Goal: Task Accomplishment & Management: Use online tool/utility

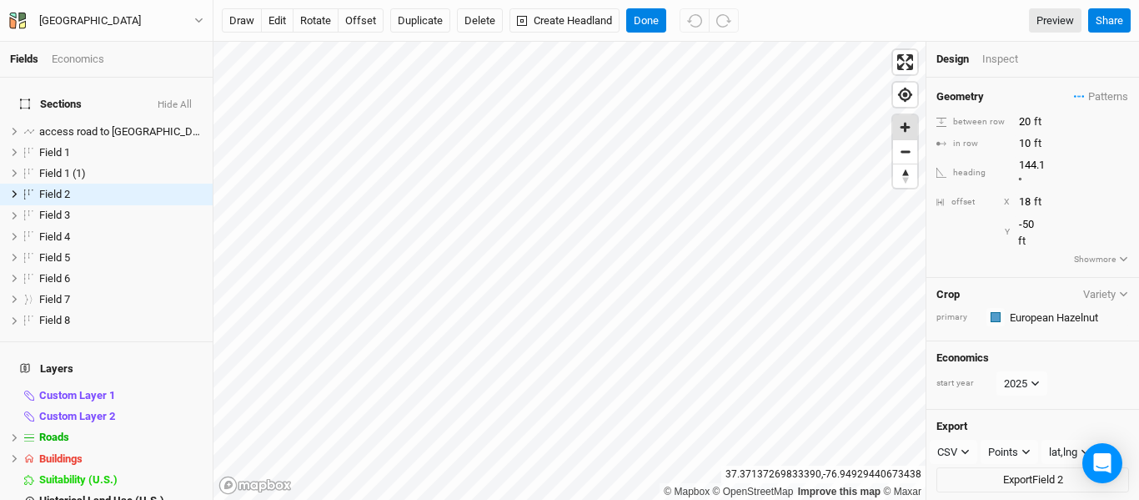
click at [903, 123] on span "Zoom in" at bounding box center [905, 127] width 24 height 24
click at [274, 24] on button "edit" at bounding box center [277, 20] width 33 height 25
click at [905, 132] on span "Zoom in" at bounding box center [905, 127] width 24 height 24
click at [430, 0] on html "Fields Economics Sections Hide All access road to pole barn hide Field 1 hide F…" at bounding box center [569, 250] width 1139 height 500
click at [362, 20] on button "offset" at bounding box center [361, 20] width 46 height 25
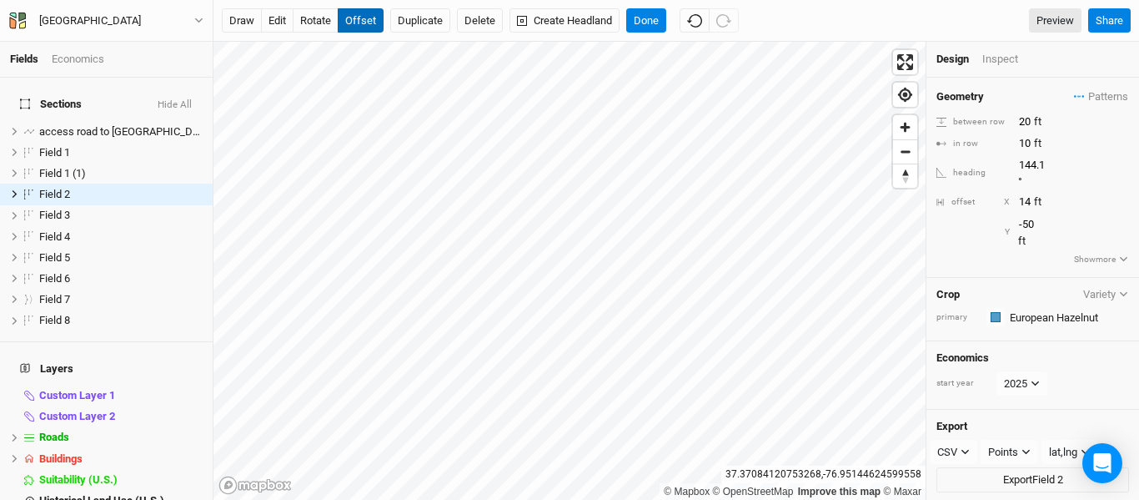
type input "13"
type input "-51"
click at [646, 14] on button "Done" at bounding box center [646, 20] width 40 height 25
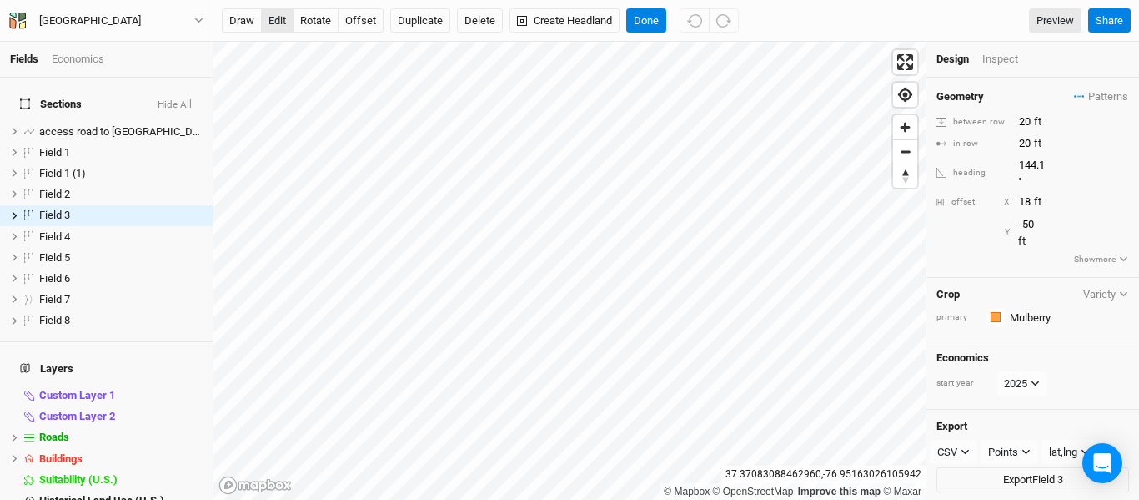
click at [282, 21] on button "edit" at bounding box center [277, 20] width 33 height 25
click at [369, 25] on button "offset" at bounding box center [361, 20] width 46 height 25
type input "25"
type input "-55"
type input "32"
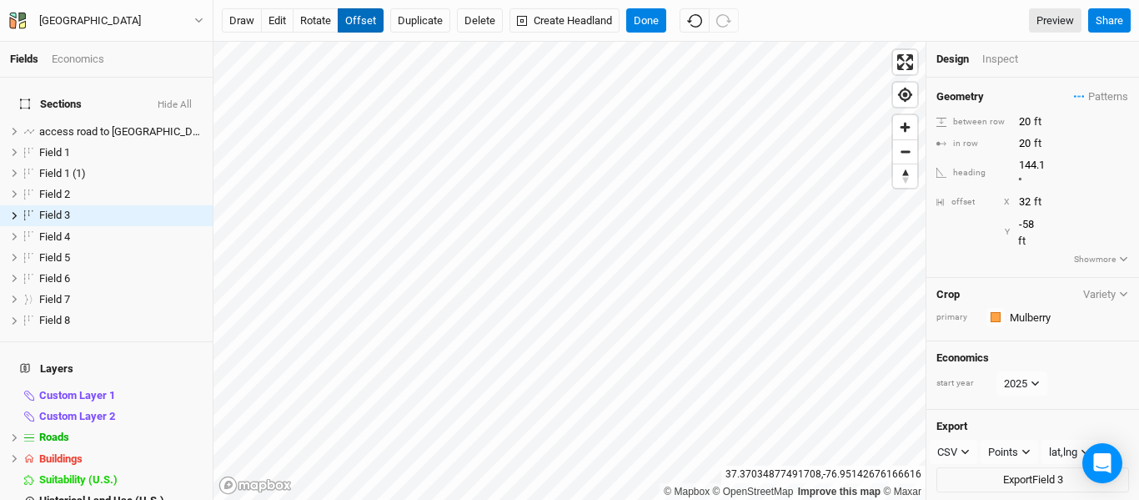
type input "-59"
click at [913, 155] on span "Zoom out" at bounding box center [905, 151] width 24 height 23
click at [654, 20] on button "Done" at bounding box center [646, 20] width 40 height 25
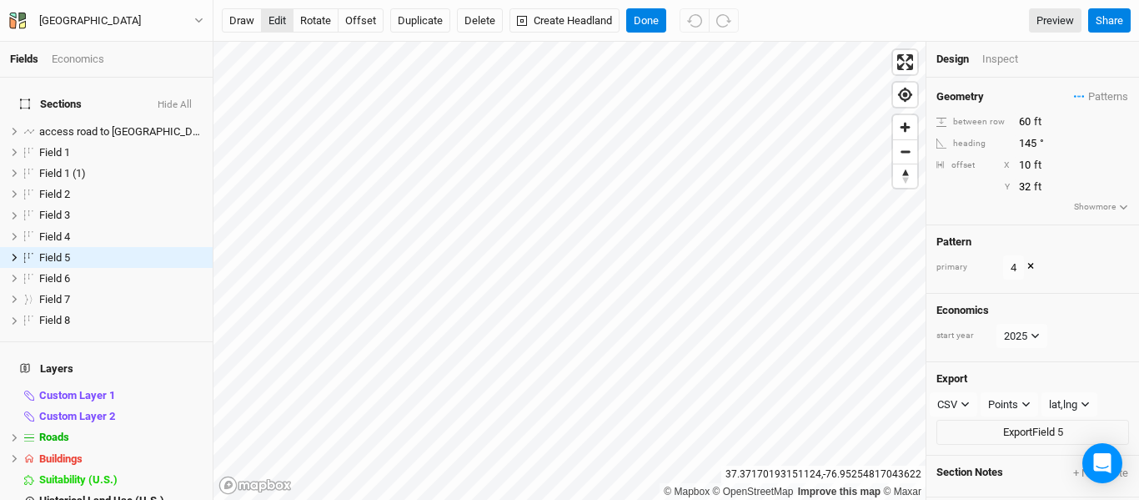
click at [275, 23] on button "edit" at bounding box center [277, 20] width 33 height 25
click at [359, 28] on button "offset" at bounding box center [361, 20] width 46 height 25
type input "50"
type input "3"
type input "56"
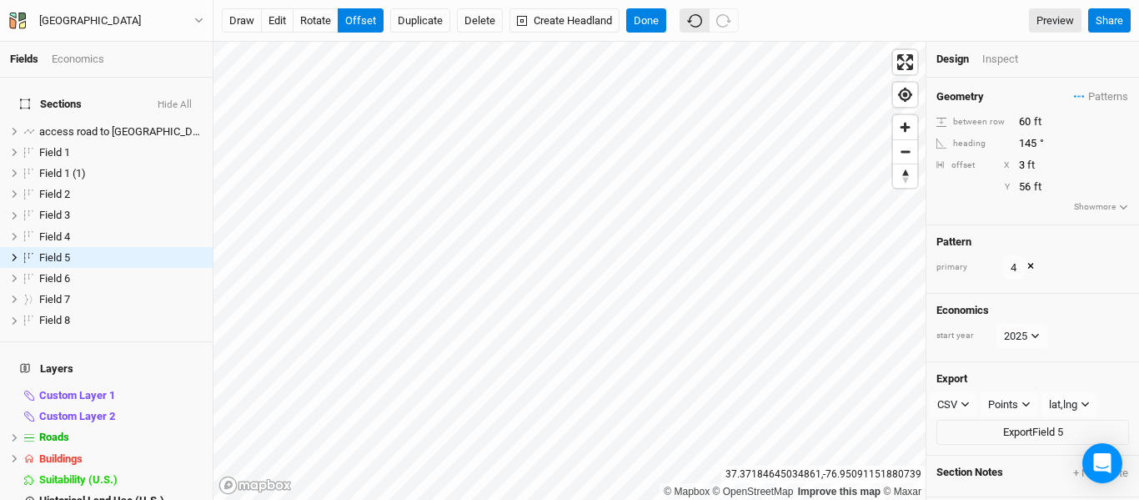
click at [698, 17] on icon "button" at bounding box center [694, 20] width 15 height 15
type input "10"
type input "32"
click at [698, 17] on icon "button" at bounding box center [694, 20] width 15 height 15
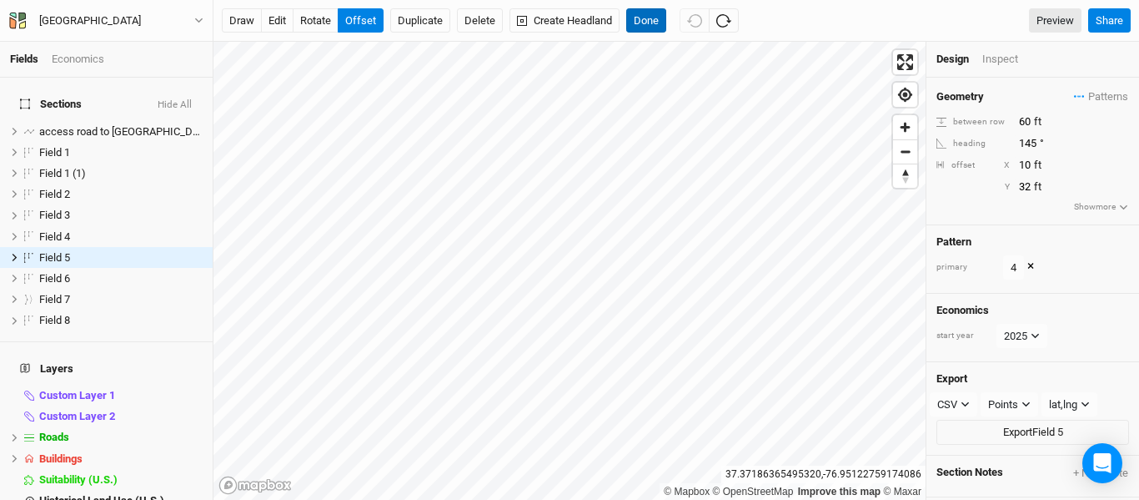
click at [633, 17] on button "Done" at bounding box center [646, 20] width 40 height 25
click at [651, 29] on button "Done" at bounding box center [646, 20] width 40 height 25
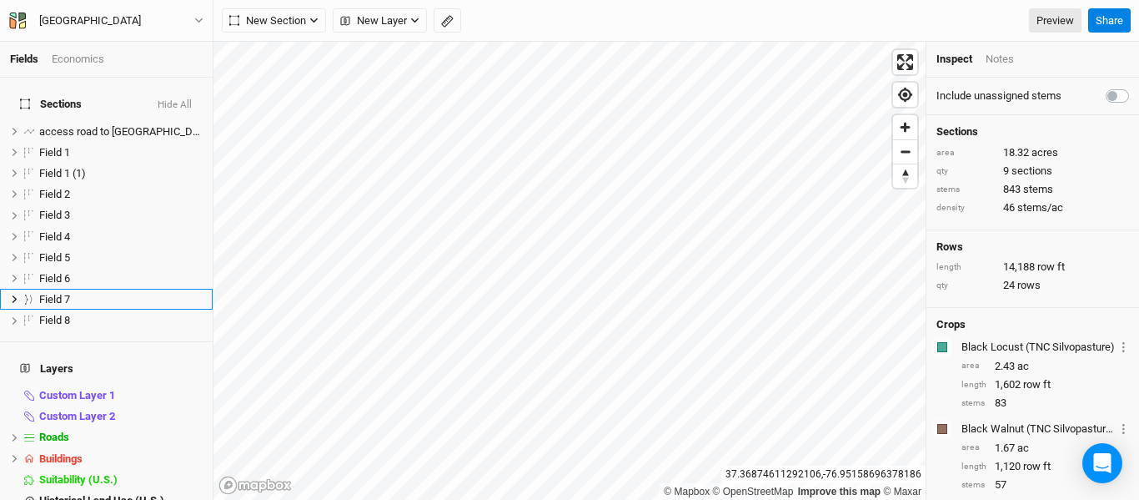
scroll to position [1, 0]
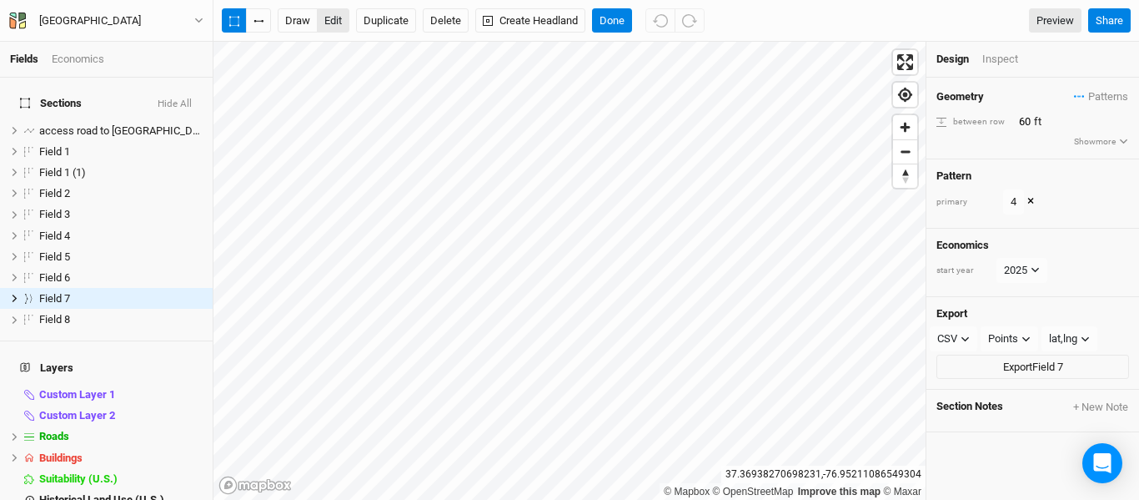
click at [325, 24] on button "edit" at bounding box center [333, 20] width 33 height 25
click at [602, 22] on button "Done" at bounding box center [612, 20] width 40 height 25
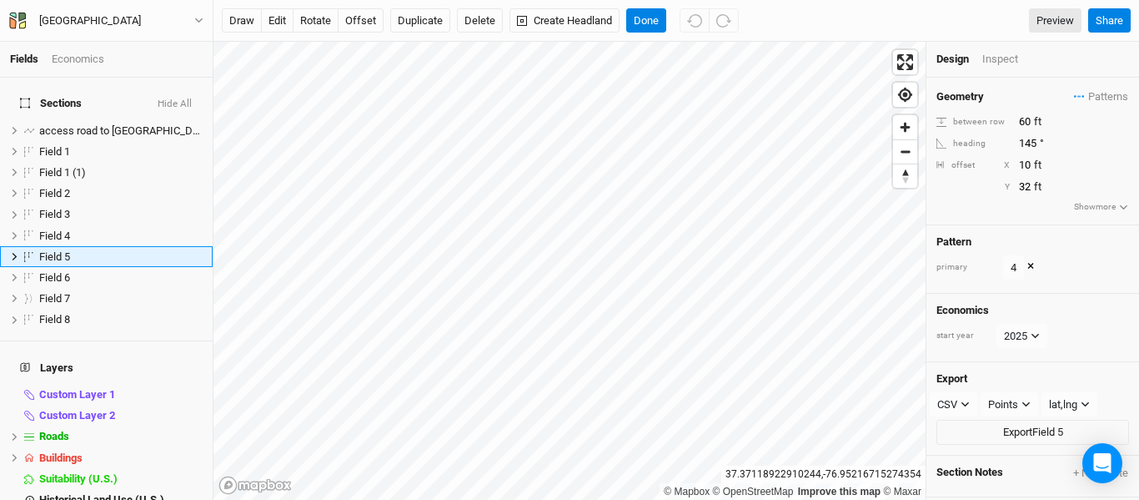
scroll to position [0, 0]
click at [286, 24] on button "edit" at bounding box center [277, 20] width 33 height 25
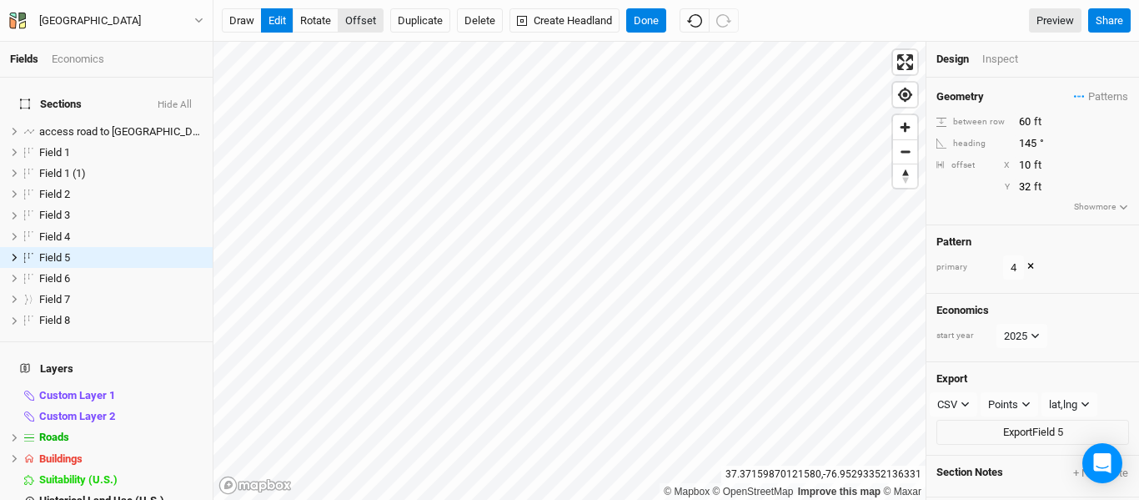
click at [365, 21] on button "offset" at bounding box center [361, 20] width 46 height 25
type input "38"
type input "6"
type input "91"
type input "3"
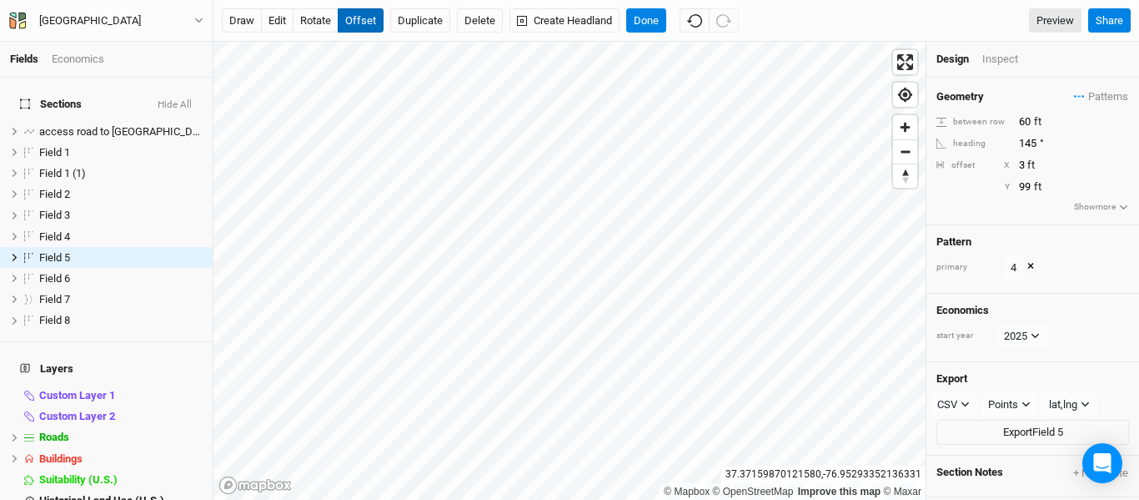
type input "100"
type input "1"
click at [645, 21] on button "Done" at bounding box center [646, 20] width 40 height 25
click at [366, 27] on button "offset" at bounding box center [361, 20] width 46 height 25
click at [271, 20] on button "edit" at bounding box center [277, 20] width 33 height 25
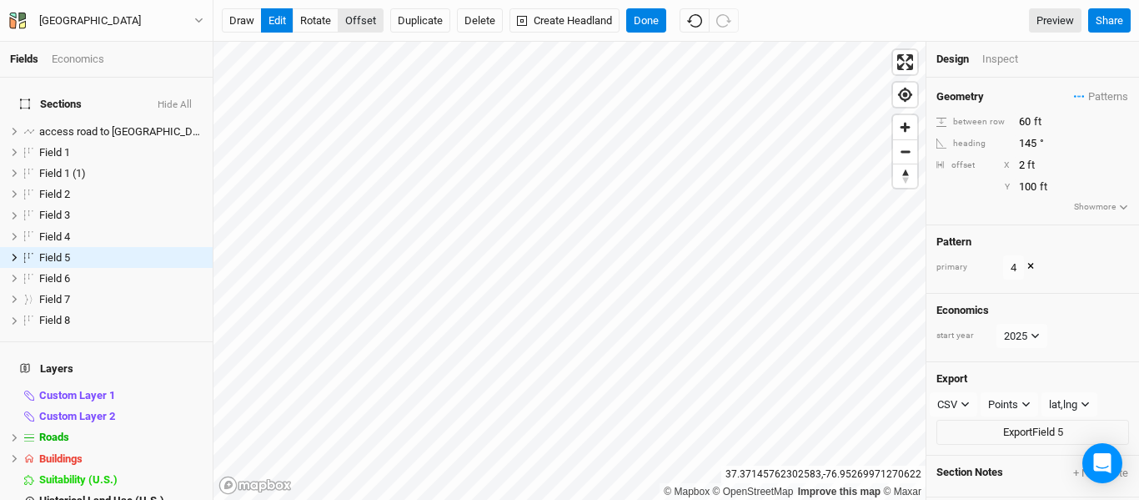
click at [365, 18] on button "offset" at bounding box center [361, 20] width 46 height 25
click at [274, 24] on button "edit" at bounding box center [277, 20] width 33 height 25
click at [362, 28] on button "offset" at bounding box center [361, 20] width 46 height 25
type input "2"
click at [279, 19] on button "edit" at bounding box center [277, 20] width 33 height 25
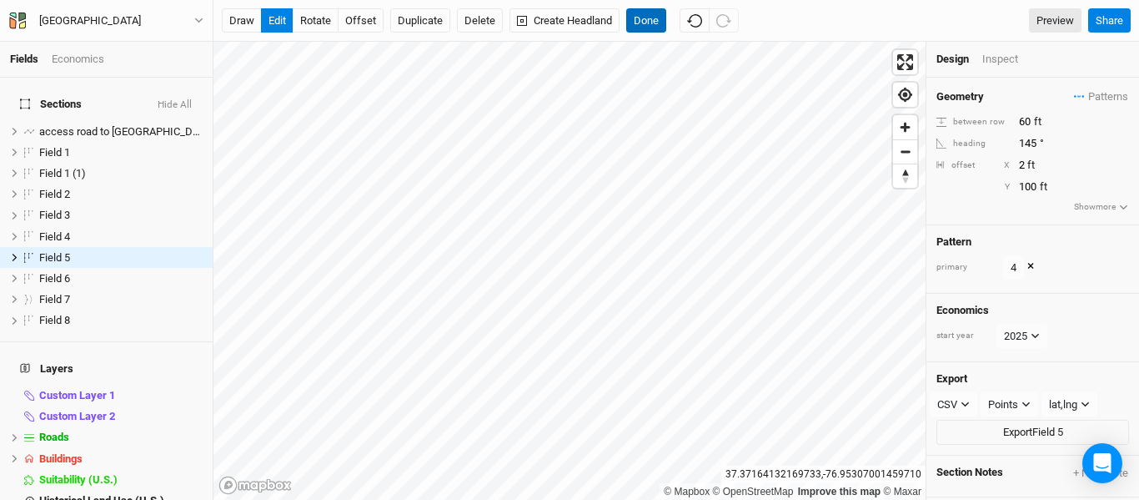
click at [644, 24] on button "Done" at bounding box center [646, 20] width 40 height 25
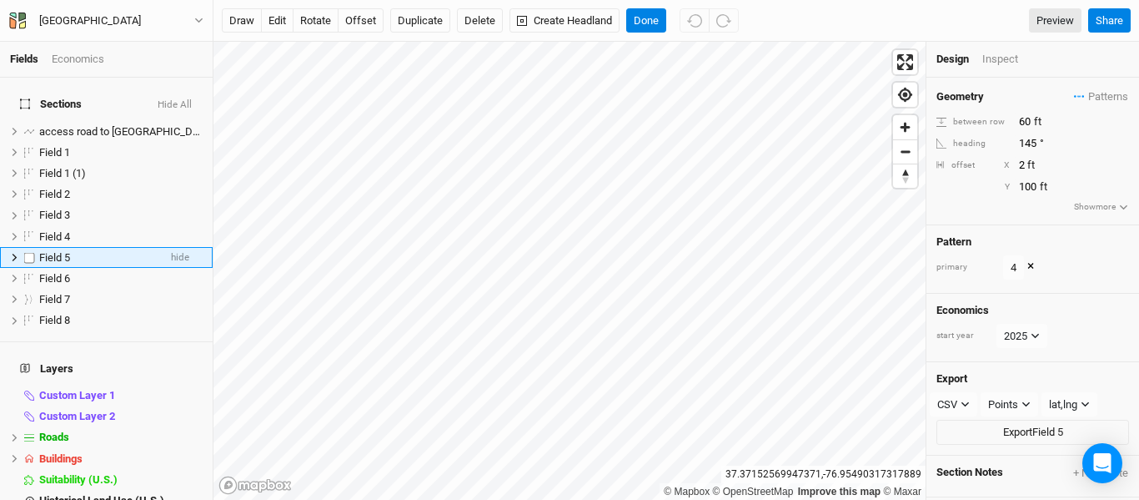
click at [13, 253] on icon at bounding box center [14, 257] width 9 height 9
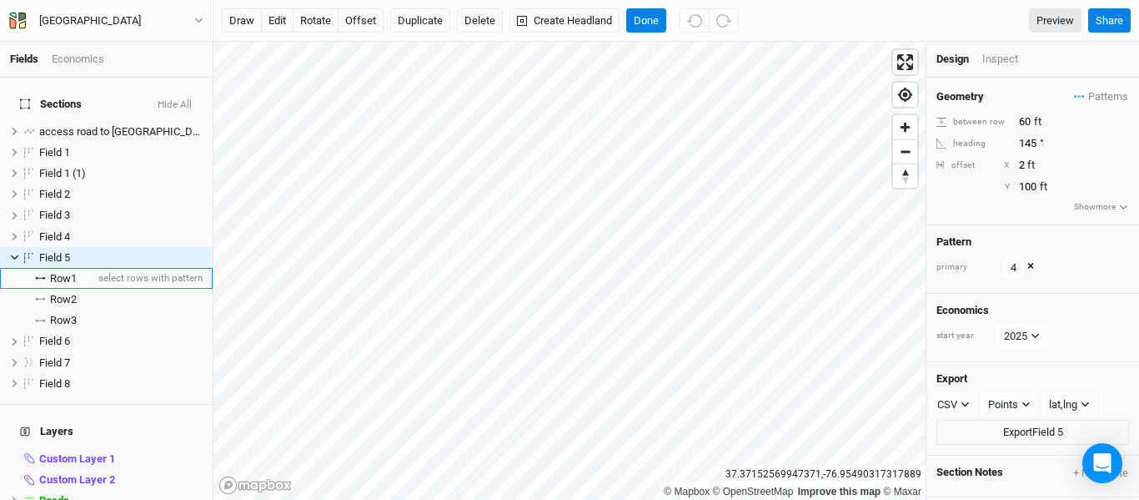
click at [68, 272] on span "Row 1" at bounding box center [63, 278] width 27 height 13
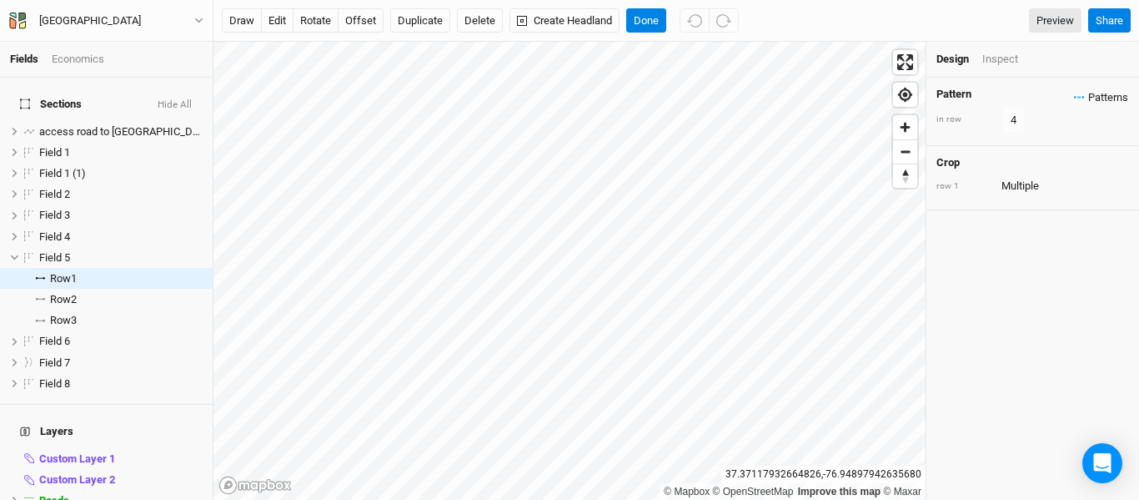
click at [1092, 98] on span "Patterns" at bounding box center [1101, 97] width 54 height 17
click at [1052, 137] on button "hm 3" at bounding box center [1045, 129] width 86 height 26
click at [687, 28] on button "button" at bounding box center [695, 20] width 30 height 25
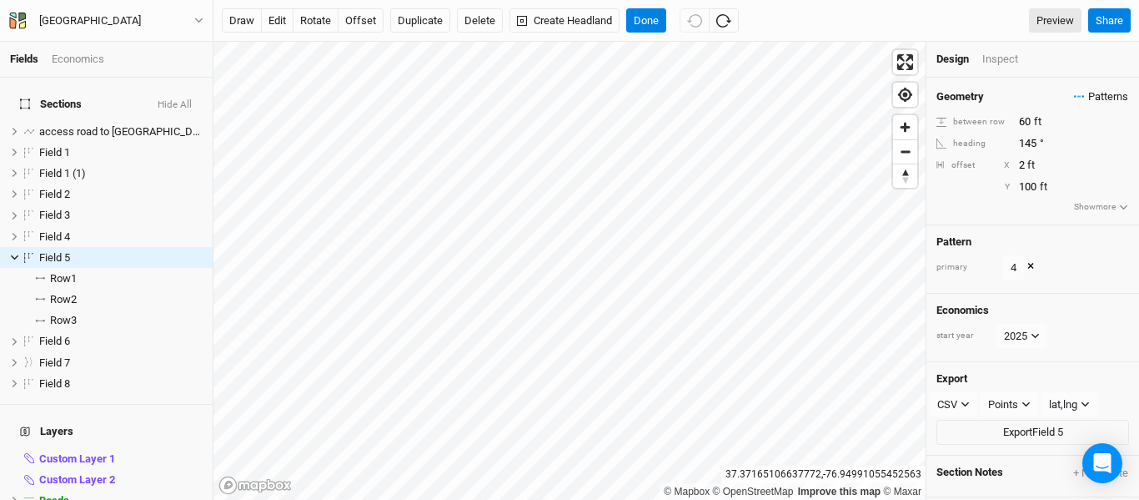
click at [1107, 103] on span "Patterns" at bounding box center [1101, 96] width 54 height 17
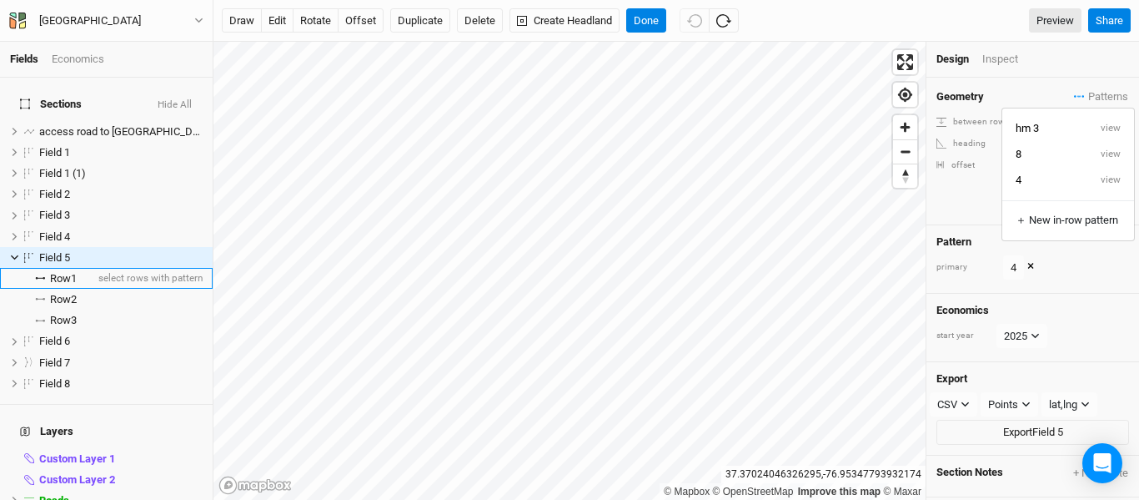
click at [63, 272] on span "Row 1" at bounding box center [63, 278] width 27 height 13
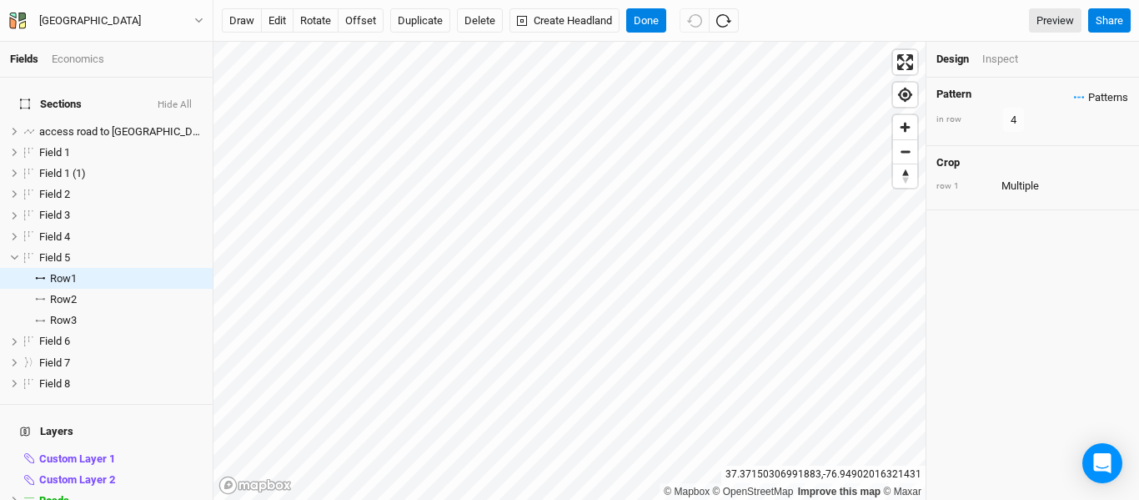
click at [1094, 95] on span "Patterns" at bounding box center [1101, 97] width 54 height 17
click at [1107, 179] on button "view" at bounding box center [1111, 181] width 46 height 26
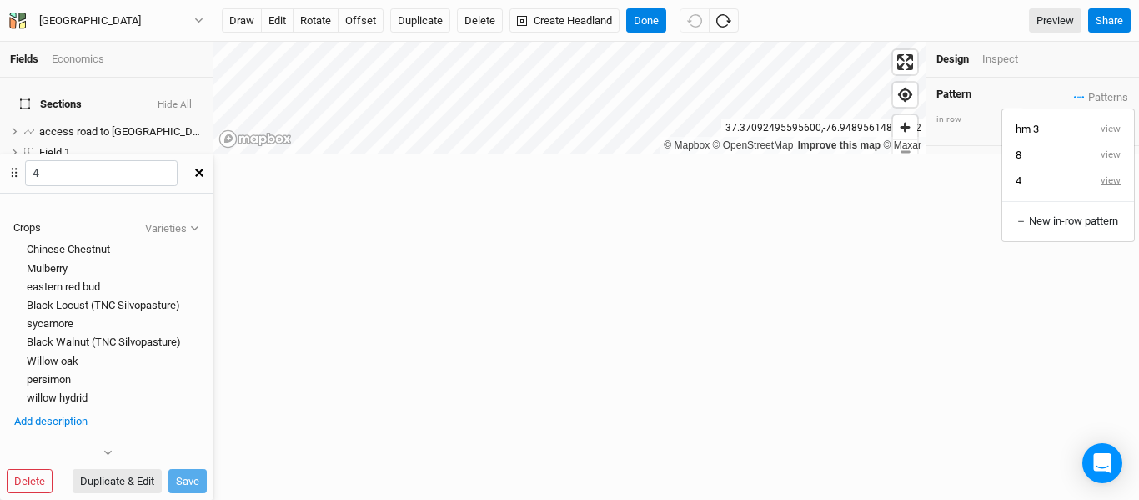
scroll to position [120, 0]
click at [13, 287] on div at bounding box center [13, 287] width 0 height 0
click at [200, 279] on div "eastern red bud" at bounding box center [106, 286] width 187 height 15
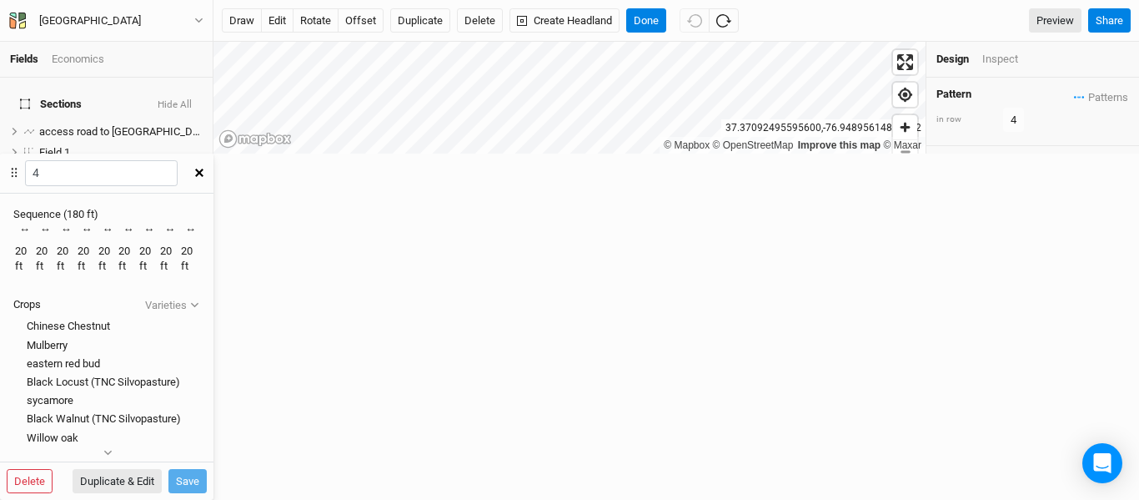
click at [57, 240] on div "Recently Used Black Locust (TNC Silvopasture) Public Black Walnut Public Black …" at bounding box center [56, 247] width 2 height 15
click at [160, 240] on div "Recently Used Black Locust (TNC Silvopasture) Public Black Walnut Public Black …" at bounding box center [159, 247] width 2 height 15
click at [55, 244] on div "20 ft" at bounding box center [45, 259] width 19 height 30
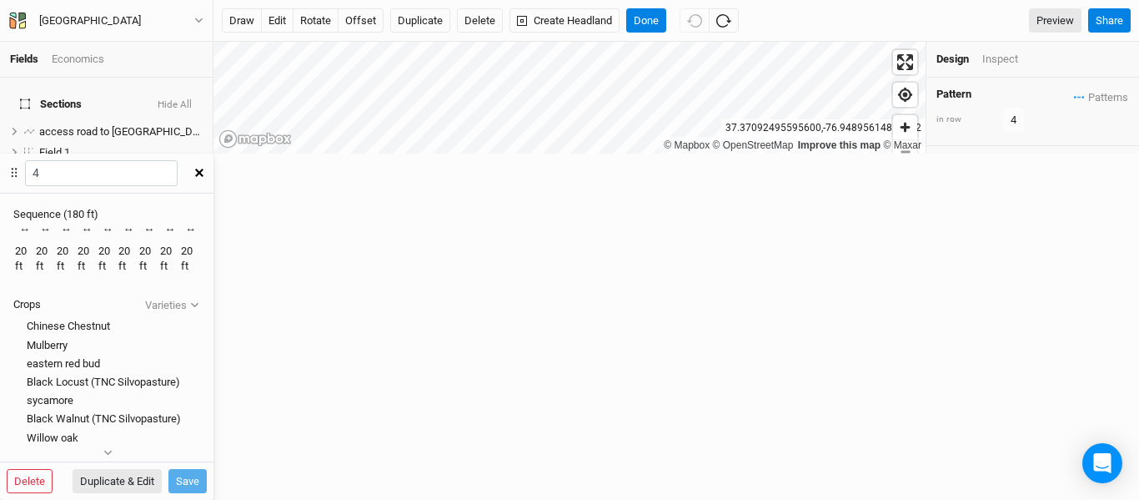
click at [57, 240] on div "Recently Used Black Locust (TNC Silvopasture) Public Black Walnut Public Black …" at bounding box center [56, 247] width 2 height 15
click at [203, 168] on icon "button" at bounding box center [199, 172] width 8 height 8
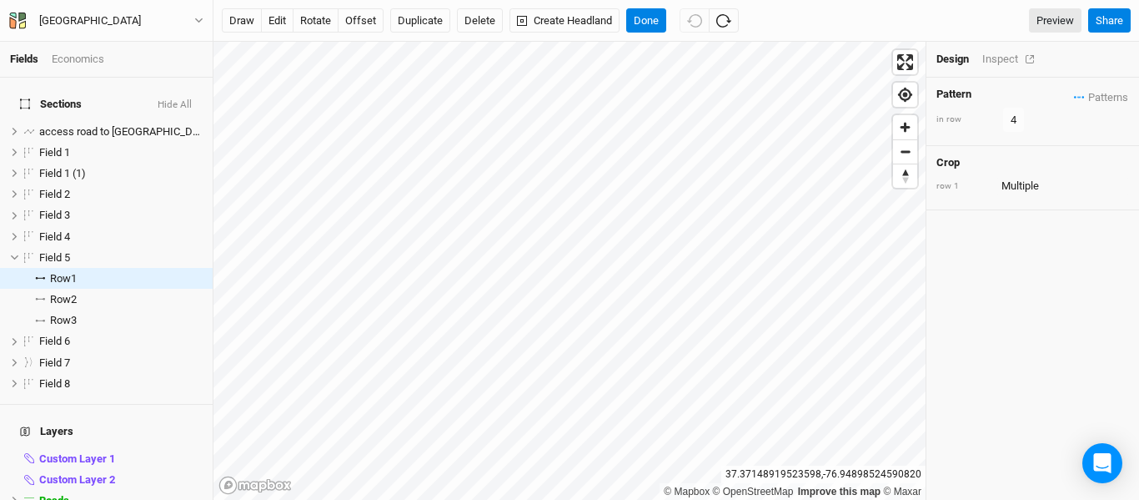
click at [997, 58] on div "Inspect" at bounding box center [1011, 59] width 59 height 15
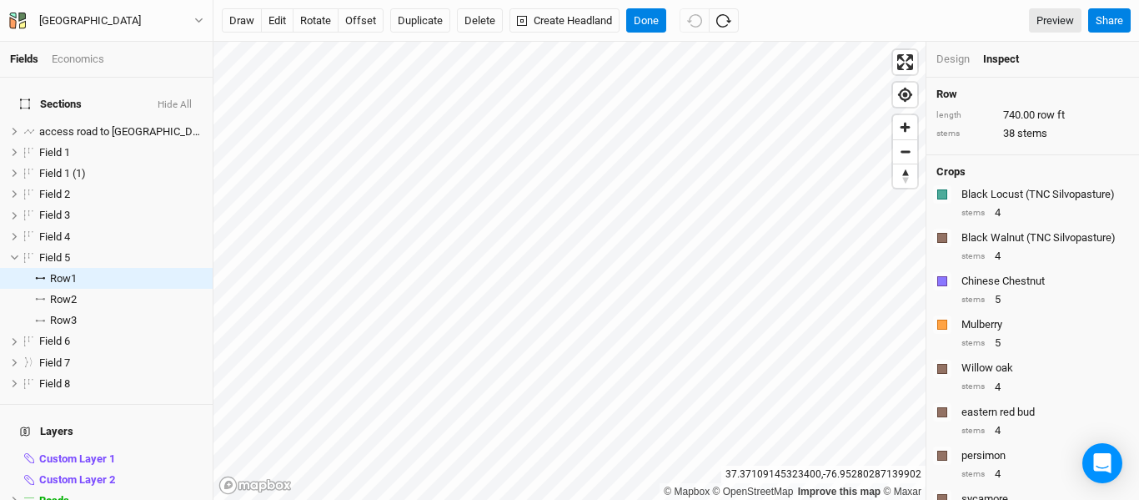
click at [100, 92] on h4 "Sections Hide All" at bounding box center [106, 104] width 193 height 33
click at [646, 24] on button "Done" at bounding box center [646, 20] width 40 height 25
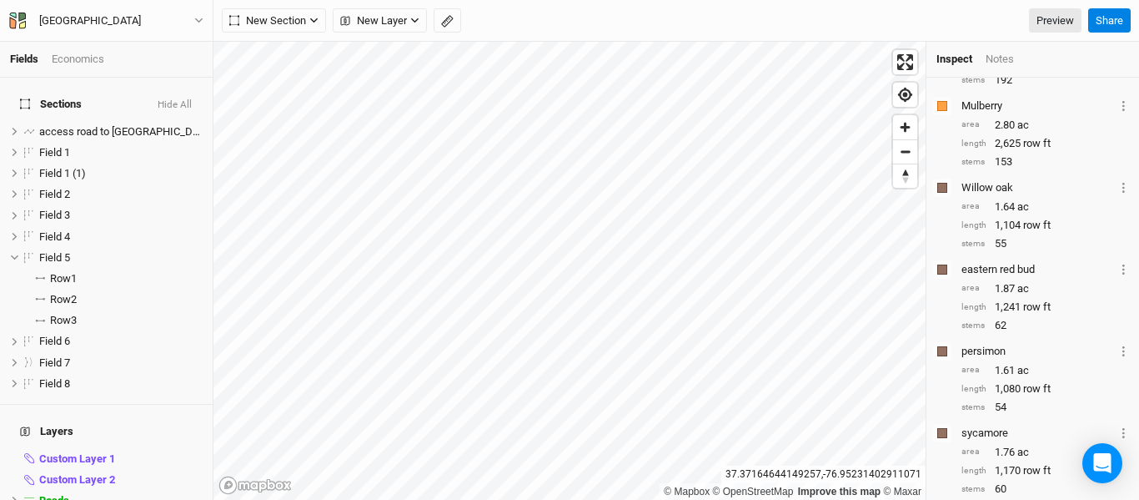
scroll to position [565, 0]
click at [942, 274] on div "button" at bounding box center [942, 272] width 10 height 10
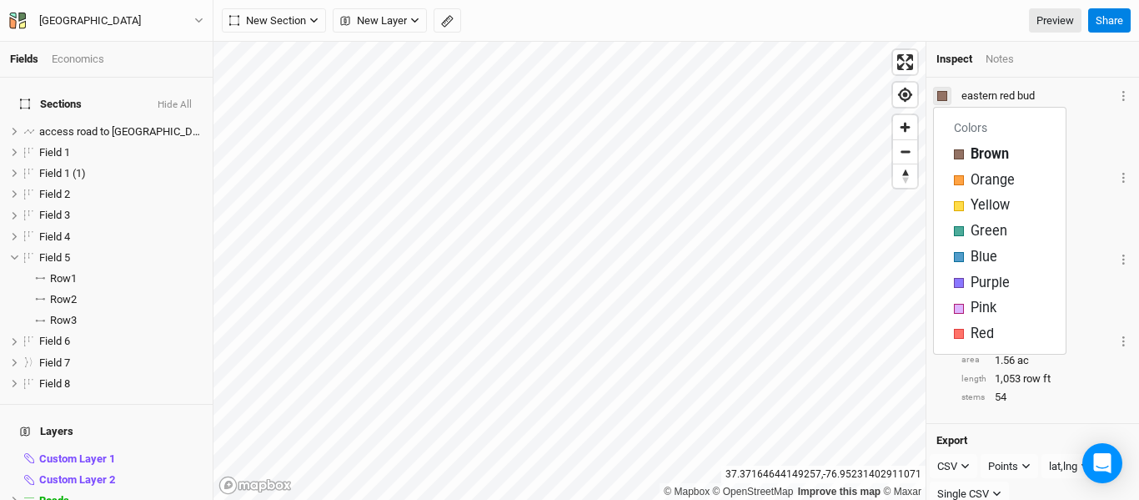
scroll to position [742, 0]
click at [961, 309] on div "button" at bounding box center [959, 308] width 10 height 10
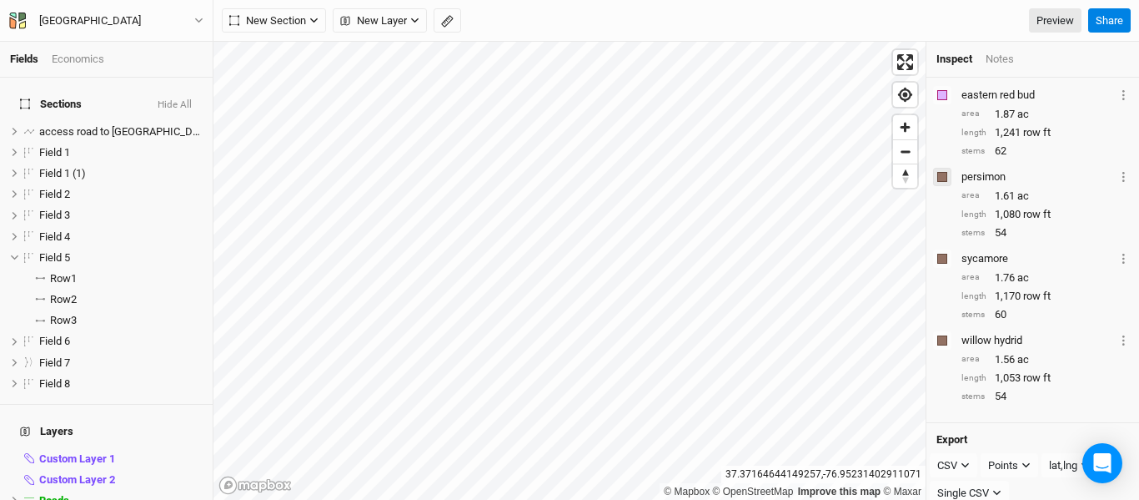
click at [944, 179] on div "button" at bounding box center [942, 177] width 10 height 10
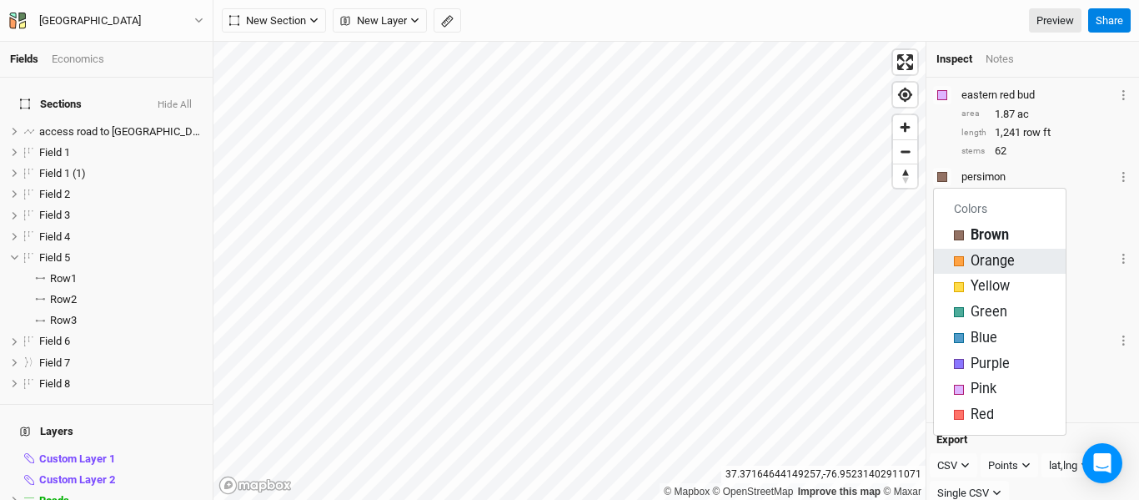
click at [961, 261] on div "button" at bounding box center [959, 261] width 10 height 10
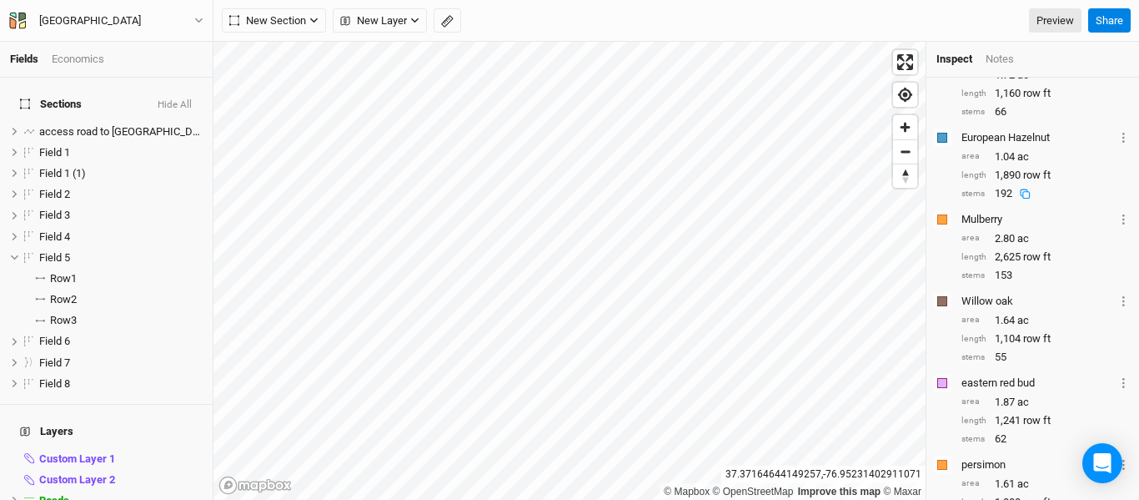
scroll to position [454, 0]
click at [947, 218] on button "button" at bounding box center [942, 220] width 18 height 18
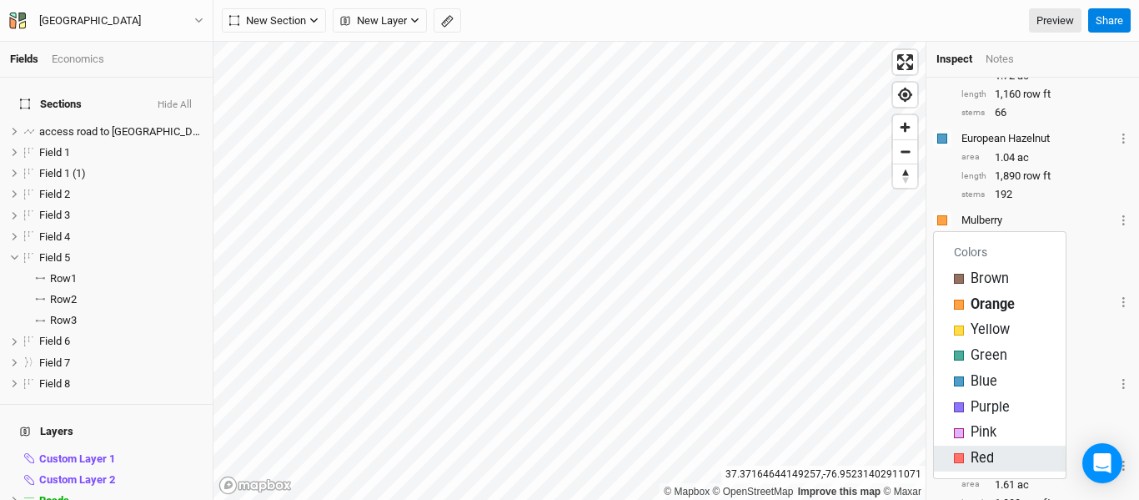
click at [968, 463] on div "Red" at bounding box center [1000, 458] width 92 height 19
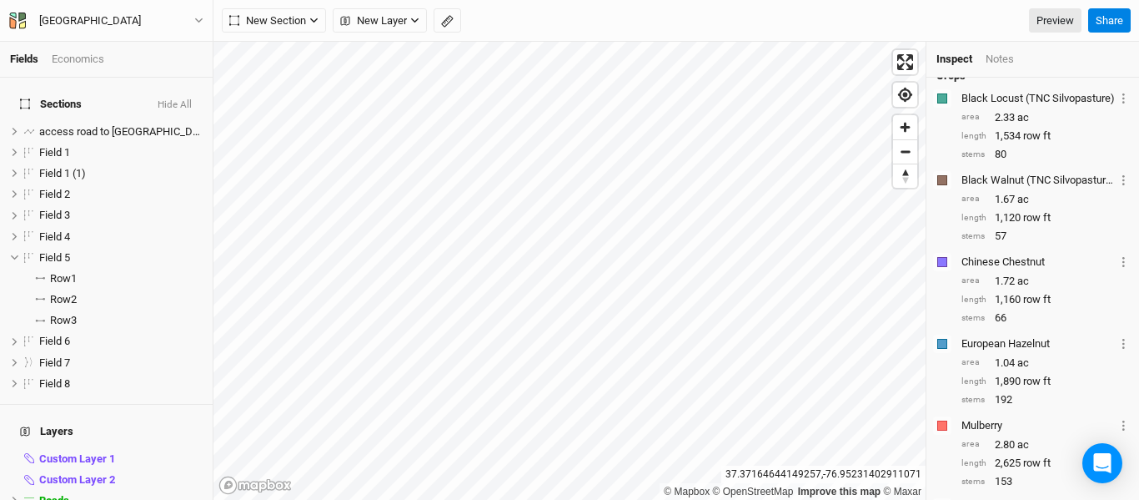
scroll to position [248, 0]
click at [944, 180] on div "button" at bounding box center [942, 181] width 10 height 10
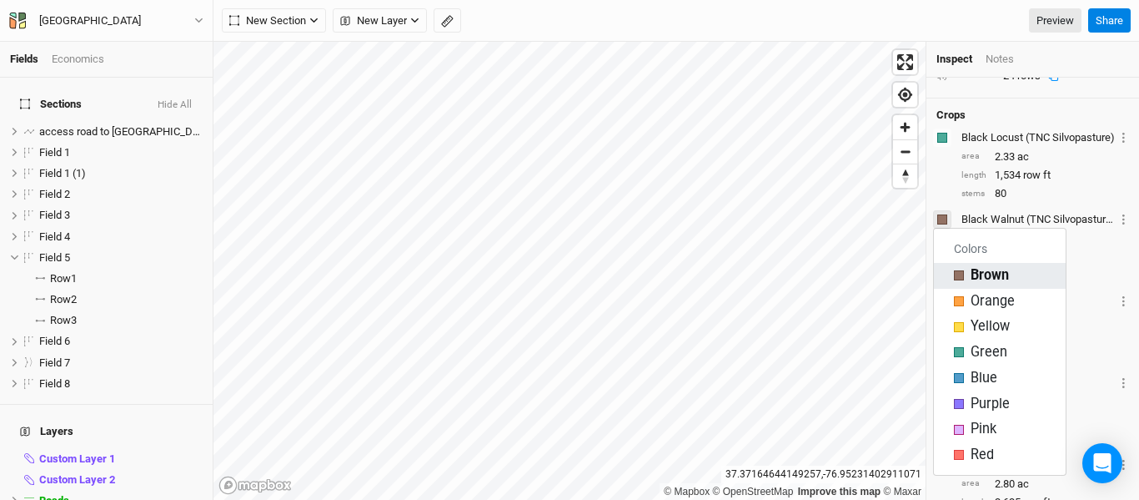
scroll to position [208, 0]
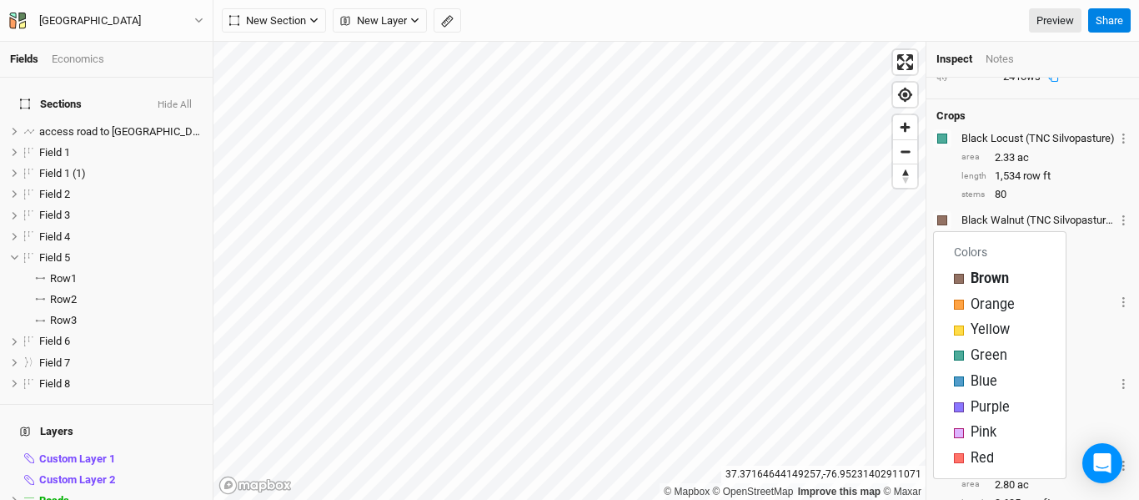
click at [970, 254] on h6 "Colors" at bounding box center [1000, 253] width 132 height 28
click at [1082, 282] on div "stems 57" at bounding box center [1046, 276] width 168 height 15
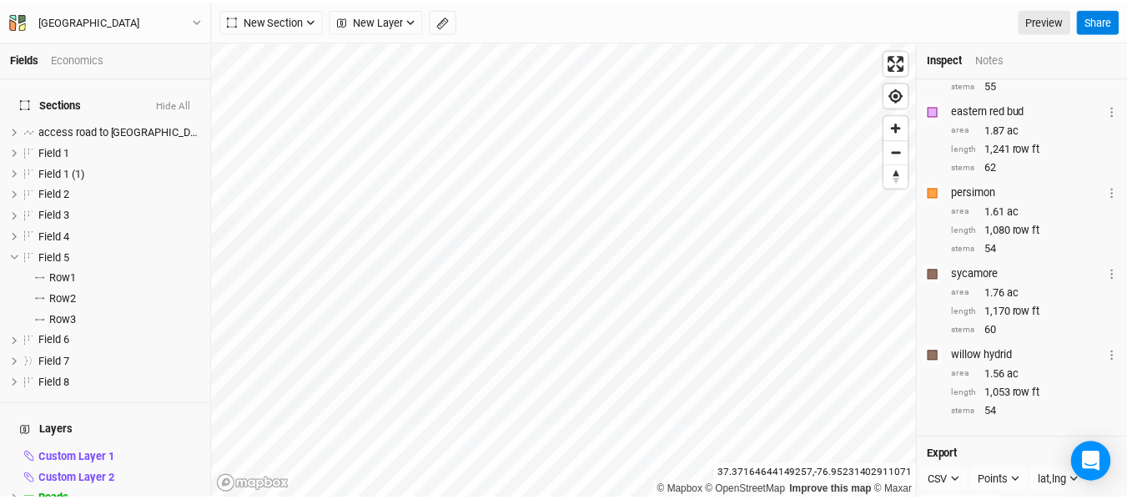
scroll to position [729, 0]
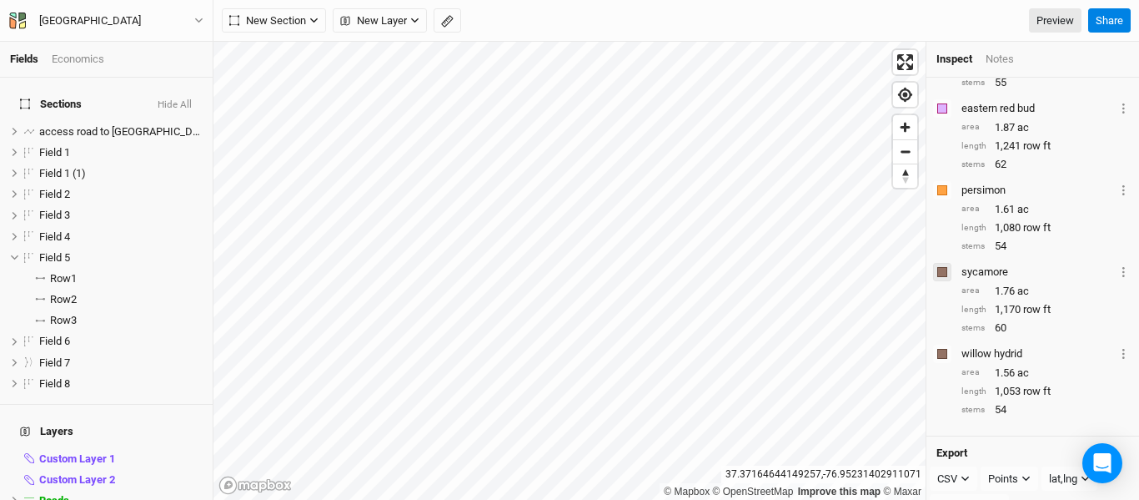
click at [942, 271] on div "button" at bounding box center [942, 272] width 10 height 10
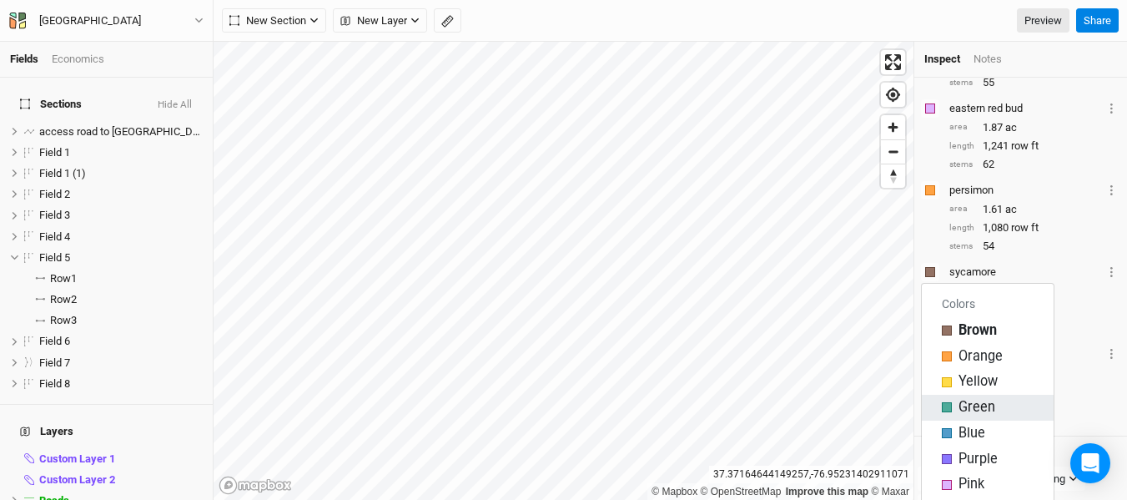
click at [959, 407] on span "Green" at bounding box center [976, 407] width 37 height 19
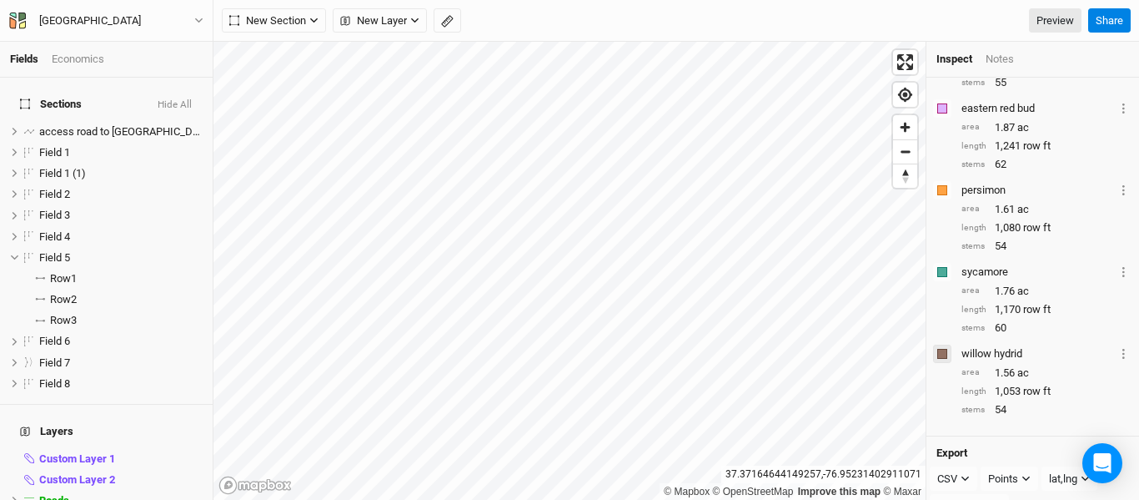
click at [942, 357] on div "button" at bounding box center [942, 354] width 10 height 10
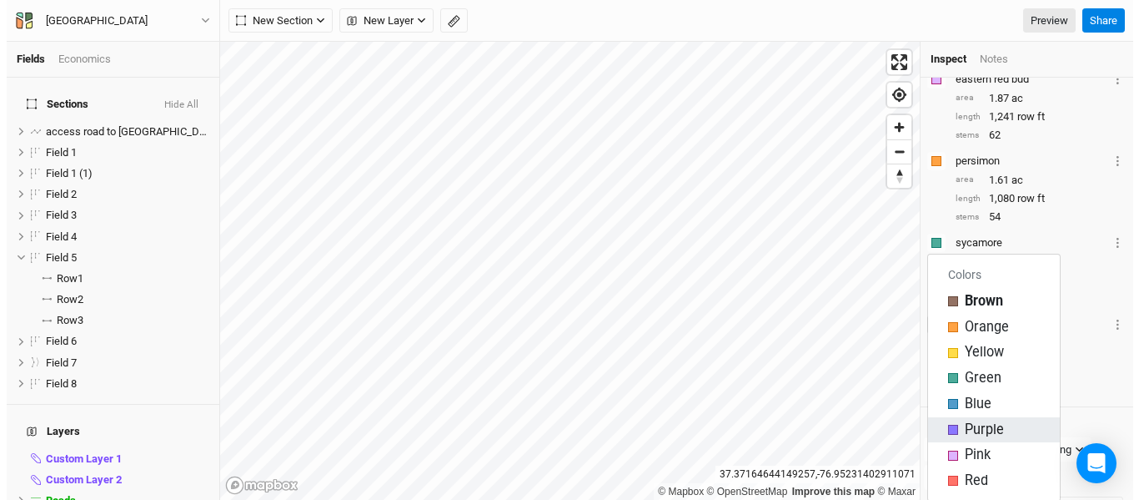
scroll to position [790, 0]
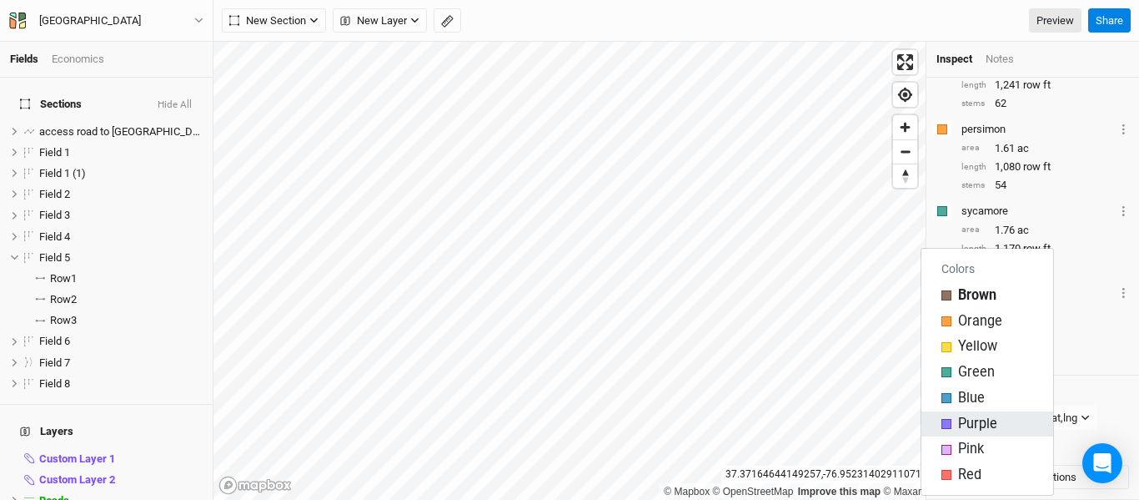
click at [1002, 423] on div "Purple" at bounding box center [988, 423] width 92 height 19
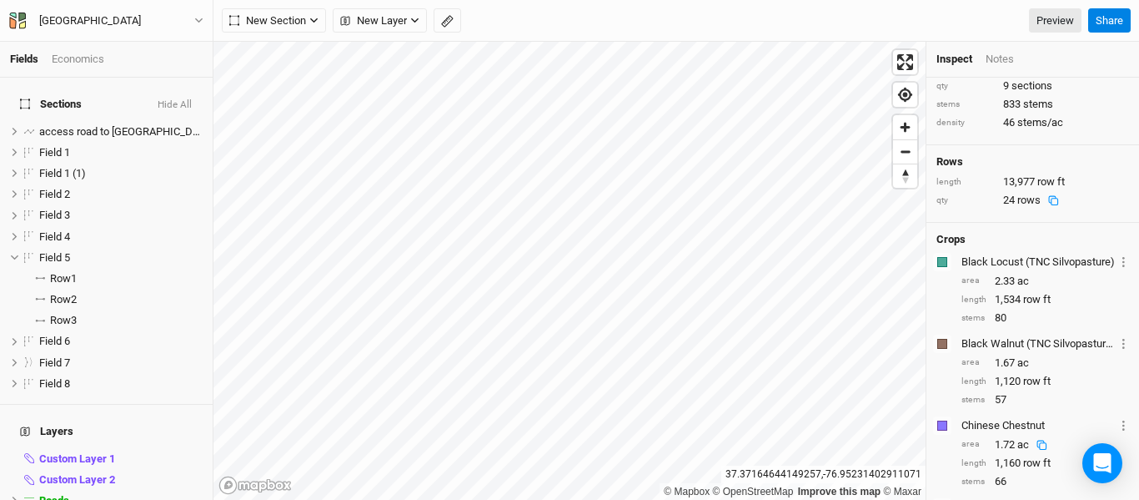
scroll to position [0, 0]
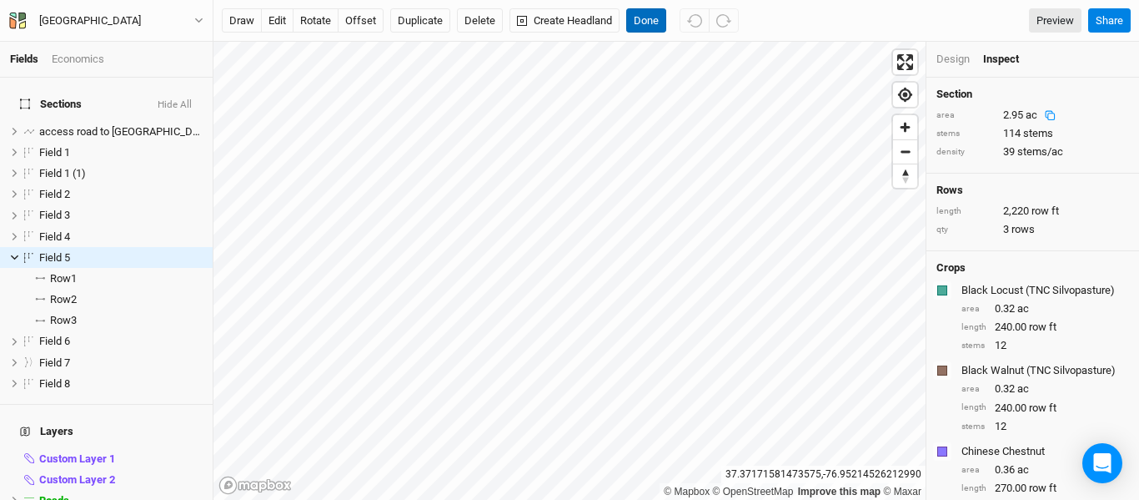
click at [650, 23] on button "Done" at bounding box center [646, 20] width 40 height 25
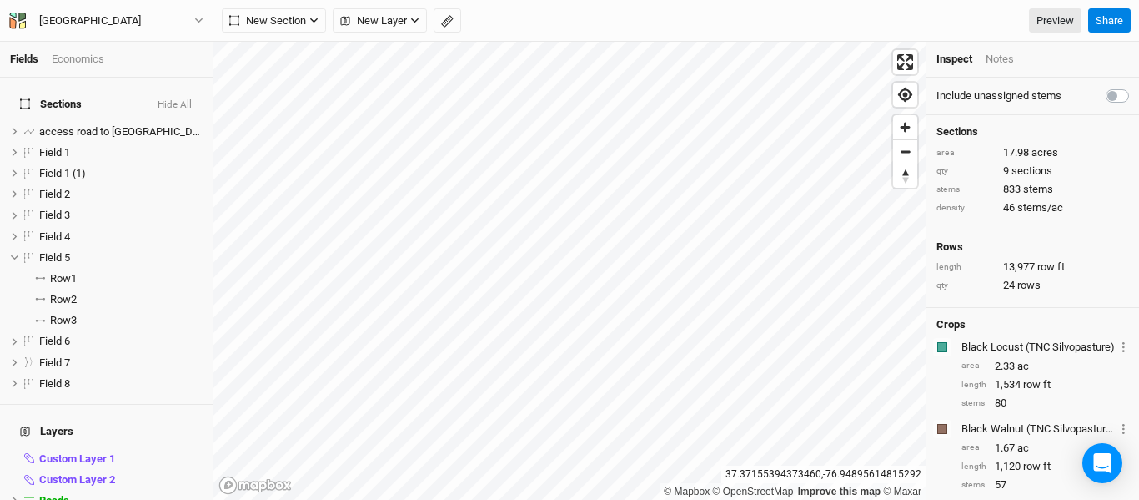
click at [1007, 62] on div "Notes" at bounding box center [1000, 59] width 28 height 15
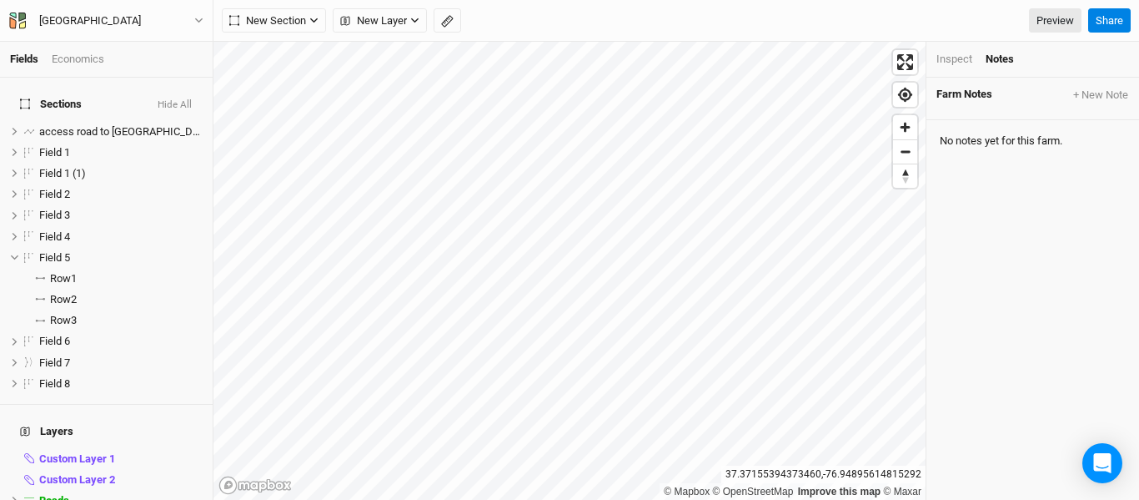
click at [954, 52] on div "Inspect" at bounding box center [954, 59] width 36 height 15
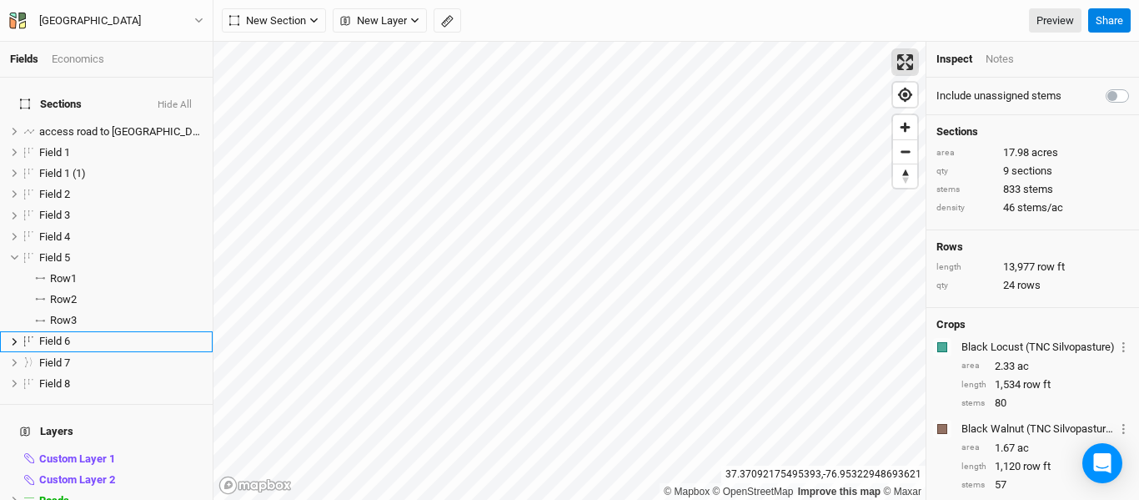
scroll to position [43, 0]
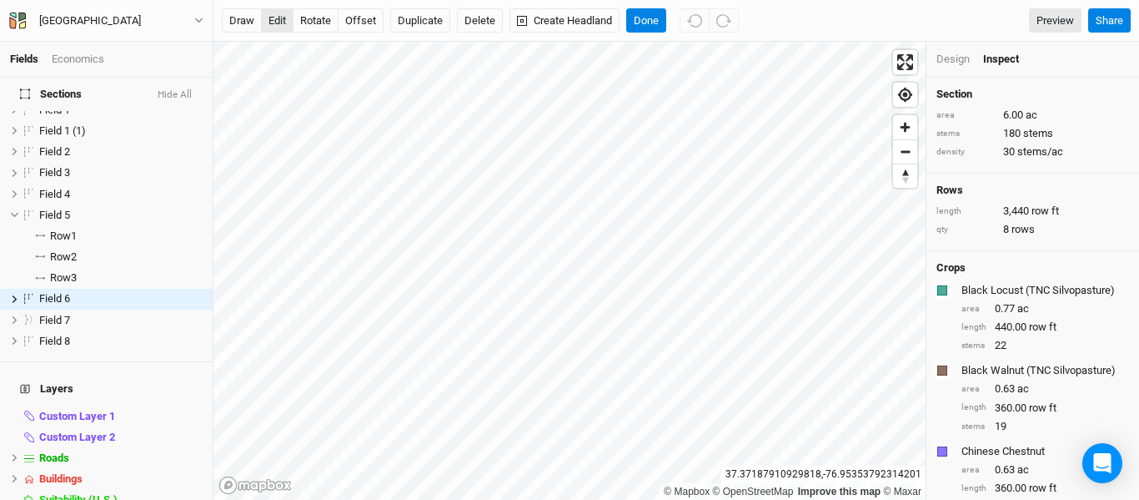
click at [272, 26] on button "edit" at bounding box center [277, 20] width 33 height 25
click at [364, 16] on button "offset" at bounding box center [361, 20] width 46 height 25
click at [905, 126] on span "Zoom in" at bounding box center [905, 127] width 24 height 24
click at [699, 15] on icon "button" at bounding box center [694, 20] width 15 height 13
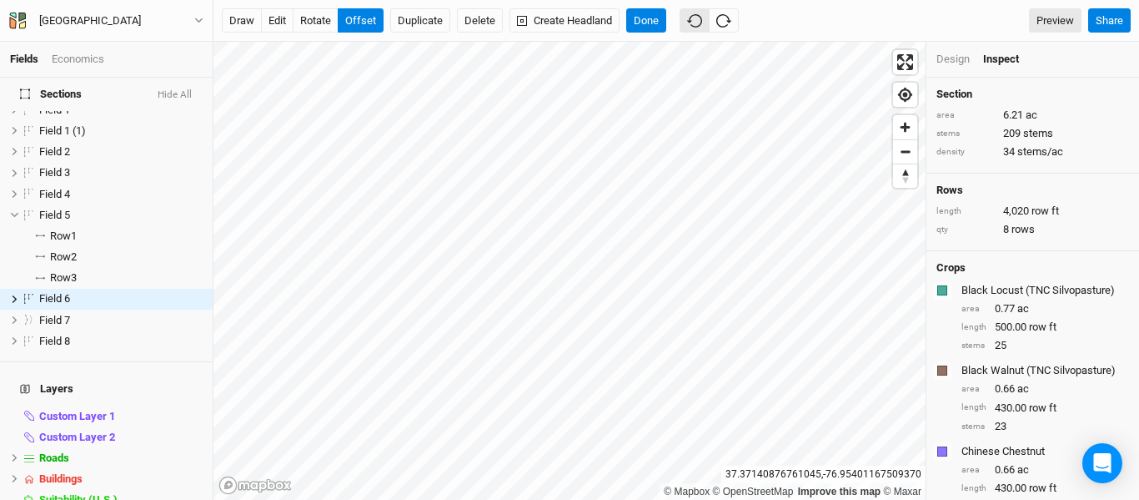
click at [699, 15] on icon "button" at bounding box center [694, 20] width 15 height 13
click at [630, 21] on button "Done" at bounding box center [646, 20] width 40 height 25
click at [274, 23] on button "edit" at bounding box center [277, 20] width 33 height 25
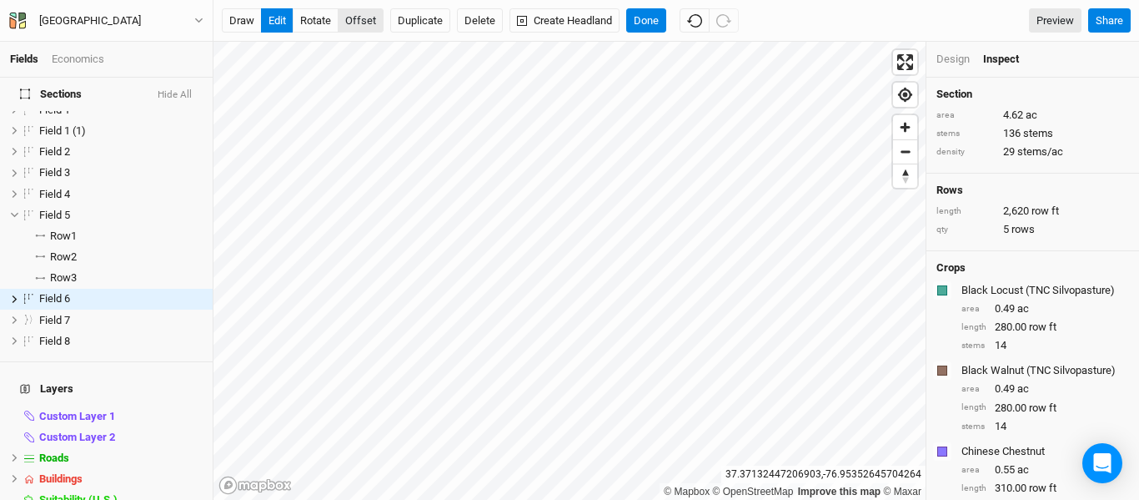
click at [360, 22] on button "offset" at bounding box center [361, 20] width 46 height 25
click at [286, 24] on button "edit" at bounding box center [277, 20] width 33 height 25
click at [365, 28] on button "offset" at bounding box center [361, 20] width 46 height 25
click at [1011, 59] on div "Inspect" at bounding box center [1012, 59] width 59 height 15
click at [949, 66] on div "Design" at bounding box center [952, 59] width 33 height 15
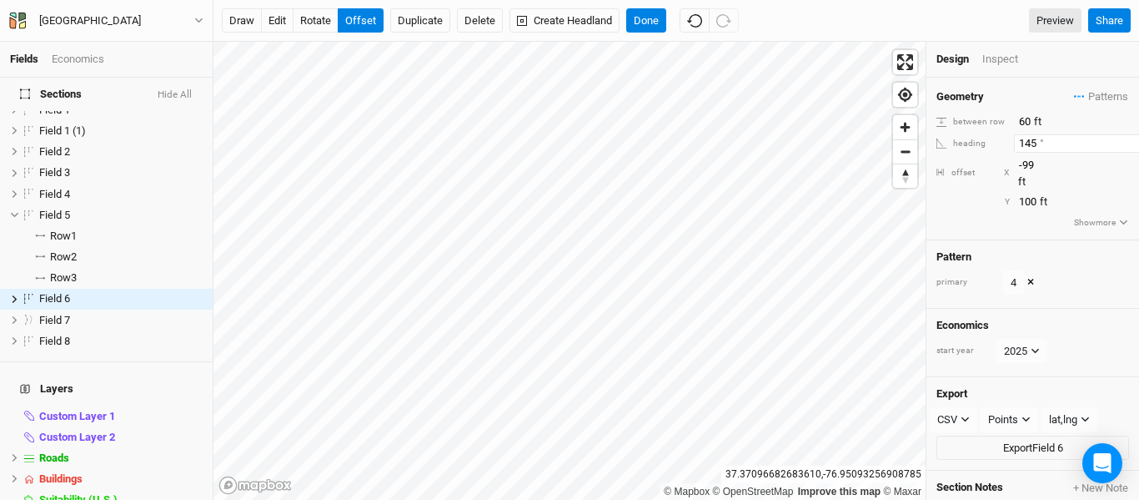
click at [1041, 144] on input "145" at bounding box center [1086, 143] width 145 height 18
click at [1034, 193] on input "100" at bounding box center [1086, 202] width 145 height 18
type input "0"
click at [1057, 171] on input "-99" at bounding box center [1086, 165] width 145 height 18
type input "-9"
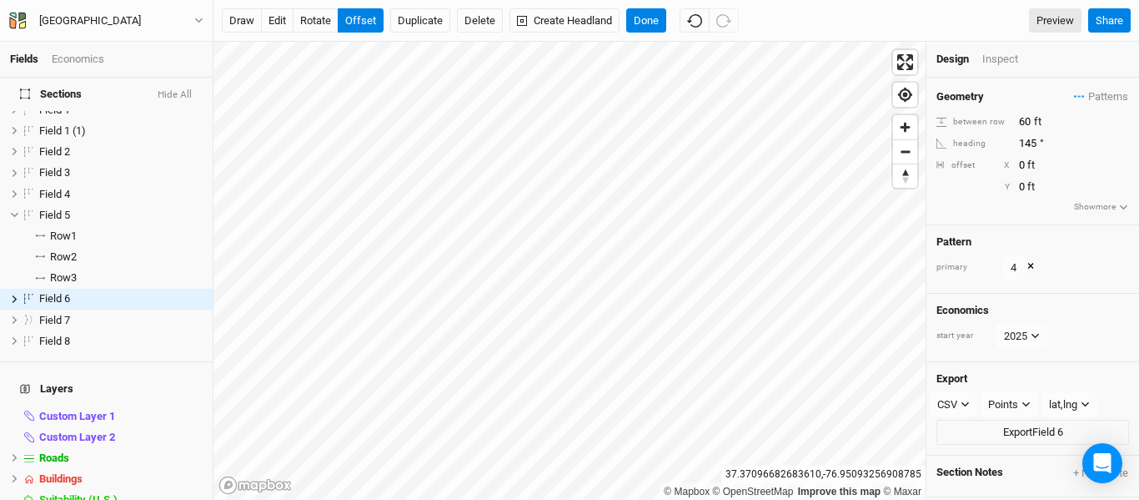
click at [1018, 107] on div "Geometry Patterns hm 3 view 8 view 4 view ＋ New in-row pattern between row 60 f…" at bounding box center [1032, 152] width 213 height 148
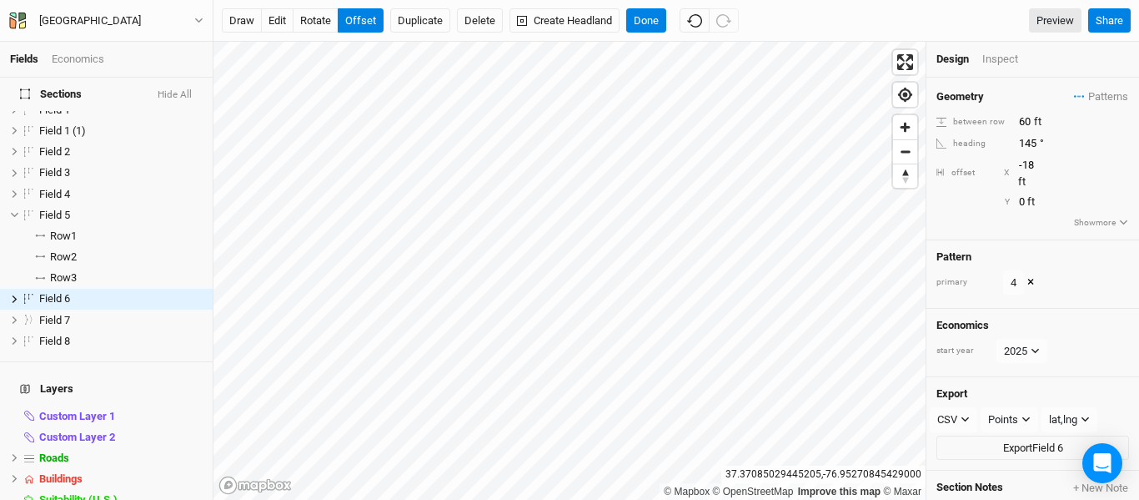
type input "-19"
type input "13"
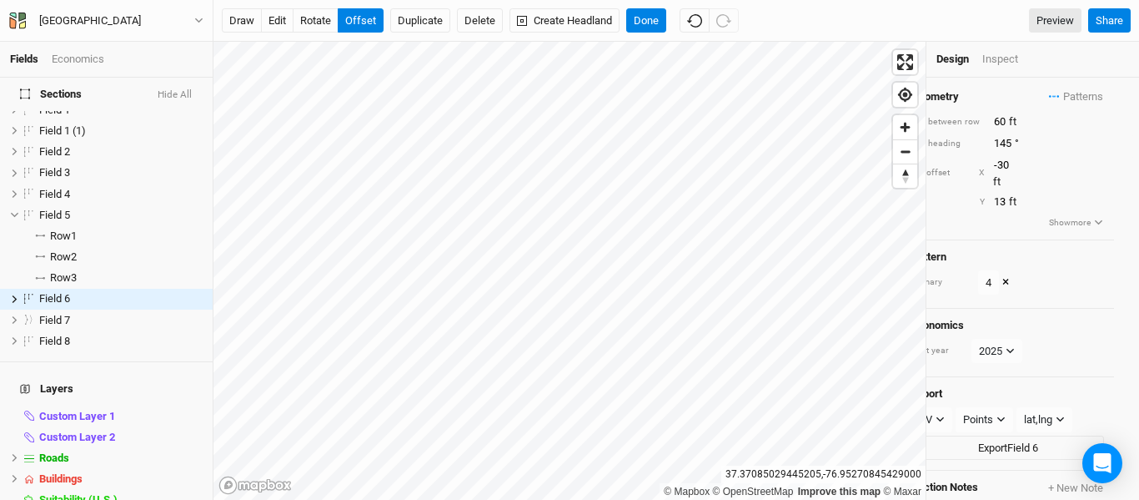
type input "-31"
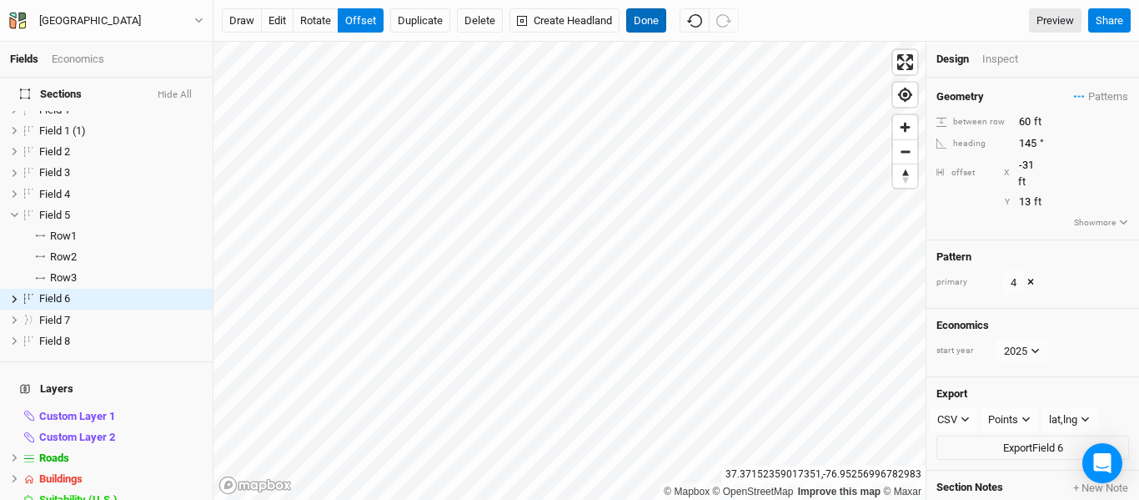
click at [652, 28] on button "Done" at bounding box center [646, 20] width 40 height 25
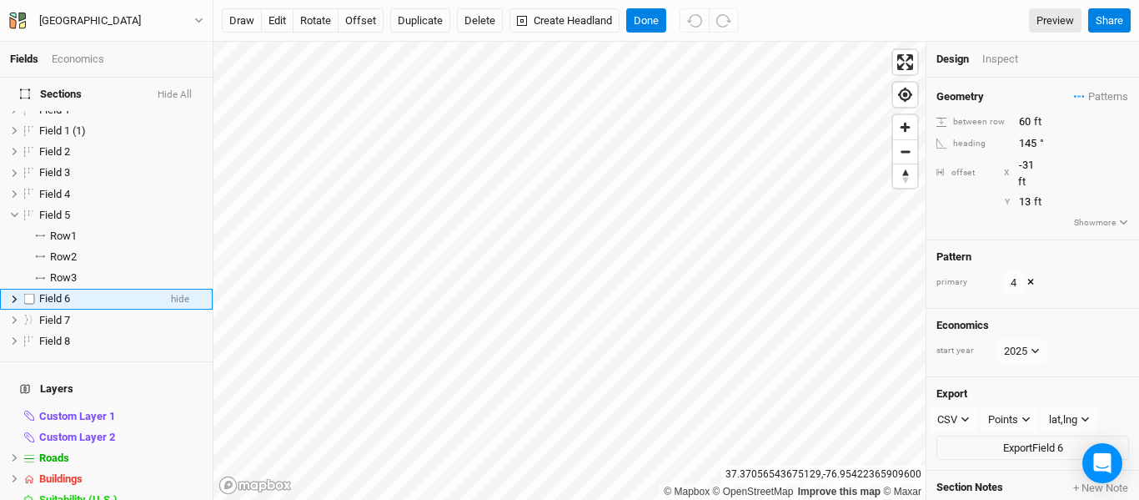
click at [14, 294] on icon at bounding box center [14, 298] width 9 height 9
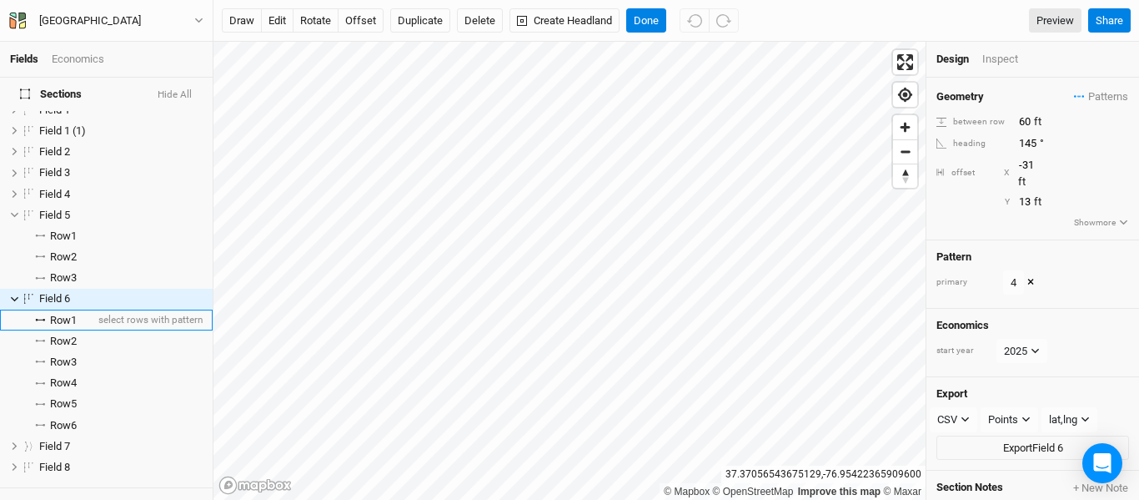
click at [62, 314] on span "Row 1" at bounding box center [63, 320] width 27 height 13
click at [69, 314] on span "Row 1" at bounding box center [63, 320] width 27 height 13
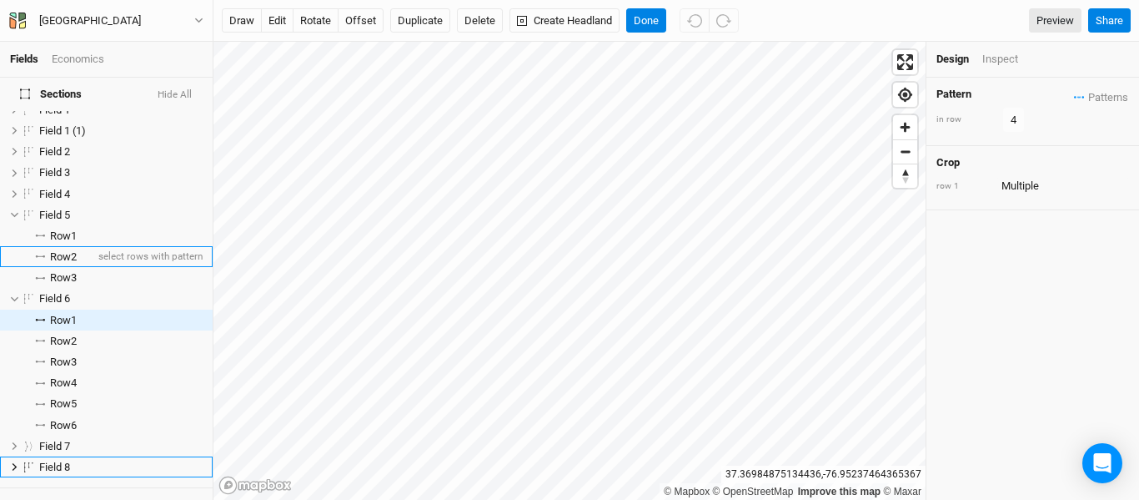
scroll to position [211, 0]
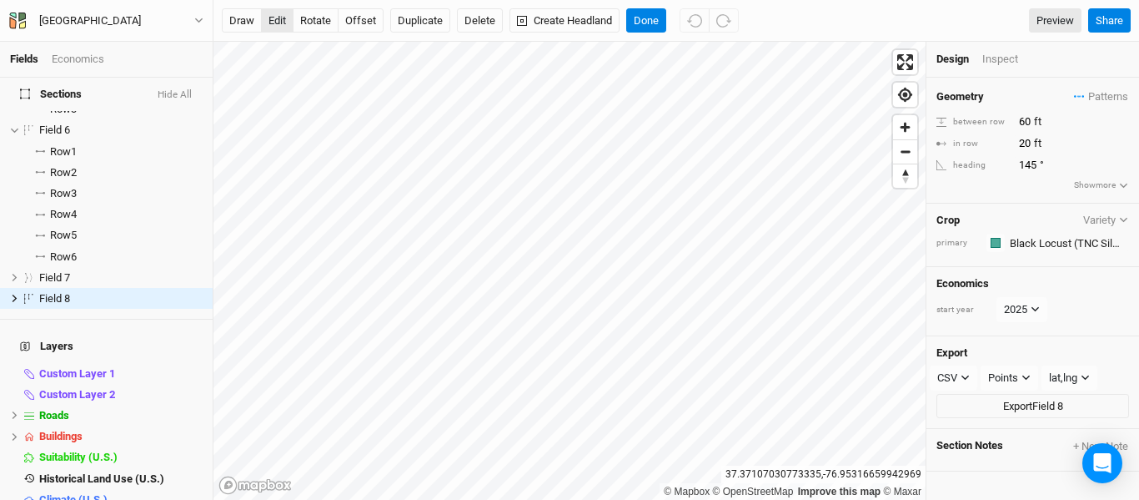
click at [274, 26] on button "edit" at bounding box center [277, 20] width 33 height 25
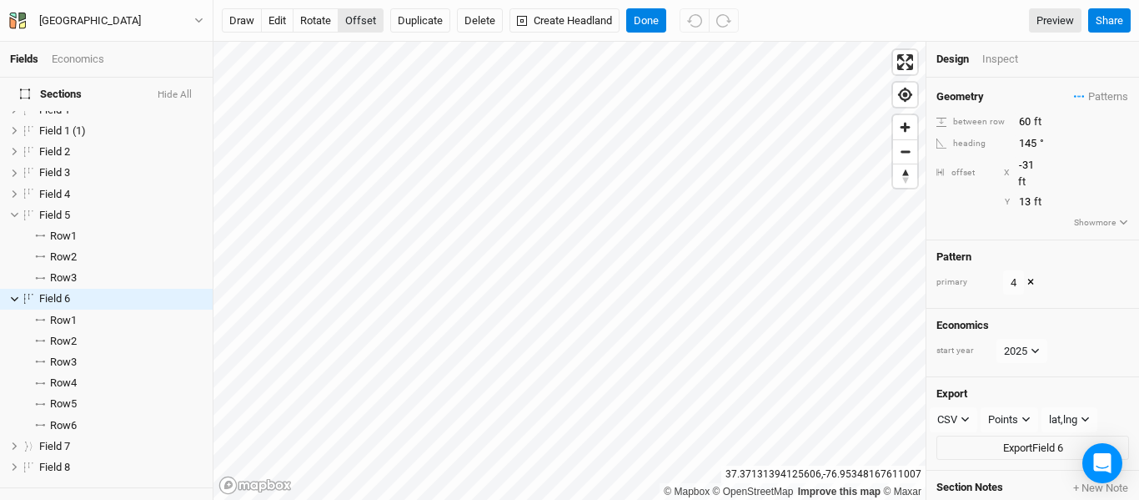
click at [349, 17] on button "offset" at bounding box center [361, 20] width 46 height 25
type input "-74"
click at [1024, 193] on input "60" at bounding box center [1086, 202] width 145 height 18
type input "0"
click at [1032, 165] on input "-74" at bounding box center [1086, 165] width 145 height 18
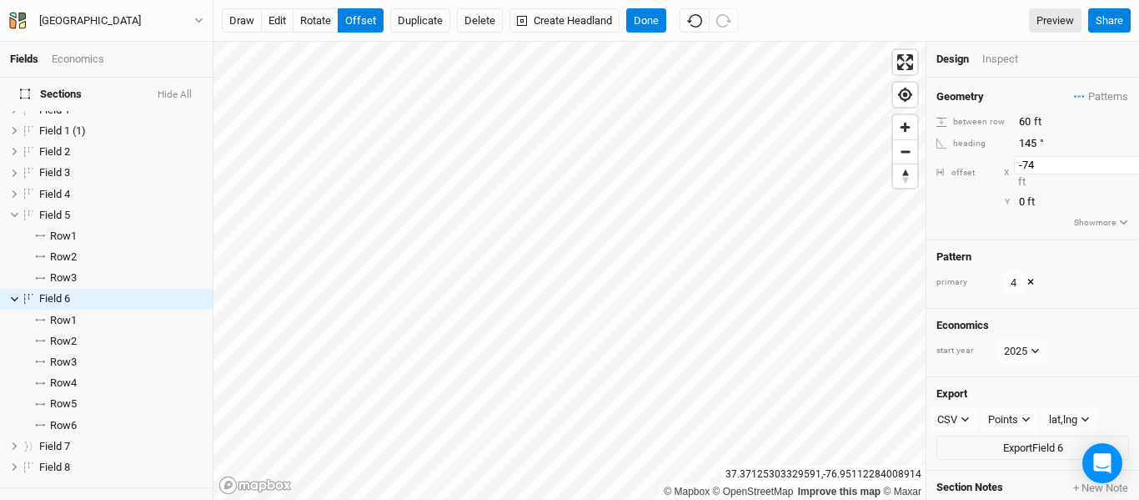
type input "-7"
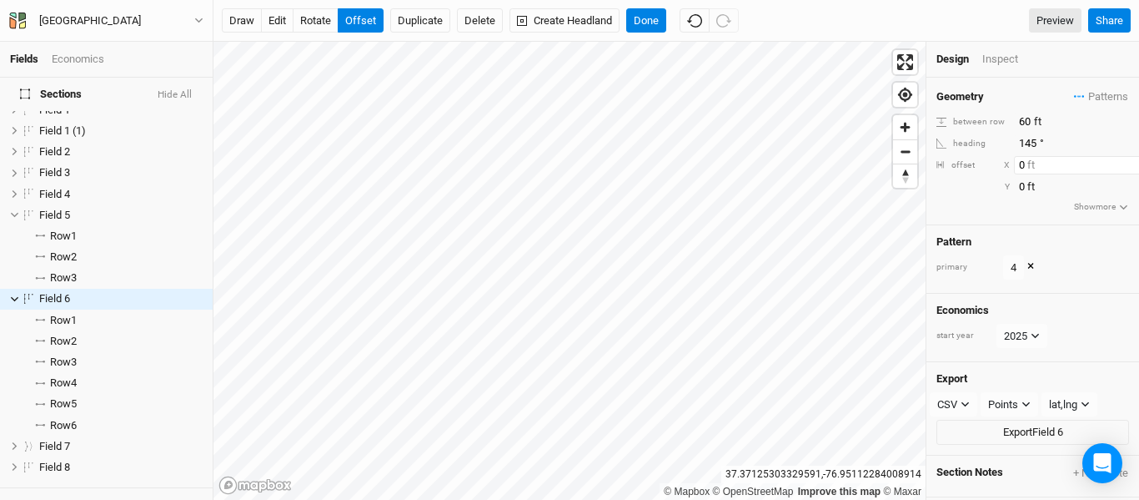
type input "0"
click at [651, 22] on button "Done" at bounding box center [646, 20] width 40 height 25
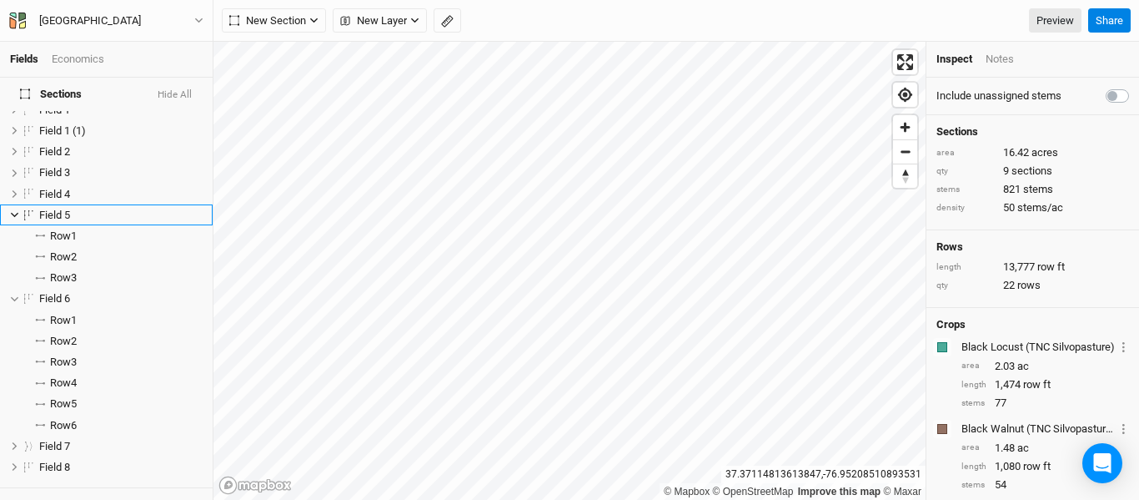
scroll to position [0, 0]
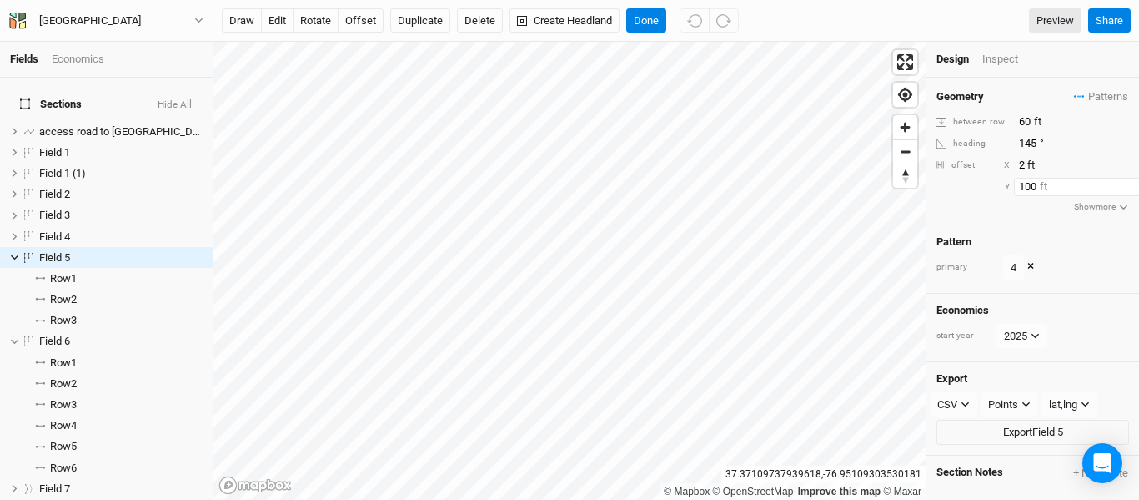
click at [1029, 187] on input "100" at bounding box center [1086, 187] width 145 height 18
type input "10"
click at [367, 23] on button "offset" at bounding box center [361, 20] width 46 height 25
type input "48"
click at [1030, 143] on input "145" at bounding box center [1086, 143] width 145 height 18
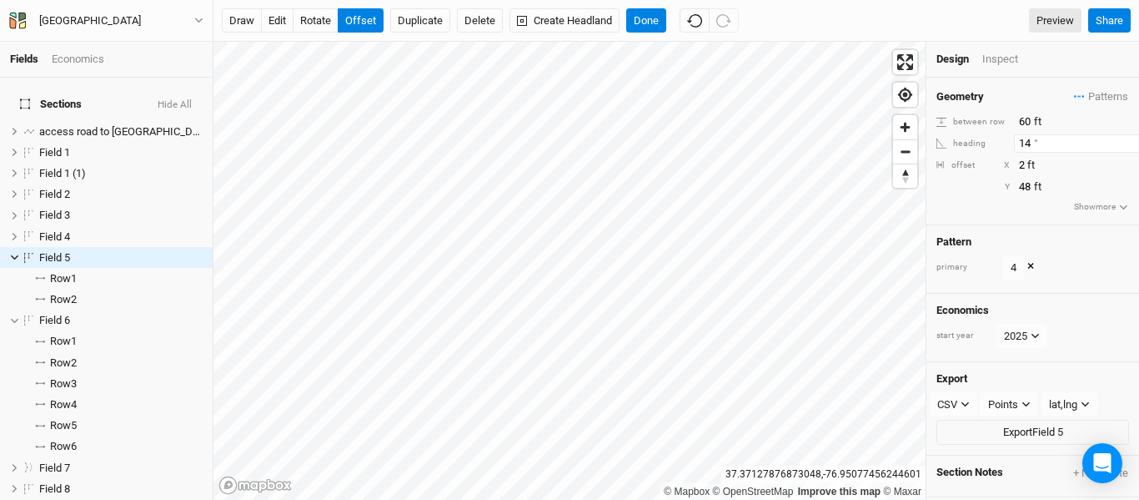
type input "1"
type input "0"
click at [1023, 167] on input "2" at bounding box center [1086, 165] width 145 height 18
type input "0"
click at [1029, 185] on input "48" at bounding box center [1086, 187] width 145 height 18
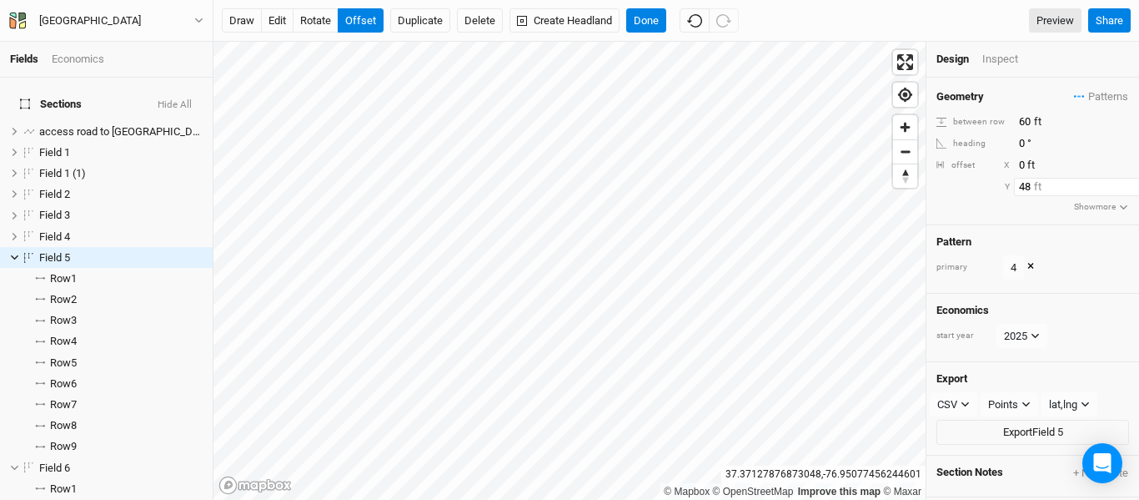
type input "4"
type input "0"
click at [969, 188] on div "Y" at bounding box center [981, 187] width 58 height 13
click at [321, 32] on button "rotate" at bounding box center [316, 20] width 46 height 25
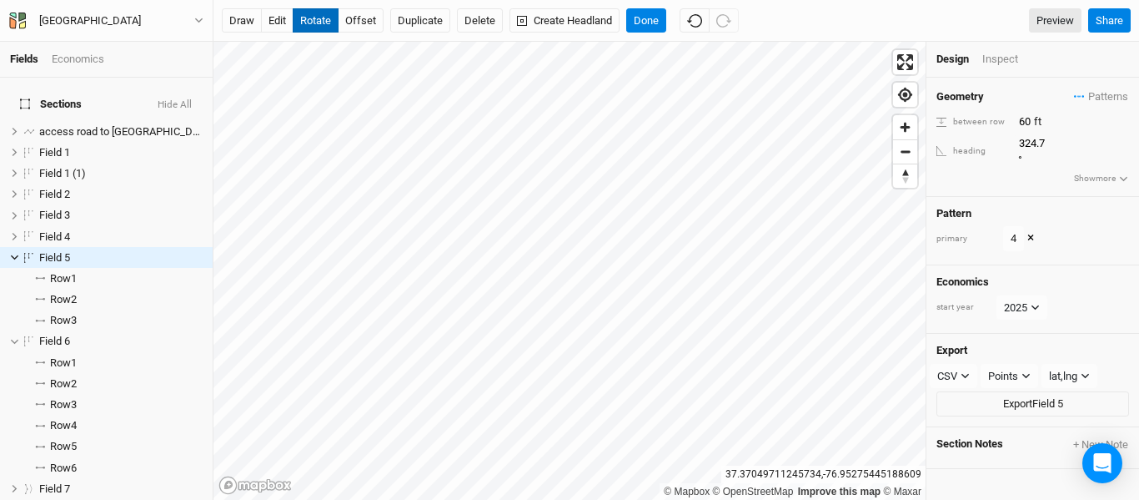
type input "325"
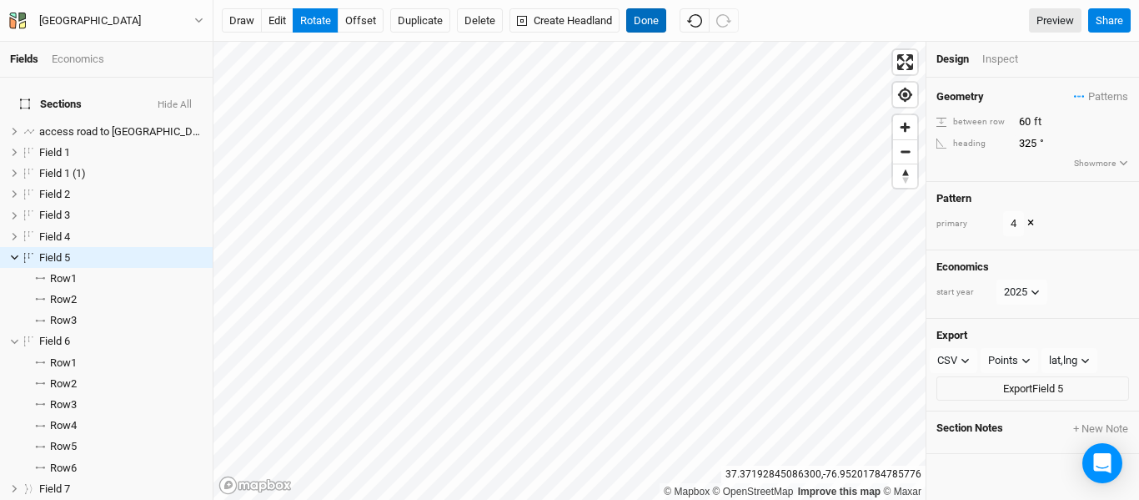
click at [650, 25] on button "Done" at bounding box center [646, 20] width 40 height 25
click at [274, 25] on button "edit" at bounding box center [277, 20] width 33 height 25
click at [653, 29] on button "Done" at bounding box center [646, 20] width 40 height 25
click at [275, 25] on button "edit" at bounding box center [277, 20] width 33 height 25
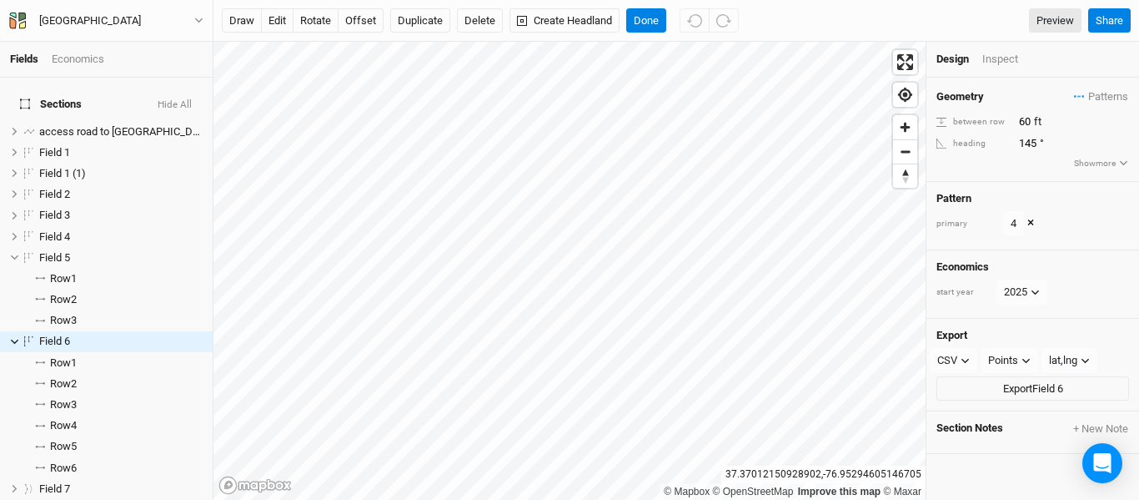
scroll to position [43, 0]
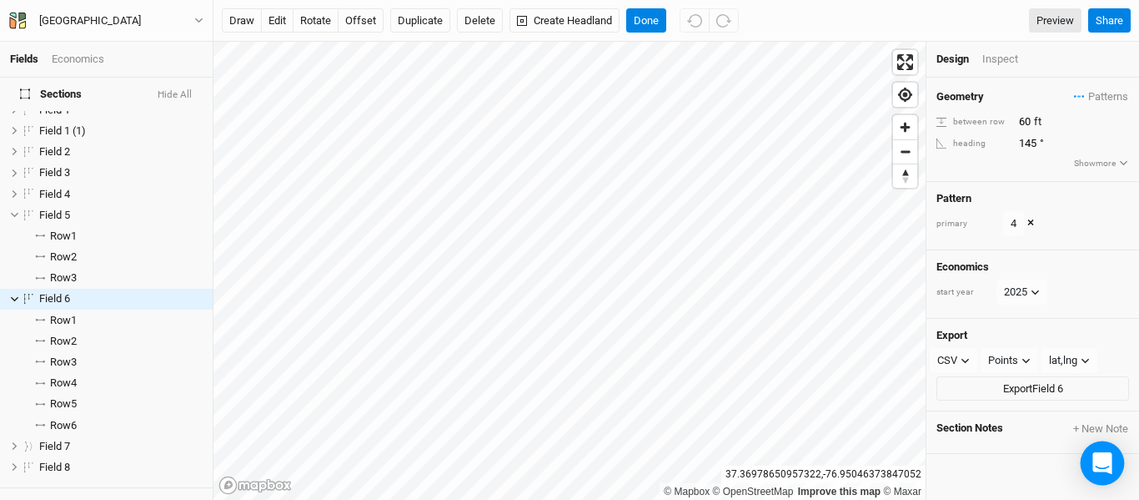
click at [1105, 456] on icon "Open Intercom Messenger" at bounding box center [1101, 463] width 19 height 22
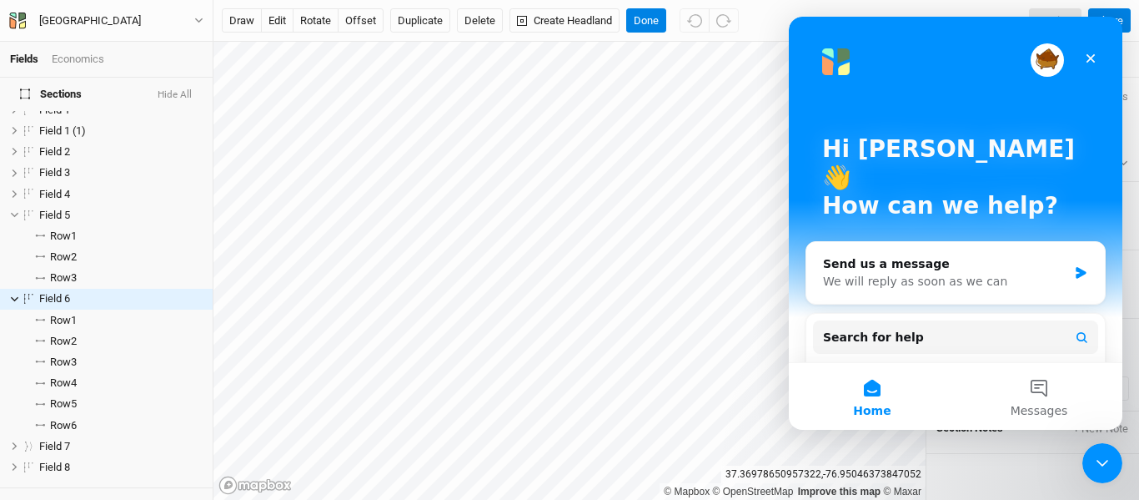
scroll to position [0, 0]
click at [970, 273] on div "We will reply as soon as we can" at bounding box center [945, 282] width 244 height 18
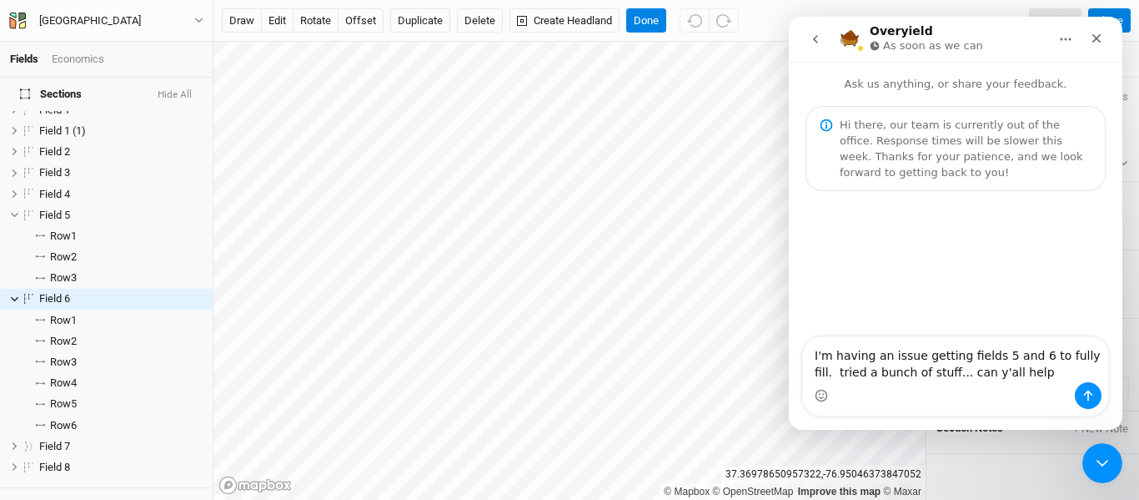
type textarea "I'm having an issue getting fields 5 and 6 to fully fill. tried a bunch of stuf…"
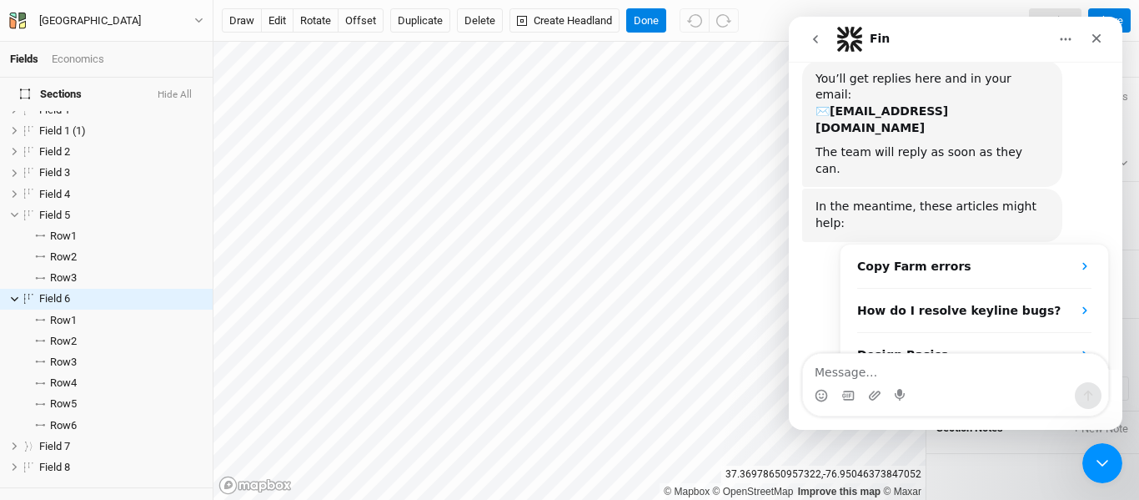
scroll to position [233, 0]
click at [1092, 41] on icon "Close" at bounding box center [1096, 38] width 13 height 13
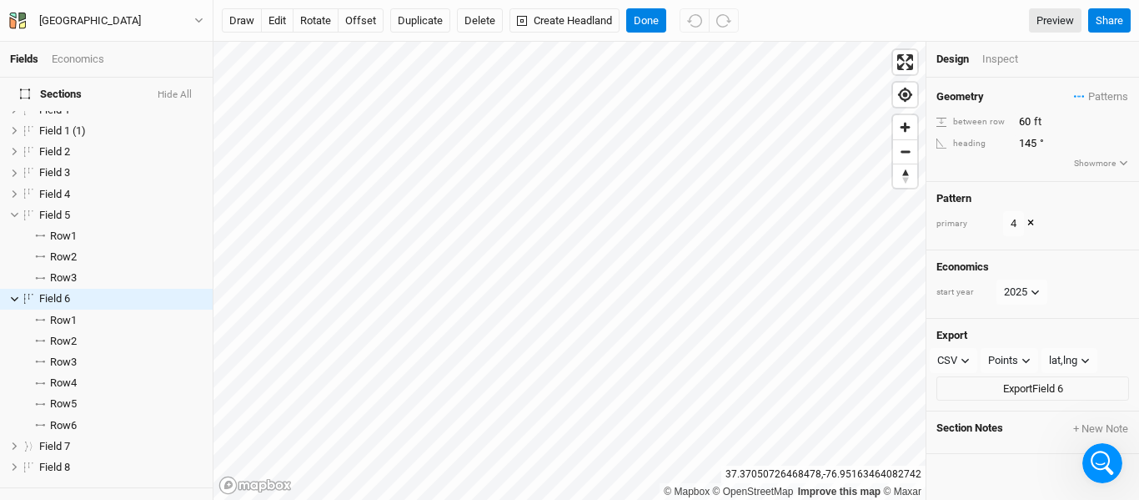
scroll to position [261, 0]
click at [268, 10] on button "edit" at bounding box center [277, 20] width 33 height 25
click at [367, 28] on button "offset" at bounding box center [361, 20] width 46 height 25
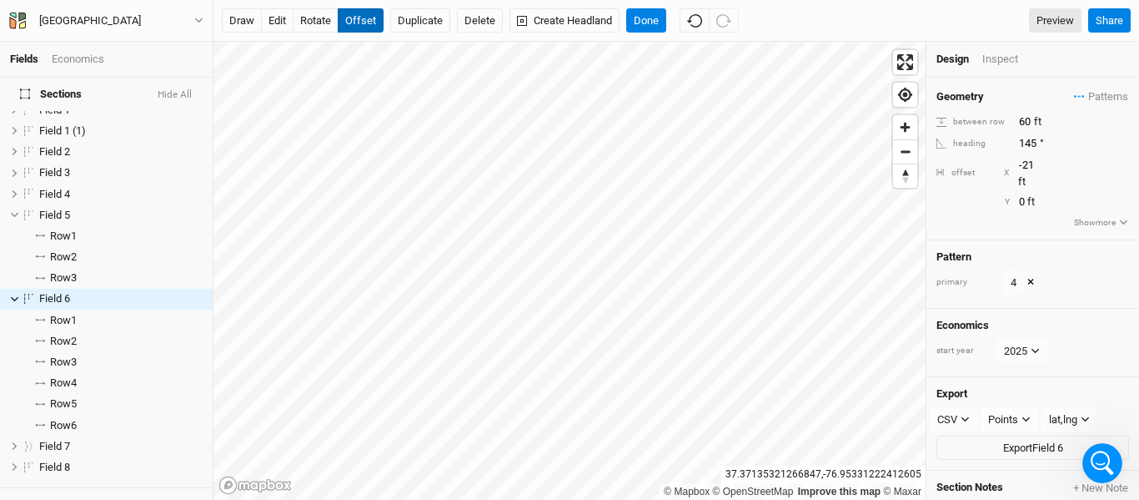
type input "-22"
type input "14"
type input "-27"
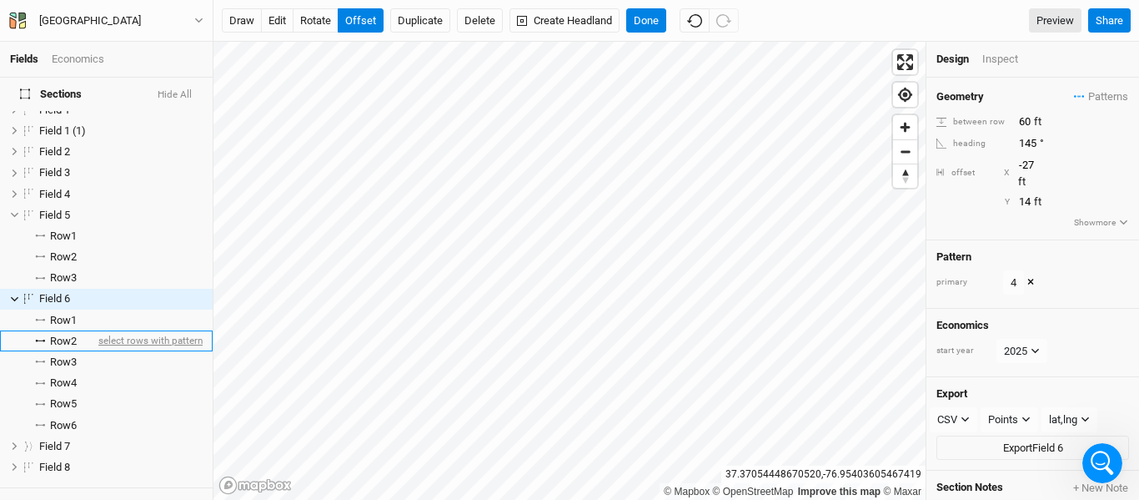
click at [104, 330] on span "select rows with pattern" at bounding box center [149, 340] width 108 height 21
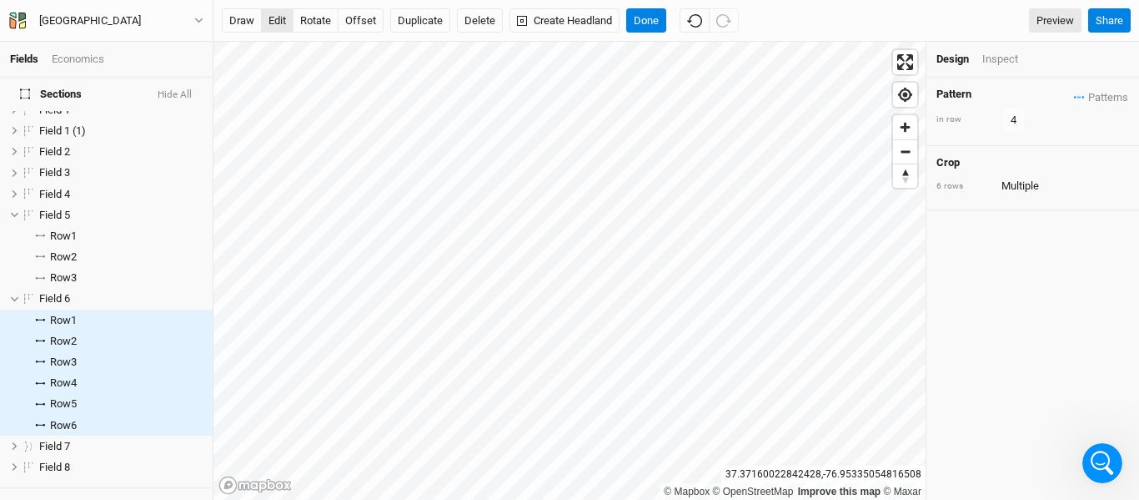
click at [274, 23] on button "edit" at bounding box center [277, 20] width 33 height 25
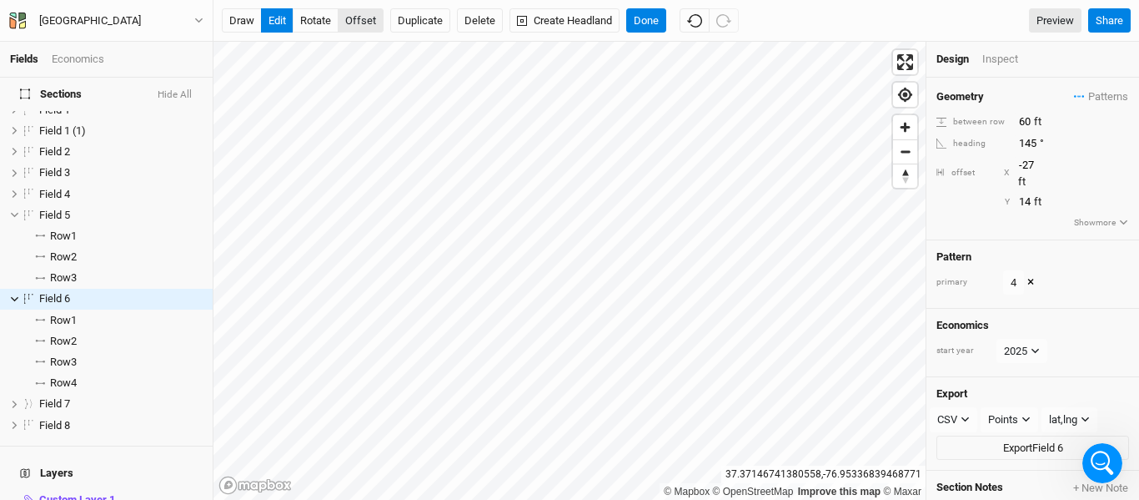
click at [374, 26] on button "offset" at bounding box center [361, 20] width 46 height 25
type input "-43"
click at [281, 22] on button "edit" at bounding box center [277, 20] width 33 height 25
click at [360, 18] on button "offset" at bounding box center [361, 20] width 46 height 25
type input "17"
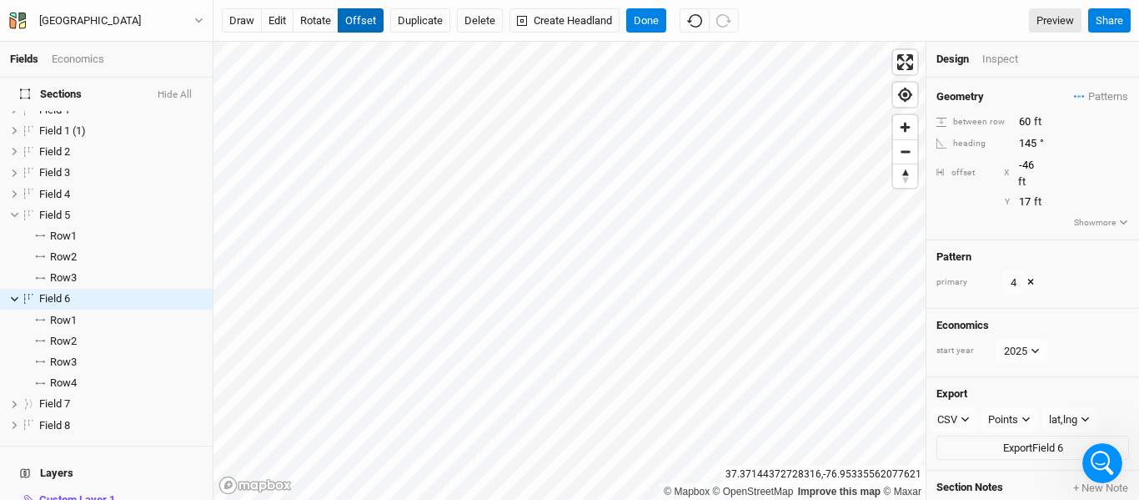
type input "-47"
type input "26"
click at [655, 16] on button "Done" at bounding box center [646, 20] width 40 height 25
click at [406, 20] on button "Duplicate" at bounding box center [420, 20] width 60 height 25
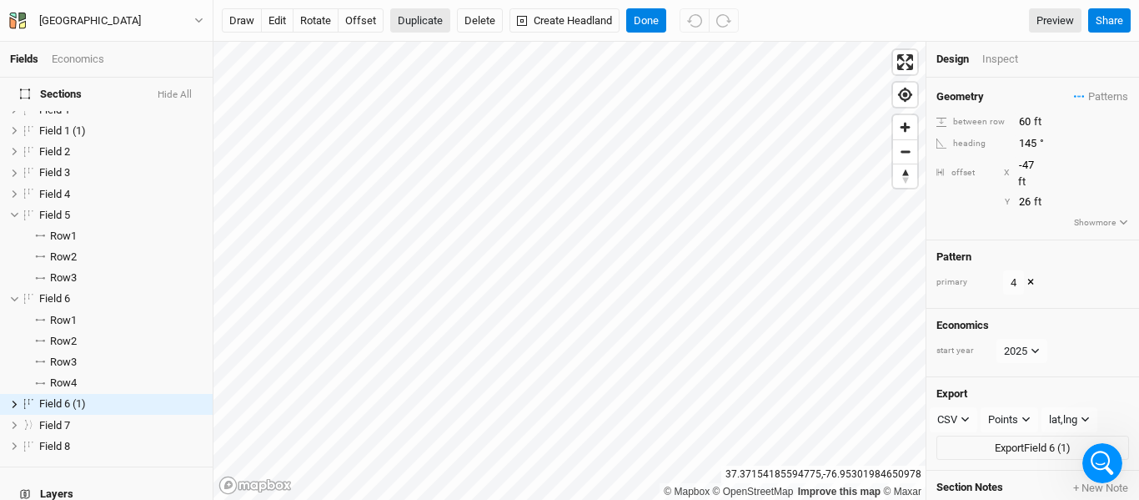
scroll to position [148, 0]
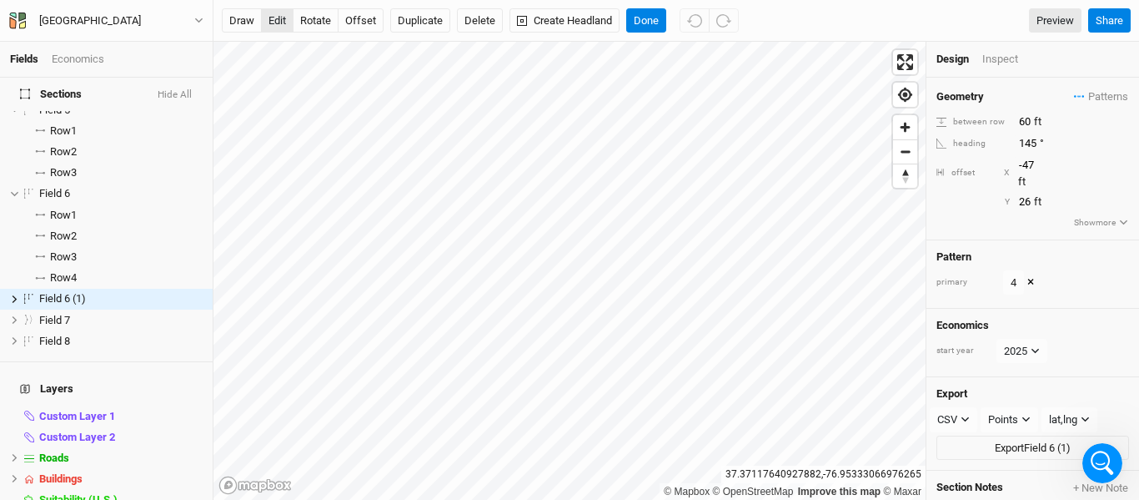
click at [284, 18] on button "edit" at bounding box center [277, 20] width 33 height 25
click at [351, 28] on button "offset" at bounding box center [361, 20] width 46 height 25
type input "-25"
type input "30"
click at [283, 33] on button "edit" at bounding box center [277, 20] width 33 height 25
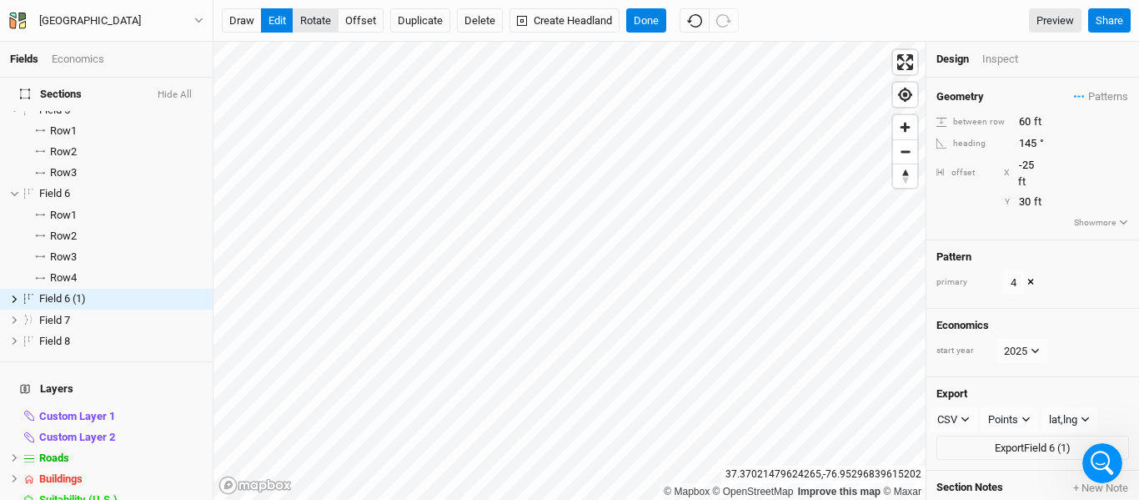
click at [310, 28] on button "rotate" at bounding box center [316, 20] width 46 height 25
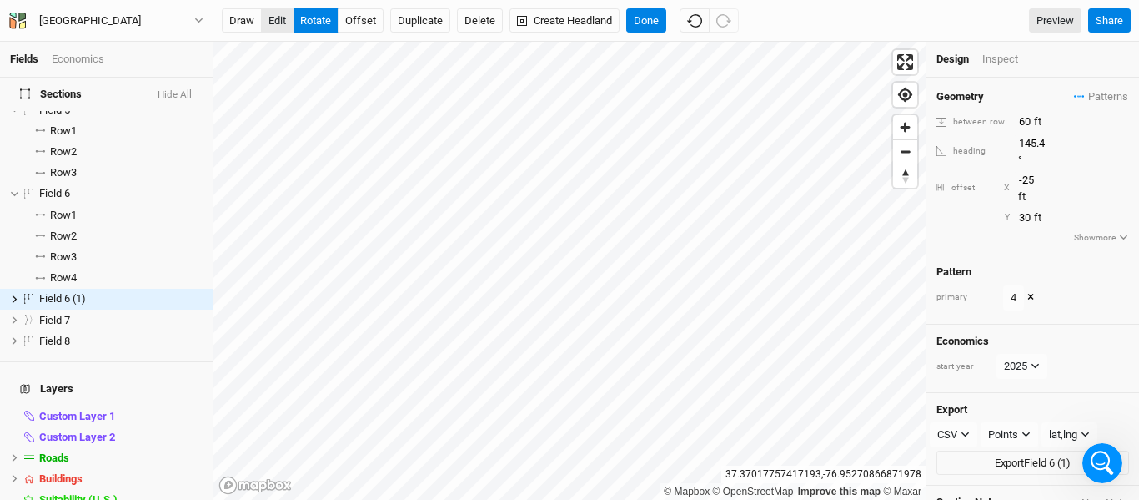
click at [283, 26] on button "edit" at bounding box center [277, 20] width 33 height 25
click at [318, 30] on button "rotate" at bounding box center [316, 20] width 46 height 25
type input "143.7"
click at [361, 24] on button "offset" at bounding box center [361, 20] width 46 height 25
type input "-20"
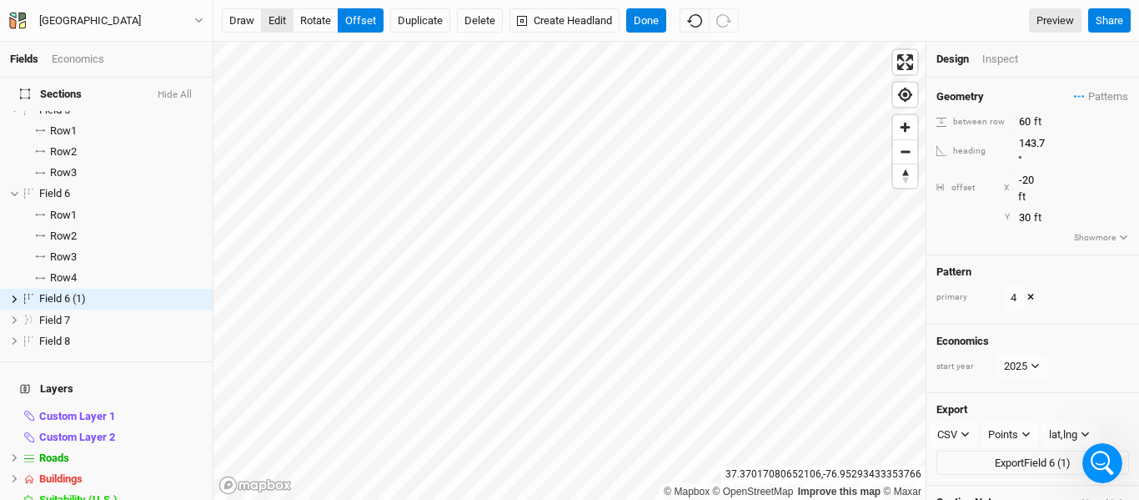
click at [279, 18] on button "edit" at bounding box center [277, 20] width 33 height 25
click at [660, 28] on button "Done" at bounding box center [646, 20] width 40 height 25
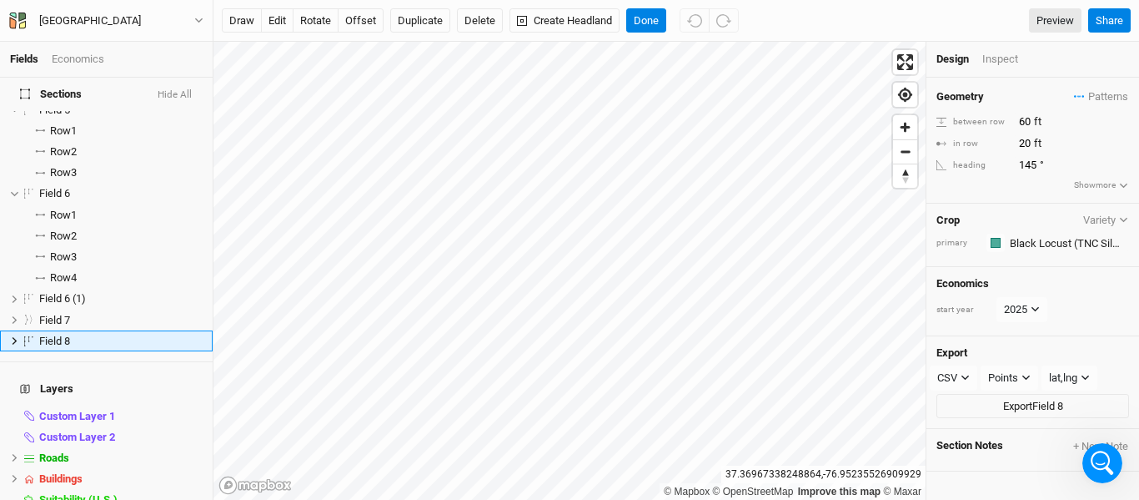
scroll to position [189, 0]
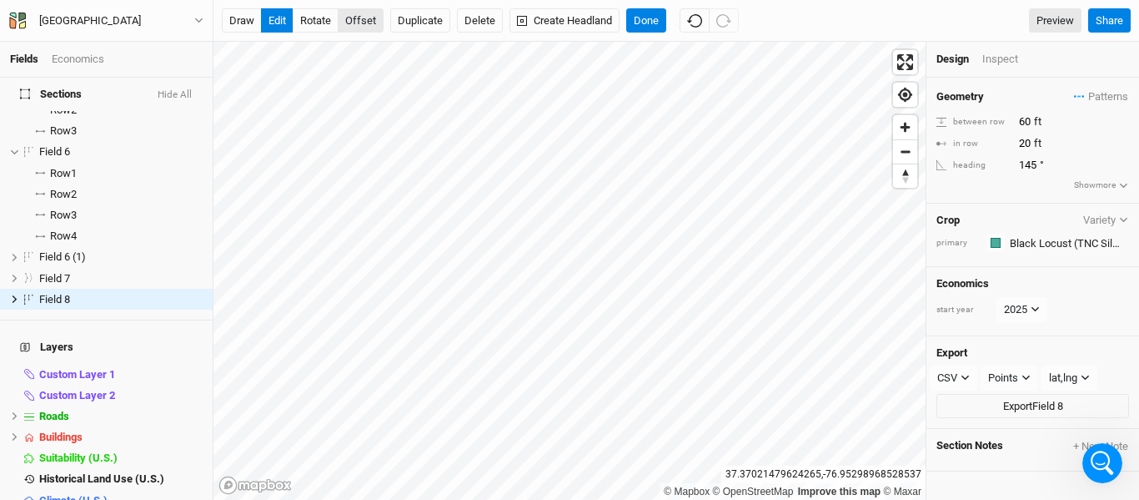
click at [368, 12] on button "offset" at bounding box center [361, 20] width 46 height 25
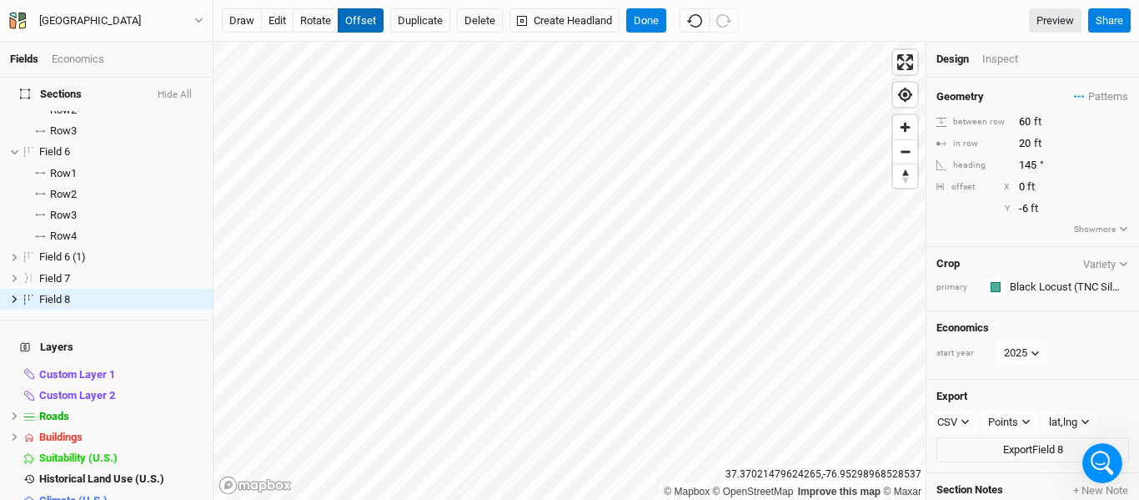
type input "-7"
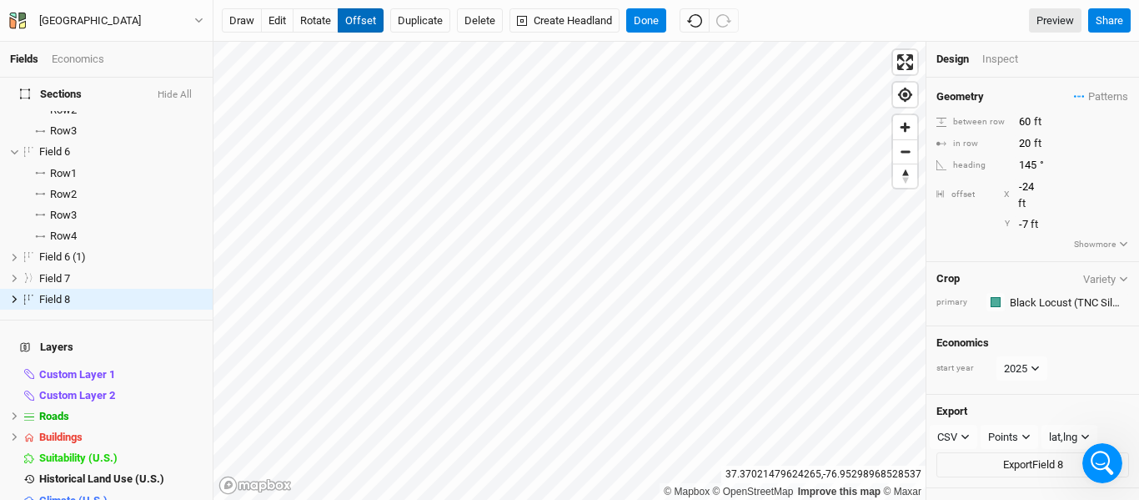
type input "-25"
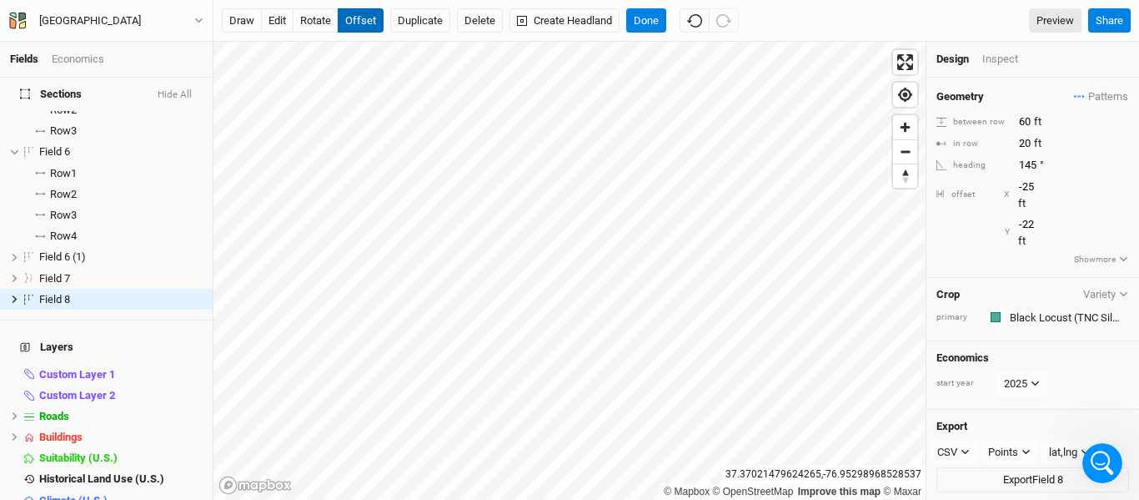
type input "-23"
type input "-22"
type input "-21"
type input "-16"
click at [653, 16] on button "Done" at bounding box center [646, 20] width 40 height 25
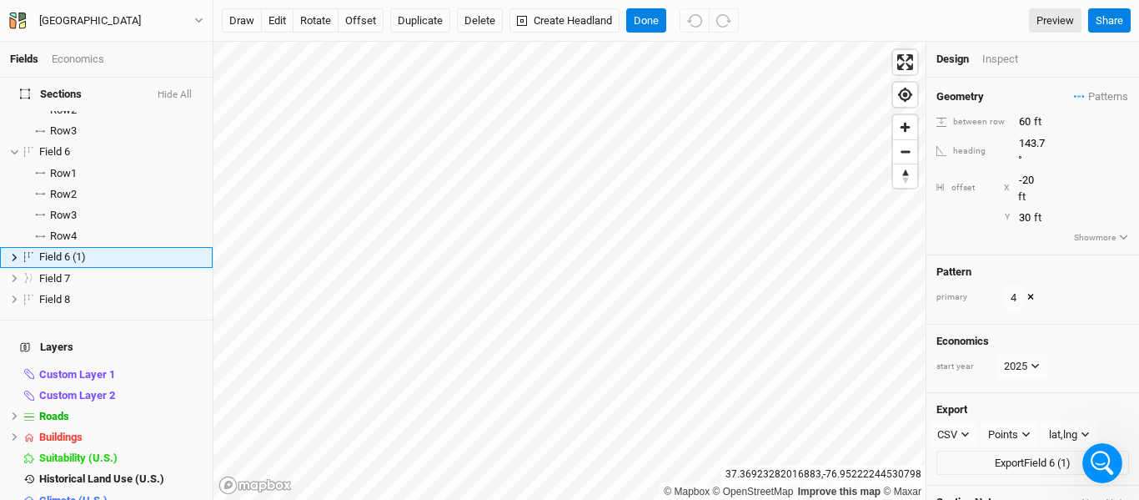
scroll to position [148, 0]
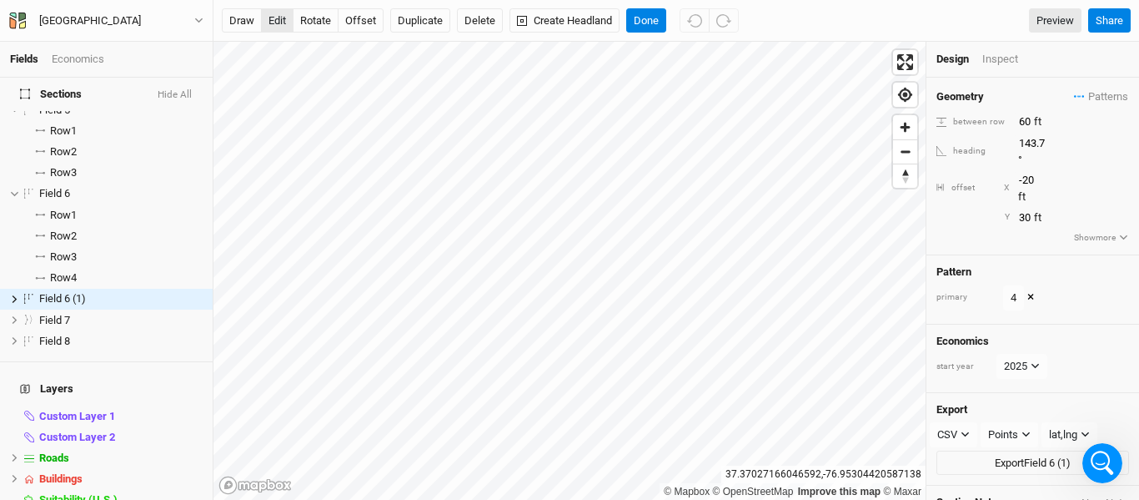
click at [284, 21] on button "edit" at bounding box center [277, 20] width 33 height 25
click at [359, 23] on button "offset" at bounding box center [361, 20] width 46 height 25
type input "34"
type input "-23"
type input "41"
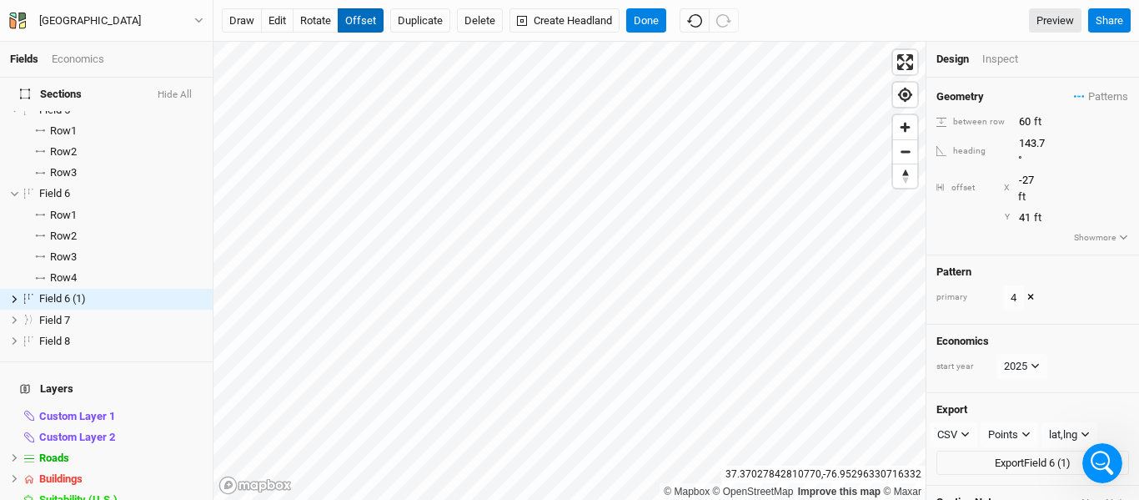
type input "-28"
type input "37"
type input "-25"
click at [655, 23] on button "Done" at bounding box center [646, 20] width 40 height 25
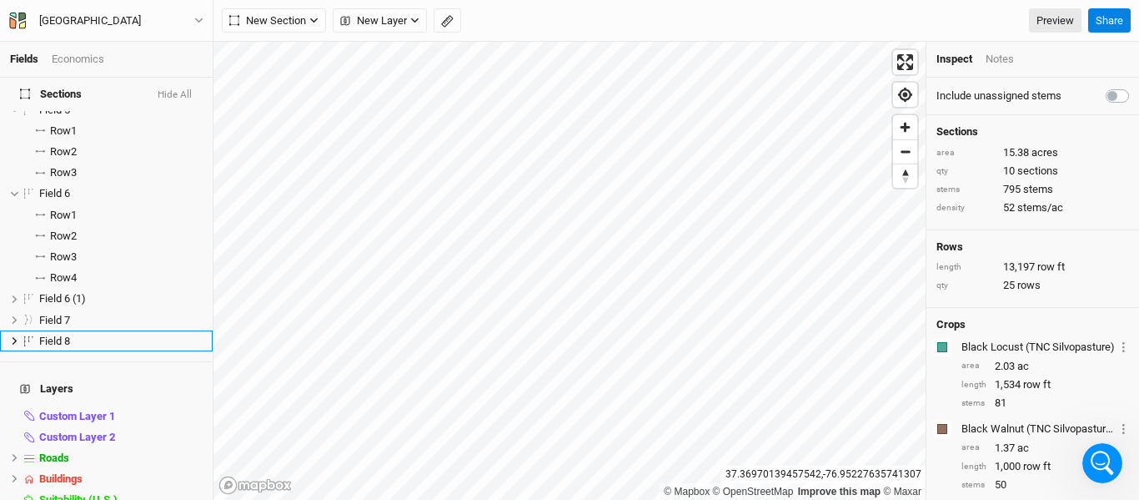
scroll to position [189, 0]
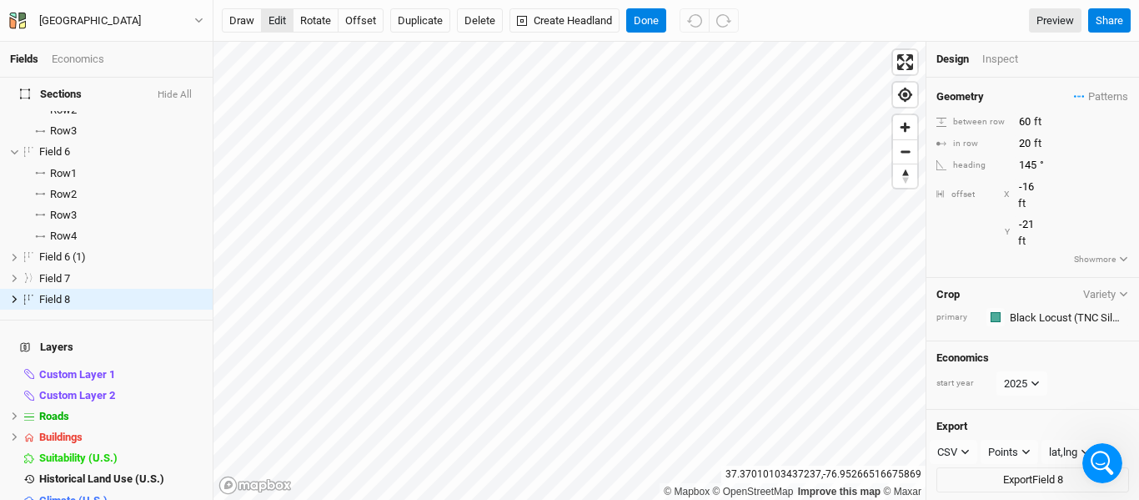
click at [283, 27] on button "edit" at bounding box center [277, 20] width 33 height 25
click at [647, 23] on button "Done" at bounding box center [646, 20] width 40 height 25
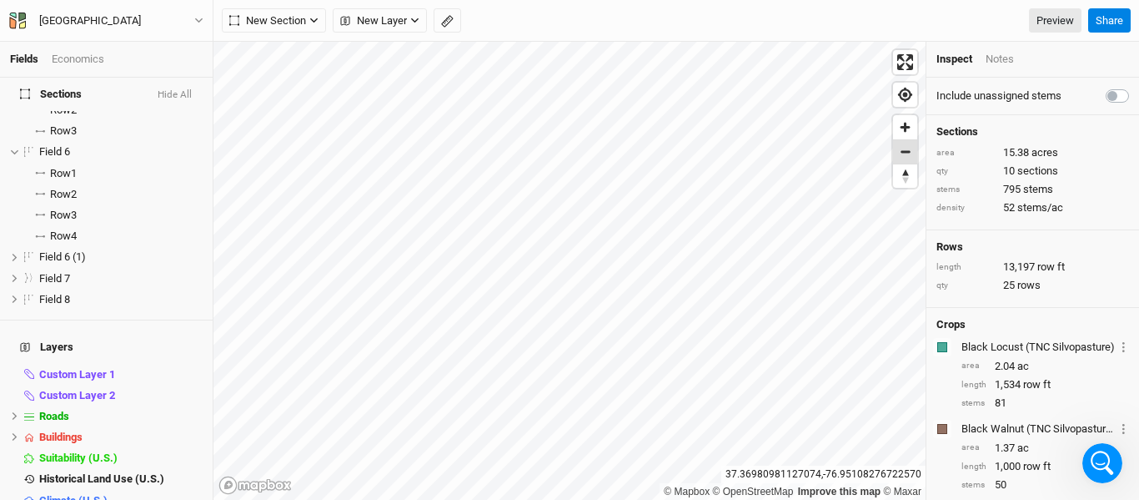
click at [906, 152] on span "Zoom out" at bounding box center [905, 151] width 24 height 23
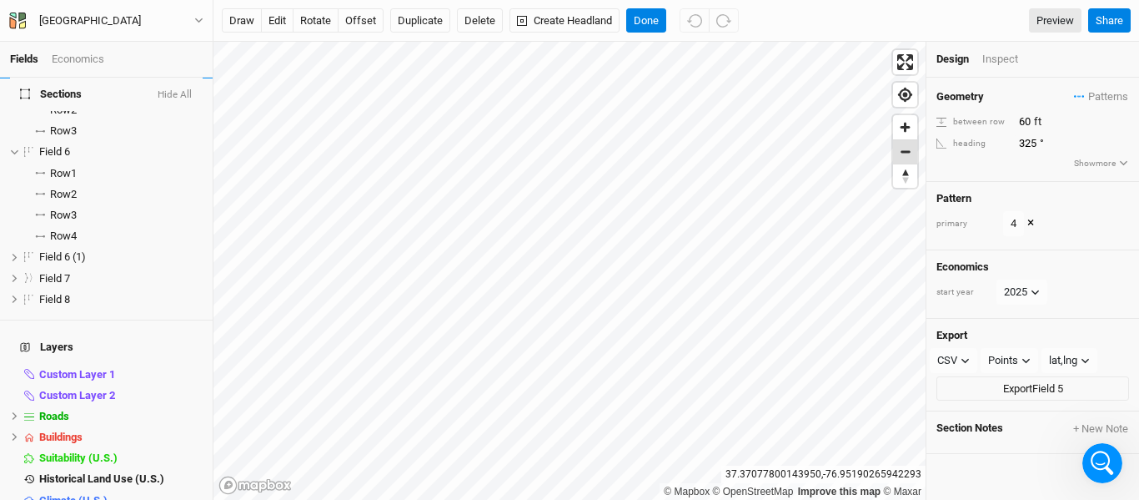
scroll to position [0, 0]
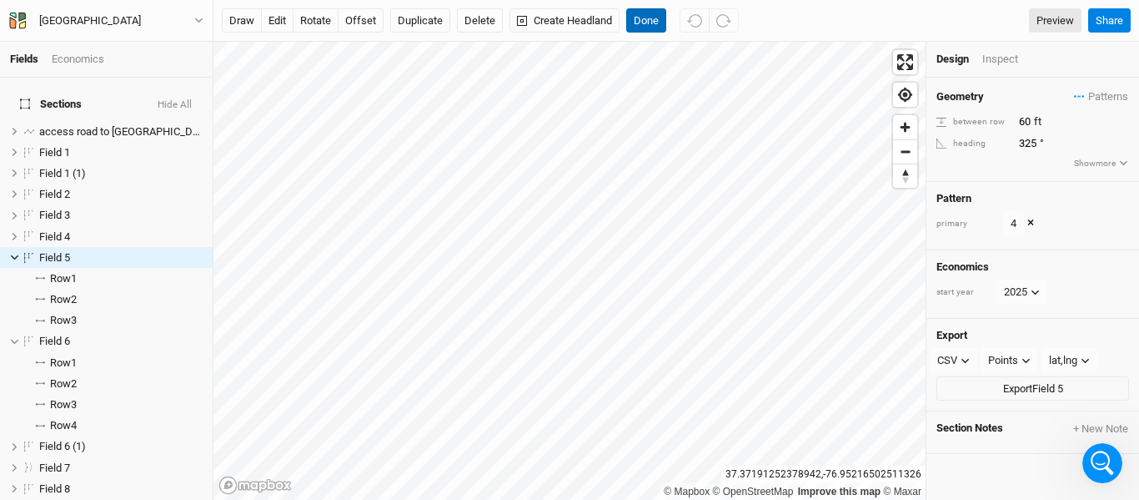
click at [647, 14] on button "Done" at bounding box center [646, 20] width 40 height 25
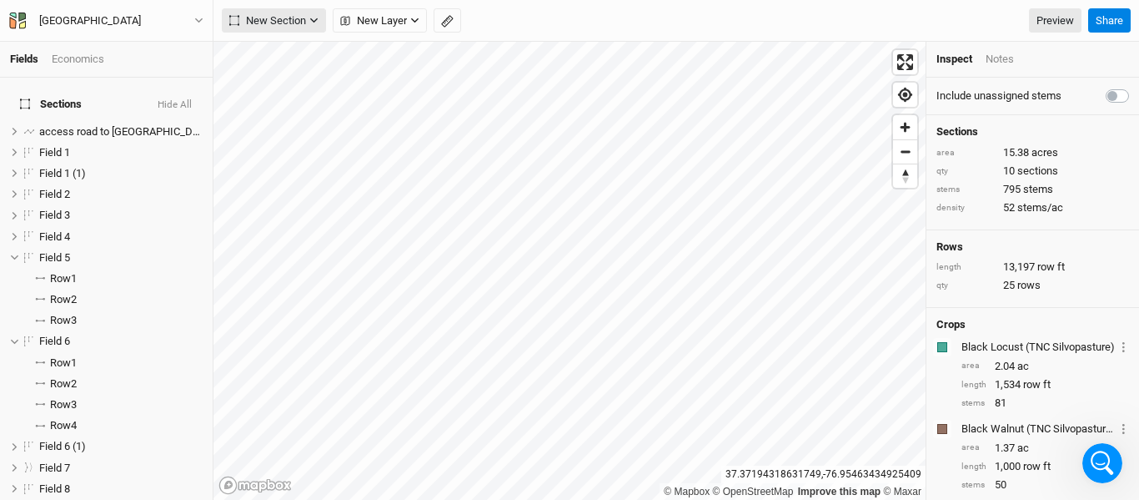
click at [286, 19] on span "New Section" at bounding box center [267, 21] width 77 height 17
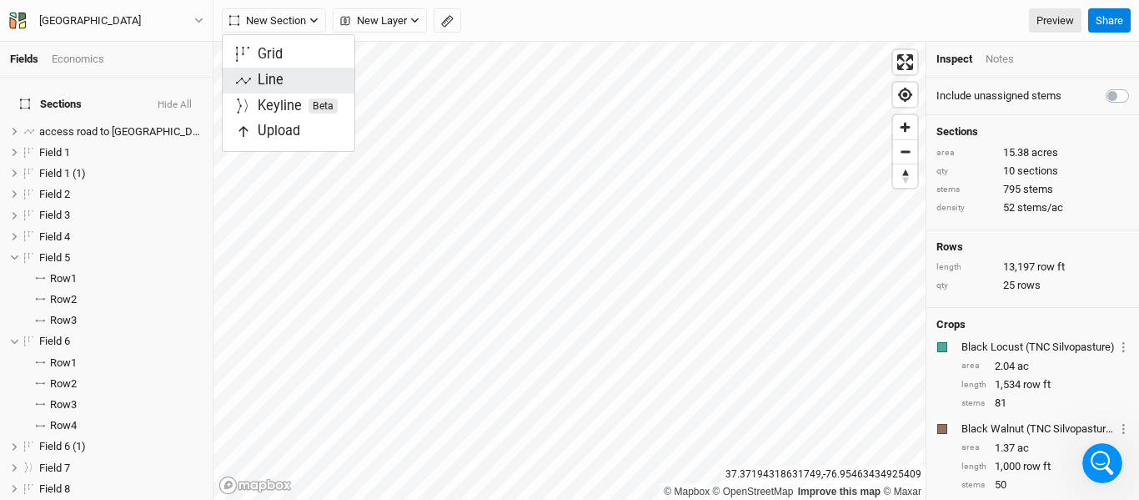
click at [271, 84] on div "Line" at bounding box center [271, 80] width 26 height 19
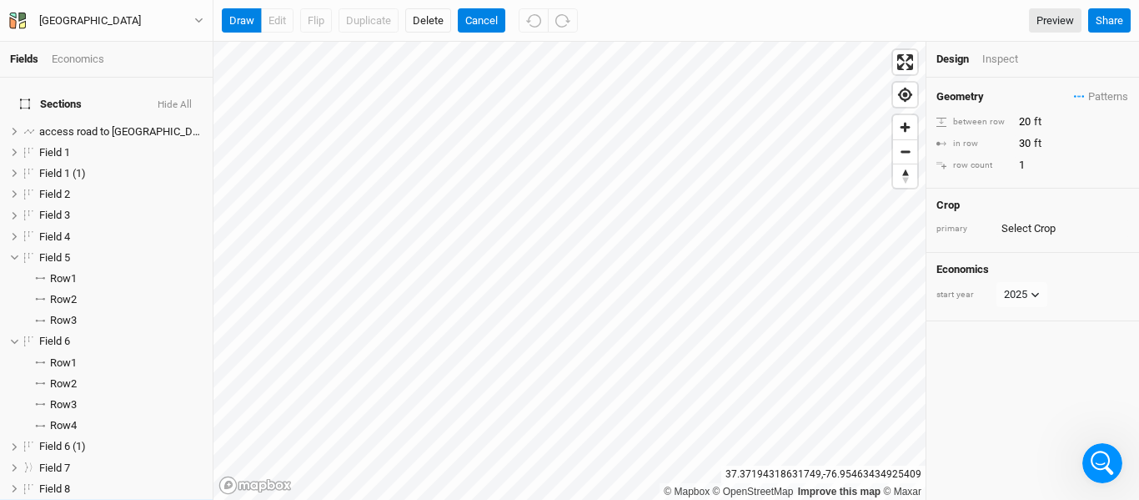
scroll to position [211, 0]
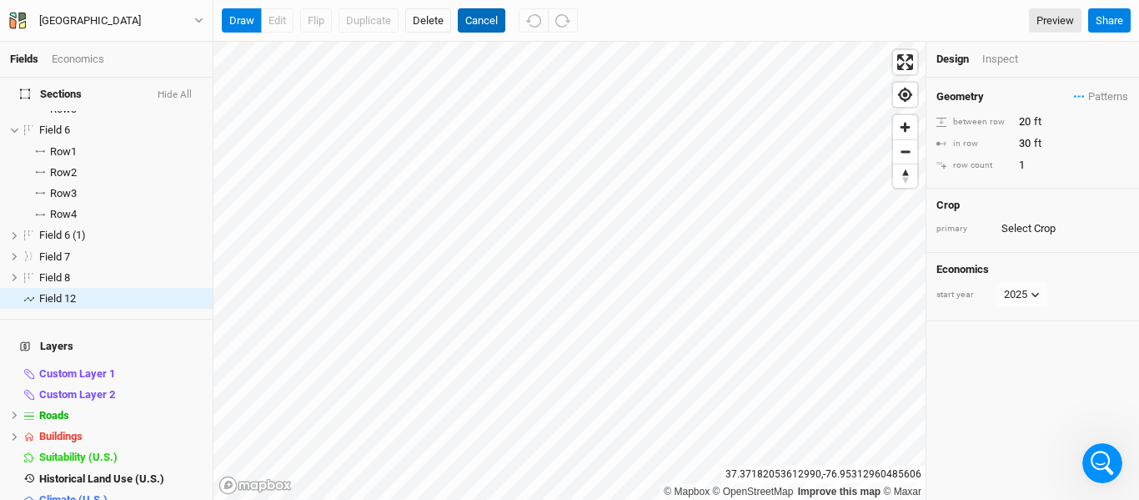
click at [479, 17] on button "Cancel" at bounding box center [482, 20] width 48 height 25
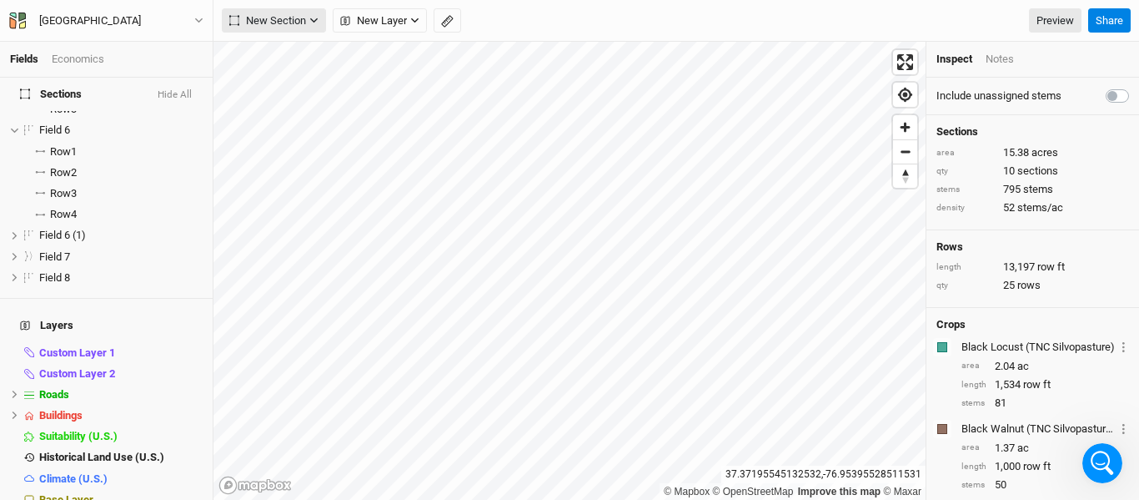
click at [284, 29] on button "New Section" at bounding box center [274, 20] width 104 height 25
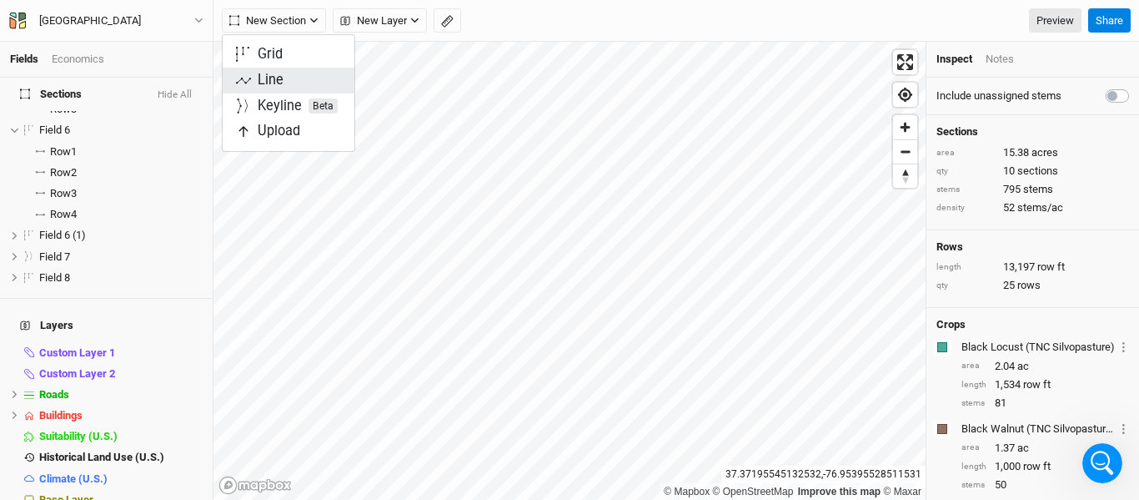
click at [269, 82] on div "Line" at bounding box center [271, 80] width 26 height 19
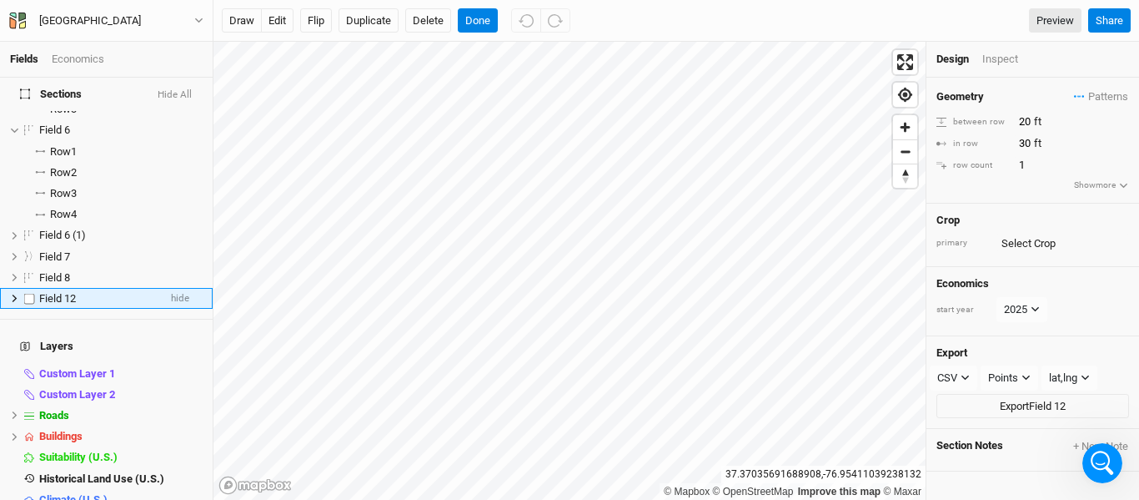
click at [33, 288] on label at bounding box center [29, 298] width 21 height 21
click at [33, 293] on input "checkbox" at bounding box center [29, 298] width 11 height 11
checkbox input "true"
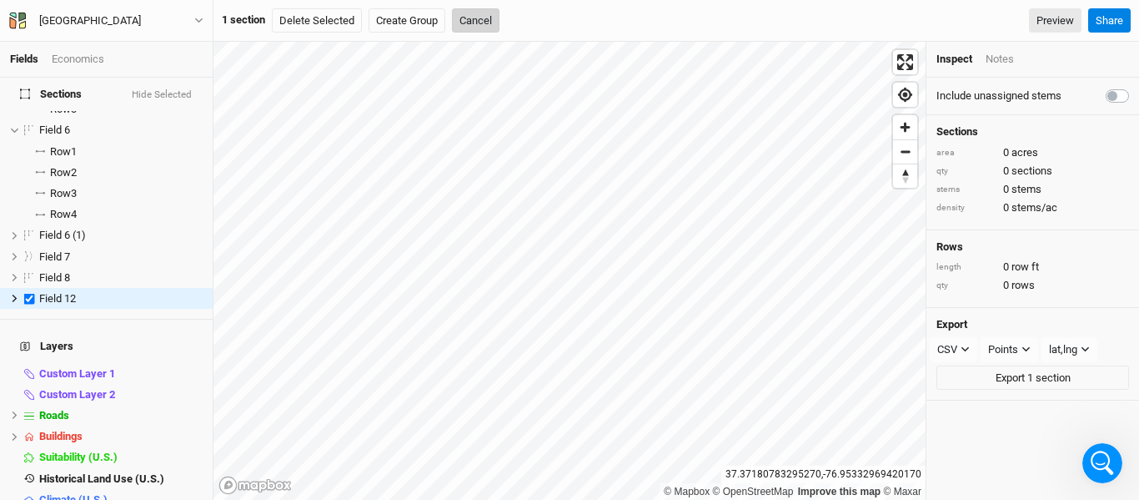
click at [477, 16] on button "Cancel" at bounding box center [476, 20] width 48 height 25
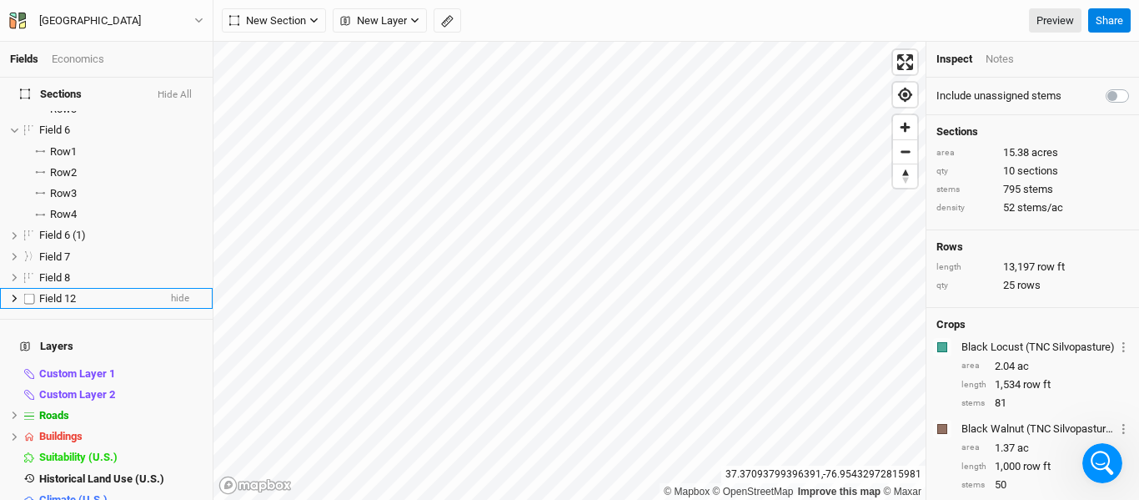
click at [27, 292] on label at bounding box center [29, 298] width 21 height 21
click at [27, 293] on input "checkbox" at bounding box center [29, 298] width 11 height 11
checkbox input "true"
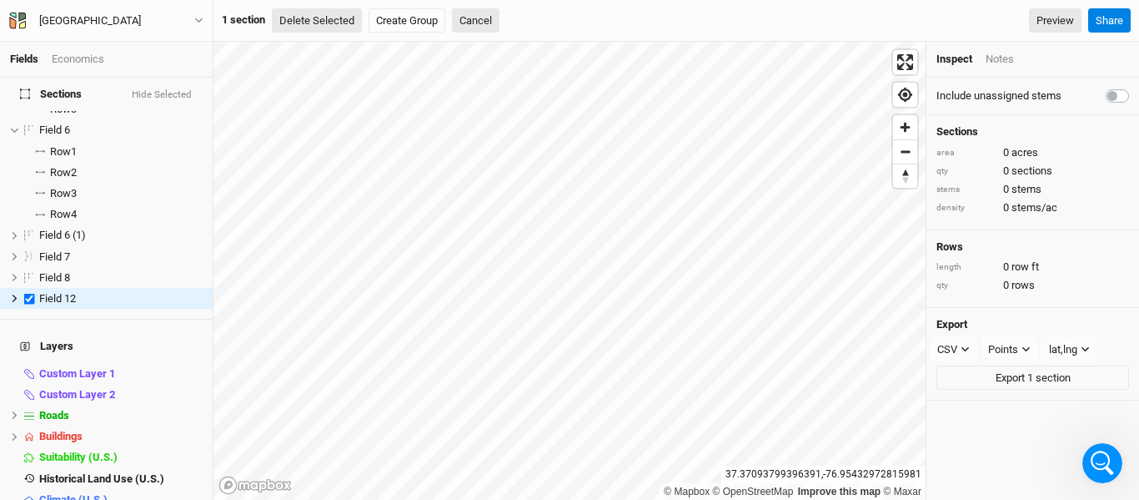
click at [313, 27] on button "Delete Selected" at bounding box center [317, 20] width 90 height 25
click at [506, 17] on button "Confirm" at bounding box center [504, 20] width 52 height 25
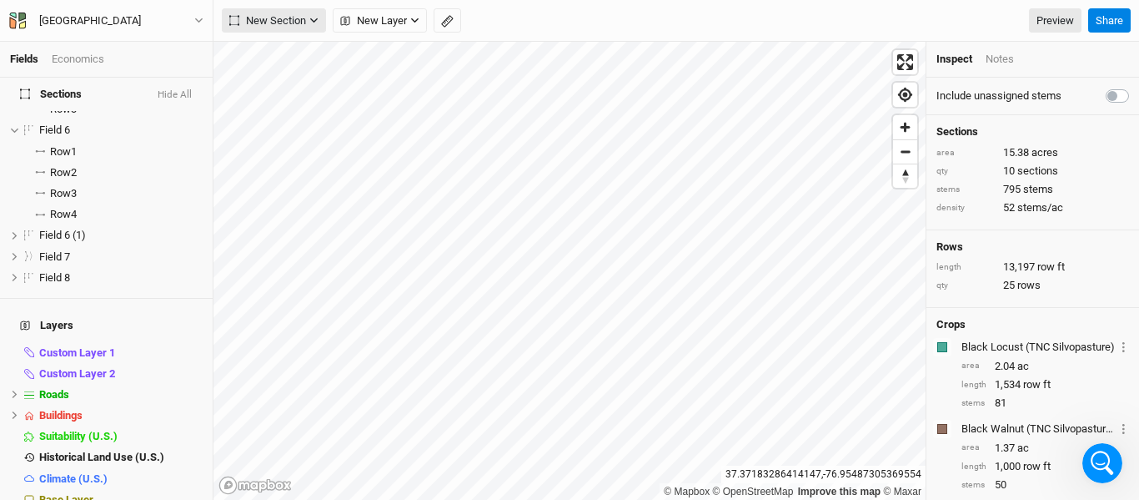
click at [313, 28] on button "New Section" at bounding box center [274, 20] width 104 height 25
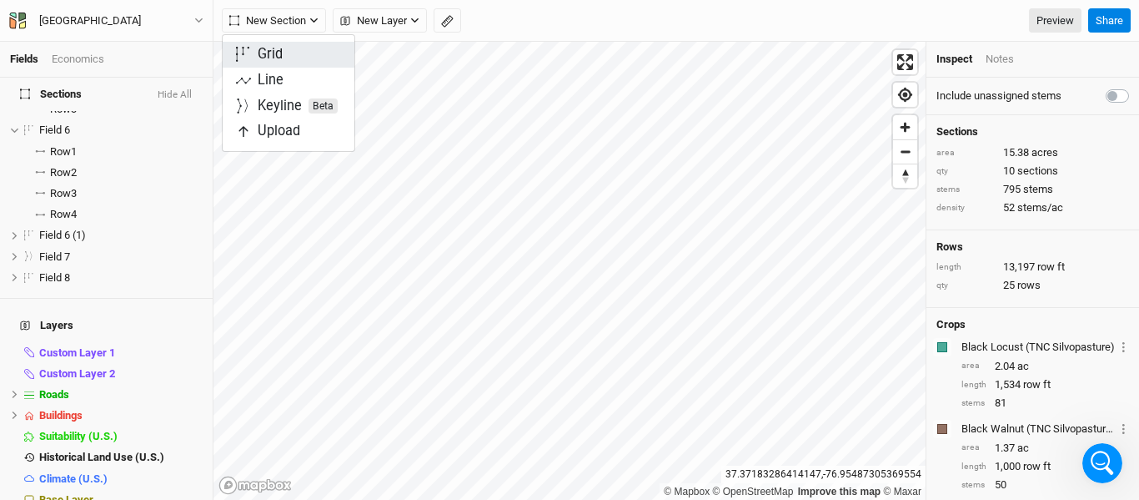
click at [299, 58] on button "Grid" at bounding box center [289, 55] width 132 height 26
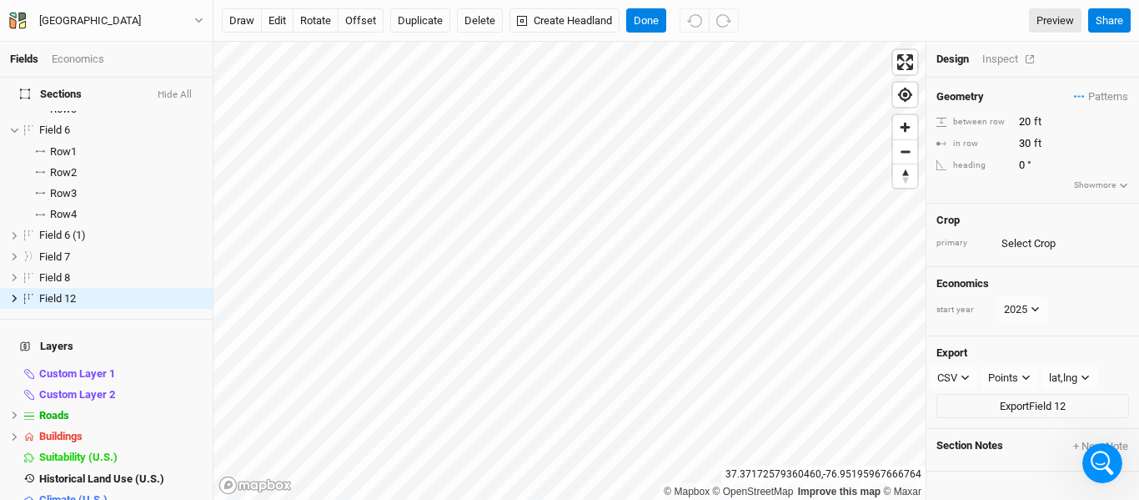
click at [1001, 60] on div "Inspect" at bounding box center [1011, 59] width 59 height 15
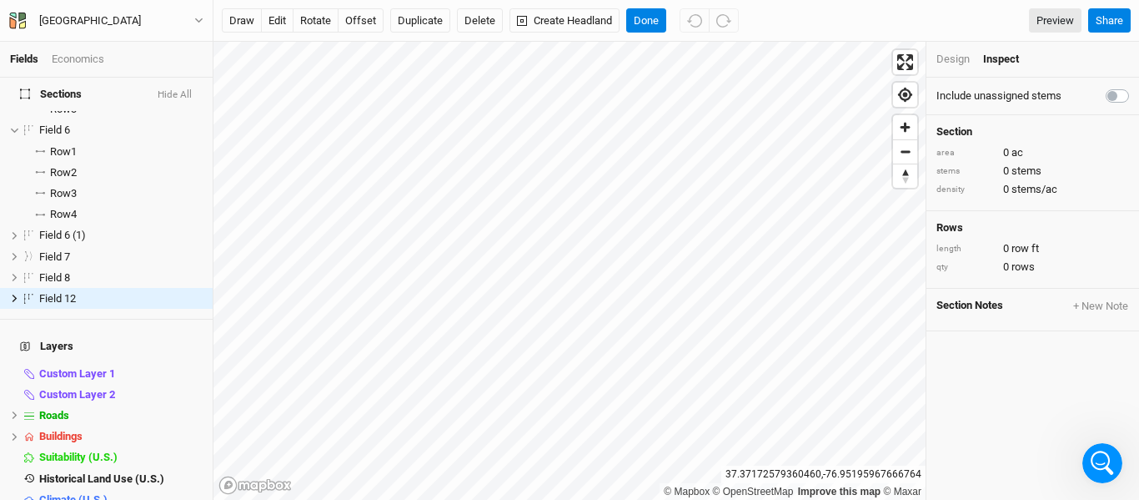
click at [946, 61] on div "Design" at bounding box center [952, 59] width 33 height 15
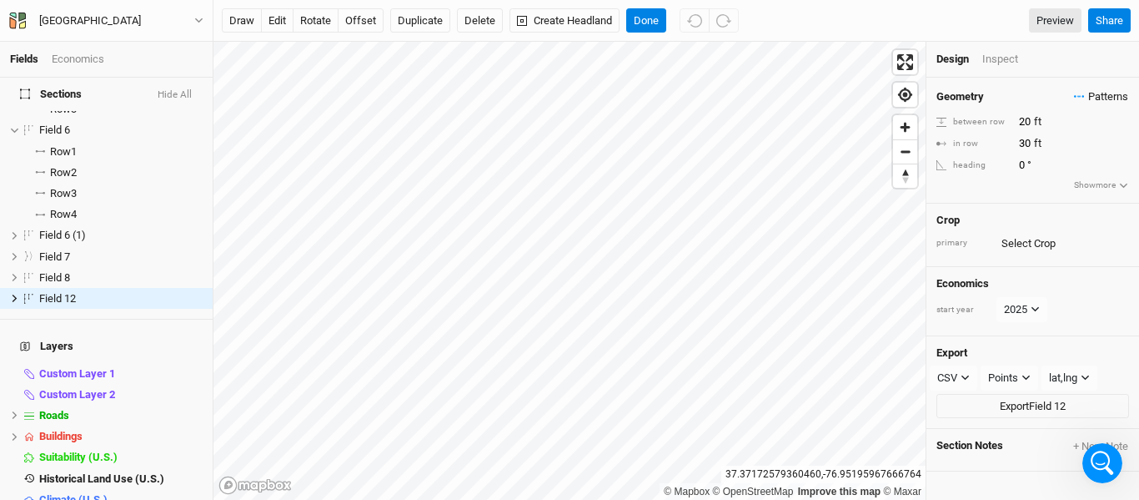
click at [1105, 98] on span "Patterns" at bounding box center [1101, 96] width 54 height 17
click at [1114, 181] on button "view" at bounding box center [1111, 180] width 46 height 26
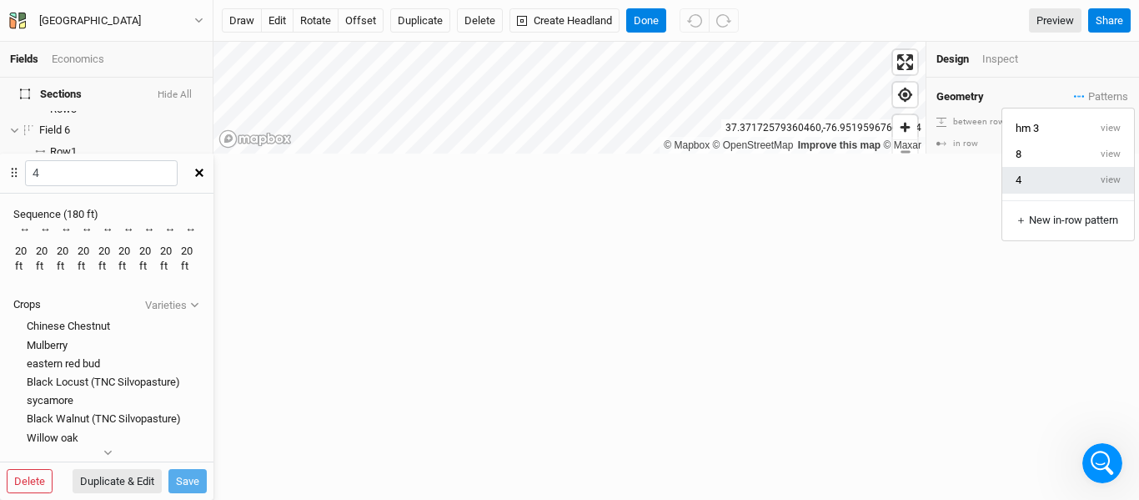
click at [1032, 193] on button "4" at bounding box center [1045, 180] width 86 height 26
click at [1028, 124] on input "20" at bounding box center [1086, 122] width 145 height 18
type input "60"
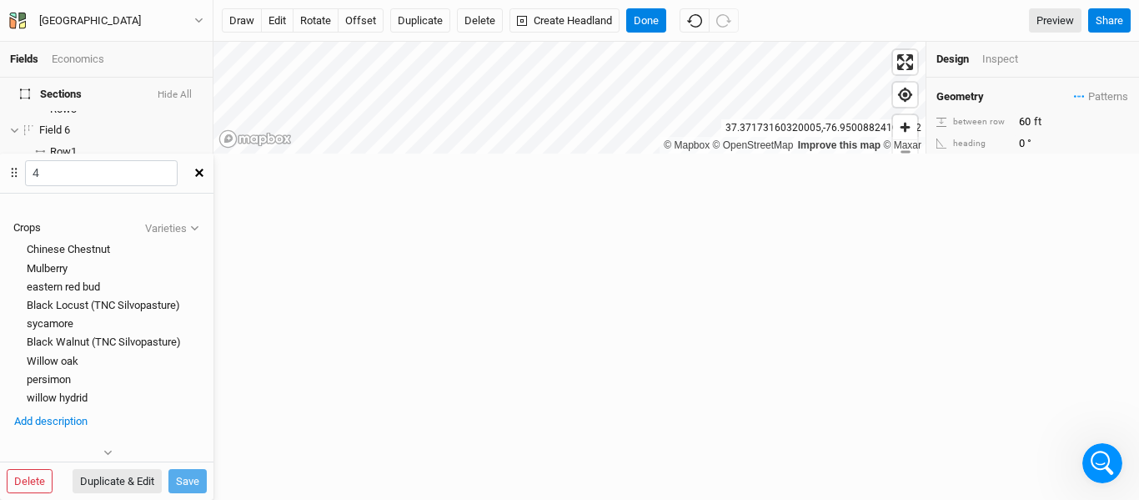
scroll to position [0, 0]
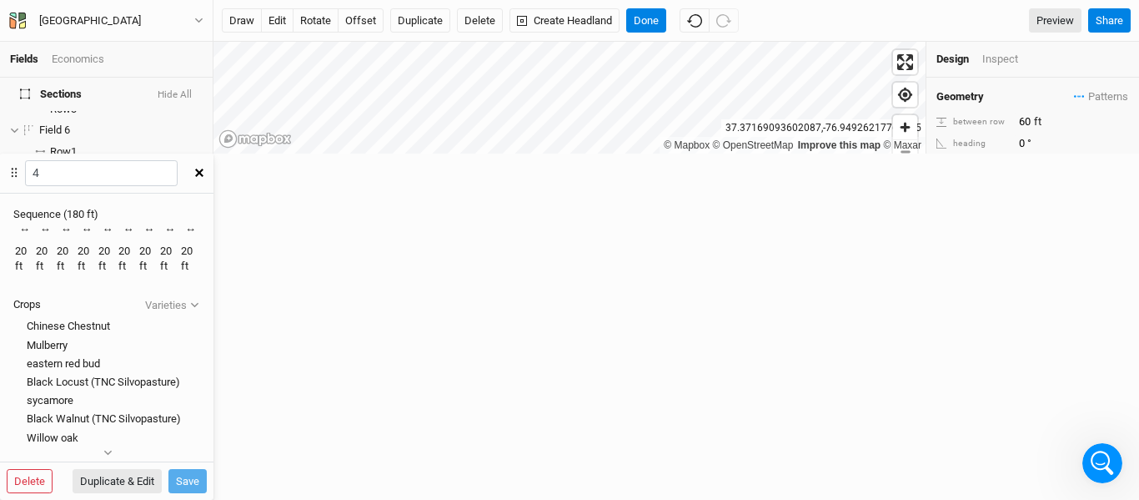
click at [203, 168] on icon "button" at bounding box center [199, 172] width 8 height 8
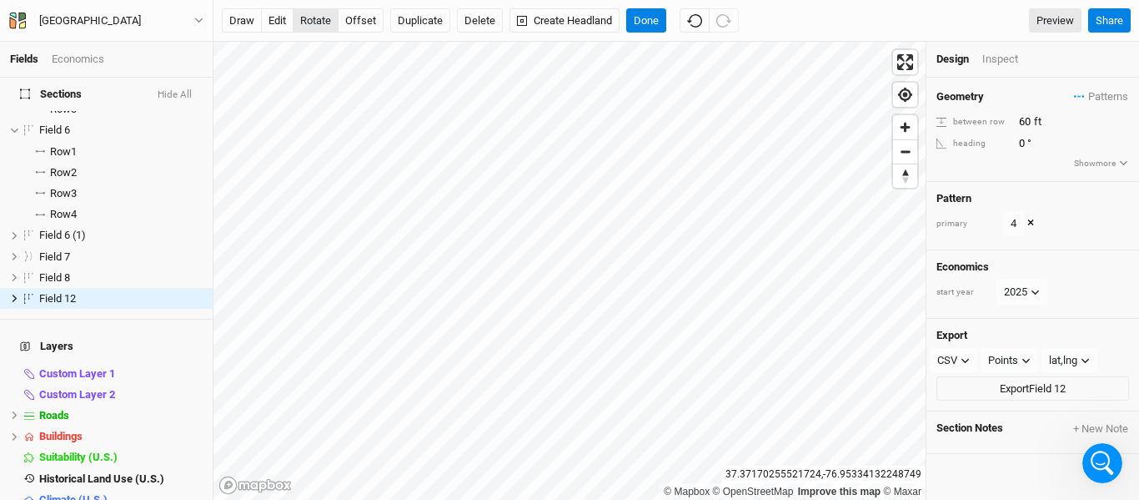
click at [320, 16] on button "rotate" at bounding box center [316, 20] width 46 height 25
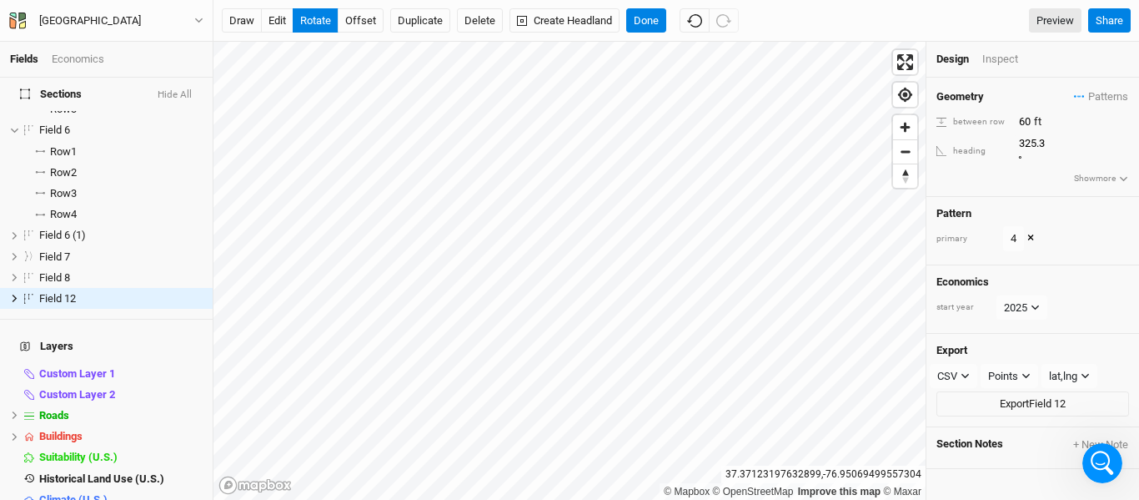
type input "325.4"
click at [1007, 54] on div "Inspect" at bounding box center [1011, 59] width 59 height 15
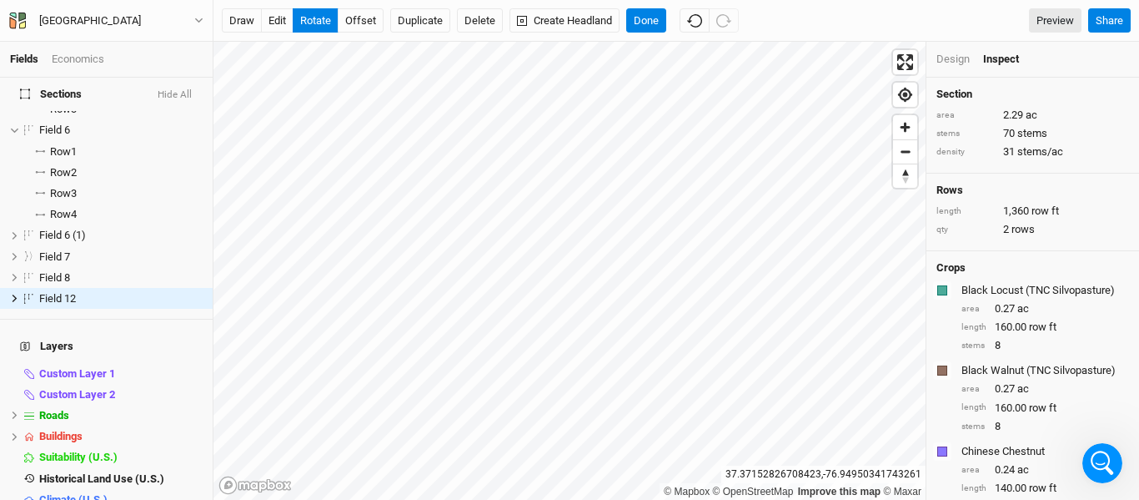
click at [947, 62] on div "Design" at bounding box center [952, 59] width 33 height 15
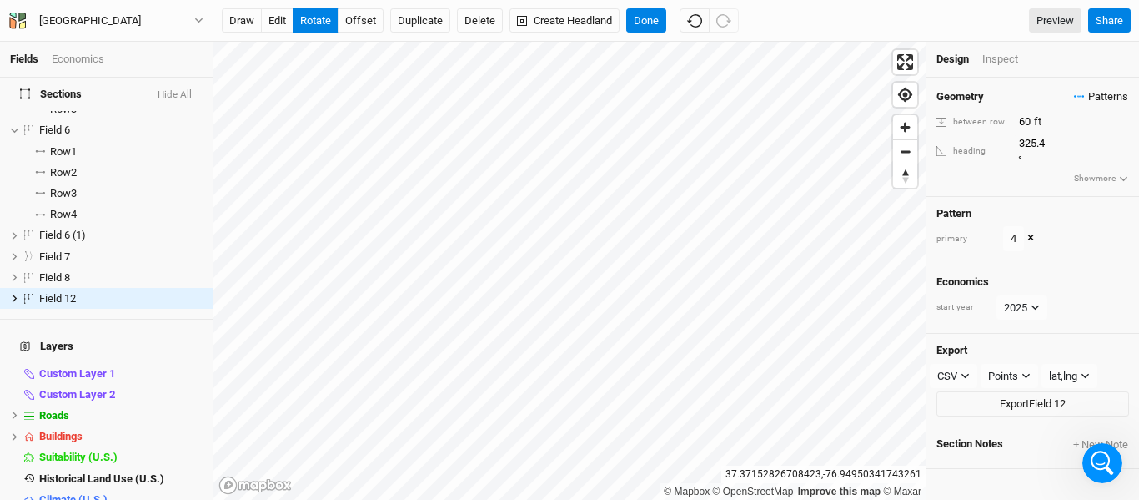
click at [1086, 98] on span "Patterns" at bounding box center [1101, 96] width 54 height 17
click at [1071, 190] on button "4" at bounding box center [1045, 180] width 86 height 26
click at [962, 64] on div "Design" at bounding box center [952, 59] width 33 height 15
click at [1102, 94] on span "Patterns" at bounding box center [1101, 96] width 54 height 17
click at [1081, 93] on span "Patterns" at bounding box center [1101, 96] width 54 height 17
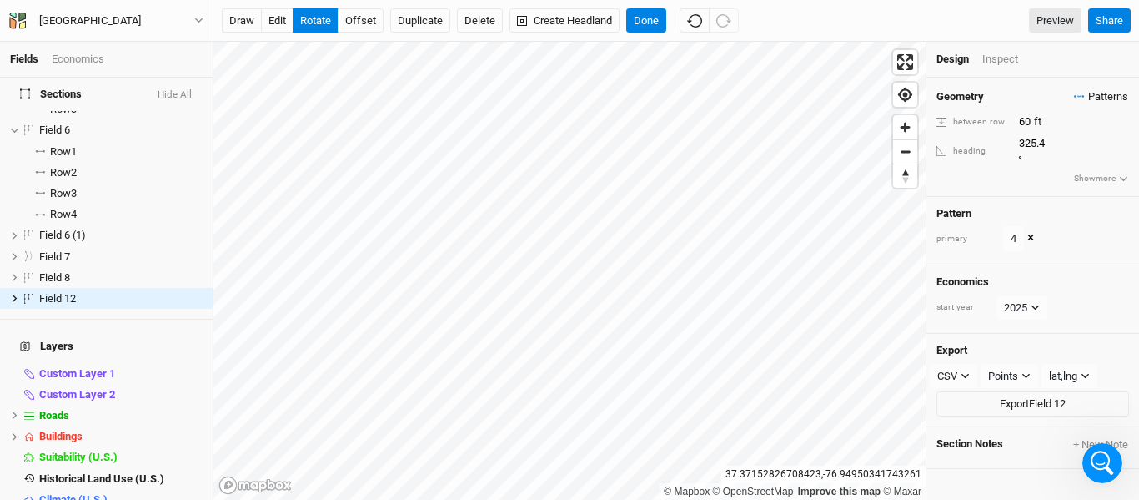
click at [1081, 93] on span "Patterns" at bounding box center [1101, 96] width 54 height 17
click at [973, 96] on h4 "Geometry" at bounding box center [960, 96] width 48 height 13
click at [1090, 171] on button "Show more" at bounding box center [1101, 178] width 56 height 15
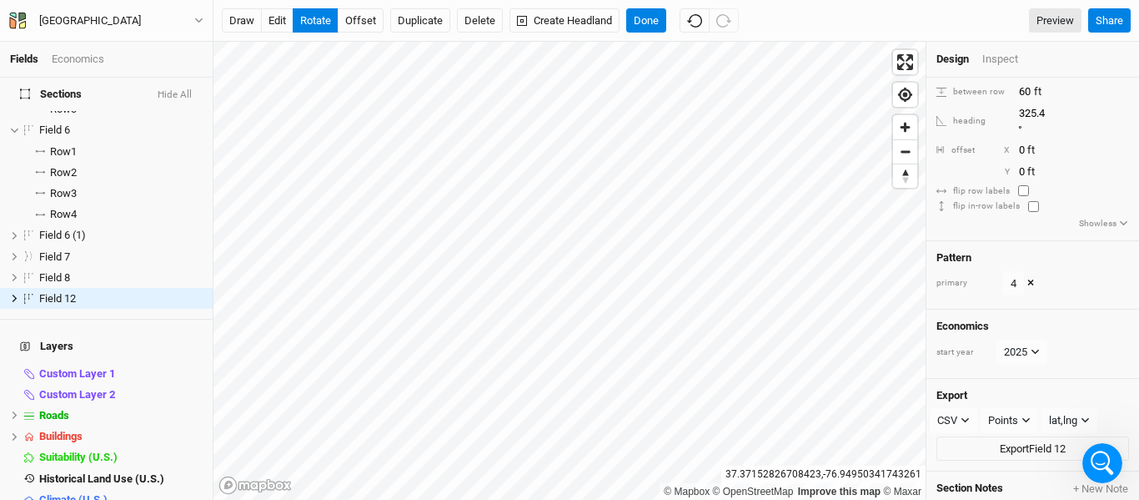
scroll to position [31, 0]
click at [1019, 270] on button "4" at bounding box center [1013, 282] width 21 height 25
click at [1032, 274] on button "×" at bounding box center [1030, 283] width 7 height 18
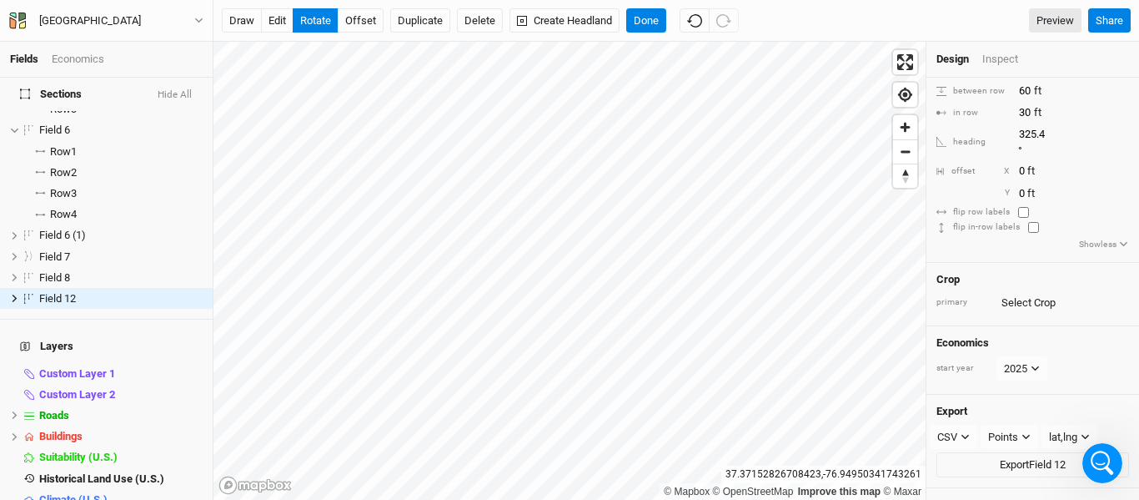
click at [1032, 273] on div "Crop" at bounding box center [1032, 279] width 193 height 13
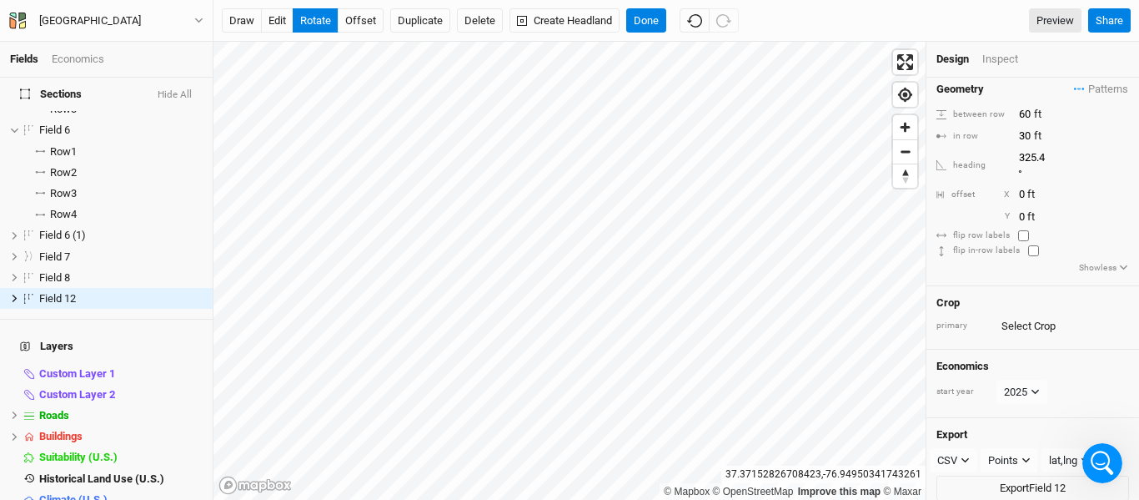
scroll to position [0, 0]
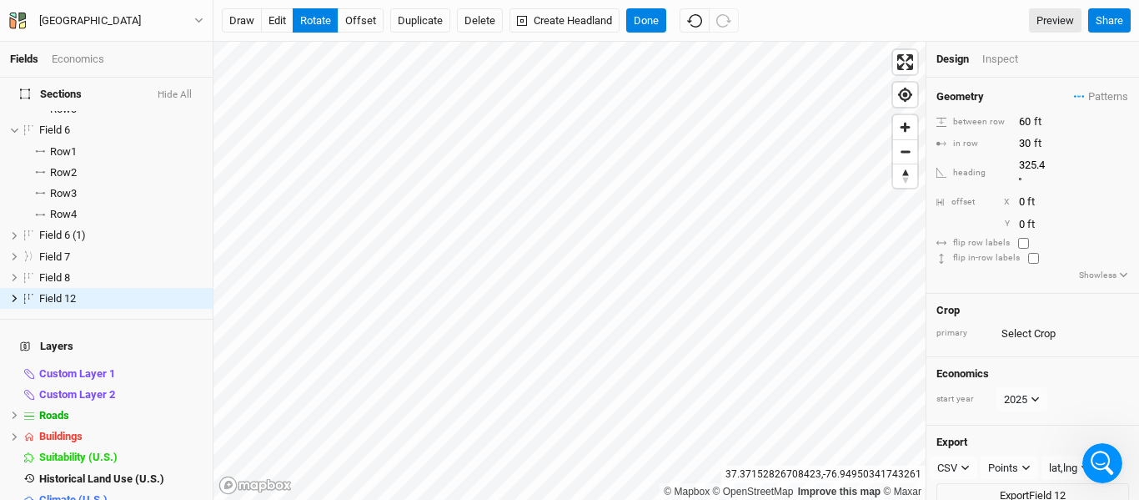
click at [1071, 70] on div "Design Inspect" at bounding box center [1032, 60] width 213 height 36
click at [649, 23] on button "Done" at bounding box center [646, 20] width 40 height 25
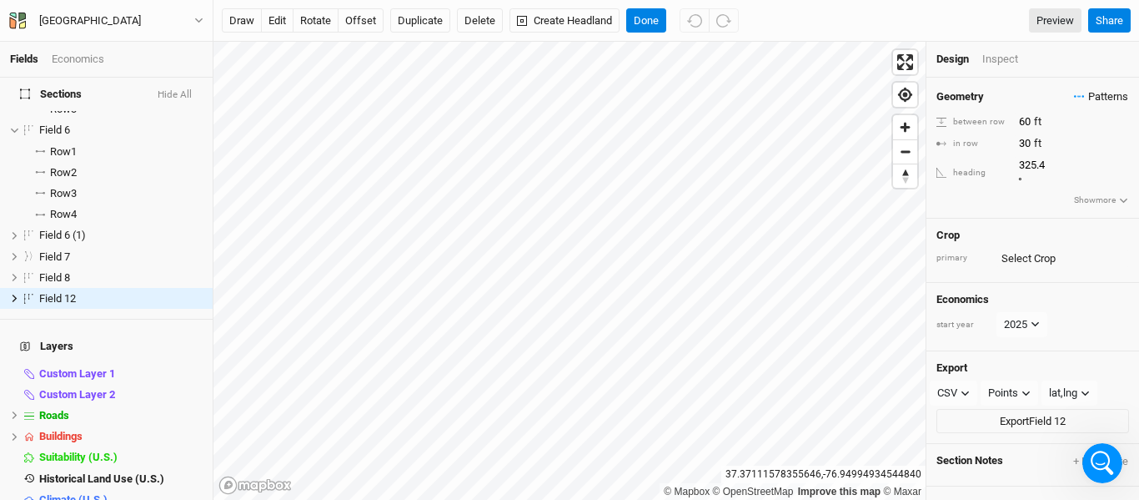
click at [1104, 97] on span "Patterns" at bounding box center [1101, 96] width 54 height 17
click at [1120, 176] on button "view" at bounding box center [1111, 180] width 46 height 26
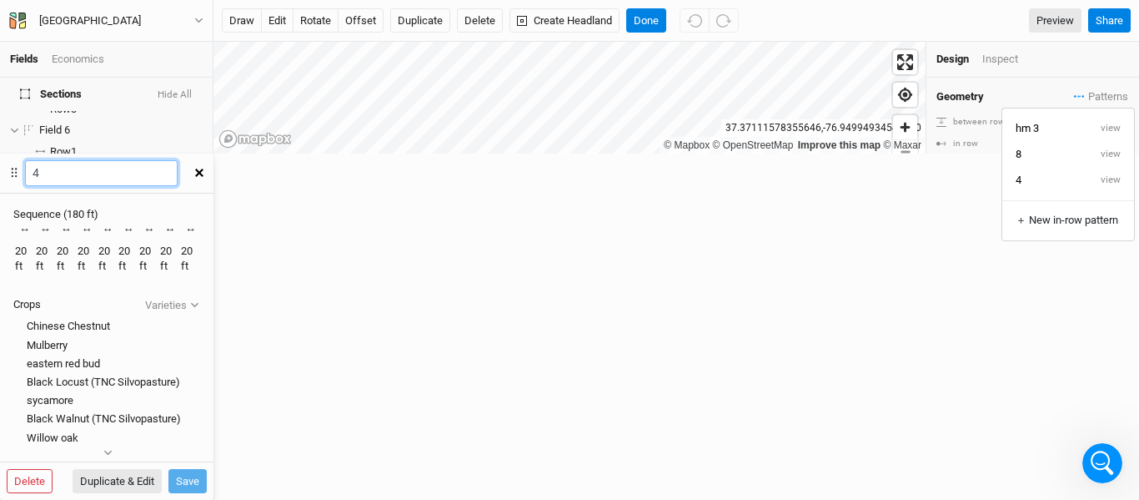
click at [178, 160] on input "4" at bounding box center [101, 173] width 153 height 26
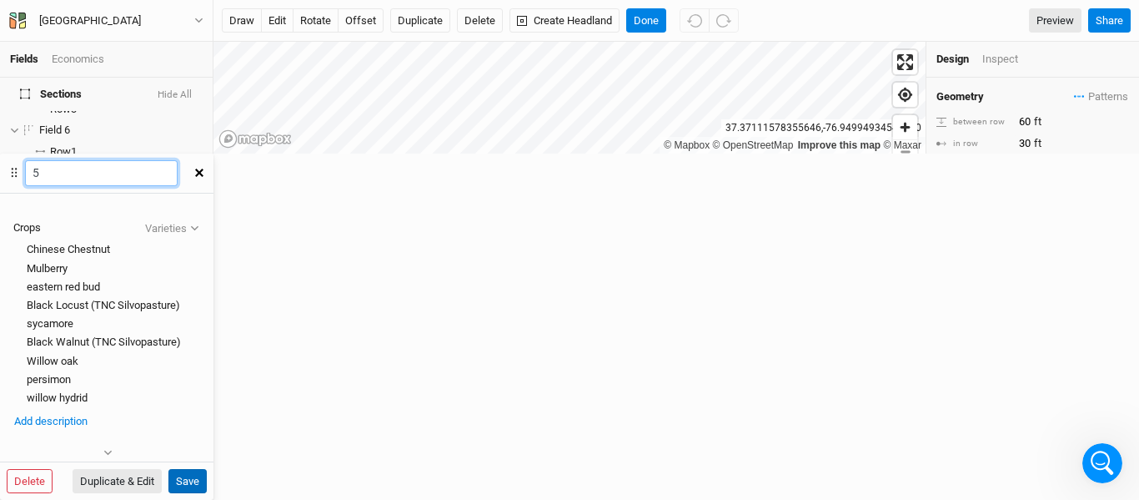
type input "5"
click at [207, 469] on button "Save" at bounding box center [187, 481] width 38 height 25
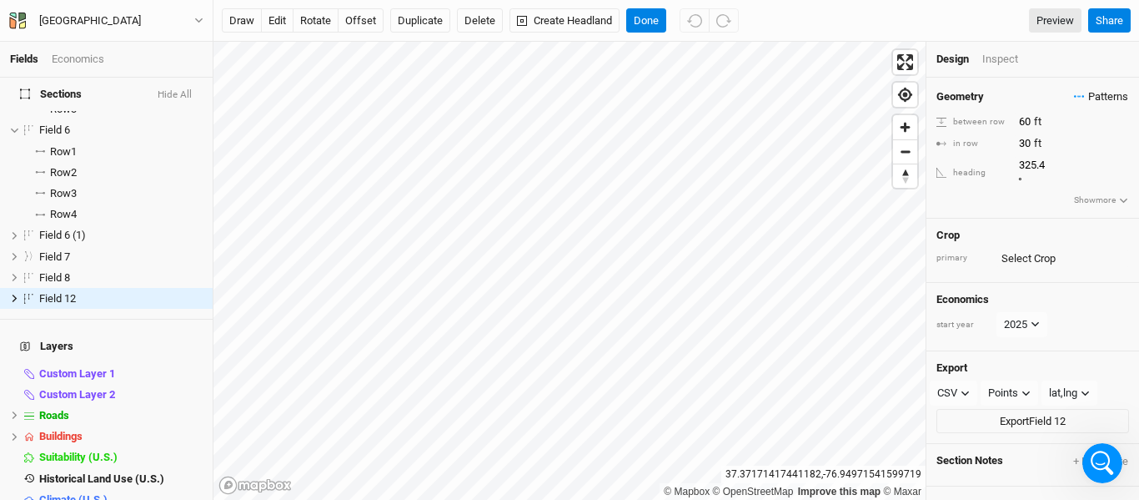
click at [1083, 98] on span "Patterns" at bounding box center [1101, 96] width 54 height 17
click at [1121, 176] on button "view" at bounding box center [1111, 180] width 46 height 26
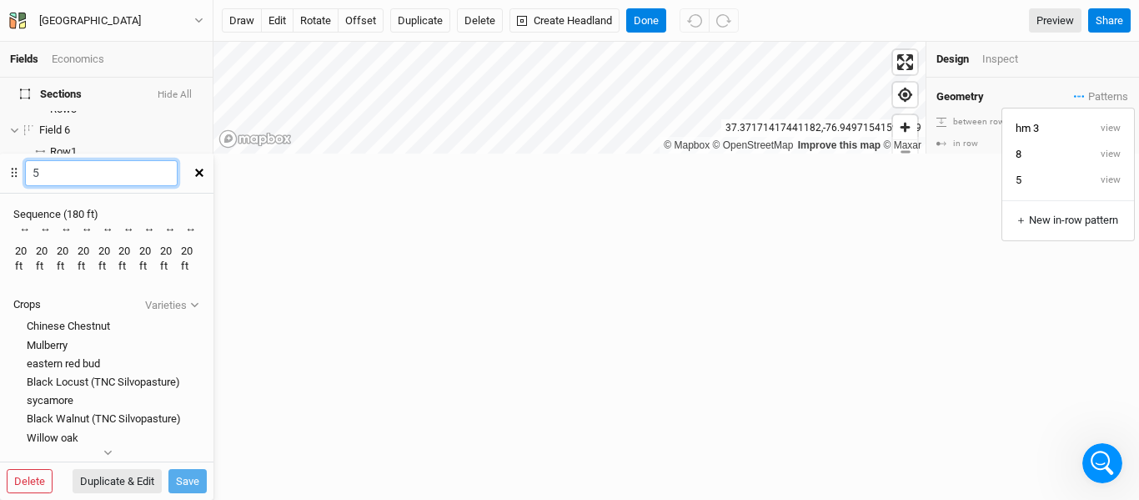
click at [178, 160] on input "5" at bounding box center [101, 173] width 153 height 26
click at [1069, 218] on div "Crop primary" at bounding box center [1032, 250] width 213 height 64
click at [213, 158] on button "button" at bounding box center [198, 173] width 29 height 30
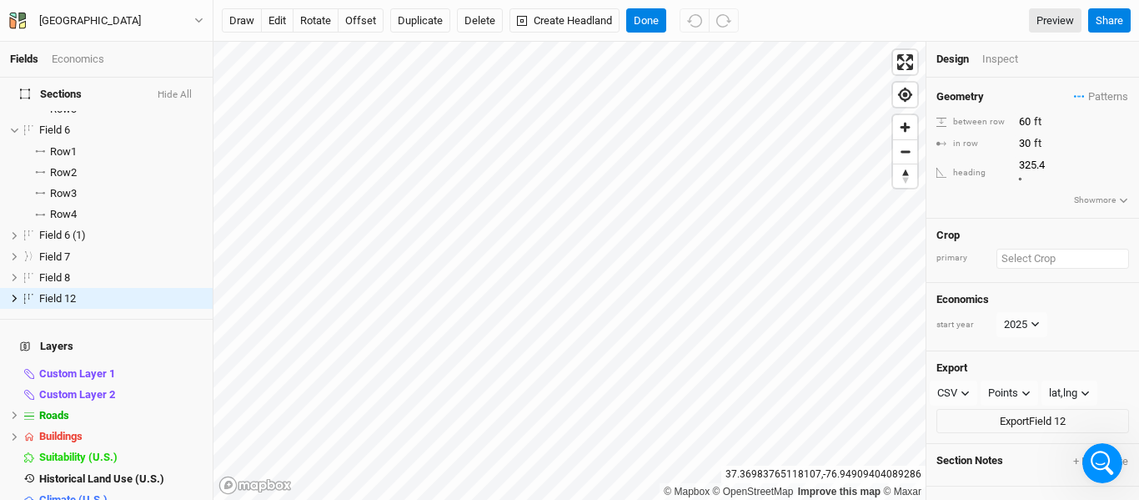
click at [1013, 249] on input "text" at bounding box center [1063, 259] width 133 height 20
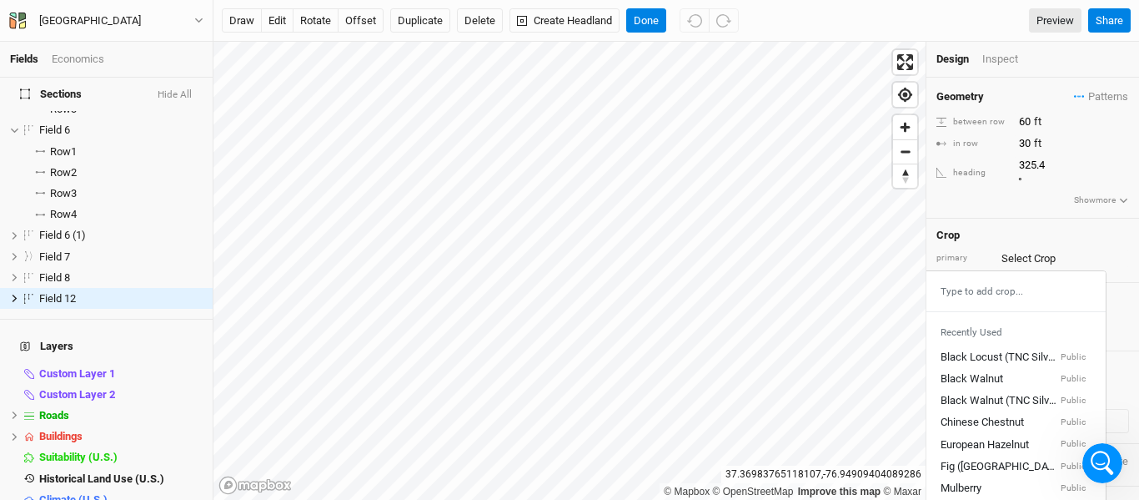
click at [1082, 106] on div "Geometry Patterns hm 3 view 8 view 5 view ＋ New in-row pattern between row 60 f…" at bounding box center [1032, 148] width 213 height 141
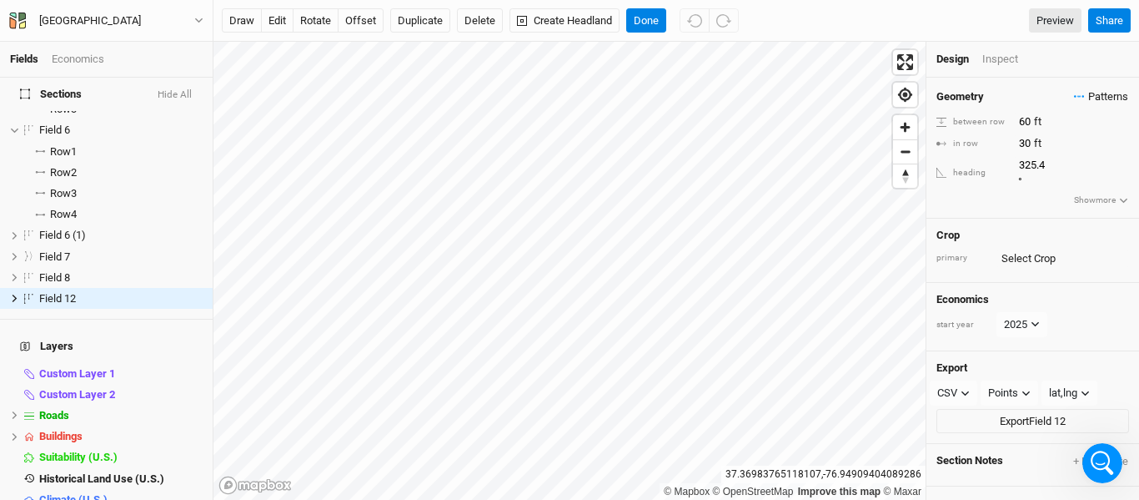
click at [1077, 88] on span "Patterns" at bounding box center [1101, 96] width 54 height 17
click at [1022, 181] on button "5" at bounding box center [1045, 180] width 86 height 26
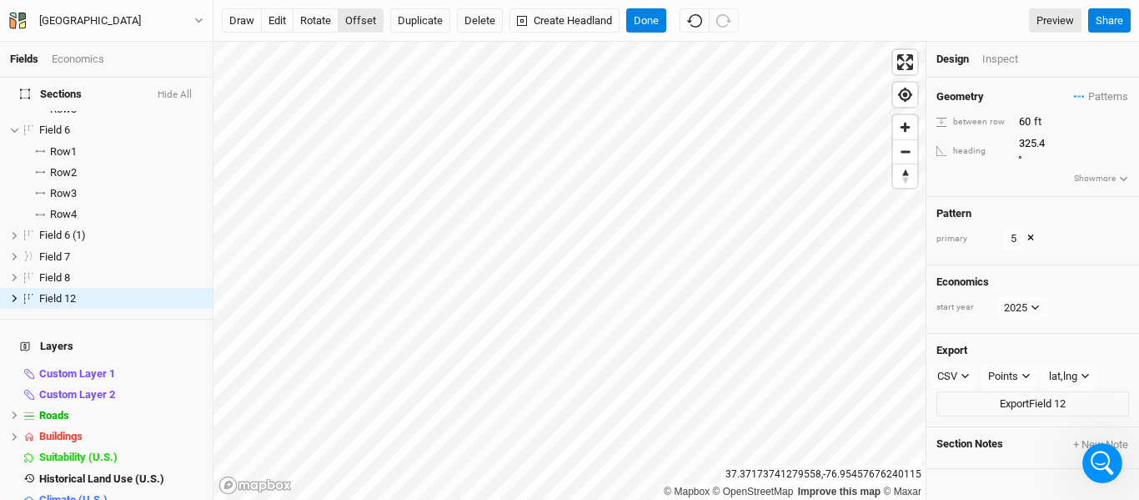
click at [361, 31] on button "offset" at bounding box center [361, 20] width 46 height 25
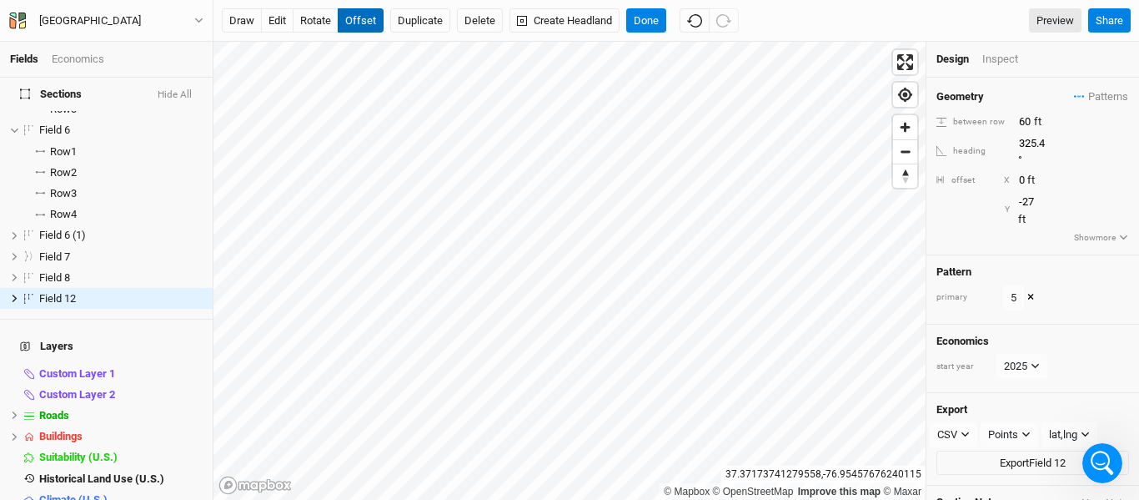
type input "-28"
type input "14"
type input "-37"
type input "32"
type input "-49"
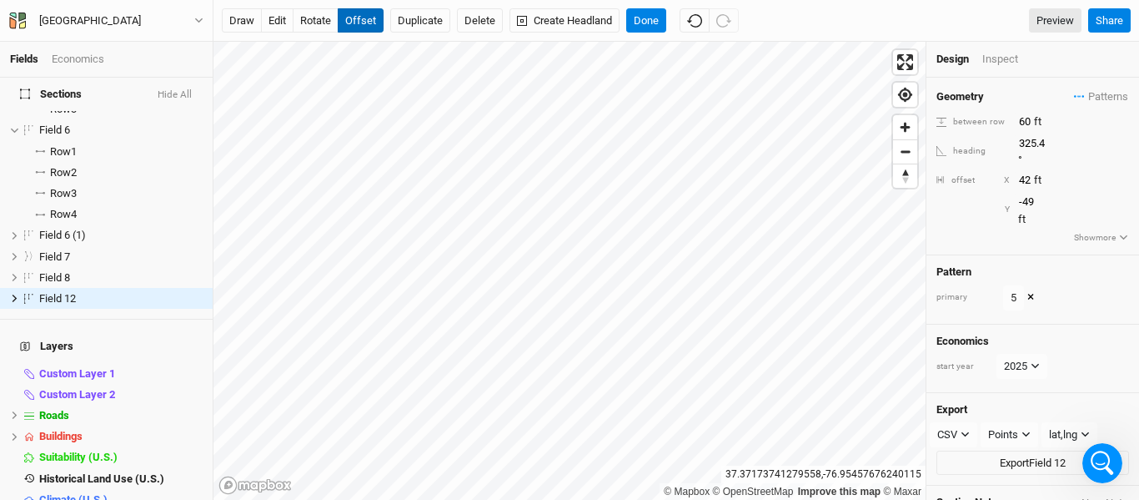
type input "43"
type input "-64"
type input "55"
type input "-78"
type input "70"
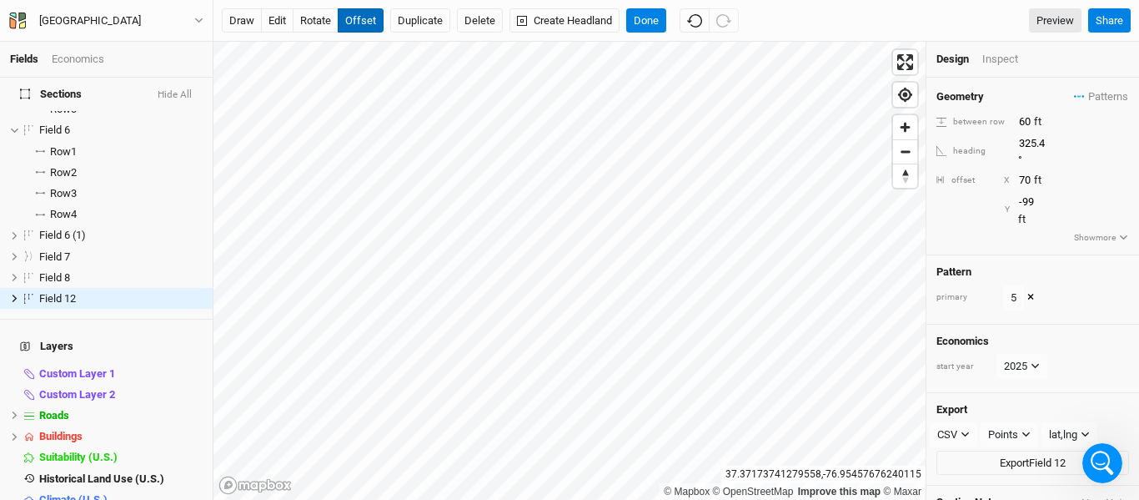
type input "-100"
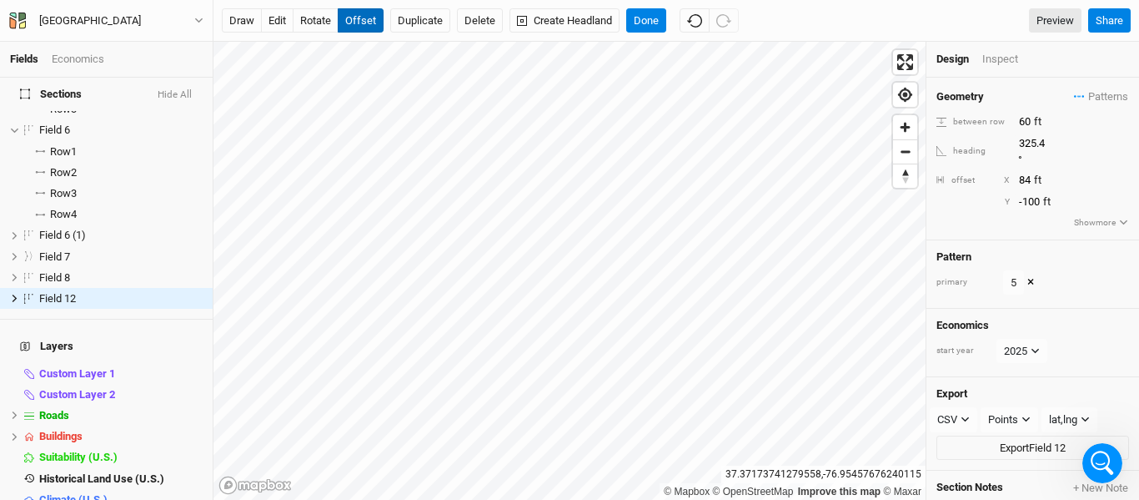
type input "85"
click at [276, 18] on button "edit" at bounding box center [277, 20] width 33 height 25
click at [652, 18] on button "Done" at bounding box center [646, 20] width 40 height 25
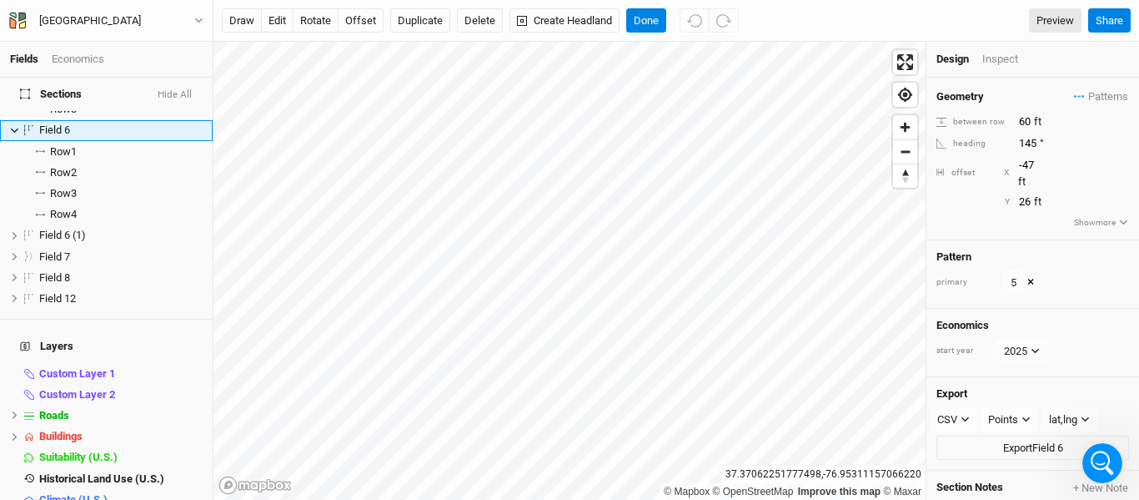
scroll to position [43, 0]
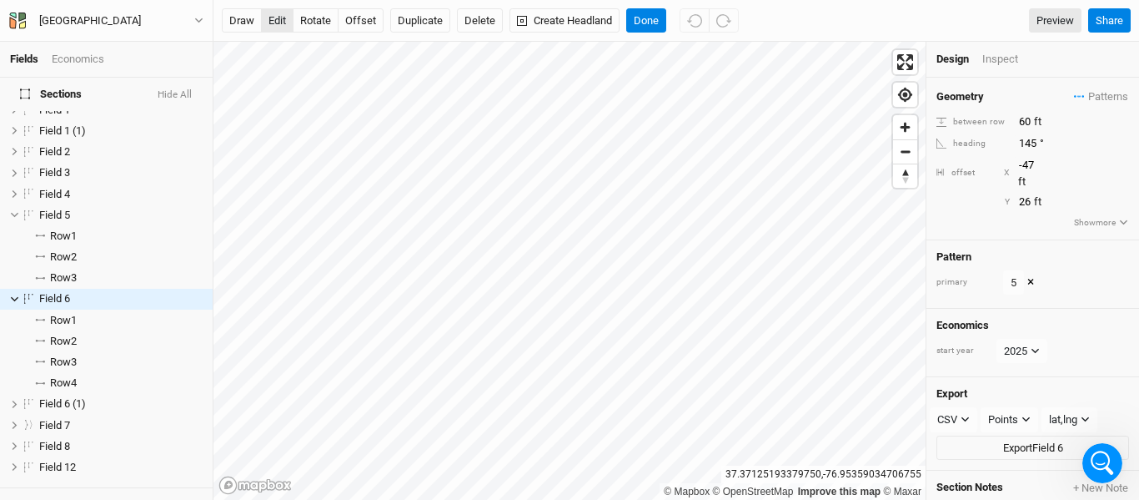
click at [277, 20] on button "edit" at bounding box center [277, 20] width 33 height 25
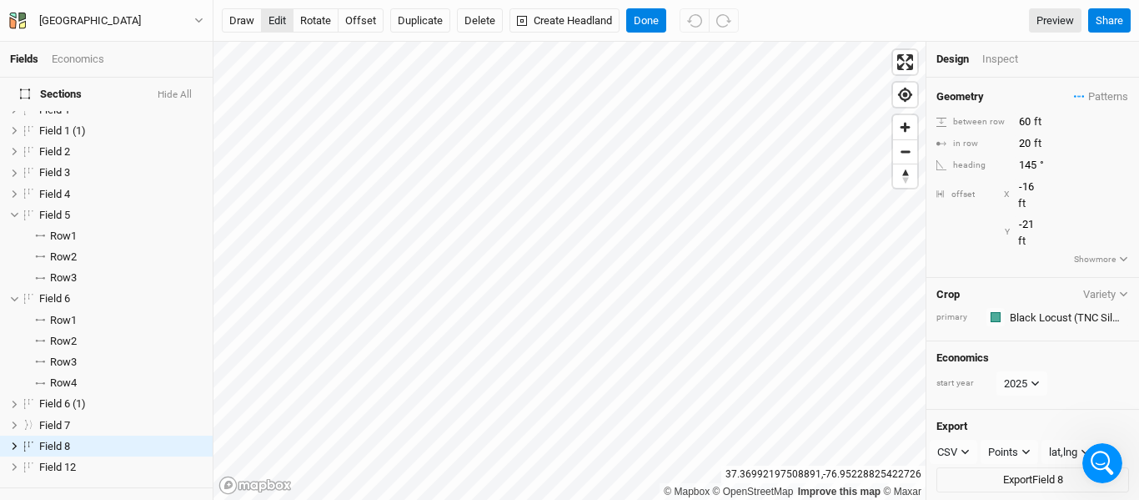
scroll to position [189, 0]
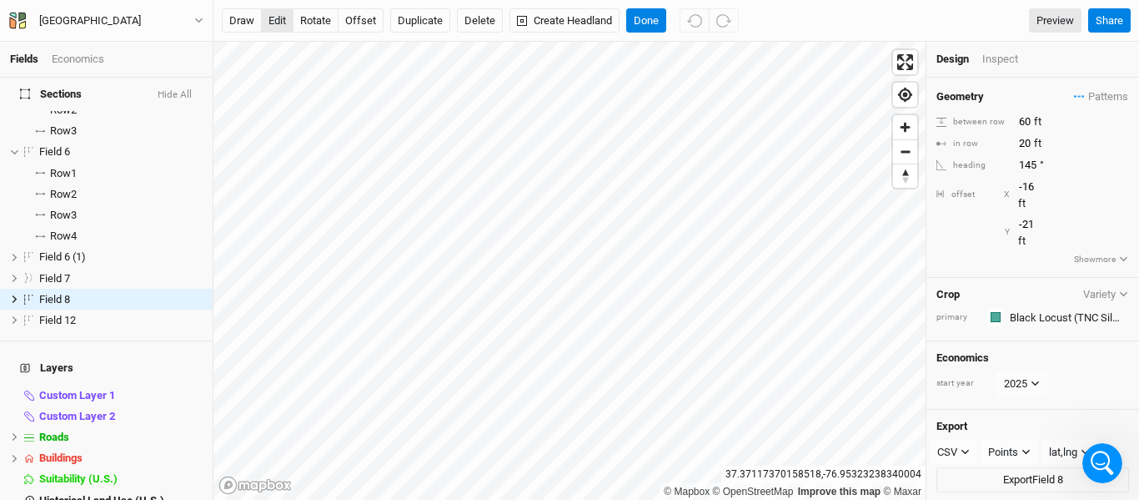
click at [279, 18] on button "edit" at bounding box center [277, 20] width 33 height 25
click at [653, 20] on button "Done" at bounding box center [646, 20] width 40 height 25
click at [278, 18] on button "edit" at bounding box center [277, 20] width 33 height 25
click at [370, 13] on button "offset" at bounding box center [361, 20] width 46 height 25
type input "-25"
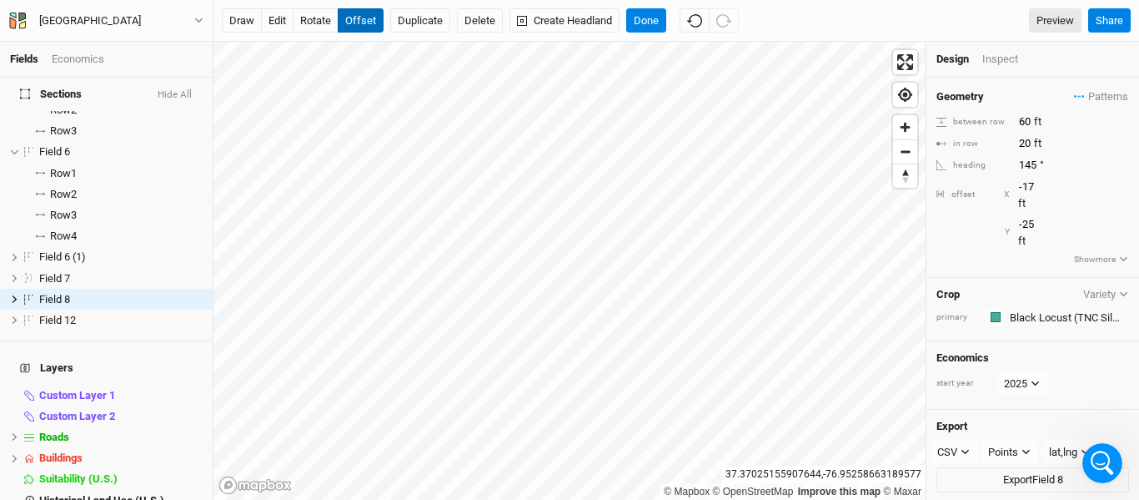
type input "-18"
type input "-31"
type input "-15"
type input "-39"
click at [646, 22] on button "Done" at bounding box center [646, 20] width 40 height 25
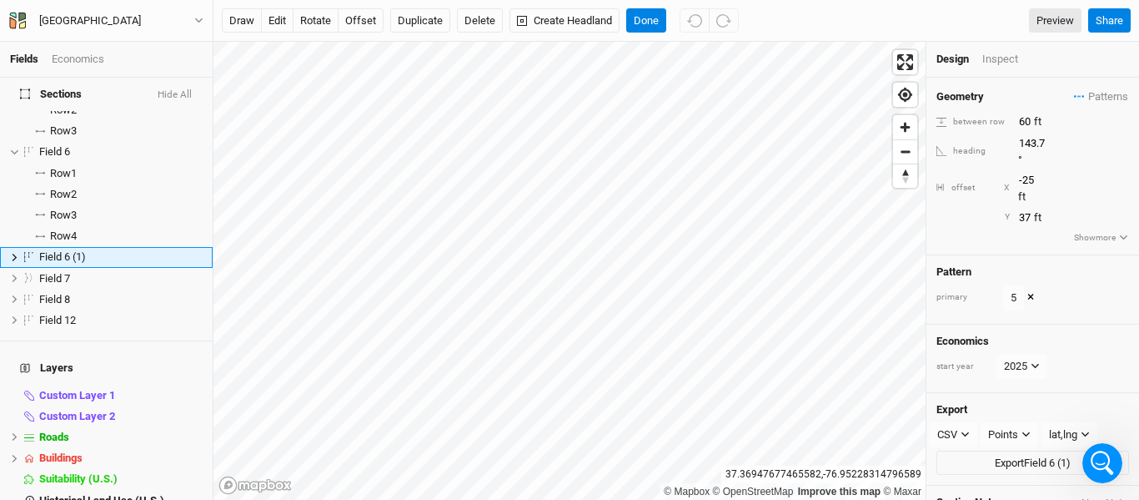
scroll to position [148, 0]
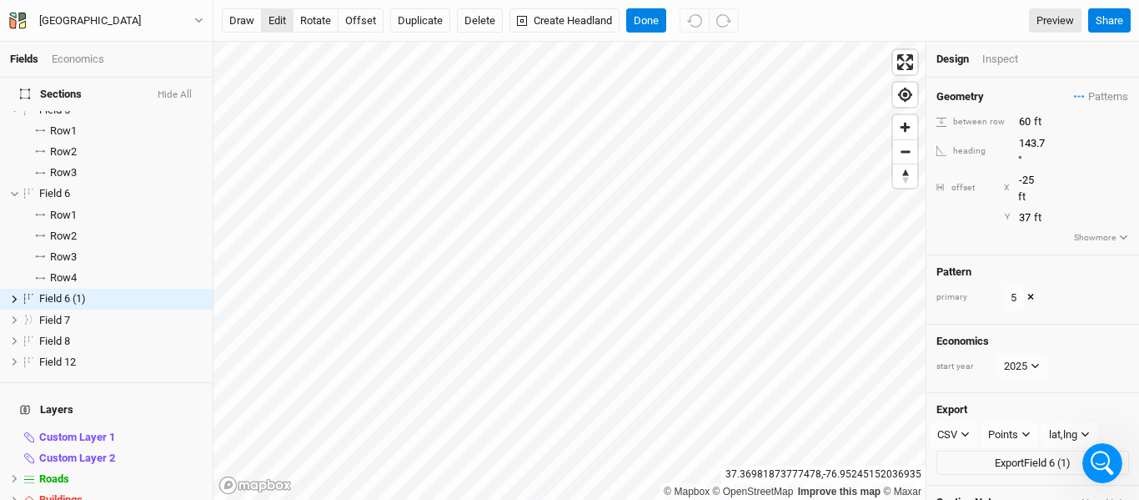
click at [279, 23] on button "edit" at bounding box center [277, 20] width 33 height 25
click at [639, 23] on button "Done" at bounding box center [646, 20] width 40 height 25
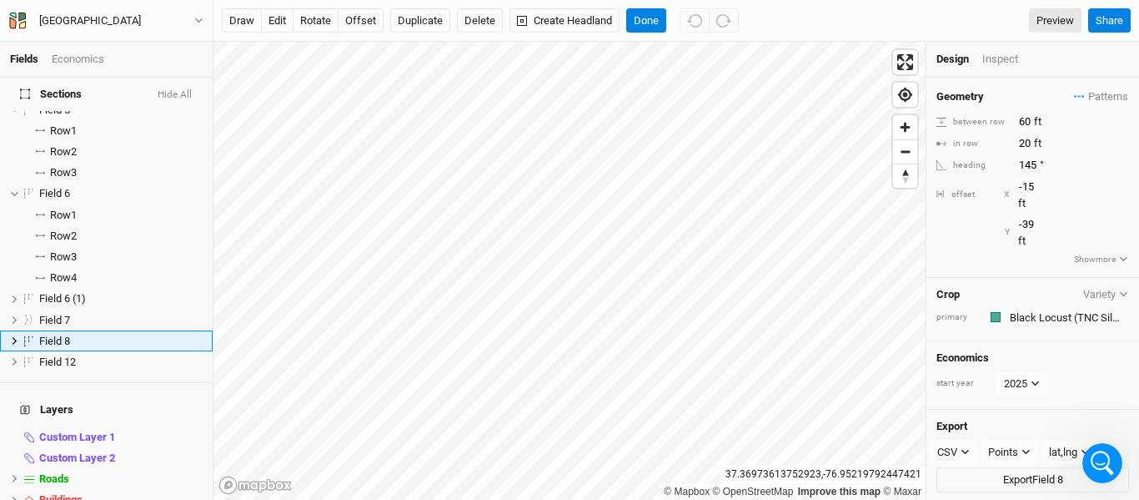
scroll to position [189, 0]
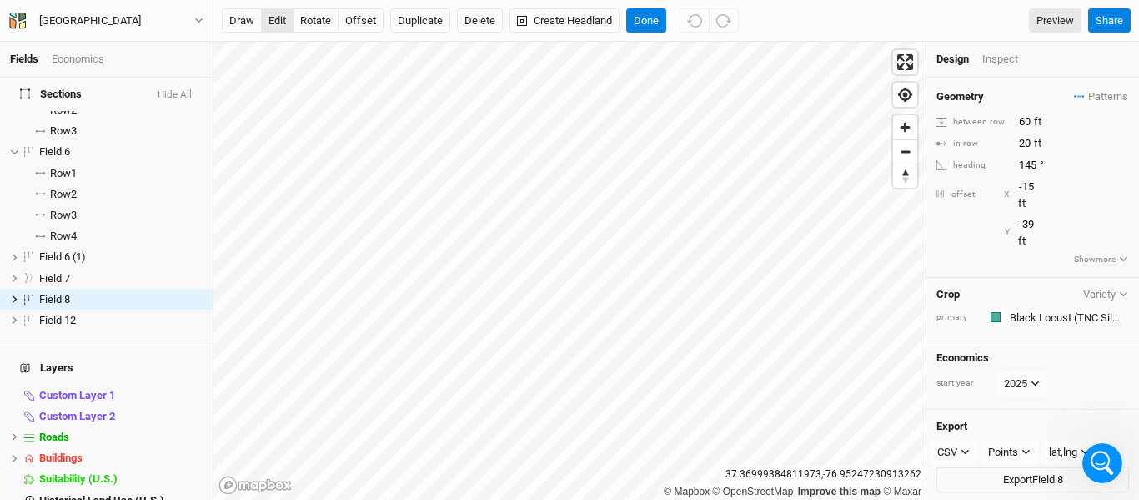
click at [286, 22] on button "edit" at bounding box center [277, 20] width 33 height 25
click at [643, 26] on button "Done" at bounding box center [646, 20] width 40 height 25
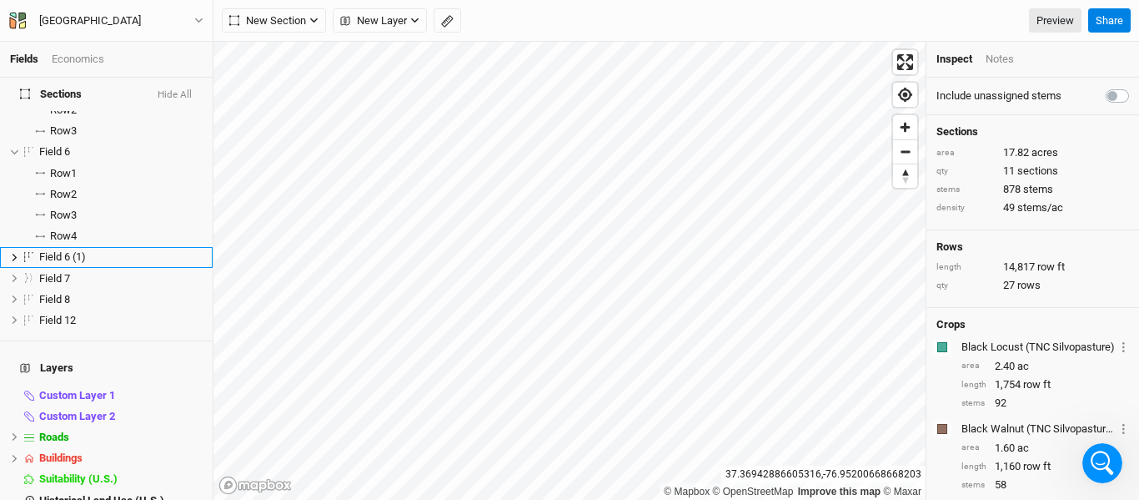
scroll to position [148, 0]
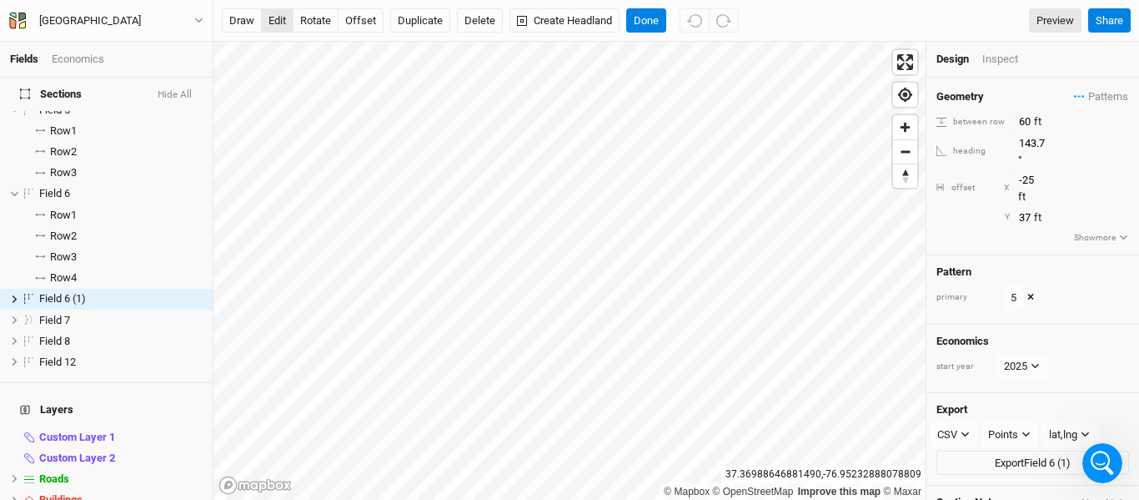
click at [284, 14] on button "edit" at bounding box center [277, 20] width 33 height 25
click at [359, 21] on button "offset" at bounding box center [361, 20] width 46 height 25
type input "-29"
type input "35"
type input "-27"
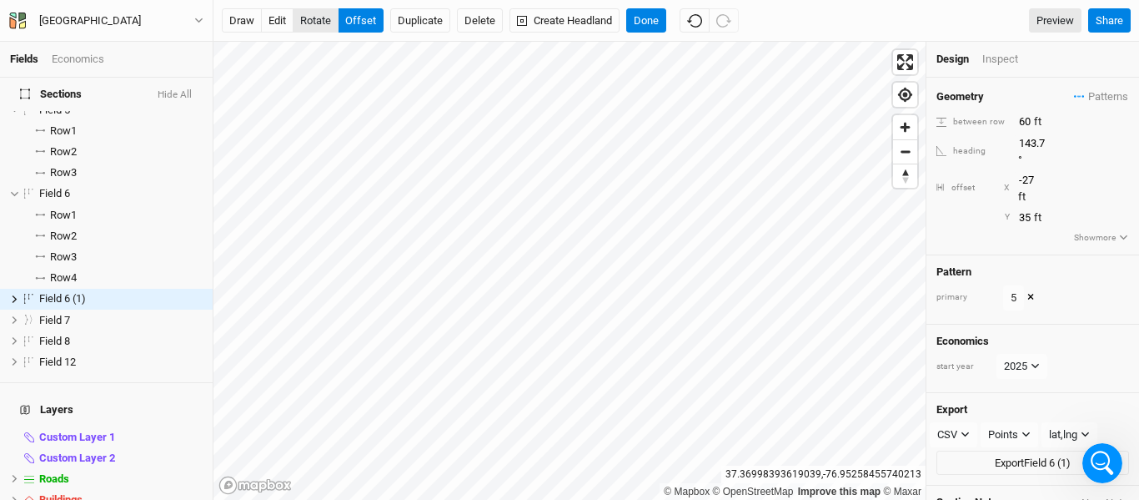
click at [313, 14] on button "rotate" at bounding box center [316, 20] width 46 height 25
type input "144.3"
click at [643, 18] on button "Done" at bounding box center [646, 20] width 40 height 25
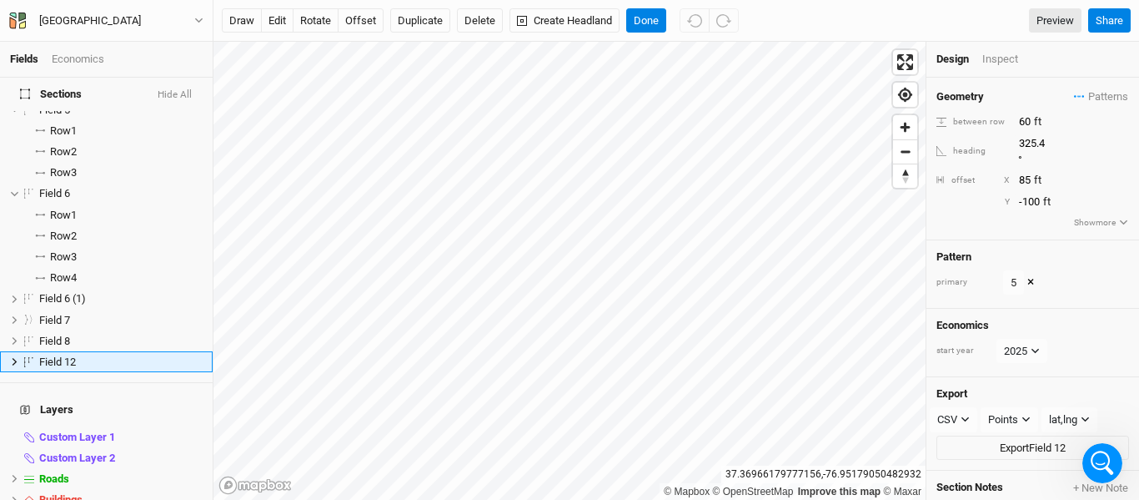
scroll to position [211, 0]
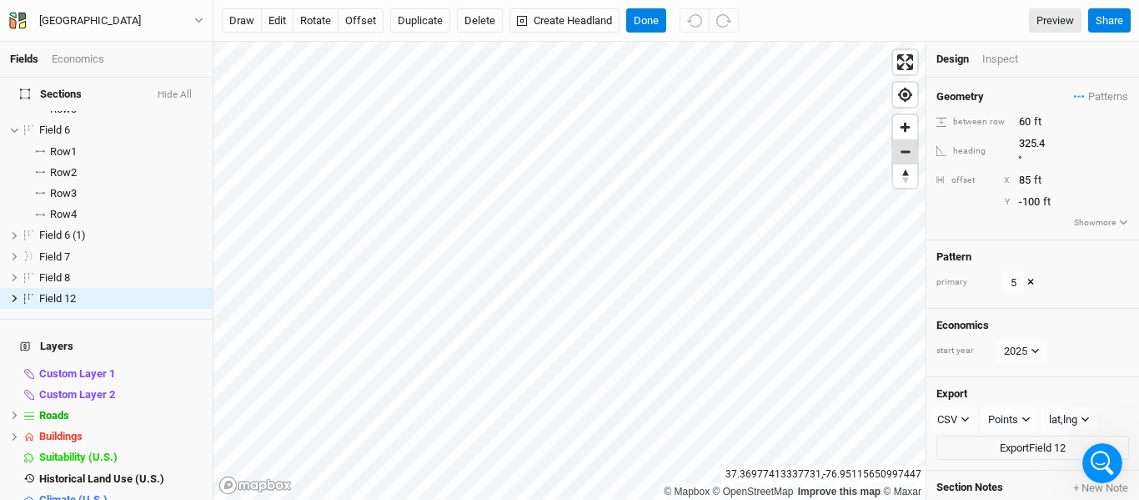
click at [908, 143] on span "Zoom out" at bounding box center [905, 151] width 24 height 23
click at [280, 23] on button "edit" at bounding box center [277, 20] width 33 height 25
click at [357, 25] on button "offset" at bounding box center [361, 20] width 46 height 25
type input "100"
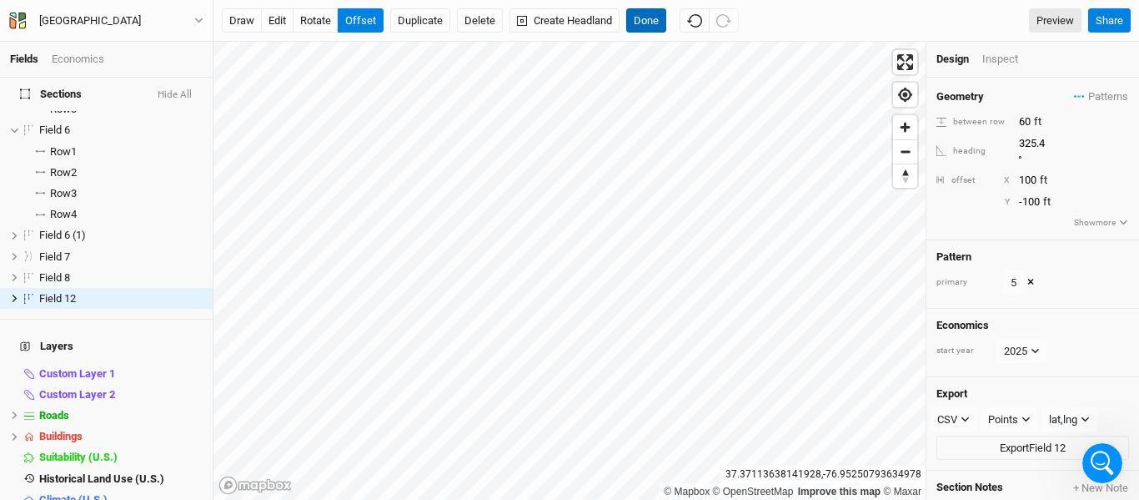
click at [642, 18] on button "Done" at bounding box center [646, 20] width 40 height 25
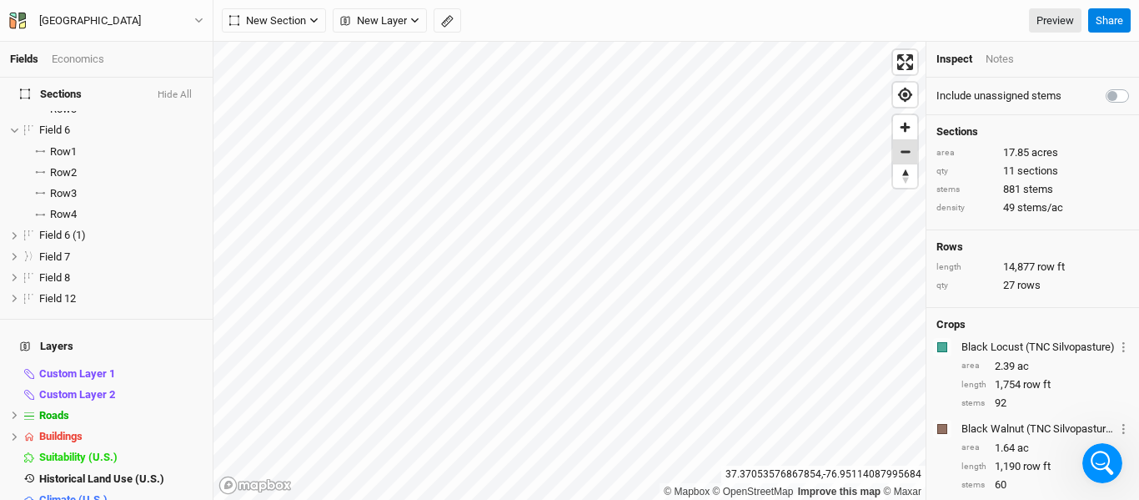
click at [902, 157] on span "Zoom out" at bounding box center [905, 151] width 24 height 23
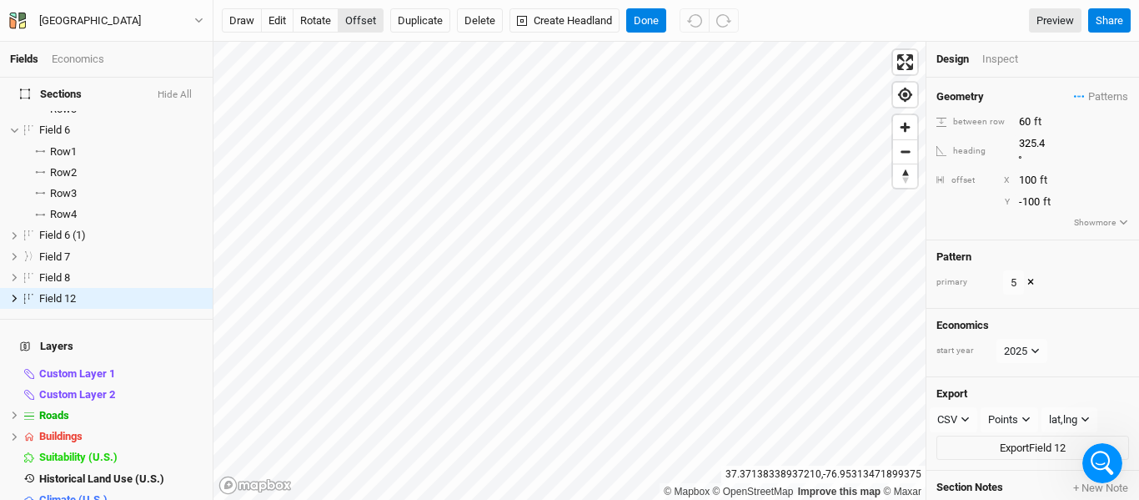
click at [360, 20] on button "offset" at bounding box center [361, 20] width 46 height 25
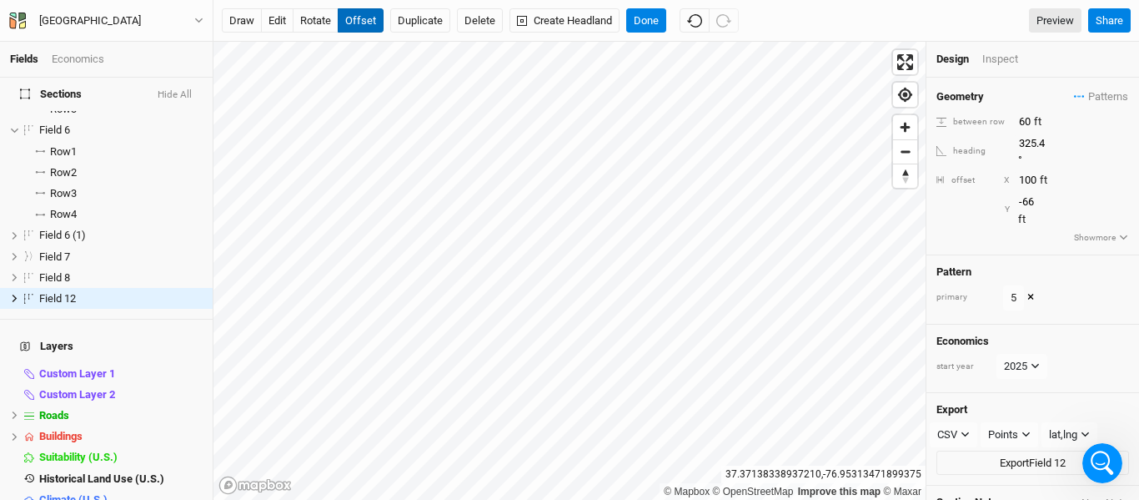
type input "-65"
click at [1038, 143] on input "325.4" at bounding box center [1086, 143] width 145 height 18
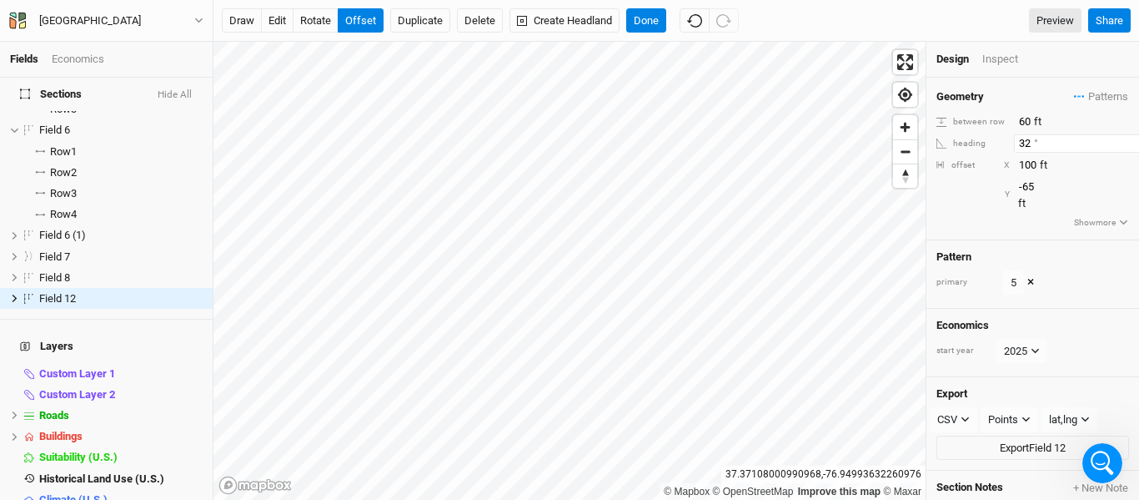
type input "3"
click at [319, 28] on button "rotate" at bounding box center [316, 20] width 46 height 25
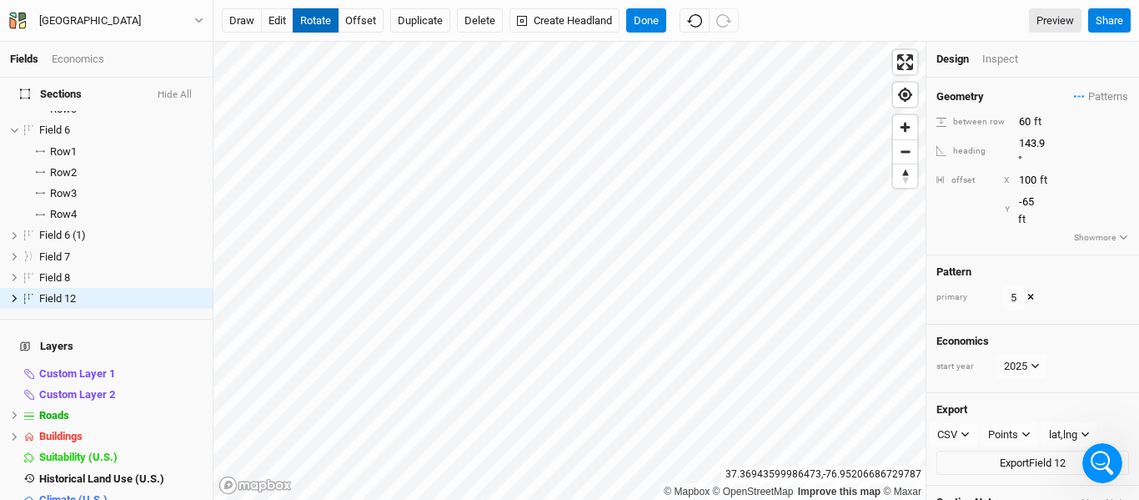
type input "144.8"
click at [651, 24] on button "Done" at bounding box center [646, 20] width 40 height 25
click at [359, 17] on button "offset" at bounding box center [361, 20] width 46 height 25
type input "-11"
type input "96"
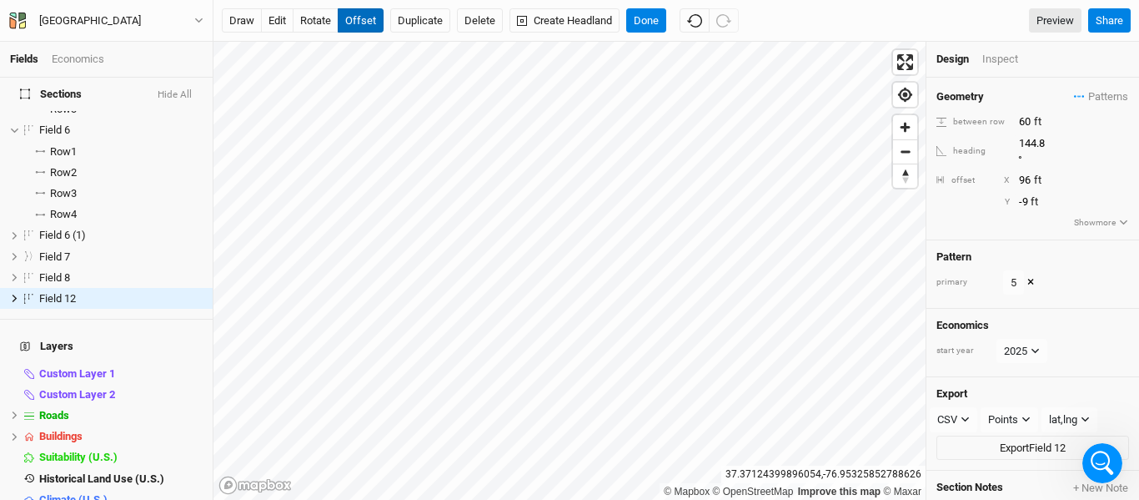
type input "-8"
type input "82"
type input "-4"
type input "65"
type input "-6"
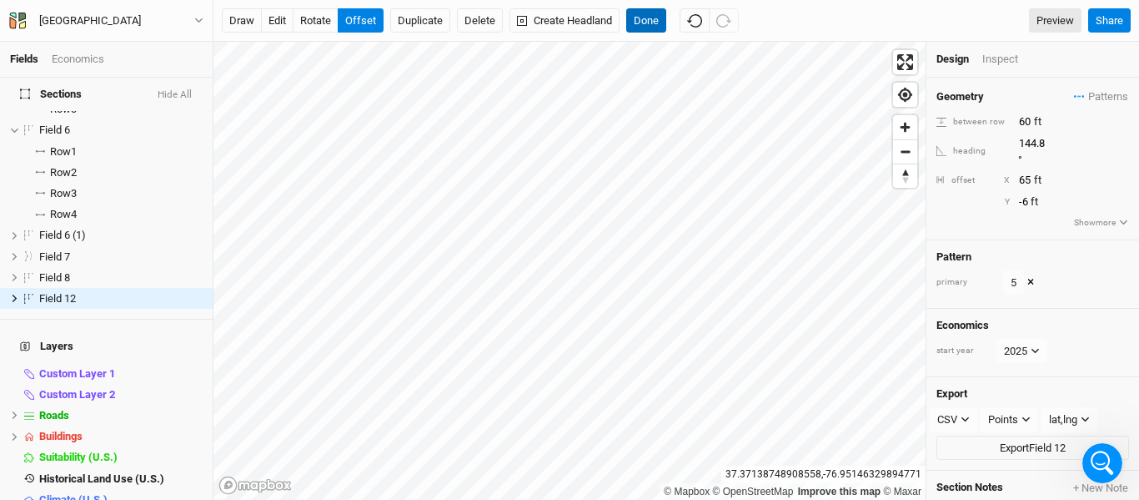
click at [650, 29] on button "Done" at bounding box center [646, 20] width 40 height 25
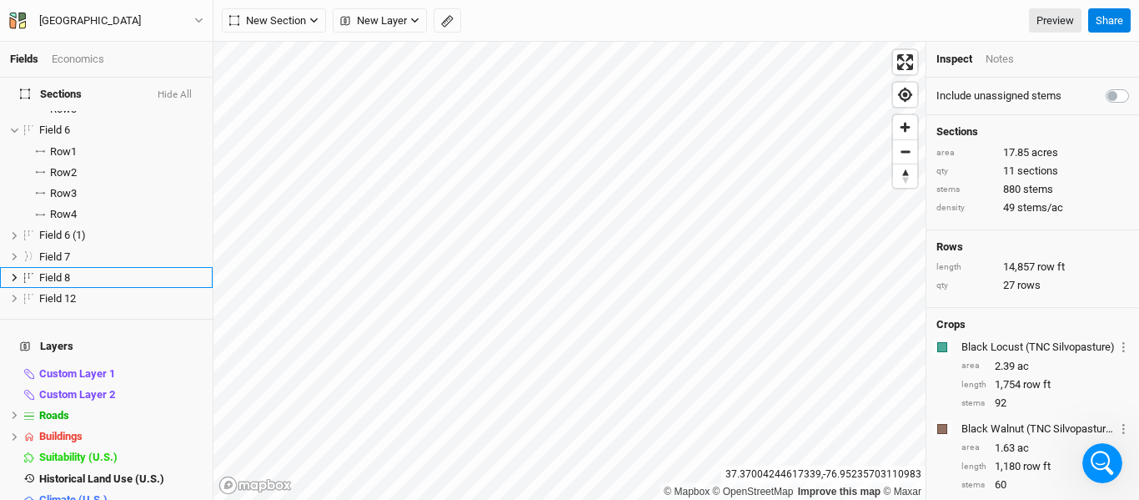
scroll to position [189, 0]
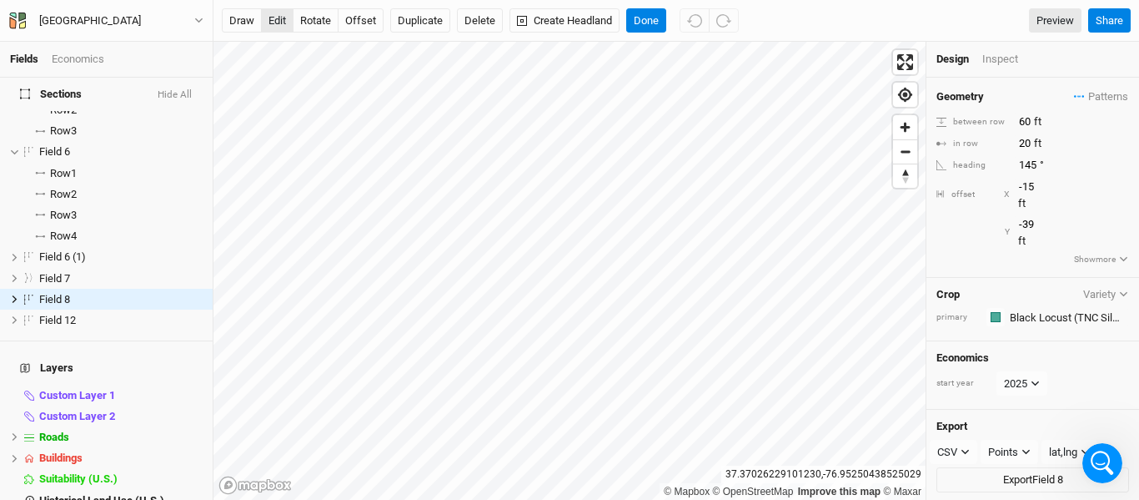
click at [284, 21] on button "edit" at bounding box center [277, 20] width 33 height 25
click at [659, 16] on button "Cancel" at bounding box center [650, 20] width 48 height 25
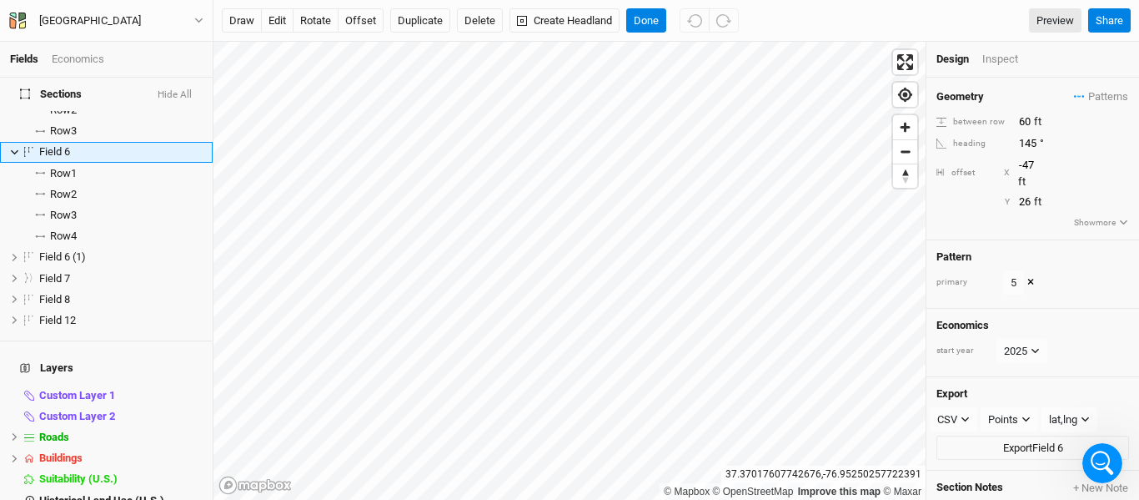
scroll to position [43, 0]
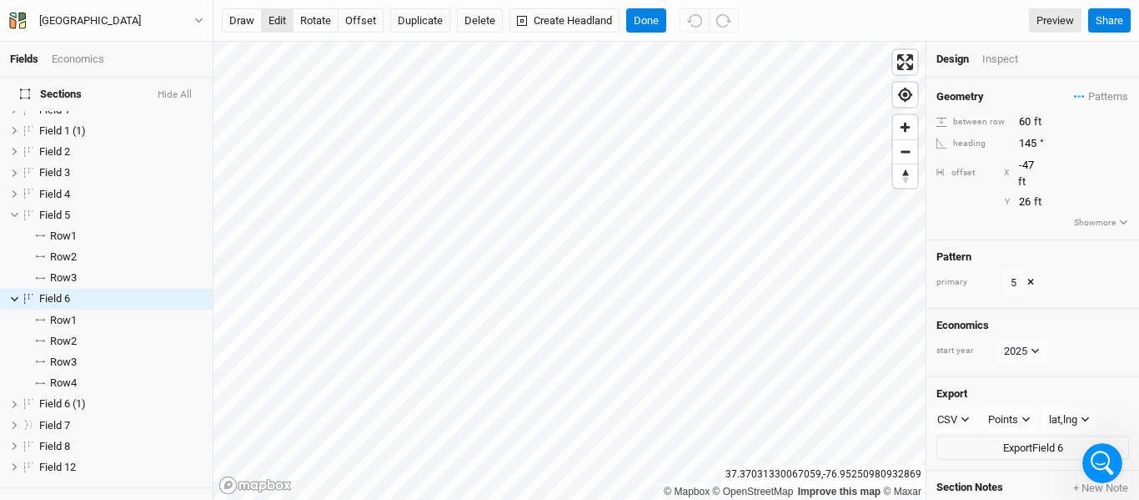
click at [283, 23] on button "edit" at bounding box center [277, 20] width 33 height 25
click at [756, 468] on div "© Mapbox © OpenStreetMap Improve this map © Maxar [GEOGRAPHIC_DATA]" at bounding box center [569, 271] width 712 height 458
click at [721, 499] on html "Fields Economics Sections Hide All access road to pole barn hide Field 1 hide F…" at bounding box center [569, 250] width 1139 height 500
click at [648, 26] on button "Done" at bounding box center [646, 20] width 40 height 25
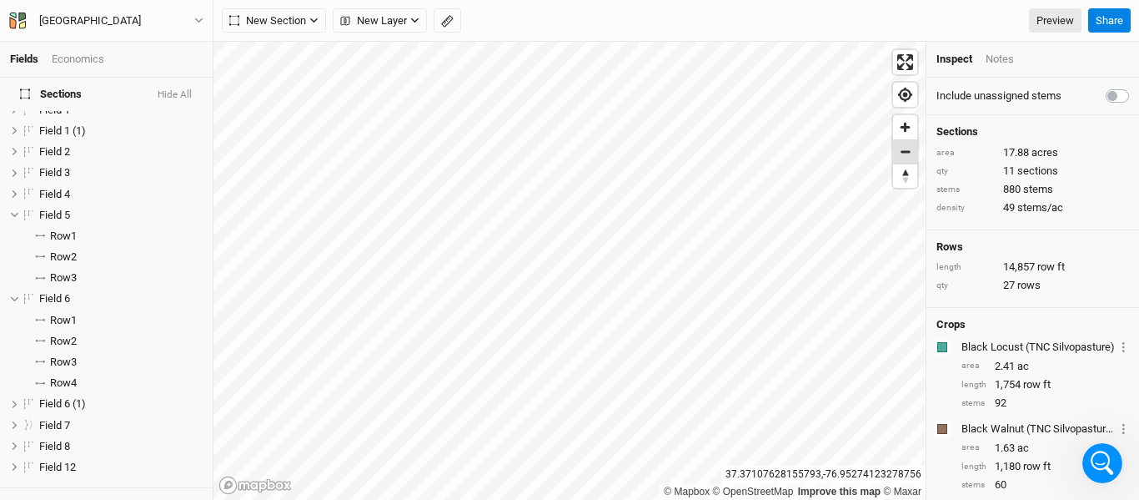
click at [909, 158] on span "Zoom out" at bounding box center [905, 151] width 24 height 23
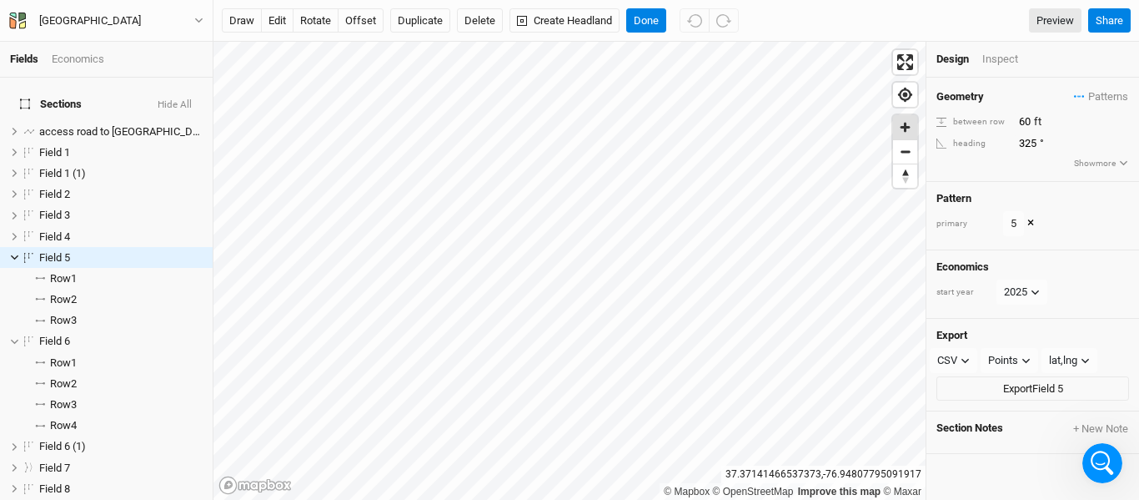
click at [906, 123] on span "Zoom in" at bounding box center [905, 127] width 24 height 24
click at [275, 18] on button "edit" at bounding box center [277, 20] width 33 height 25
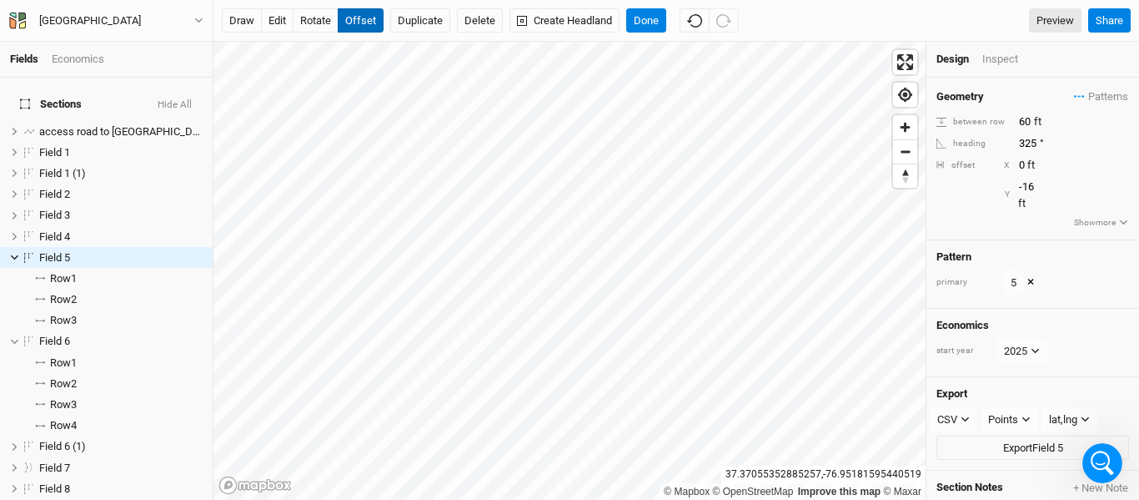
type input "-17"
type input "6"
type input "-27"
type input "75"
type input "-29"
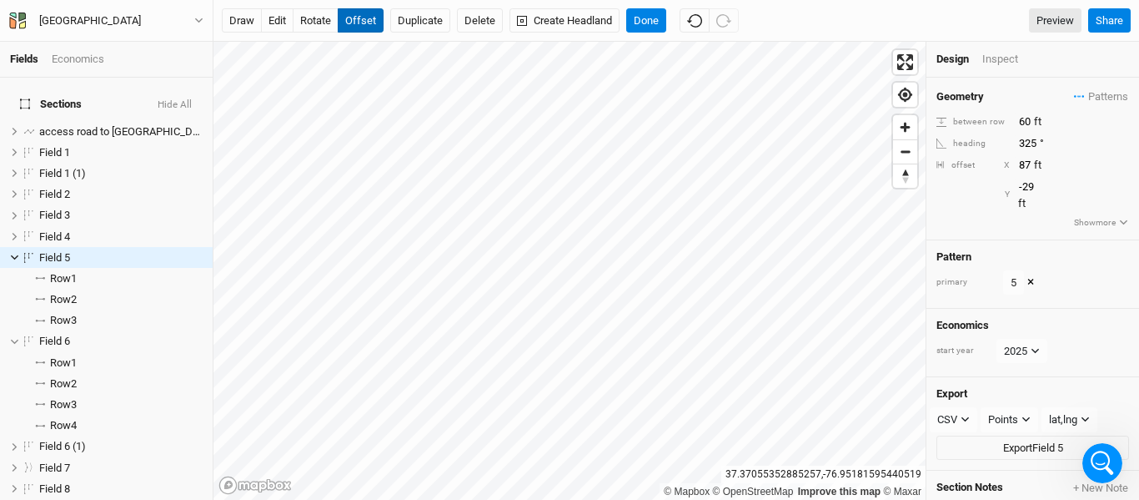
type input "88"
type input "-35"
type input "100"
type input "-45"
click at [270, 23] on button "edit" at bounding box center [277, 20] width 33 height 25
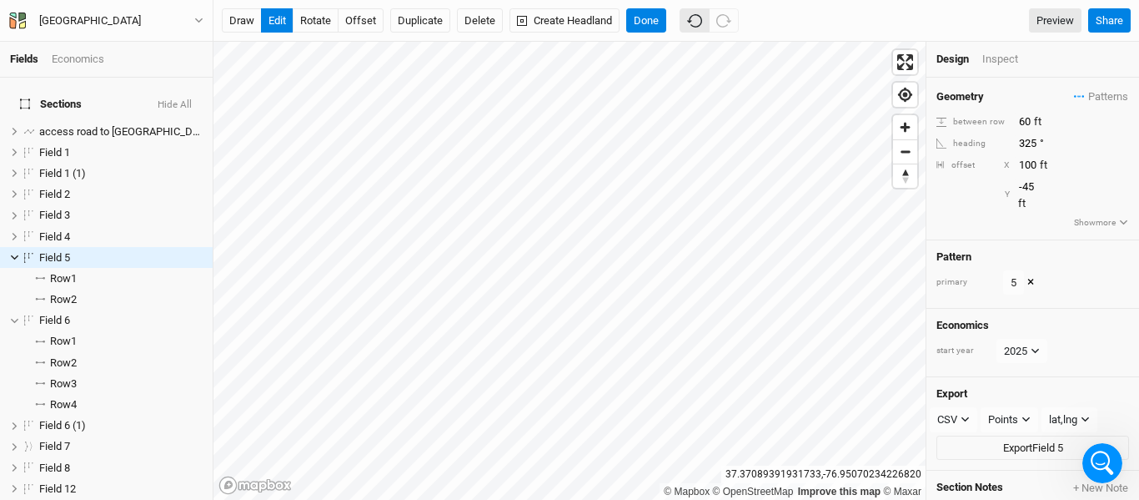
click at [686, 23] on button "button" at bounding box center [695, 20] width 30 height 25
click at [1035, 167] on input "100" at bounding box center [1086, 165] width 145 height 18
type input "1"
type input "0"
click at [1035, 192] on input "-45" at bounding box center [1086, 187] width 145 height 18
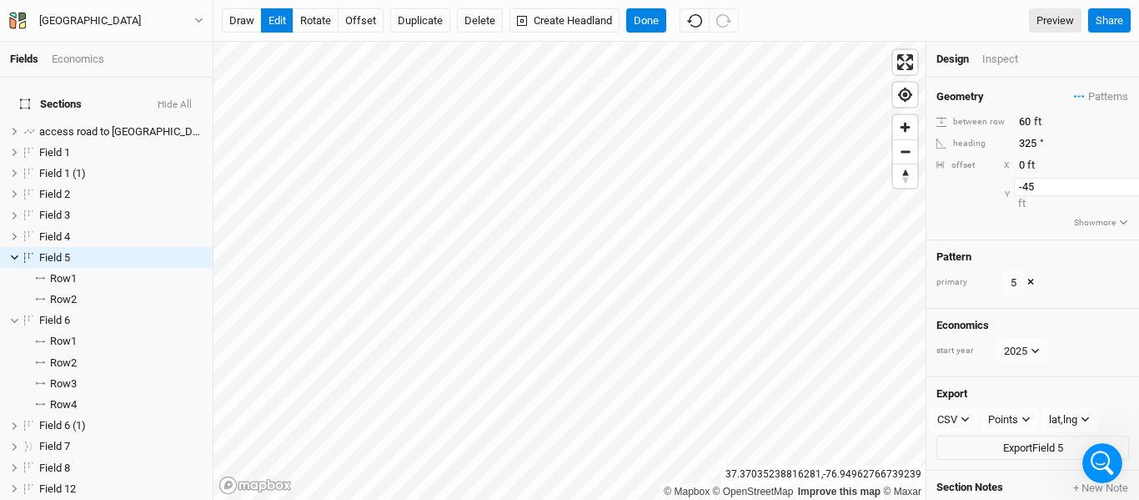
type input "-4"
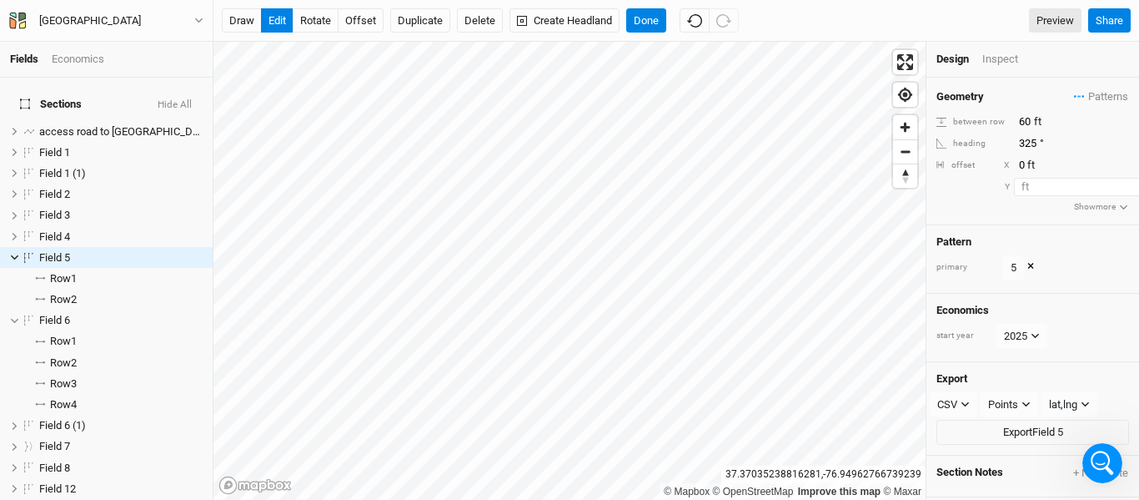
type input "-0"
type input "0"
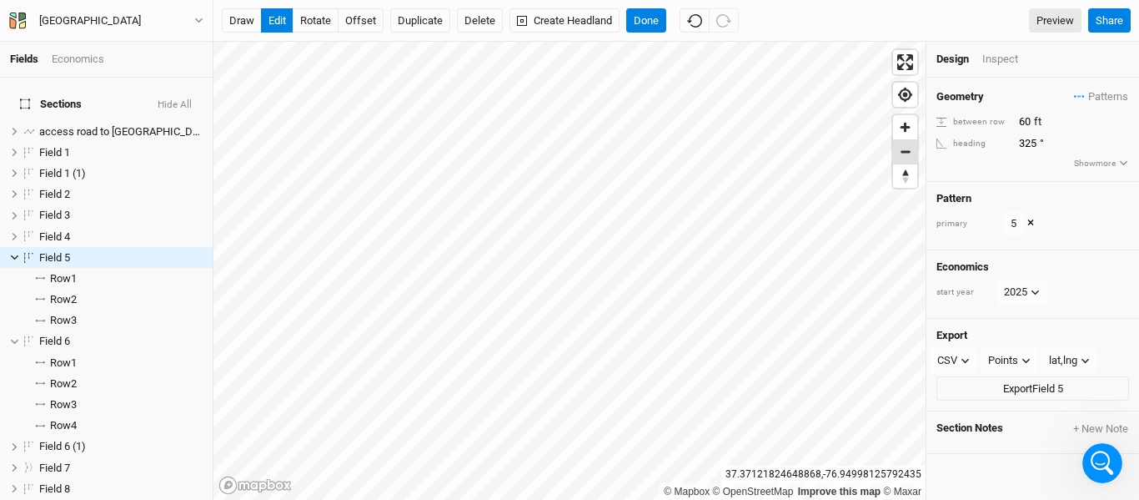
click at [914, 149] on span "Zoom out" at bounding box center [905, 151] width 24 height 23
click at [362, 14] on button "offset" at bounding box center [361, 20] width 46 height 25
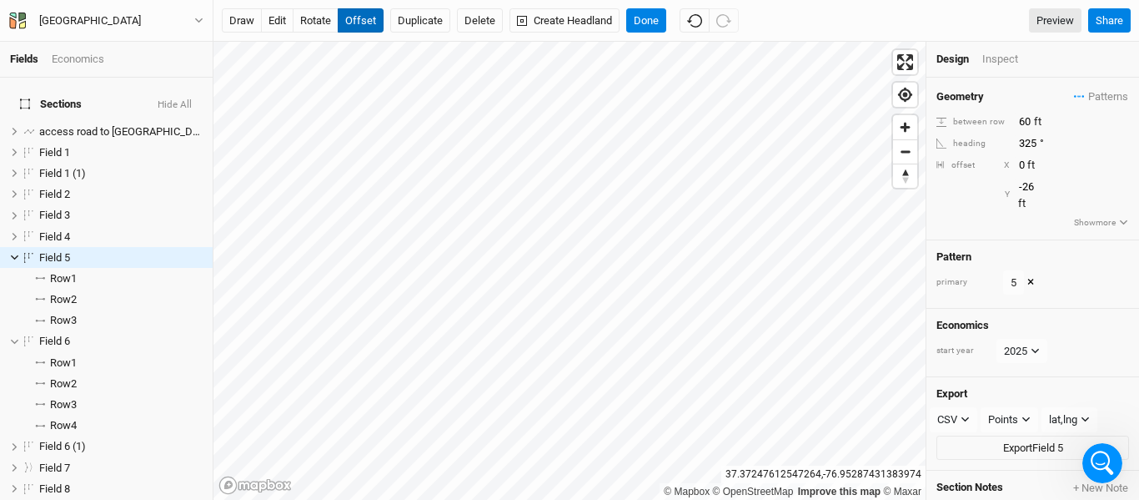
type input "-27"
type input "19"
click at [649, 29] on button "Done" at bounding box center [646, 20] width 40 height 25
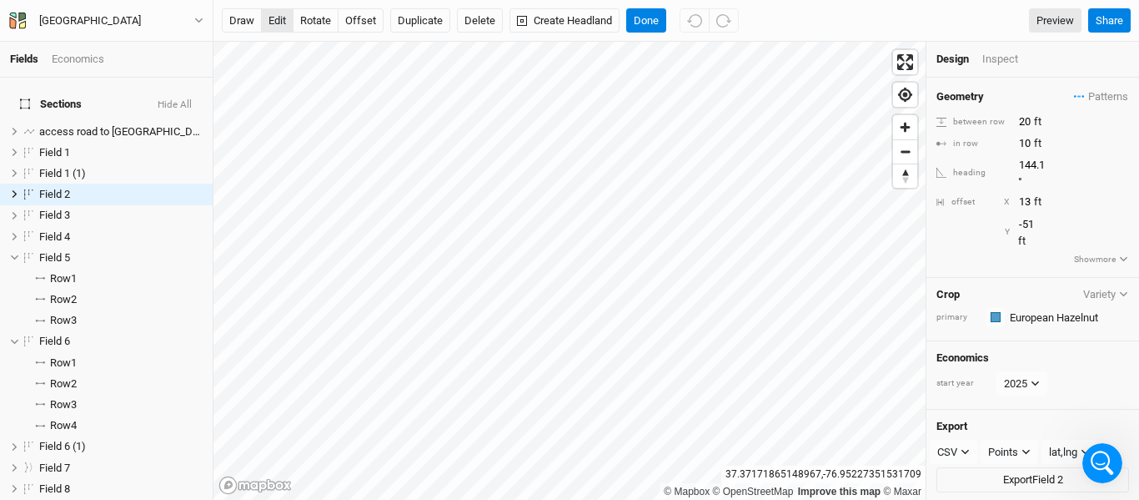
click at [275, 23] on button "edit" at bounding box center [277, 20] width 33 height 25
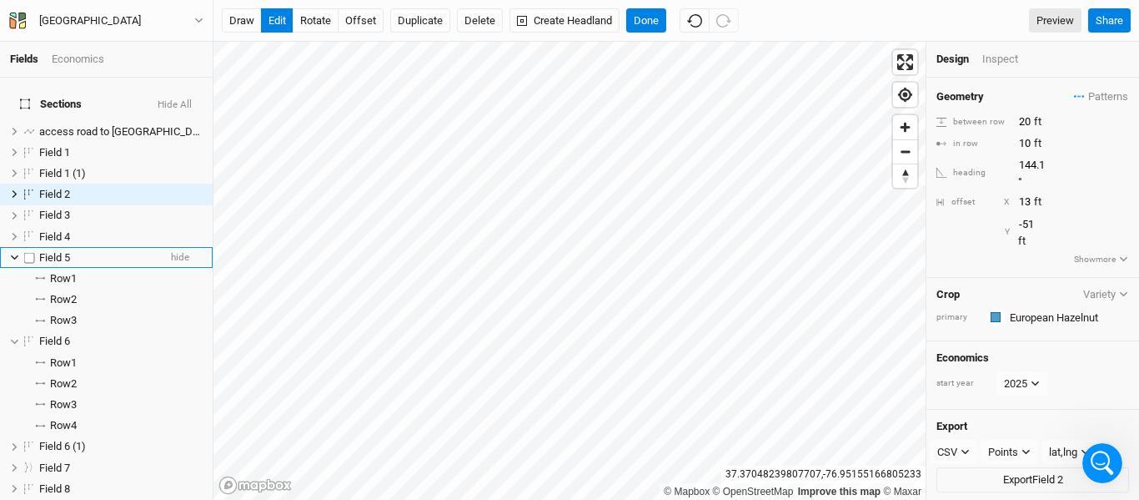
click at [13, 255] on icon at bounding box center [15, 257] width 8 height 5
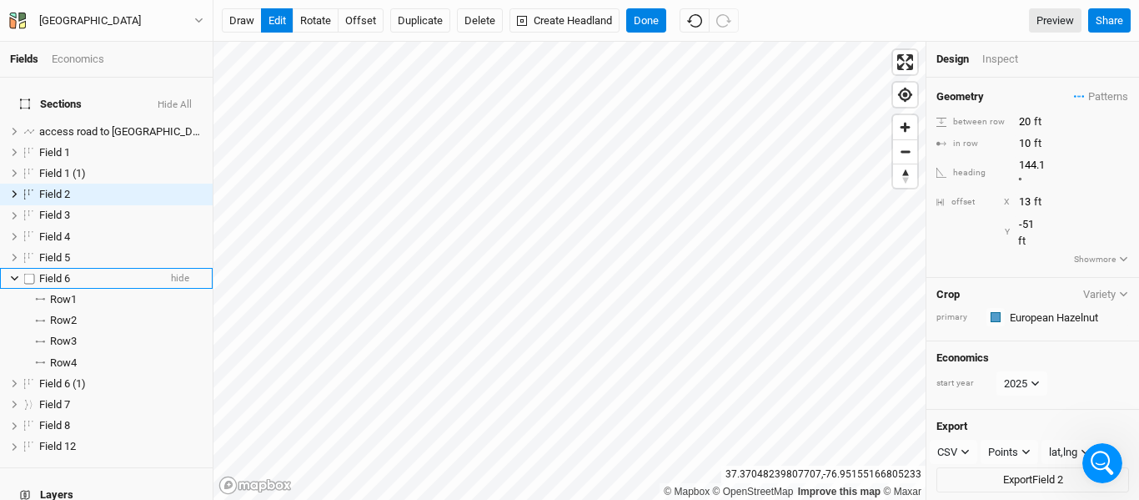
click at [13, 274] on icon at bounding box center [14, 278] width 9 height 9
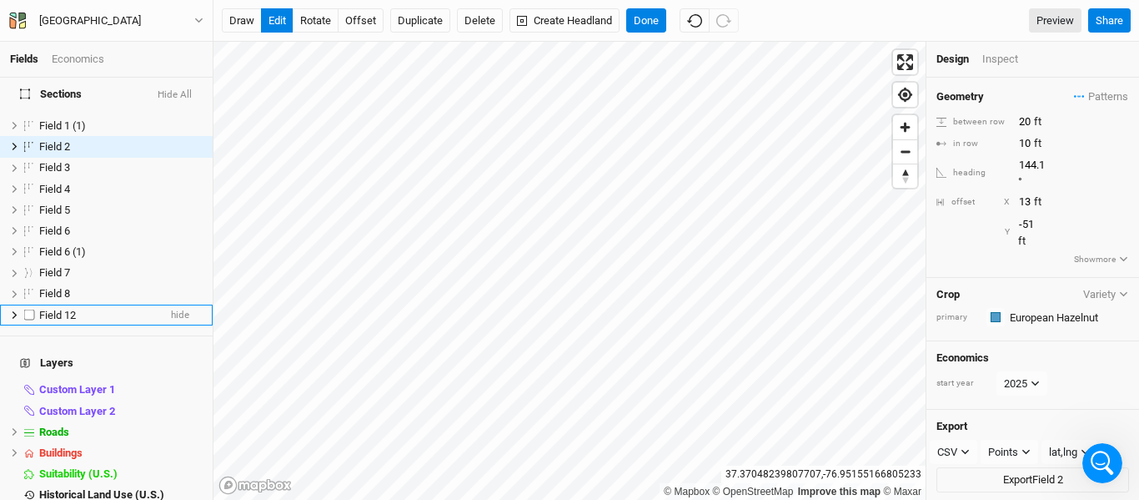
scroll to position [86, 0]
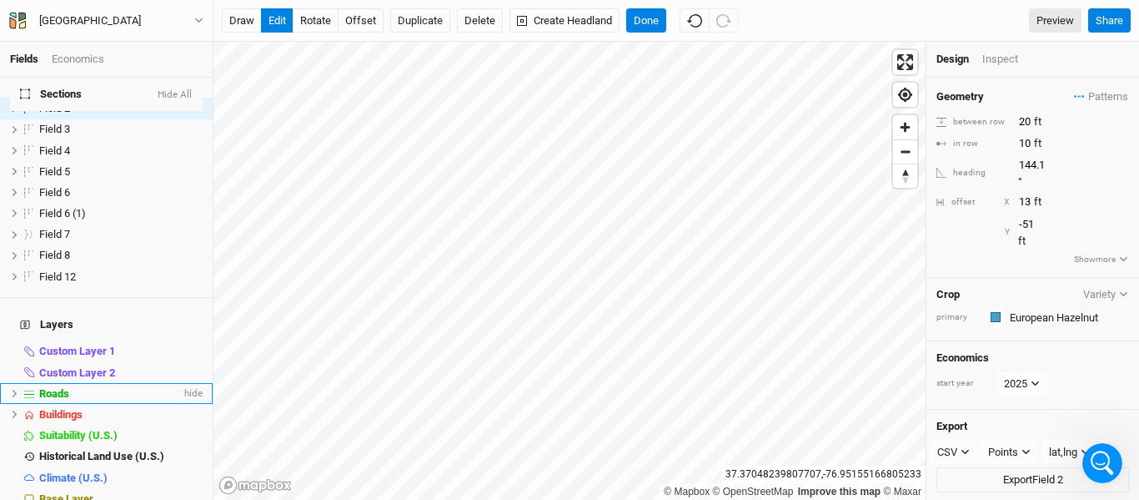
click at [11, 389] on icon at bounding box center [14, 393] width 9 height 9
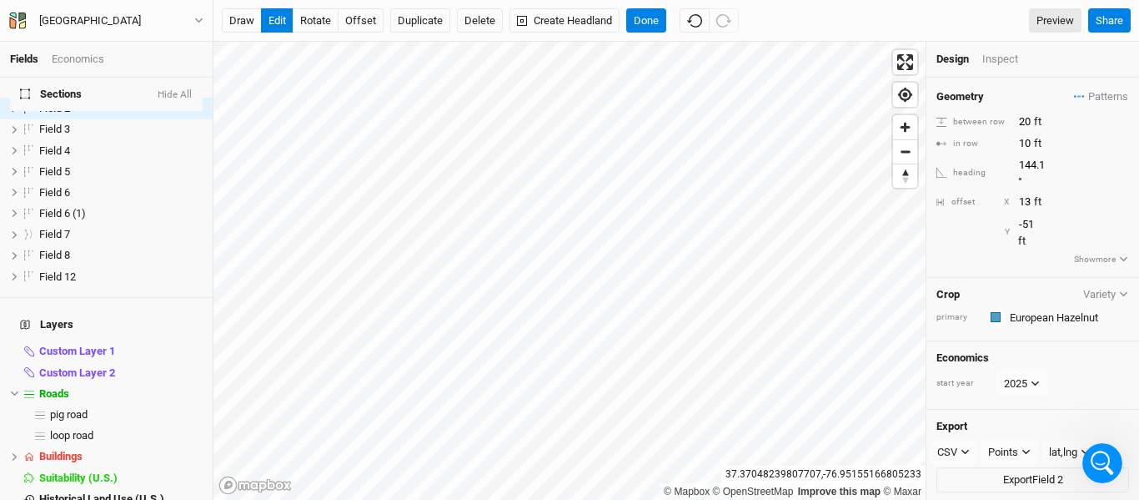
click at [11, 389] on icon at bounding box center [14, 393] width 9 height 9
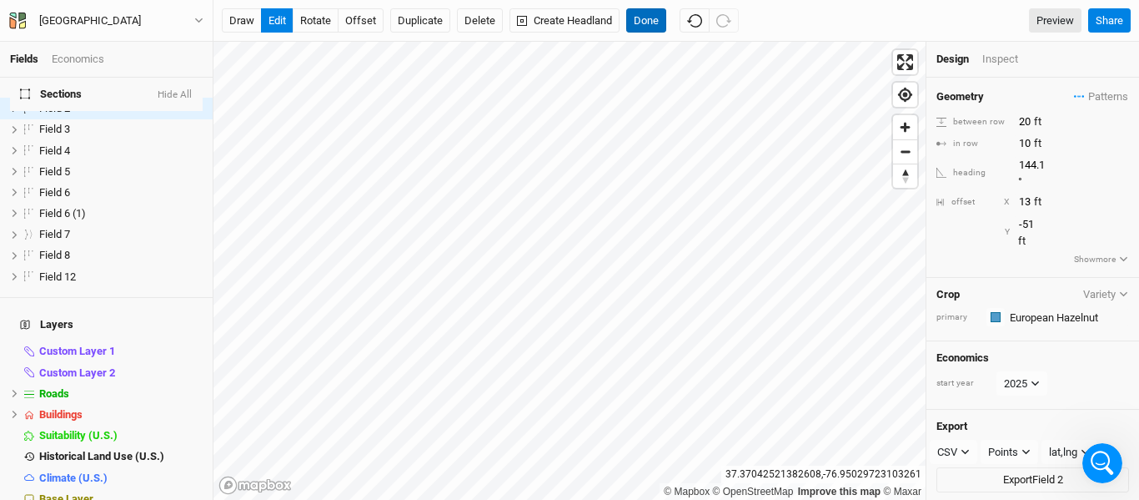
click at [658, 15] on button "Done" at bounding box center [646, 20] width 40 height 25
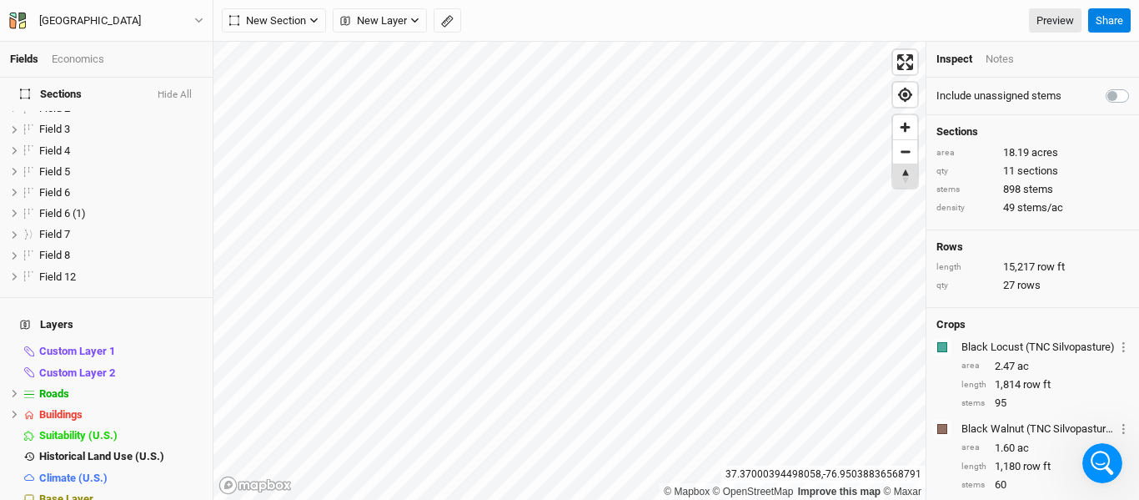
click at [905, 167] on span "Reset bearing to north" at bounding box center [905, 175] width 24 height 23
click at [908, 154] on span "Zoom out" at bounding box center [905, 151] width 24 height 23
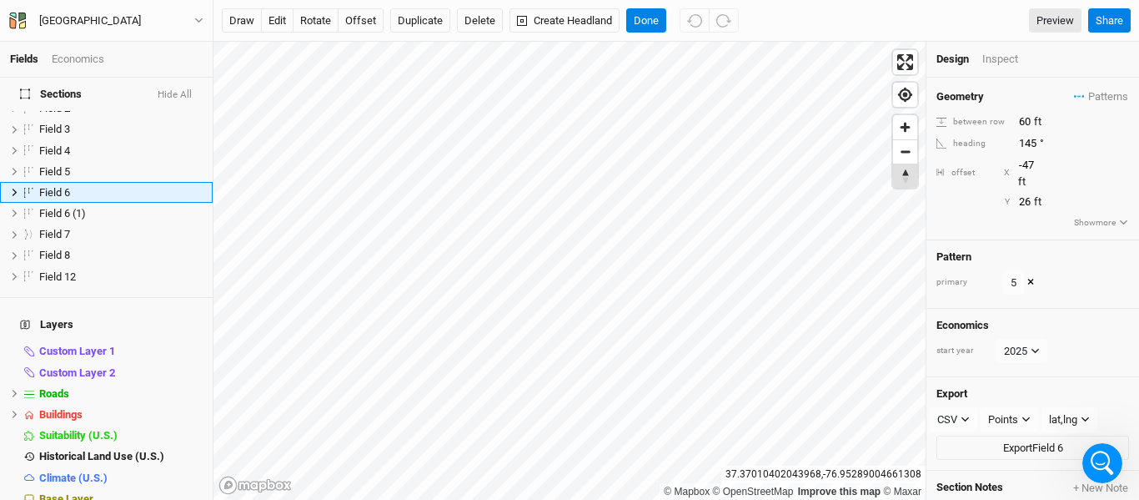
scroll to position [0, 0]
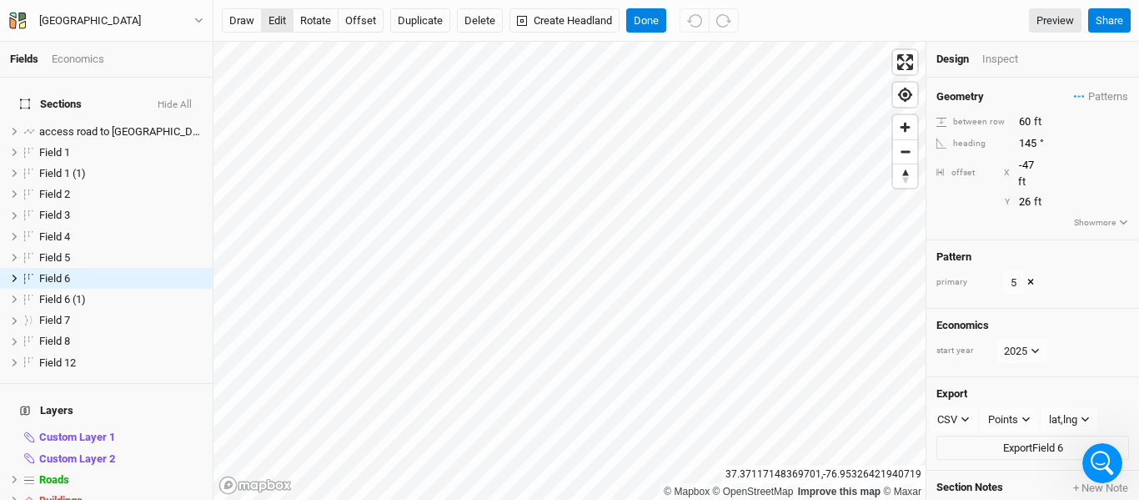
click at [275, 19] on button "edit" at bounding box center [277, 20] width 33 height 25
click at [359, 20] on button "offset" at bounding box center [361, 20] width 46 height 25
type input "-80"
type input "30"
type input "-20"
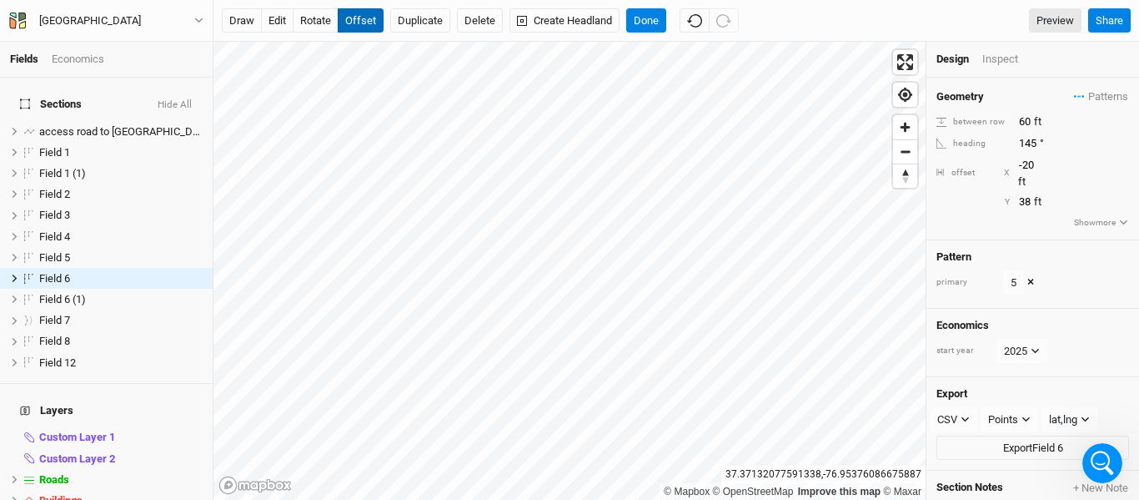
type input "39"
type input "-14"
click at [650, 25] on button "Done" at bounding box center [646, 20] width 40 height 25
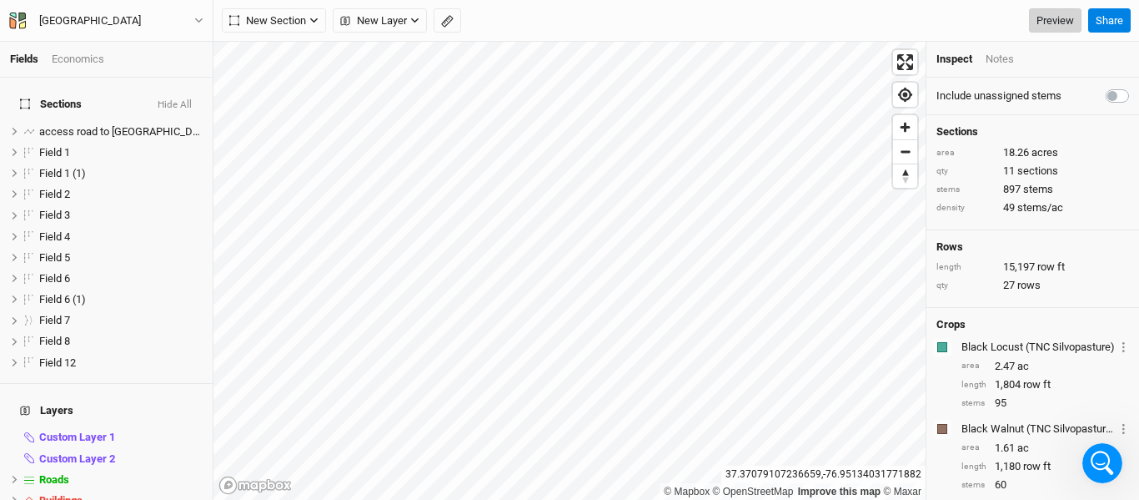
click at [1056, 23] on link "Preview" at bounding box center [1055, 20] width 53 height 25
click at [1120, 18] on button "Share" at bounding box center [1109, 20] width 43 height 25
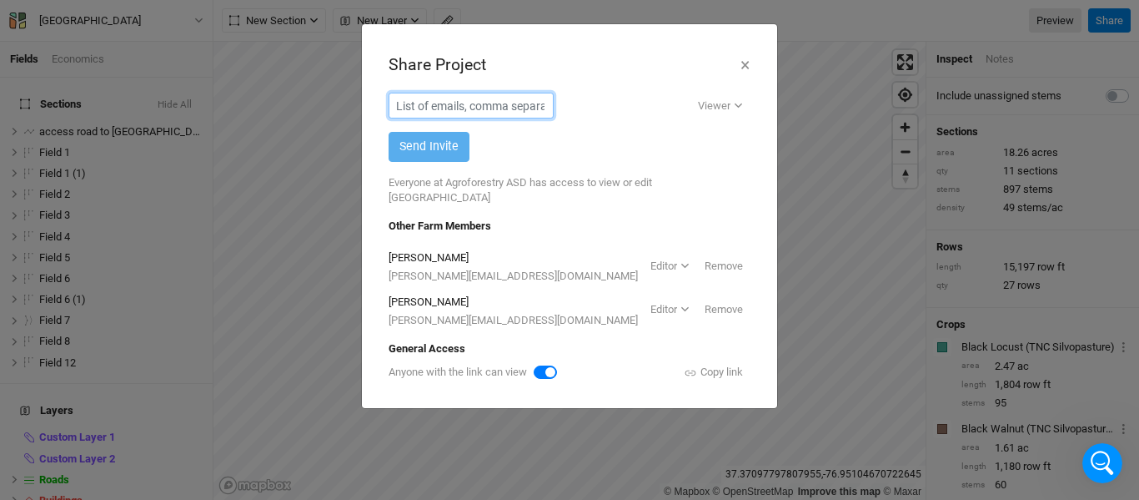
click at [554, 111] on input "text" at bounding box center [471, 106] width 165 height 26
type input "[PERSON_NAME]"
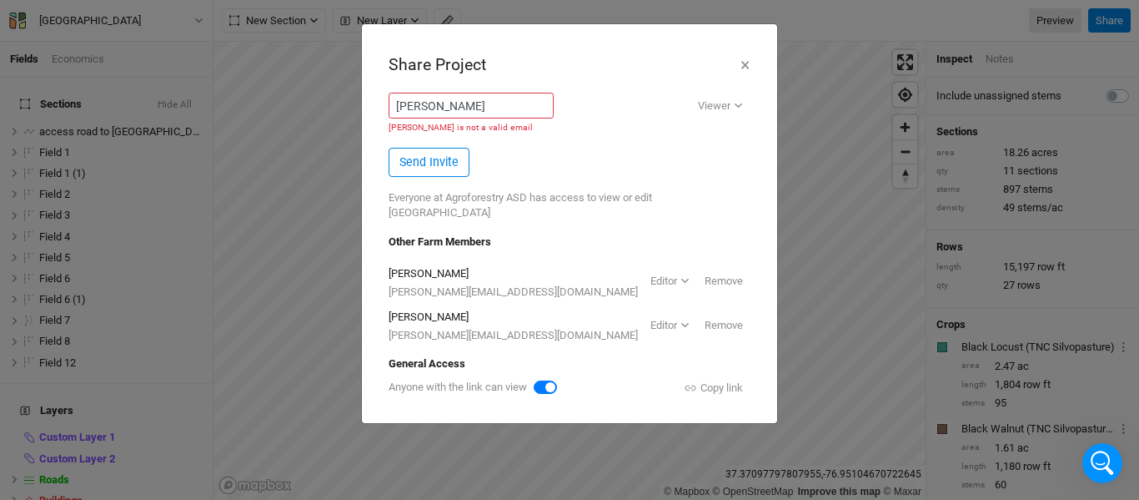
click at [618, 43] on div "Share Project × [PERSON_NAME] Viewer Editor [PERSON_NAME] is not a valid email …" at bounding box center [569, 224] width 389 height 372
click at [746, 65] on button "×" at bounding box center [745, 65] width 11 height 28
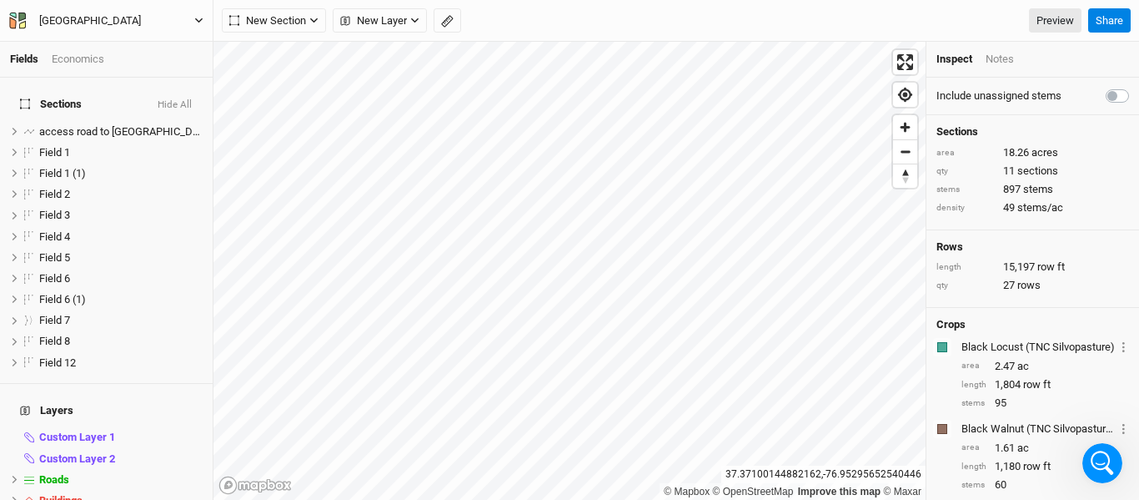
click at [193, 21] on button "[GEOGRAPHIC_DATA]" at bounding box center [106, 21] width 196 height 18
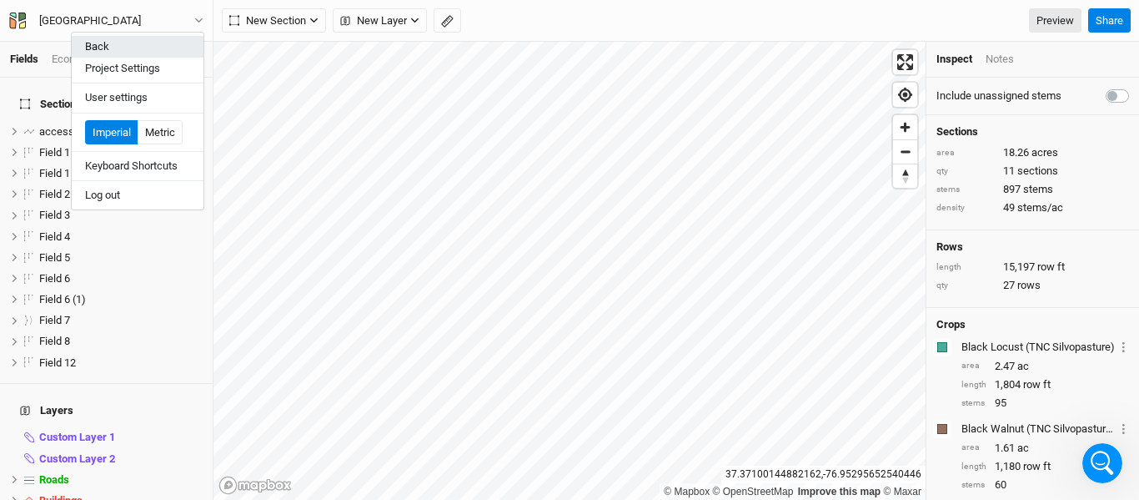
click at [149, 48] on button "Back" at bounding box center [138, 47] width 132 height 22
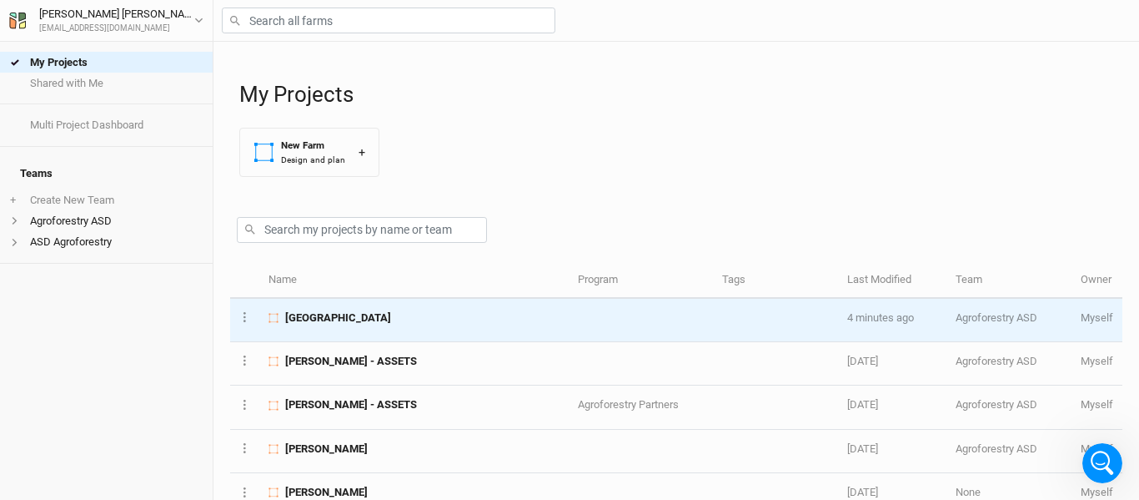
click at [400, 317] on div "[GEOGRAPHIC_DATA]" at bounding box center [414, 317] width 291 height 15
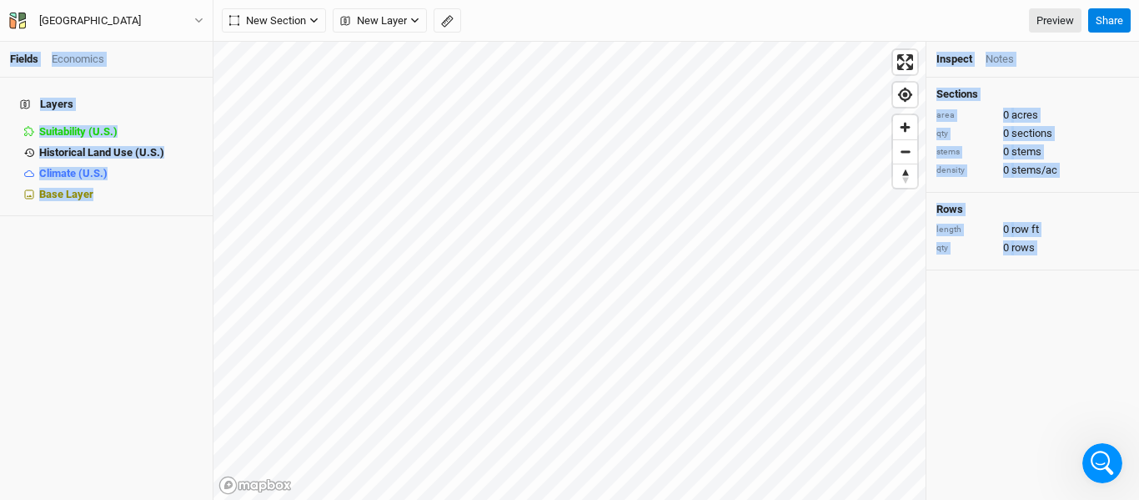
click at [400, 317] on div "Fields Economics Layers Suitability (U.S.) hide Historical Land Use (U.S.) hide…" at bounding box center [569, 250] width 1139 height 500
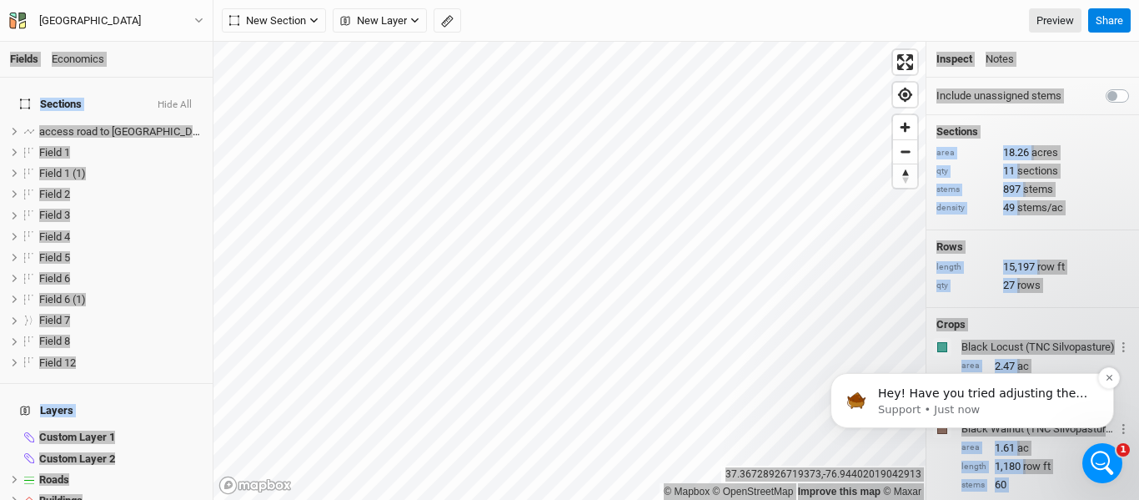
click at [977, 399] on p "Hey! Have you tried adjusting the offset and heading via the design panel? Typi…" at bounding box center [985, 393] width 215 height 17
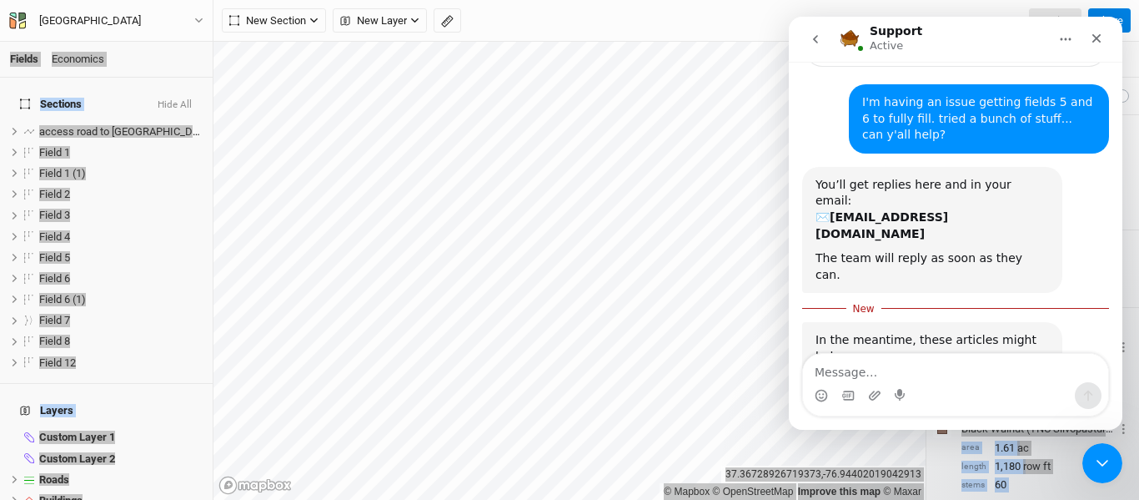
scroll to position [297, 0]
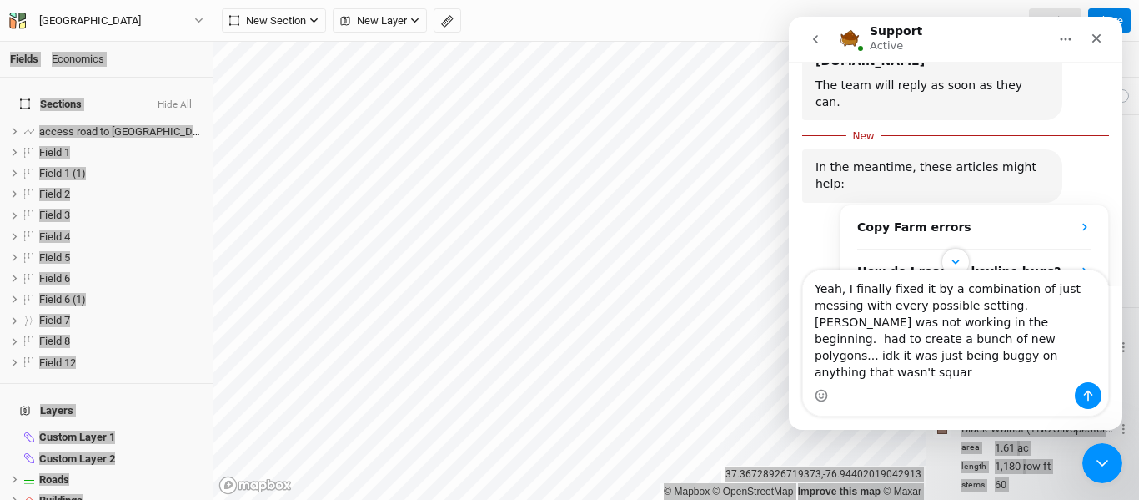
type textarea "Yeah, I finally fixed it by a combination of just messing with every possible s…"
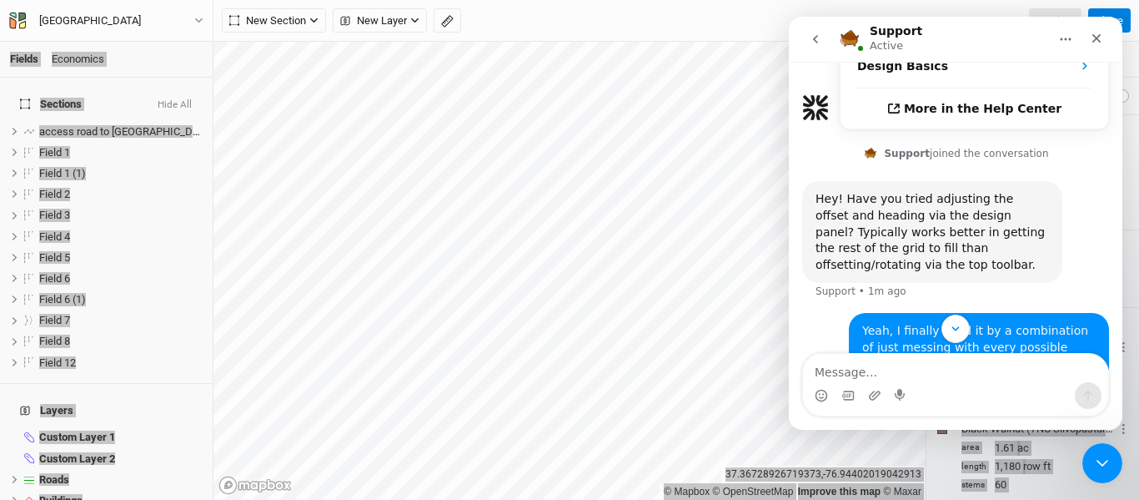
scroll to position [520, 0]
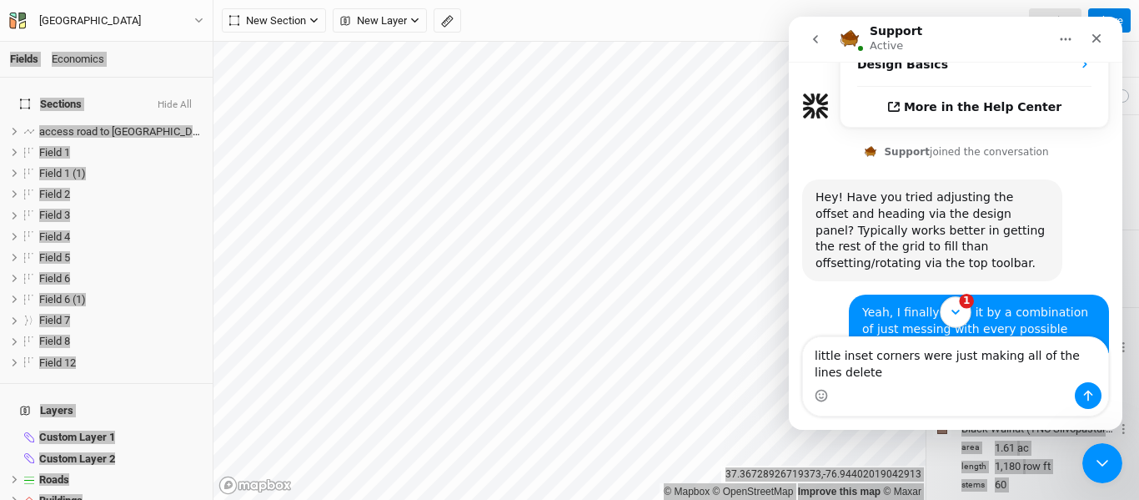
click at [958, 313] on icon "Scroll to bottom" at bounding box center [955, 311] width 15 height 15
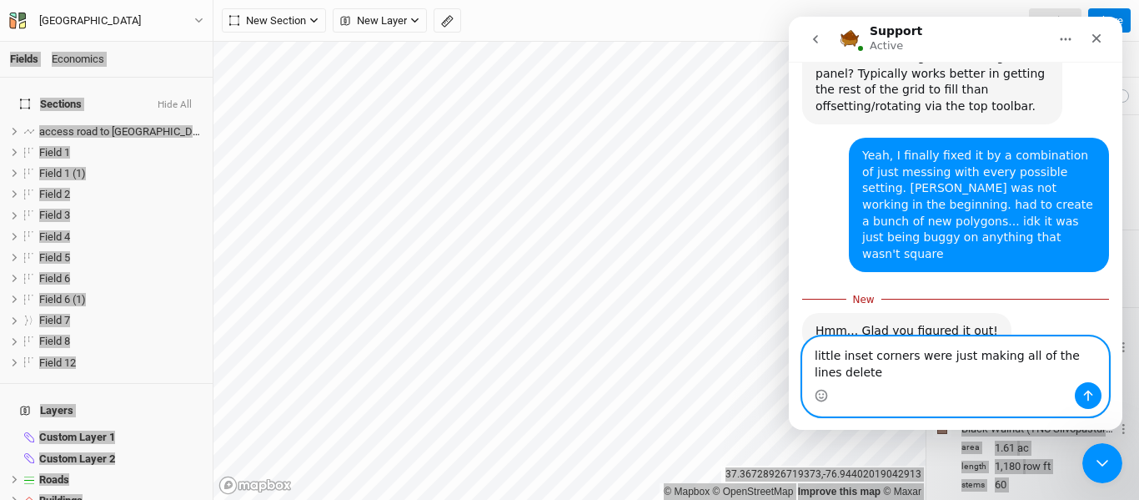
click at [952, 379] on textarea "little inset corners were just making all of the lines delete" at bounding box center [955, 359] width 305 height 45
click at [846, 374] on textarea "little inset corners were just making all of the lines delete rather than just …" at bounding box center [955, 359] width 305 height 45
type textarea "little inset corners were just making all of the lines shorter rather than just…"
click at [1017, 379] on textarea "little inset corners were just making all of the lines shorter rather than just…" at bounding box center [955, 359] width 305 height 45
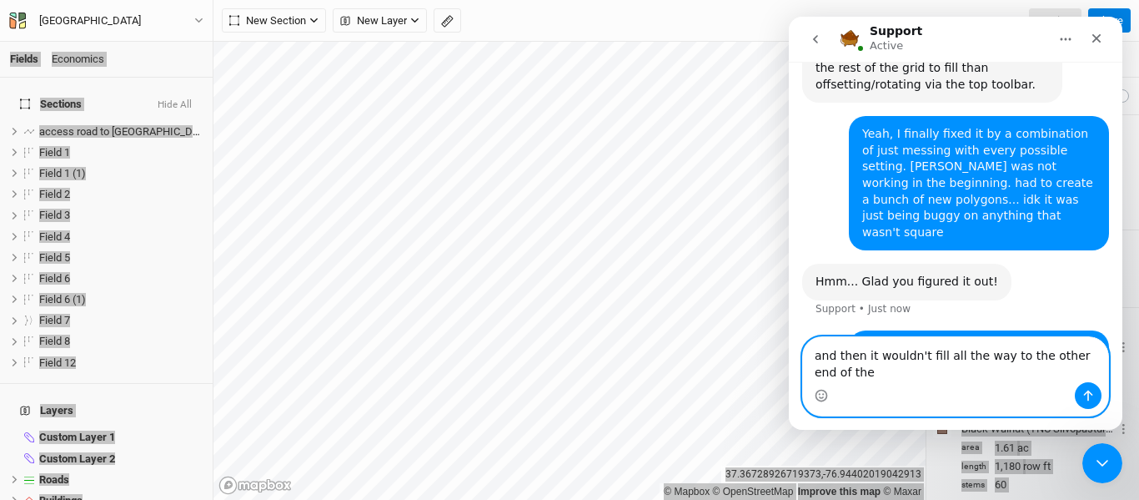
scroll to position [716, 0]
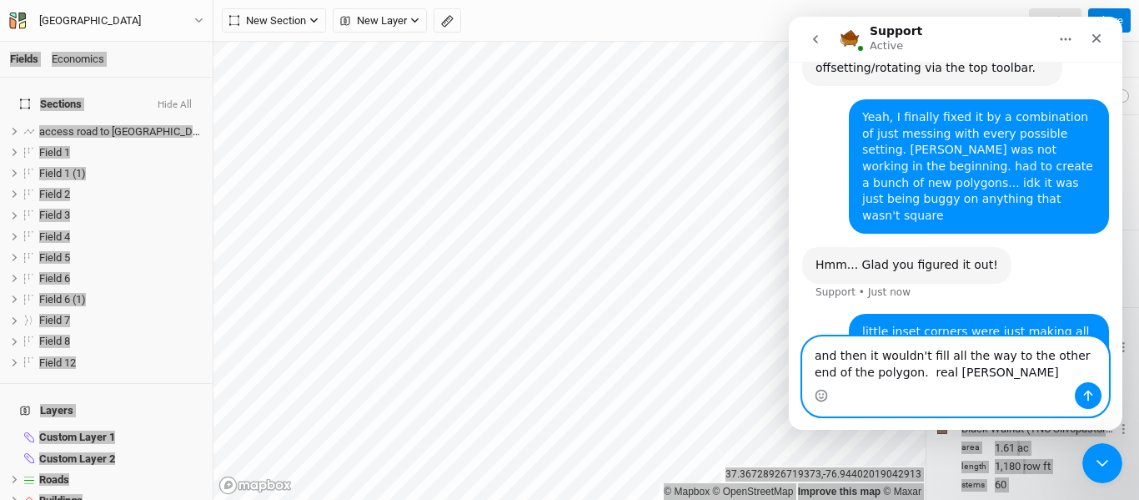
type textarea "and then it wouldn't fill all the way to the other end of the polygon. real str…"
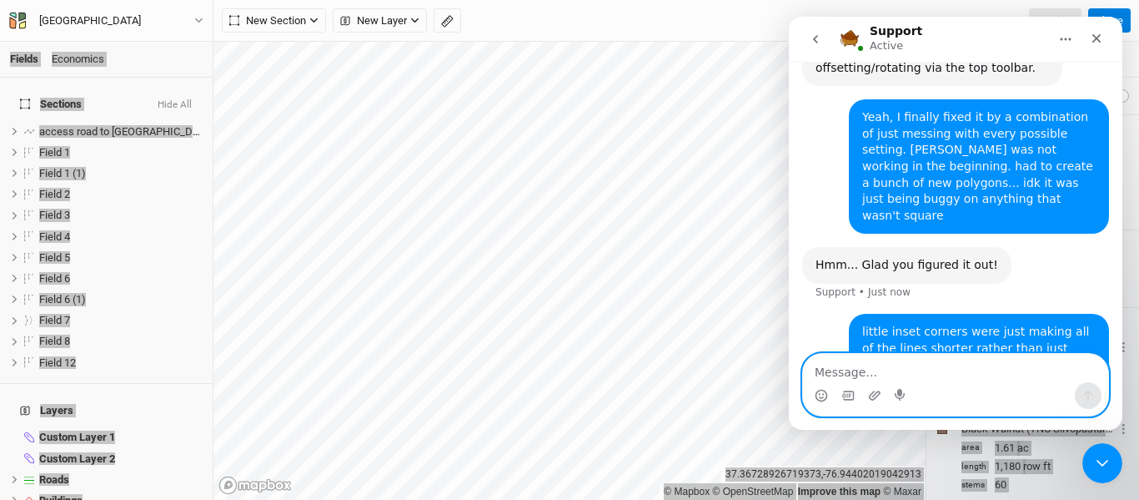
scroll to position [753, 0]
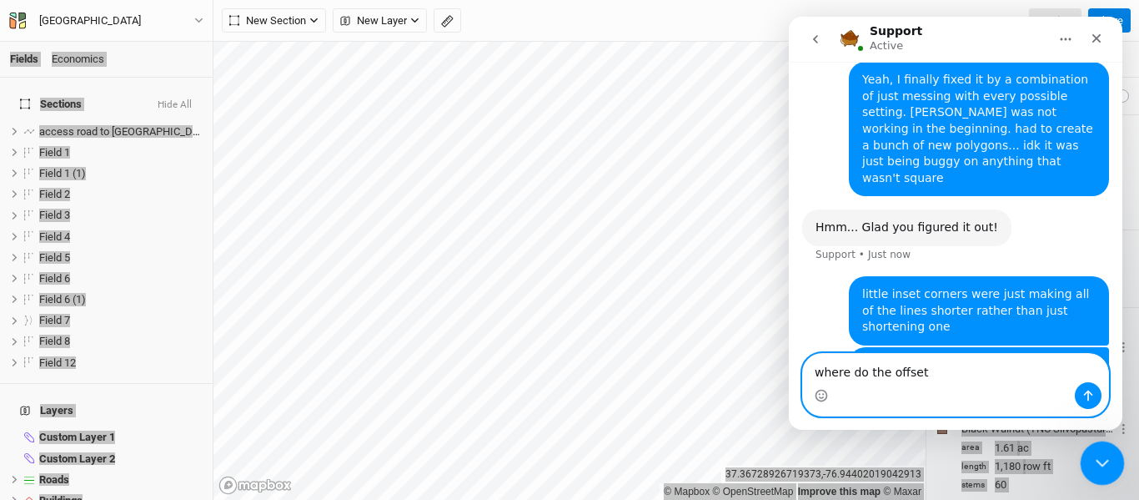
type textarea "where do the offset"
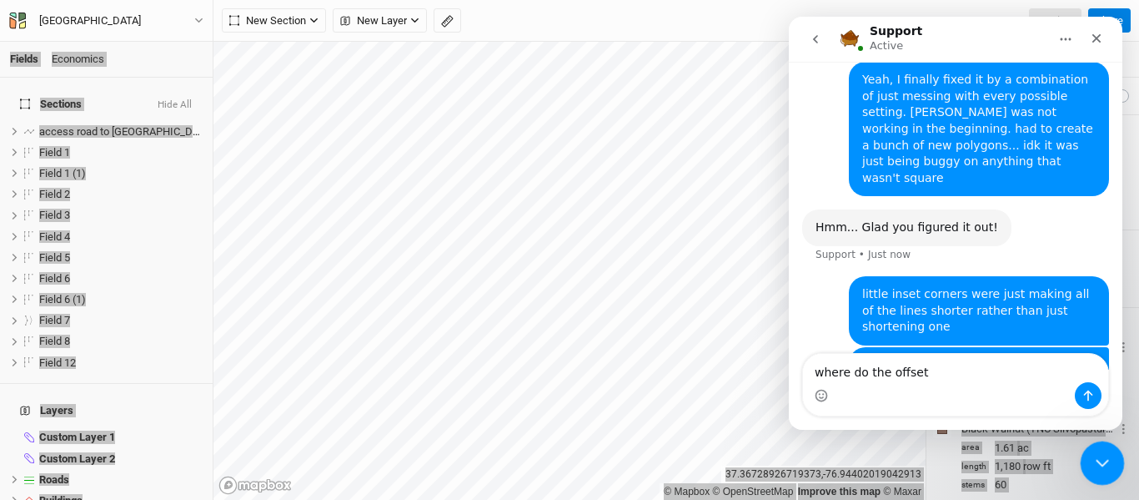
click at [1107, 457] on icon "Close Intercom Messenger" at bounding box center [1100, 460] width 20 height 20
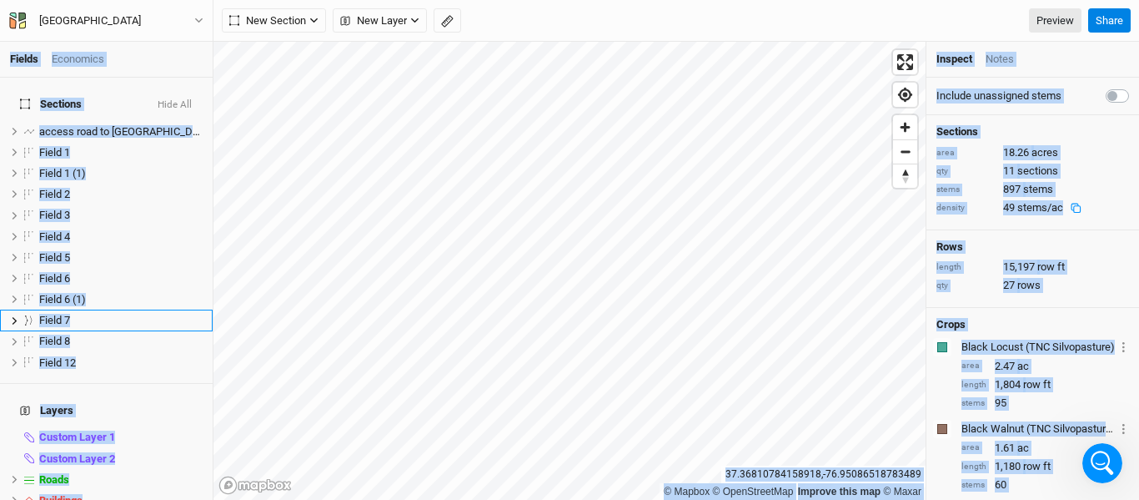
scroll to position [22, 0]
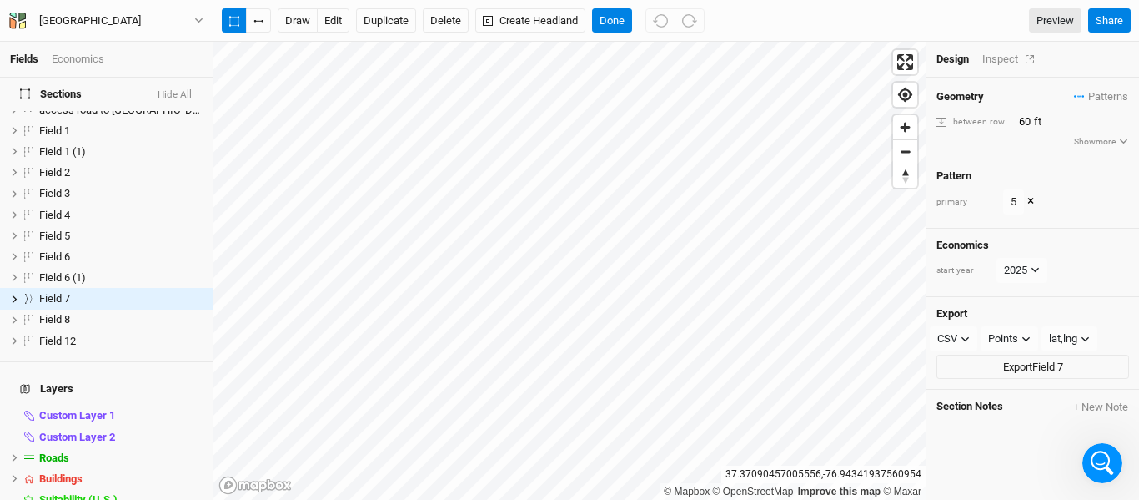
click at [1007, 58] on div "Inspect" at bounding box center [1011, 59] width 59 height 15
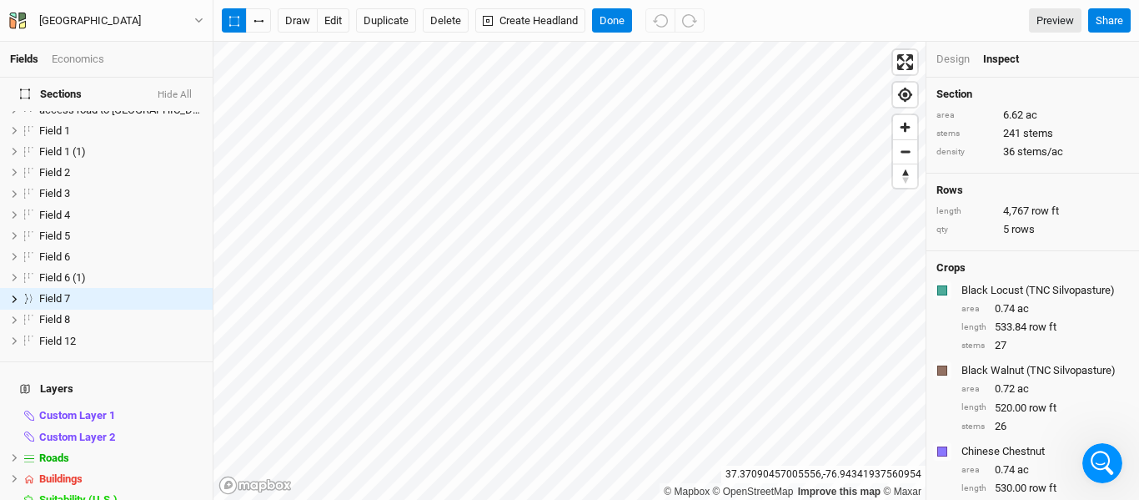
click at [960, 58] on div "Design" at bounding box center [952, 59] width 33 height 15
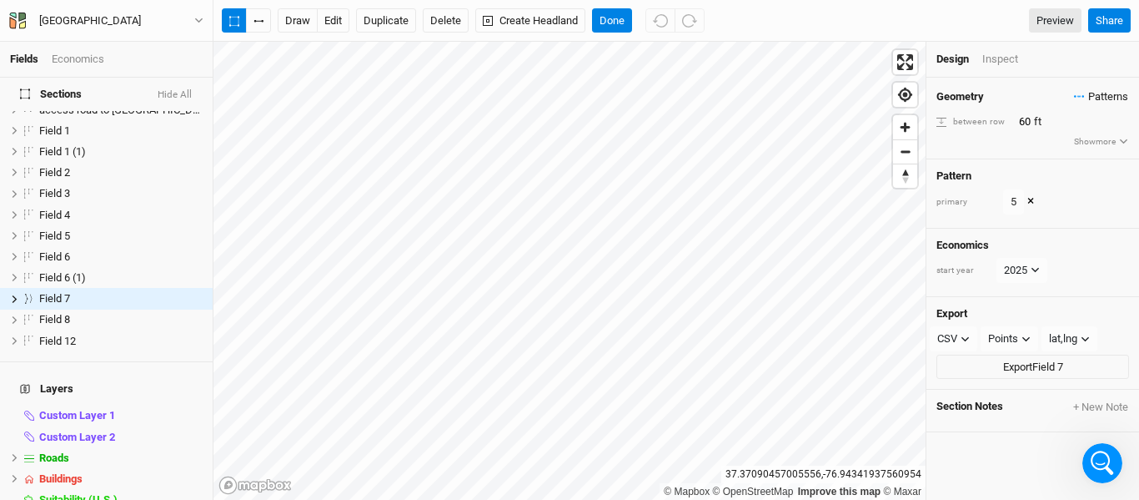
click at [1083, 97] on span "Patterns" at bounding box center [1101, 96] width 54 height 17
click at [1052, 61] on li "Inspect" at bounding box center [1018, 59] width 73 height 15
click at [1083, 143] on button "Show more" at bounding box center [1101, 141] width 56 height 15
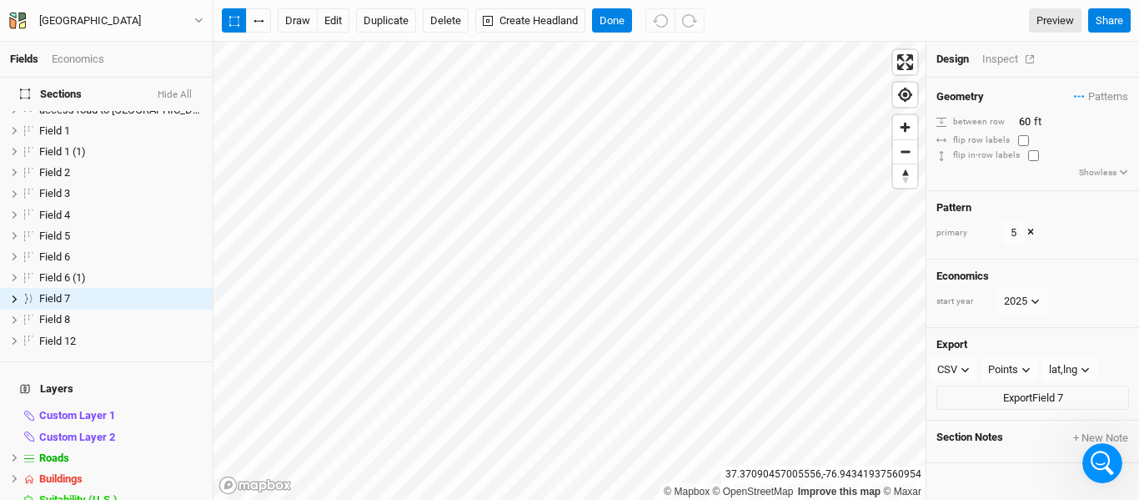
click at [1009, 60] on div "Inspect" at bounding box center [1011, 59] width 59 height 15
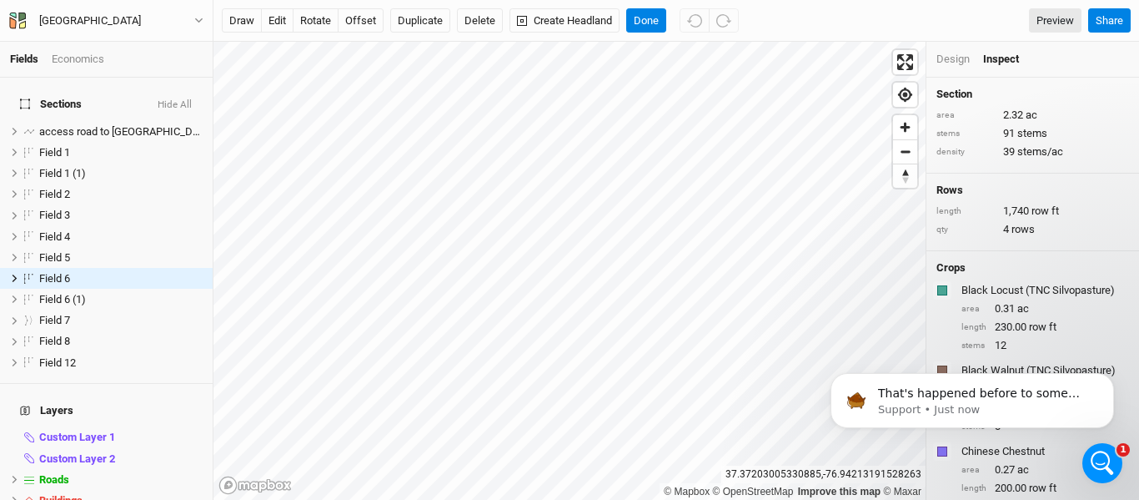
scroll to position [771, 0]
click at [955, 57] on div "Design" at bounding box center [952, 59] width 33 height 15
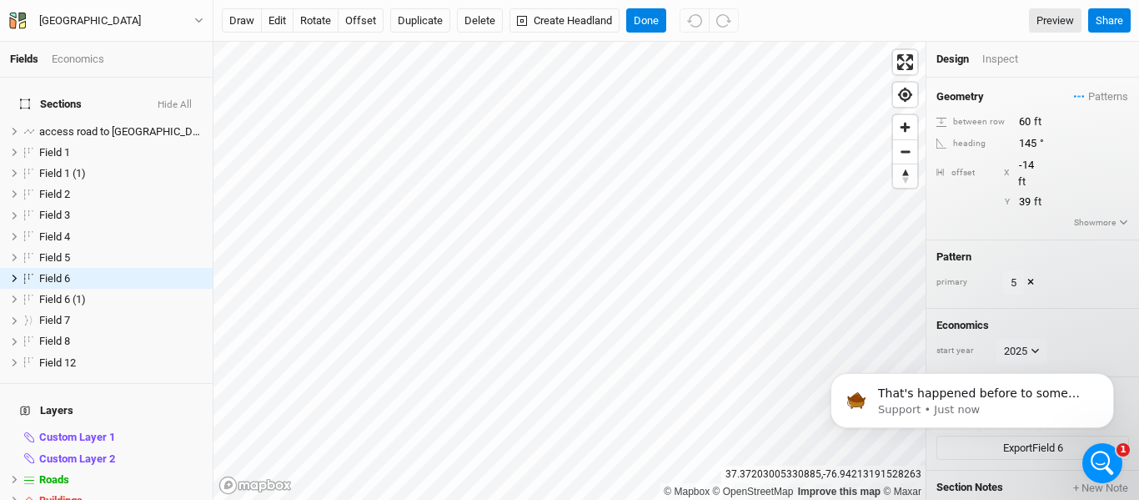
scroll to position [836, 0]
click at [1026, 405] on p "Support • Just now" at bounding box center [985, 409] width 215 height 15
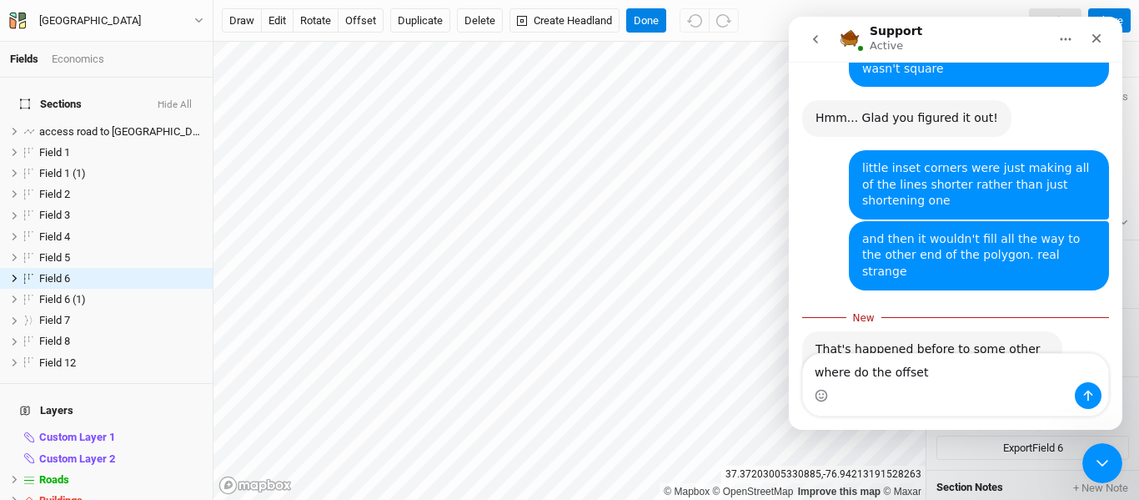
scroll to position [863, 0]
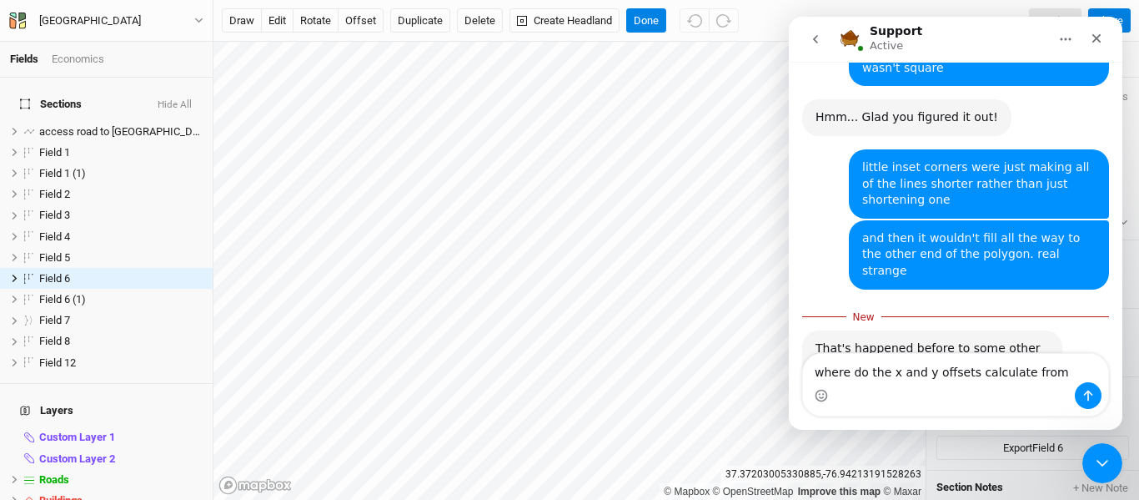
type textarea "where do the x and y offsets calculate from?"
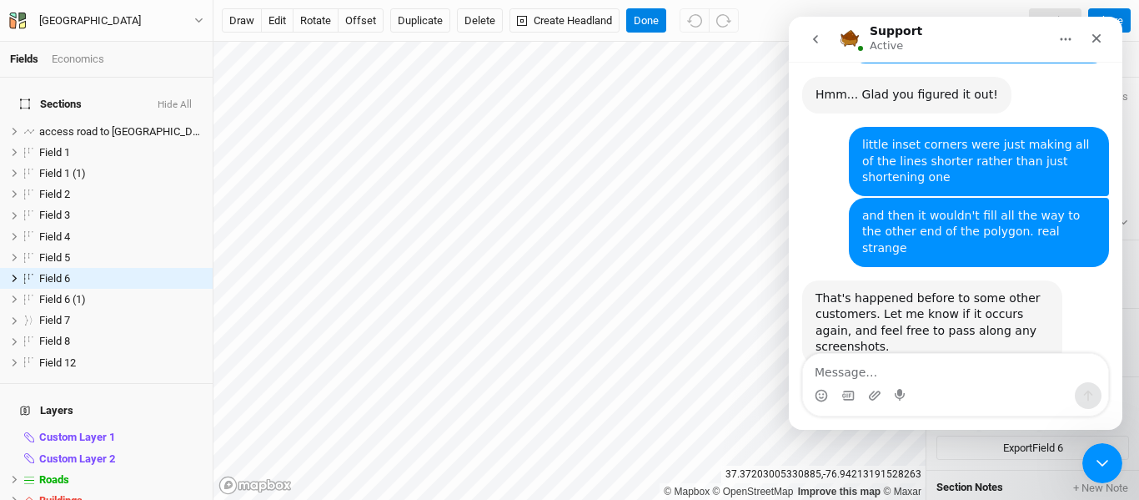
scroll to position [887, 0]
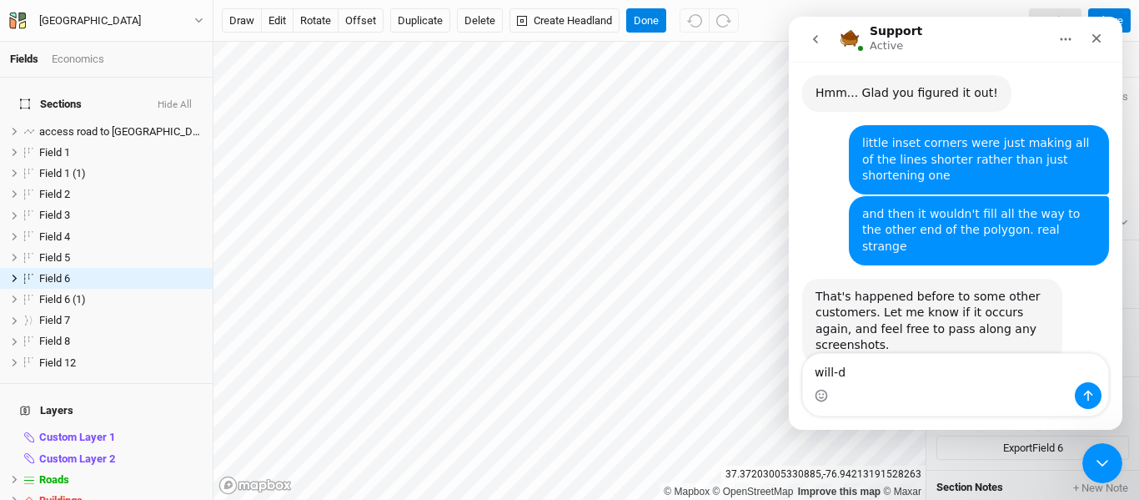
type textarea "will-do"
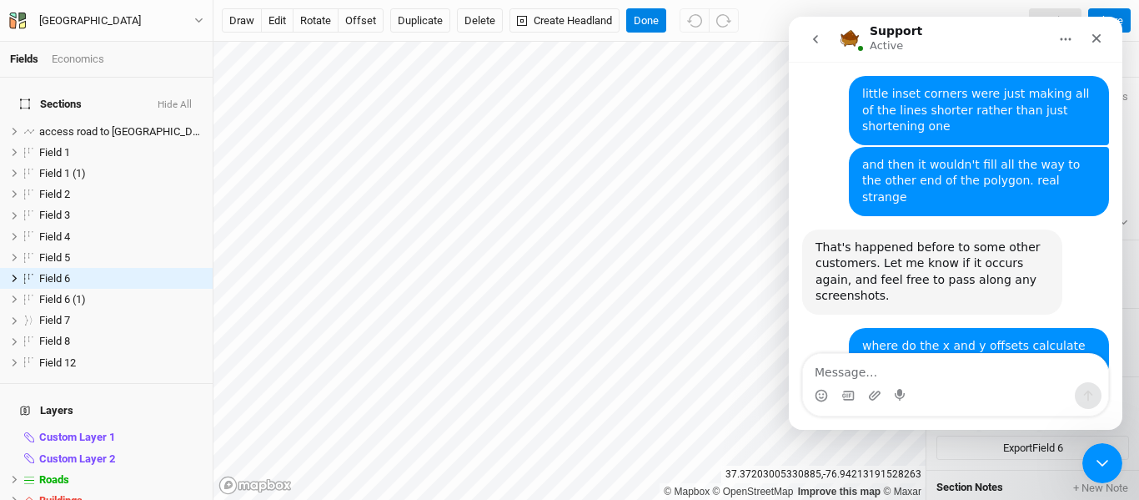
click at [981, 373] on textarea "Message…" at bounding box center [955, 368] width 305 height 28
click at [955, 374] on textarea "Message…" at bounding box center [955, 368] width 305 height 28
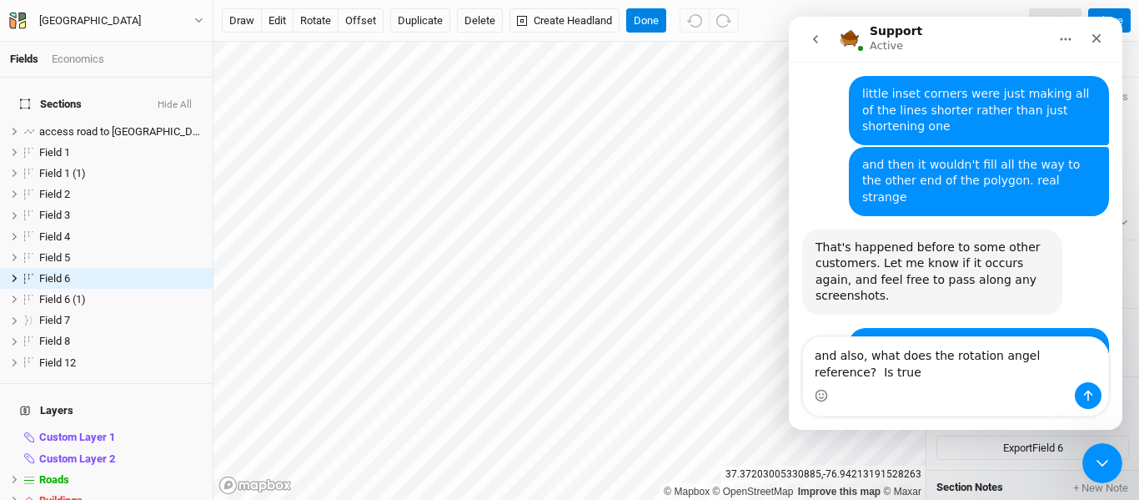
scroll to position [953, 0]
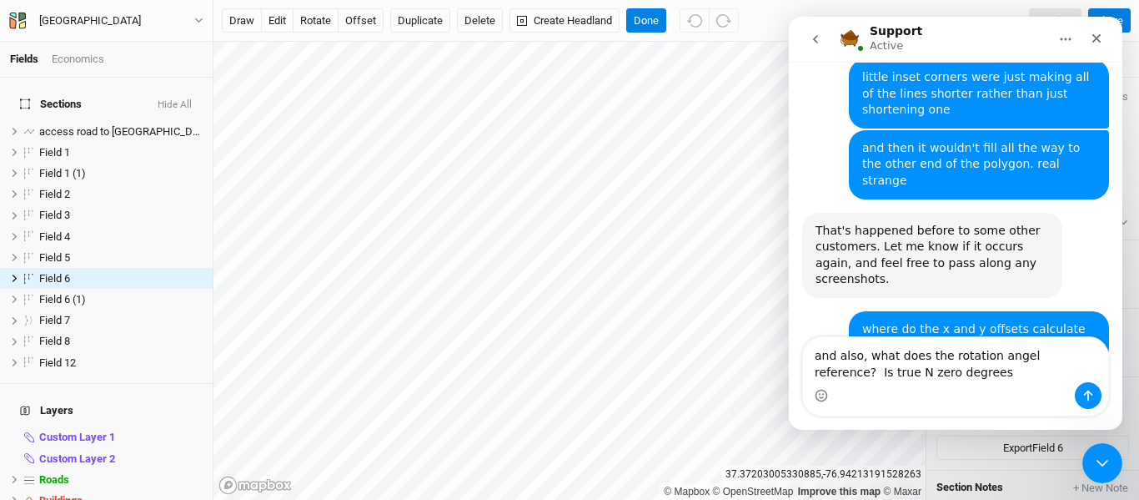
type textarea "and also, what does the rotation angel reference? Is true N zero degrees?"
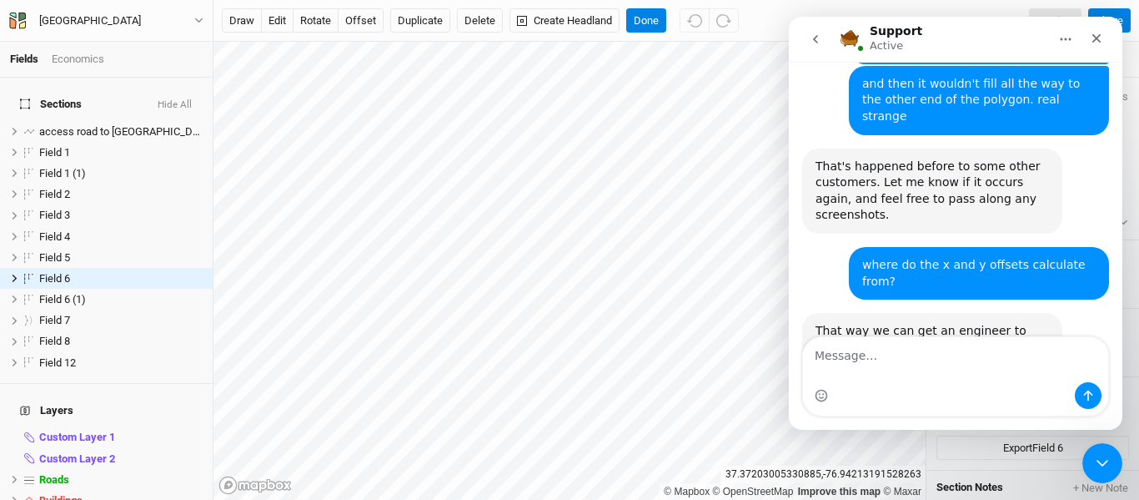
scroll to position [1056, 0]
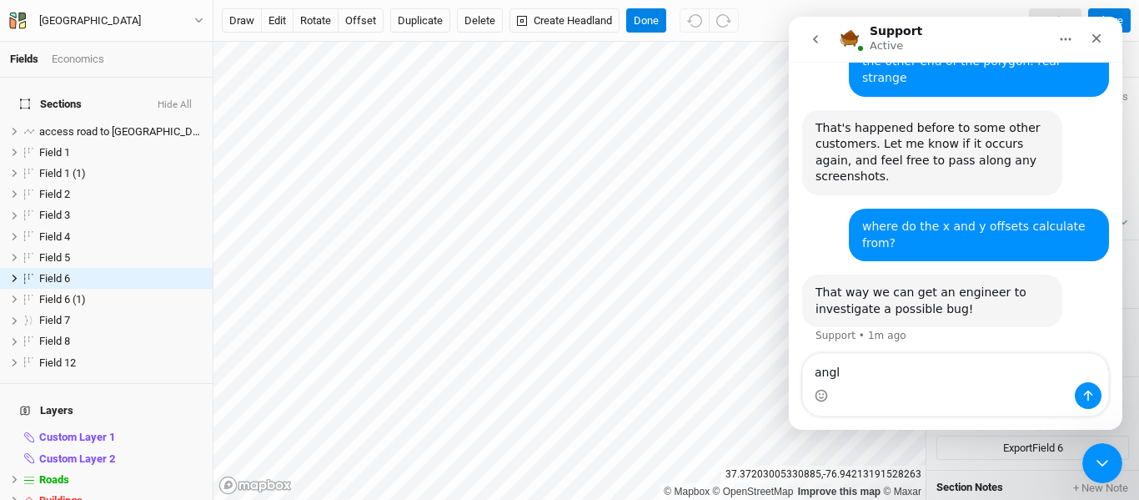
type textarea "angle"
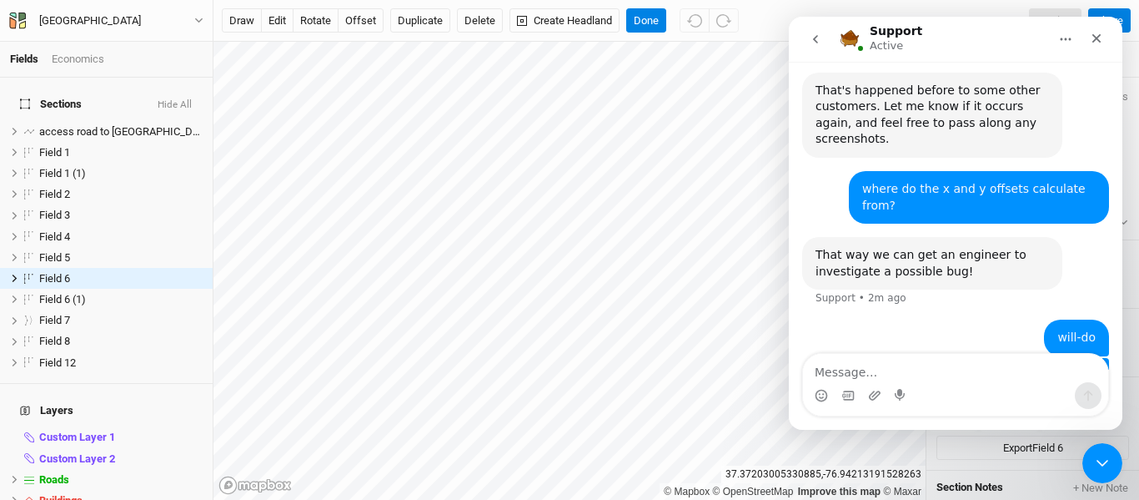
scroll to position [1029, 0]
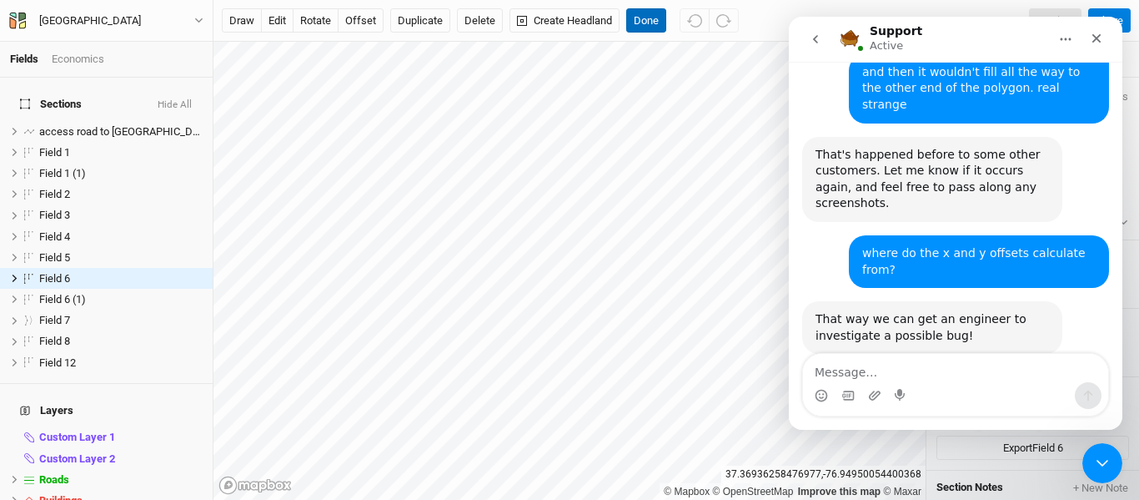
click at [645, 18] on button "Done" at bounding box center [646, 20] width 40 height 25
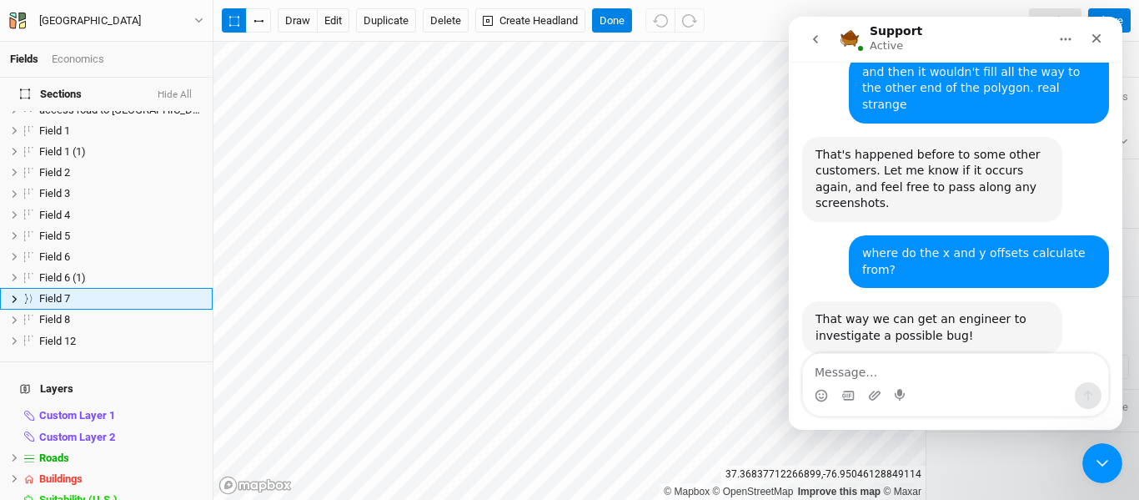
scroll to position [1093, 0]
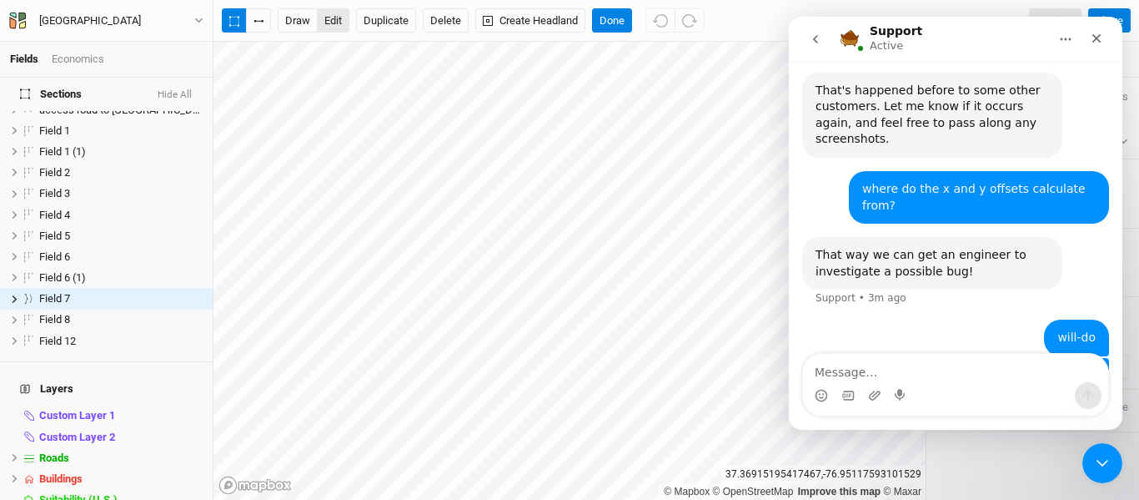
click at [342, 21] on button "edit" at bounding box center [333, 20] width 33 height 25
click at [614, 19] on button "Done" at bounding box center [612, 20] width 40 height 25
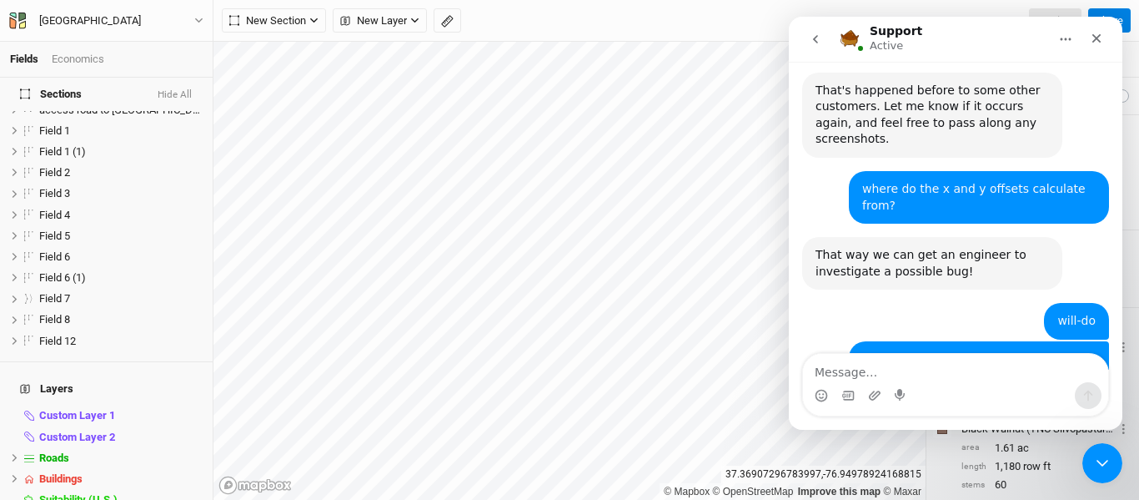
scroll to position [1128, 0]
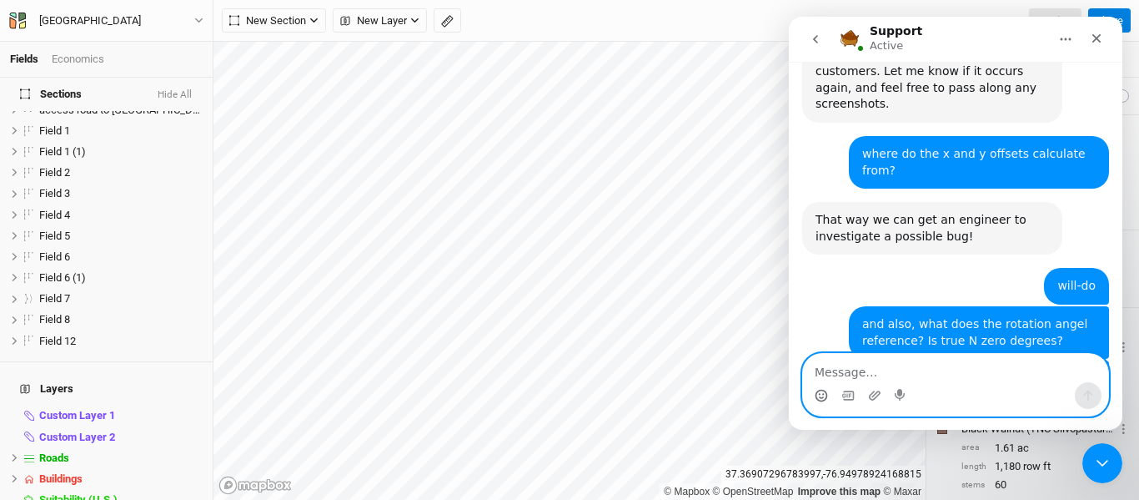
click at [825, 399] on icon "Emoji picker" at bounding box center [821, 395] width 13 height 13
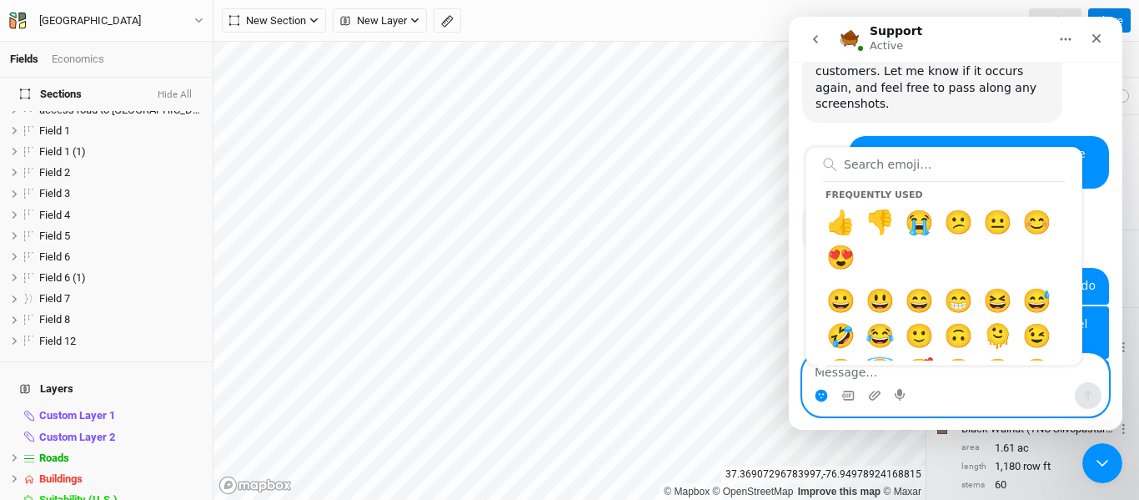
click at [818, 395] on circle "Emoji picker" at bounding box center [821, 394] width 11 height 11
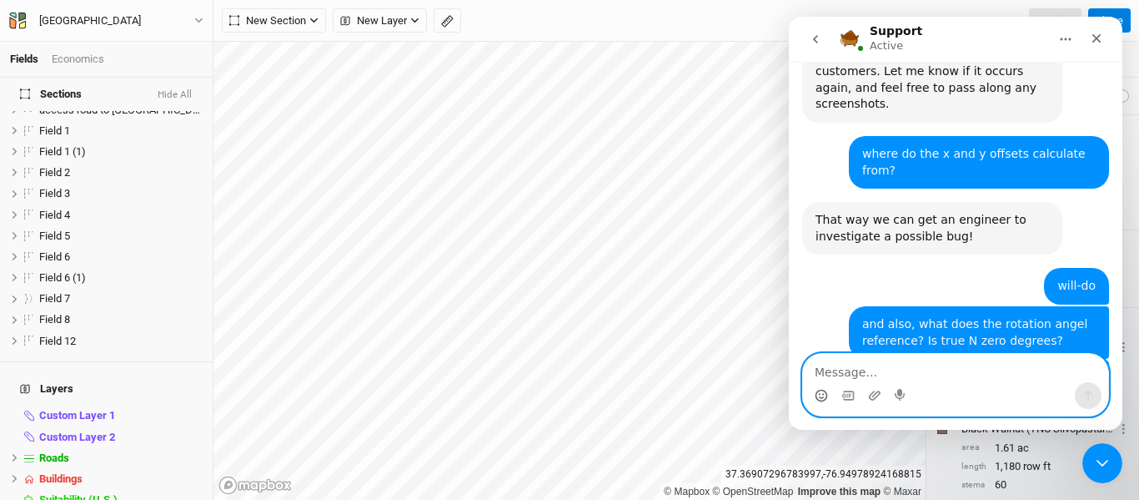
click at [818, 395] on icon "Emoji picker" at bounding box center [821, 395] width 13 height 13
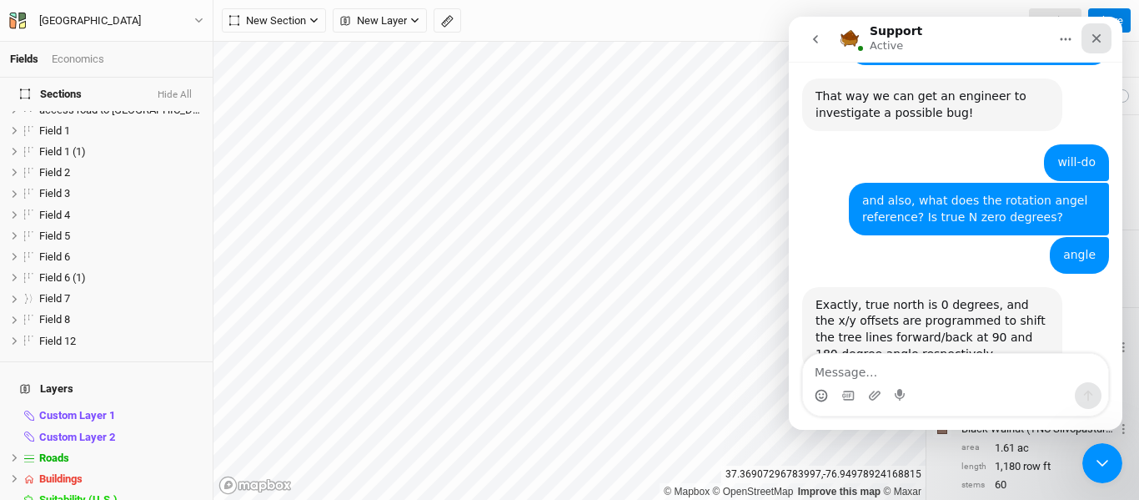
click at [1093, 41] on icon "Close" at bounding box center [1096, 38] width 9 height 9
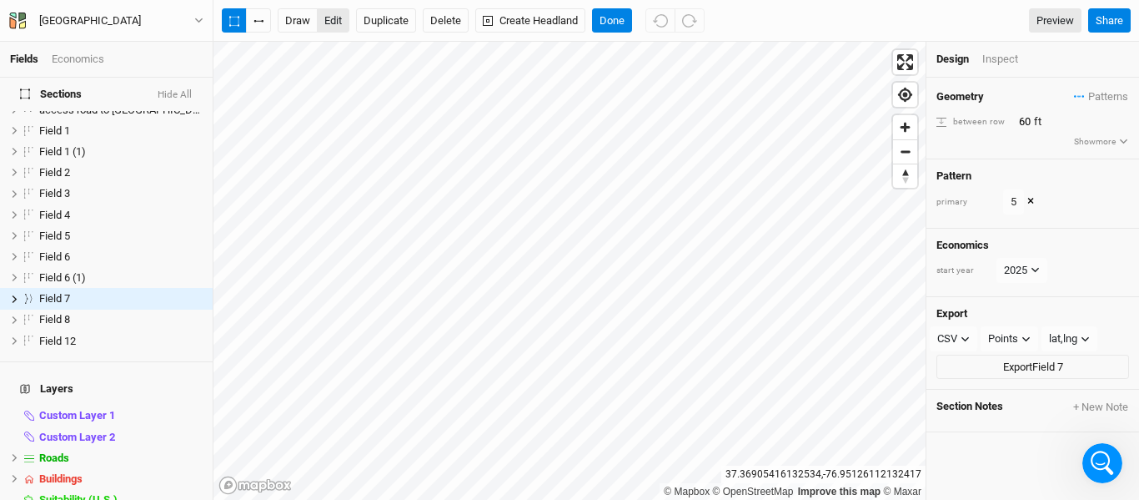
click at [336, 19] on button "edit" at bounding box center [333, 20] width 33 height 25
click at [255, 28] on button "button" at bounding box center [258, 20] width 25 height 25
click at [612, 18] on button "Done" at bounding box center [612, 20] width 40 height 25
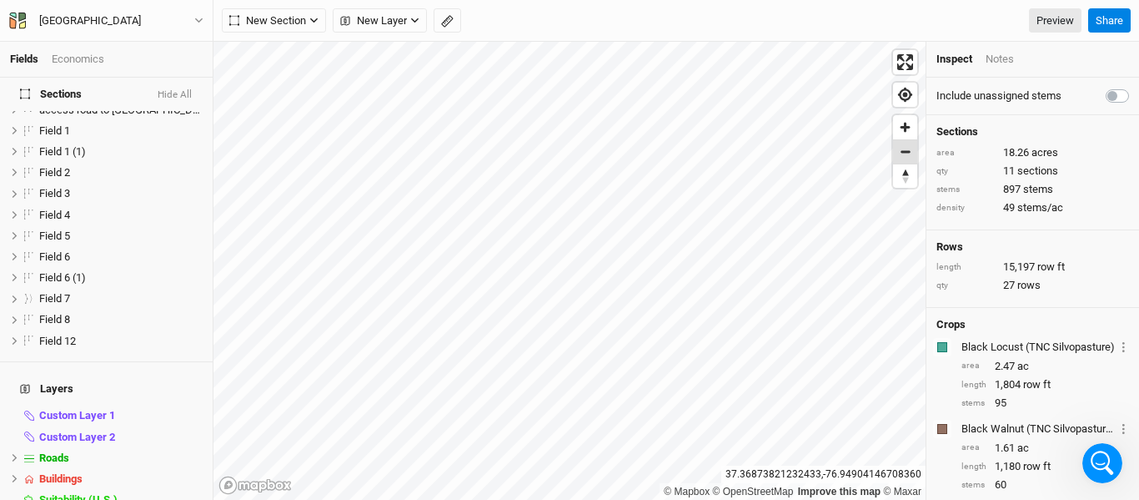
click at [898, 153] on span "Zoom out" at bounding box center [905, 151] width 24 height 23
click at [1011, 59] on div "Notes" at bounding box center [1000, 59] width 28 height 15
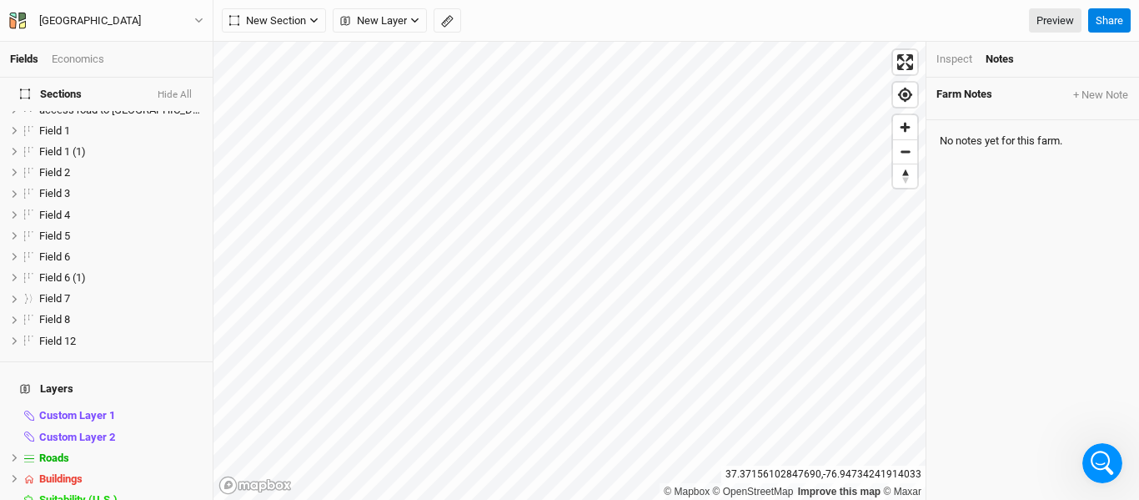
click at [952, 56] on div "Inspect" at bounding box center [954, 59] width 36 height 15
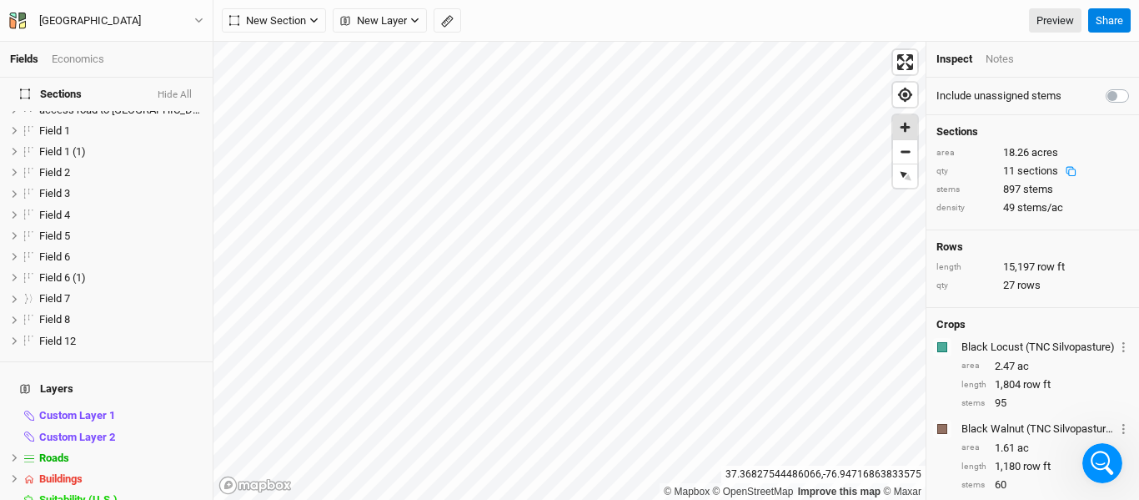
click at [905, 132] on span "Zoom in" at bounding box center [905, 127] width 24 height 24
click at [901, 155] on span "Zoom out" at bounding box center [905, 151] width 24 height 23
click at [903, 137] on span "Zoom in" at bounding box center [905, 127] width 24 height 24
click at [913, 148] on span "Zoom out" at bounding box center [905, 151] width 24 height 23
click at [907, 130] on span "Zoom in" at bounding box center [905, 127] width 24 height 24
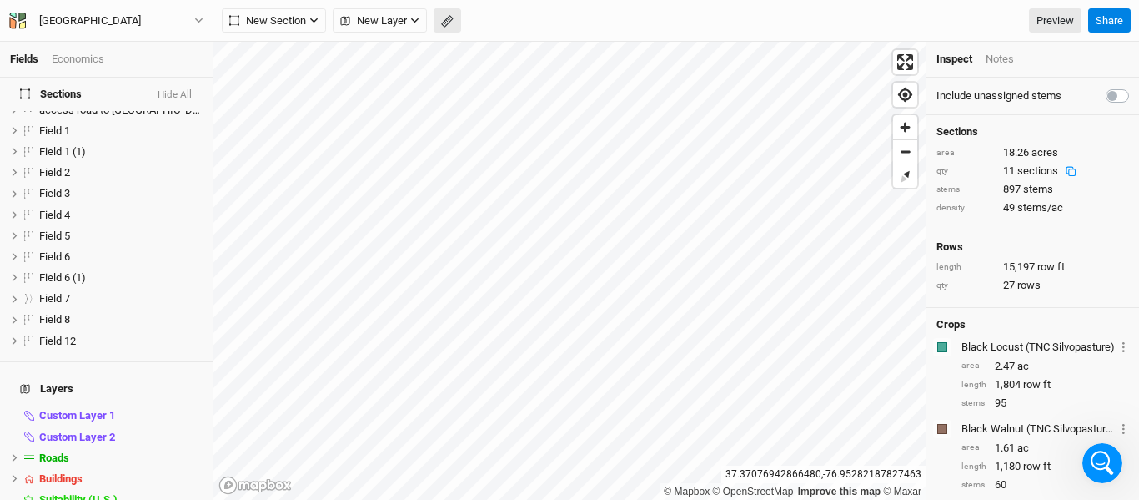
click at [454, 23] on button "button" at bounding box center [448, 20] width 28 height 25
click at [311, 18] on button "Done" at bounding box center [298, 20] width 40 height 25
click at [902, 136] on span "Zoom in" at bounding box center [905, 127] width 24 height 24
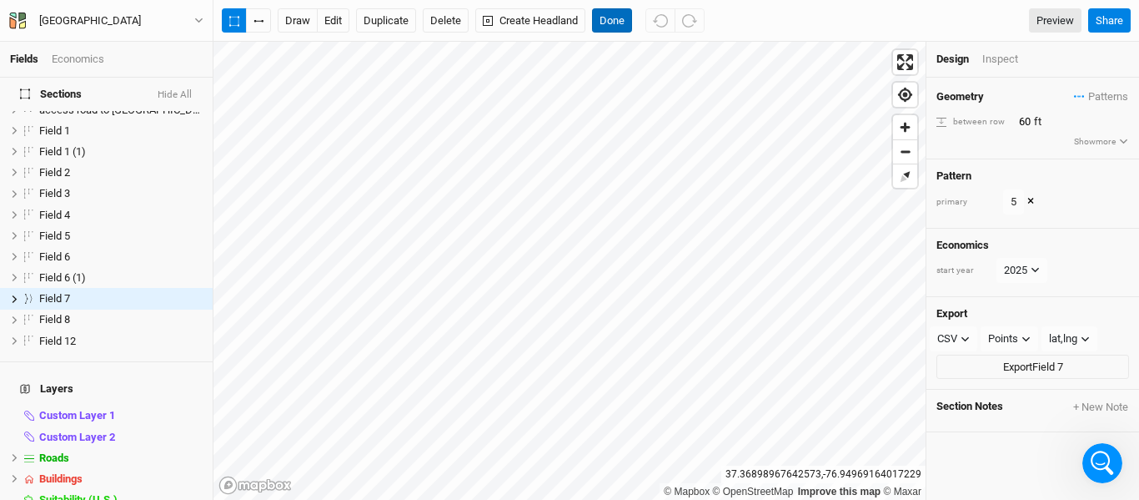
click at [620, 23] on button "Done" at bounding box center [612, 20] width 40 height 25
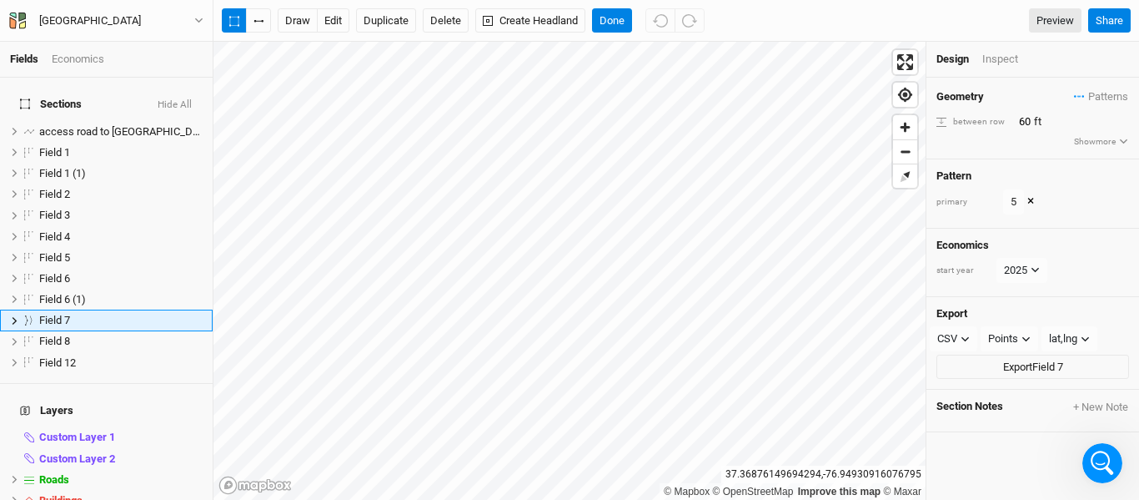
scroll to position [22, 0]
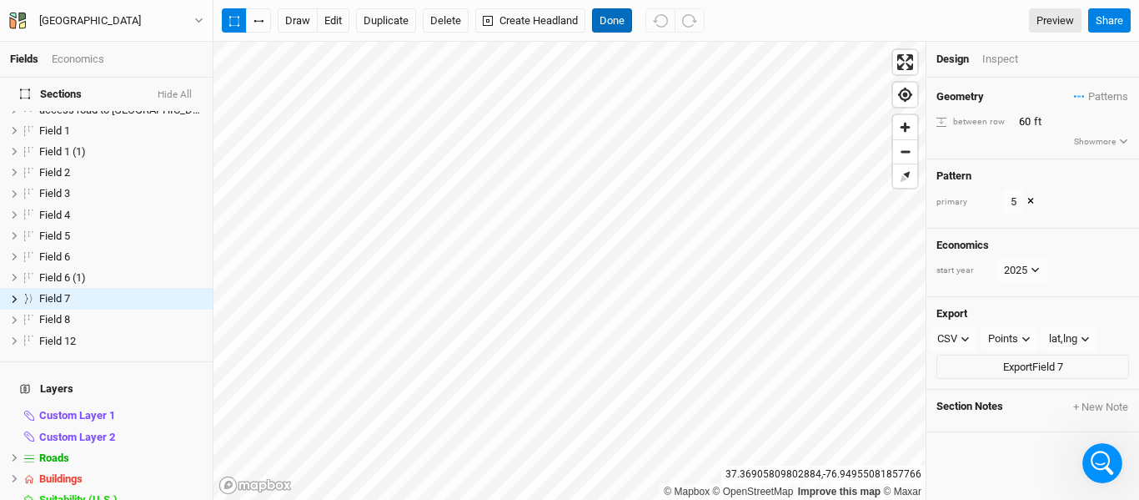
click at [624, 27] on button "Done" at bounding box center [612, 20] width 40 height 25
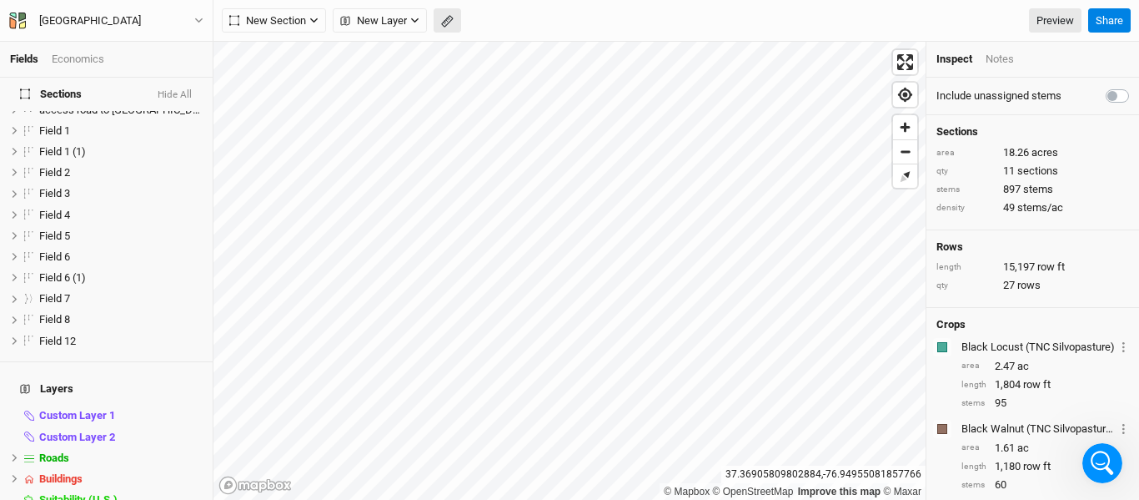
click at [456, 20] on button "button" at bounding box center [448, 20] width 28 height 25
click at [298, 18] on button "Done" at bounding box center [298, 20] width 40 height 25
click at [901, 156] on span "Zoom out" at bounding box center [905, 151] width 24 height 23
click at [915, 122] on span "Zoom in" at bounding box center [905, 127] width 24 height 24
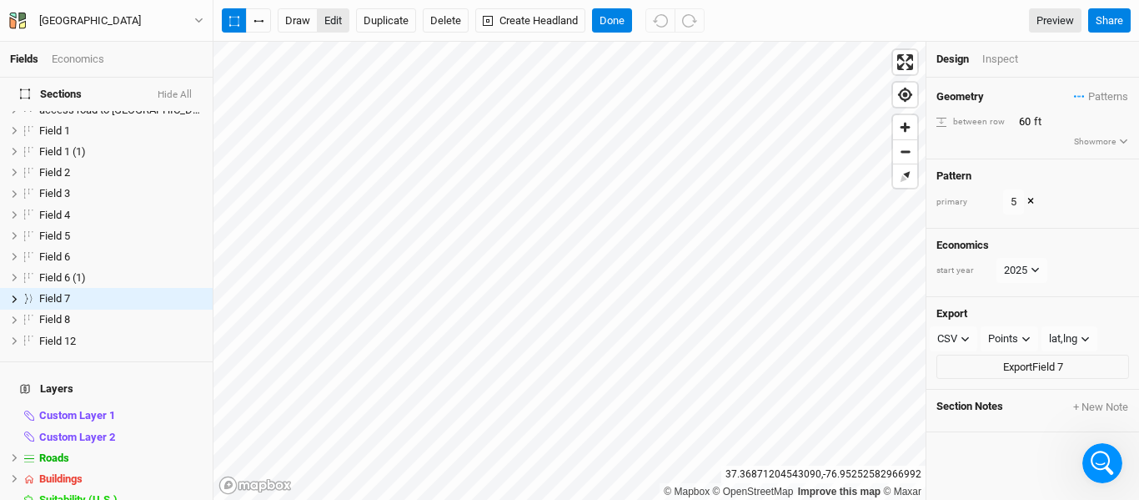
click at [333, 16] on button "edit" at bounding box center [333, 20] width 33 height 25
click at [610, 23] on button "Done" at bounding box center [612, 20] width 40 height 25
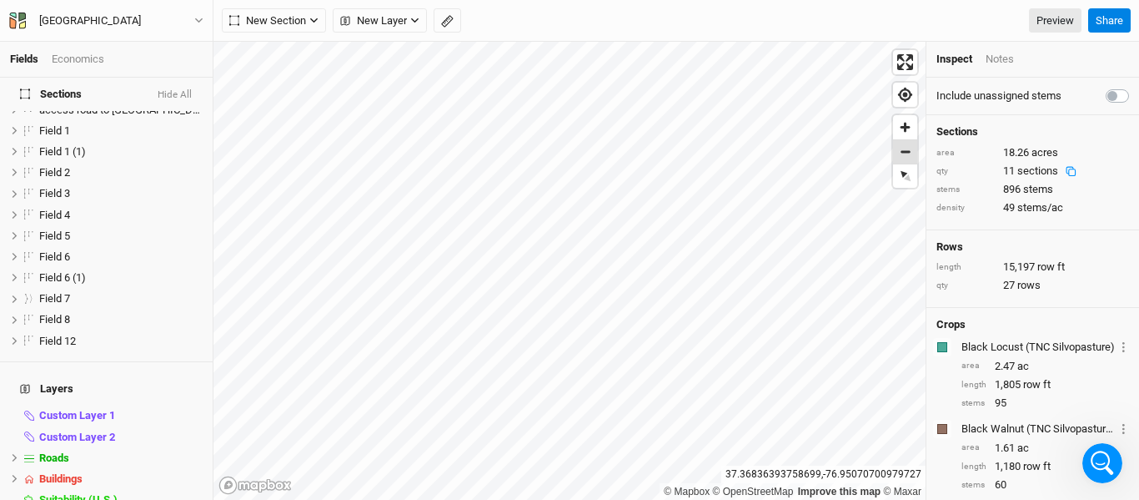
click at [909, 150] on span "Zoom out" at bounding box center [905, 151] width 24 height 23
click at [908, 150] on span "Zoom out" at bounding box center [905, 151] width 24 height 23
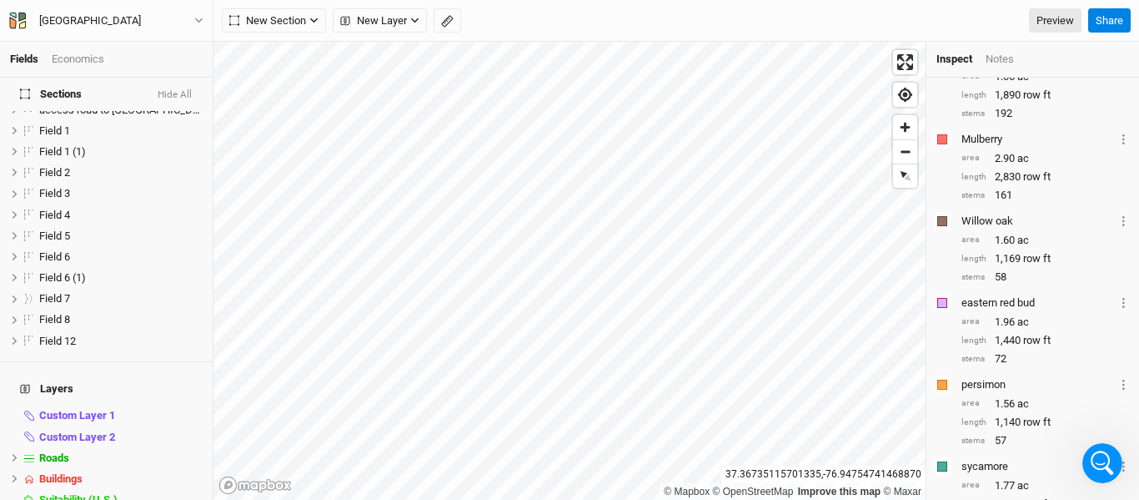
scroll to position [537, 0]
click at [944, 220] on div "button" at bounding box center [942, 218] width 10 height 10
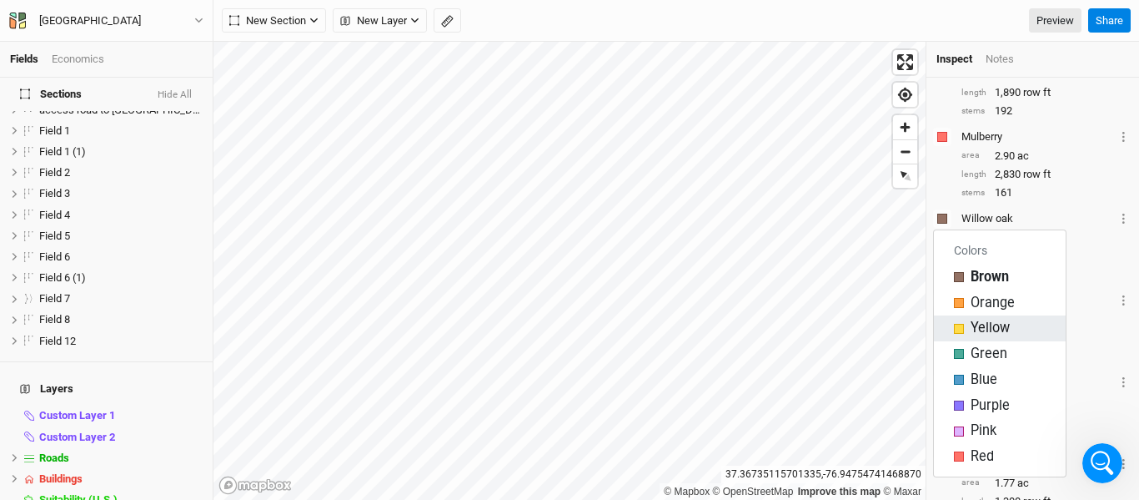
click at [963, 326] on div "button" at bounding box center [959, 329] width 10 height 10
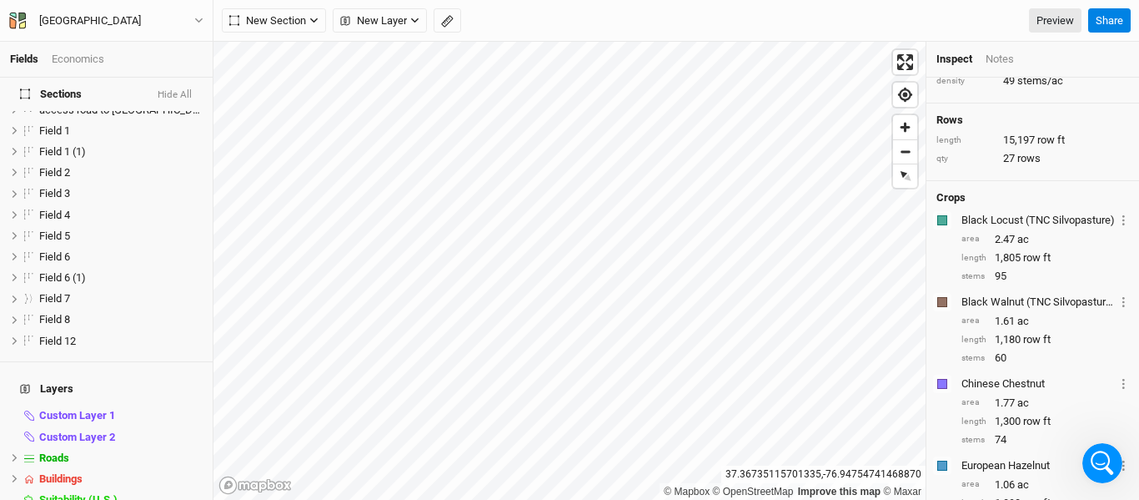
scroll to position [123, 0]
click at [890, 21] on div "New Section Grid Line Keyline Beta Upload New Layer Custom Contours Utilities H…" at bounding box center [652, 20] width 860 height 25
click at [1052, 18] on link "Preview" at bounding box center [1055, 20] width 53 height 25
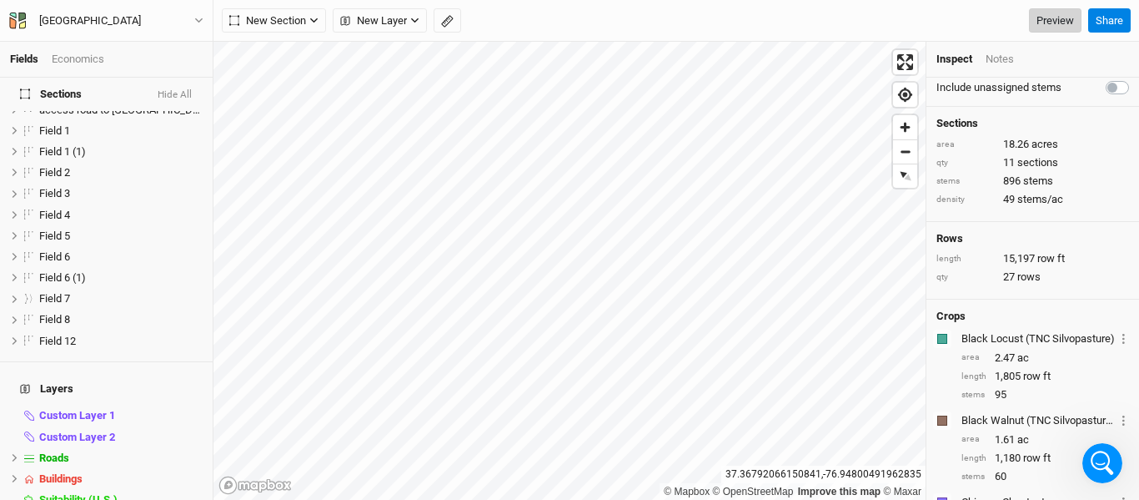
scroll to position [0, 0]
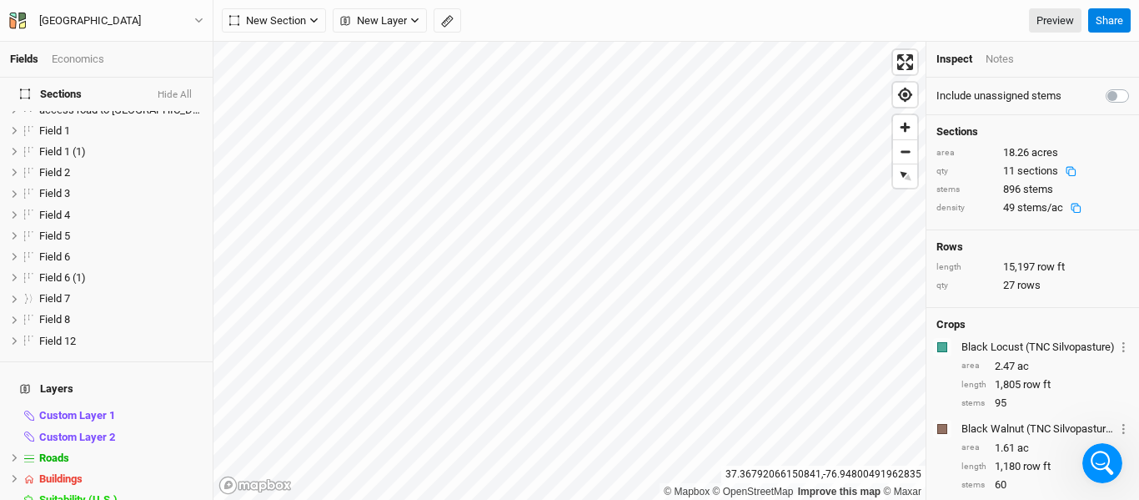
click at [1005, 58] on div "Notes" at bounding box center [1000, 59] width 28 height 15
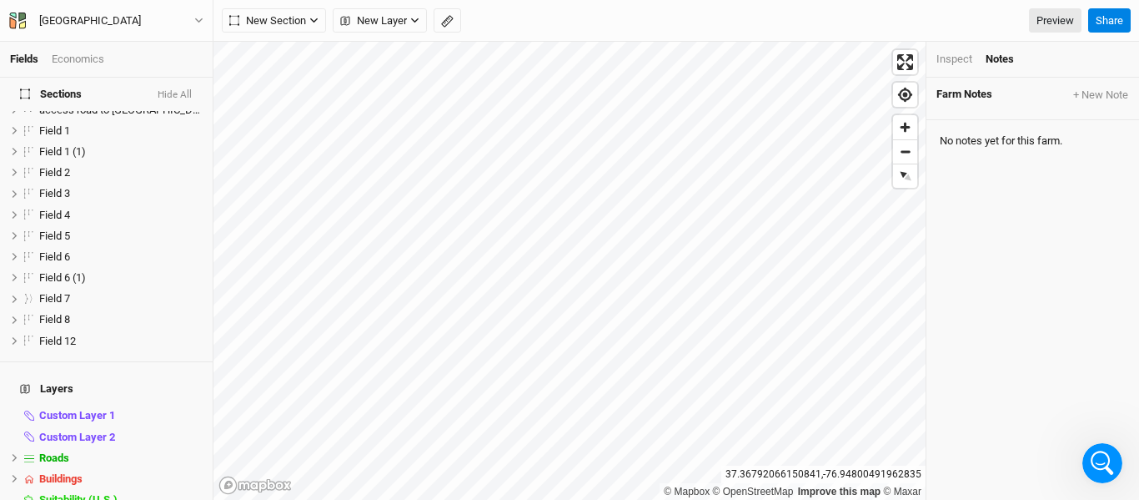
click at [952, 60] on div "Inspect" at bounding box center [954, 59] width 36 height 15
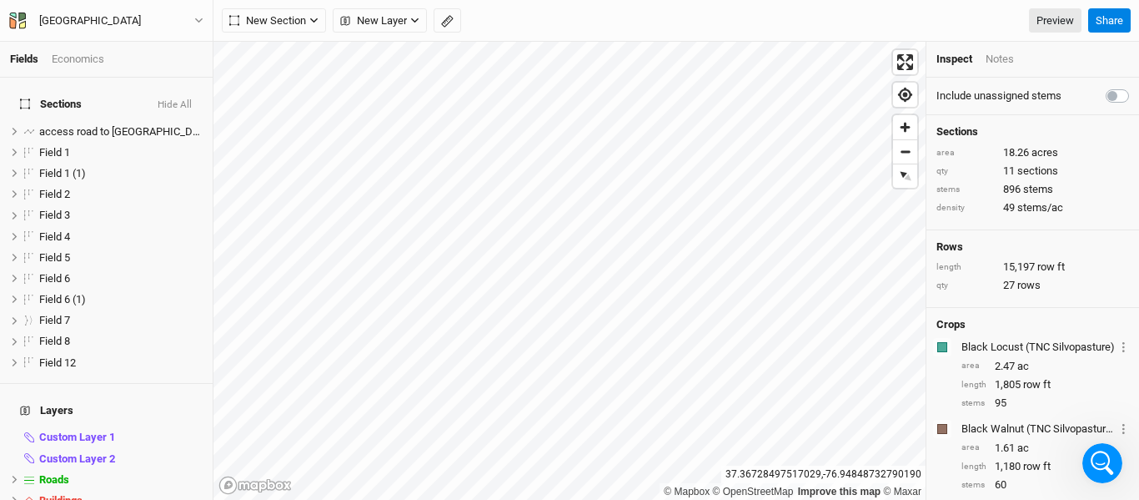
click at [1006, 59] on div "Notes" at bounding box center [1000, 59] width 28 height 15
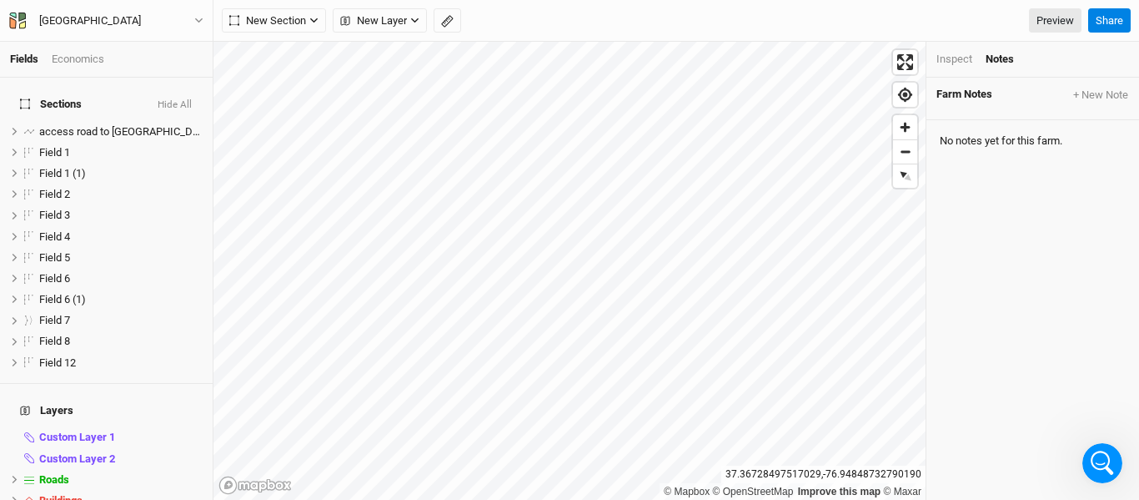
click at [947, 64] on div "Inspect" at bounding box center [954, 59] width 36 height 15
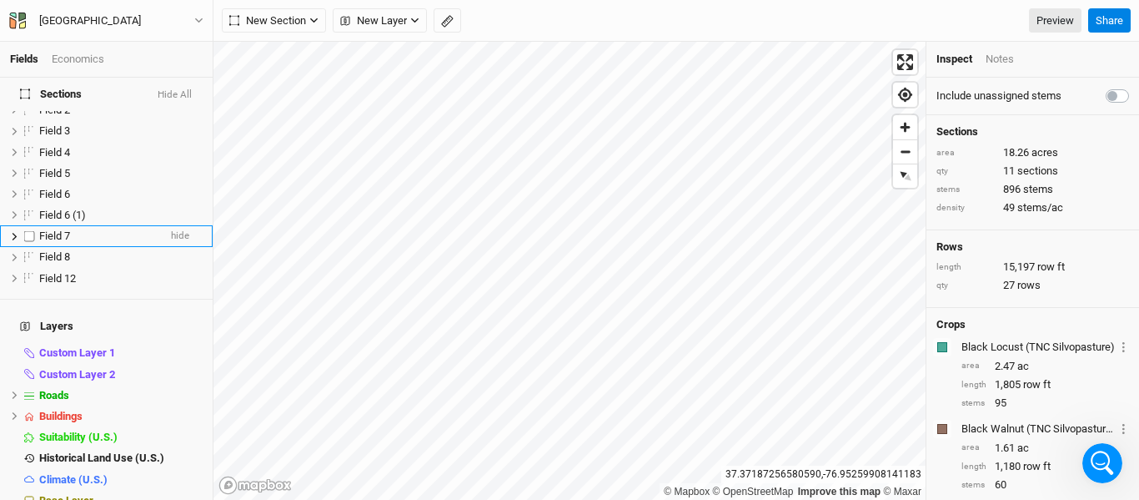
scroll to position [86, 0]
click at [990, 65] on div "Notes" at bounding box center [1000, 59] width 28 height 15
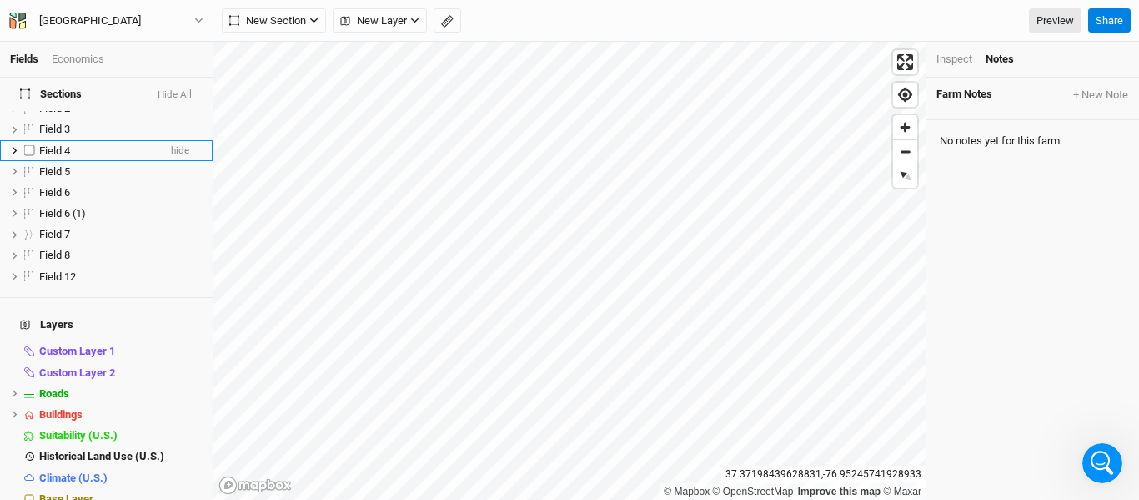
click at [83, 145] on div "Field 4" at bounding box center [98, 150] width 118 height 13
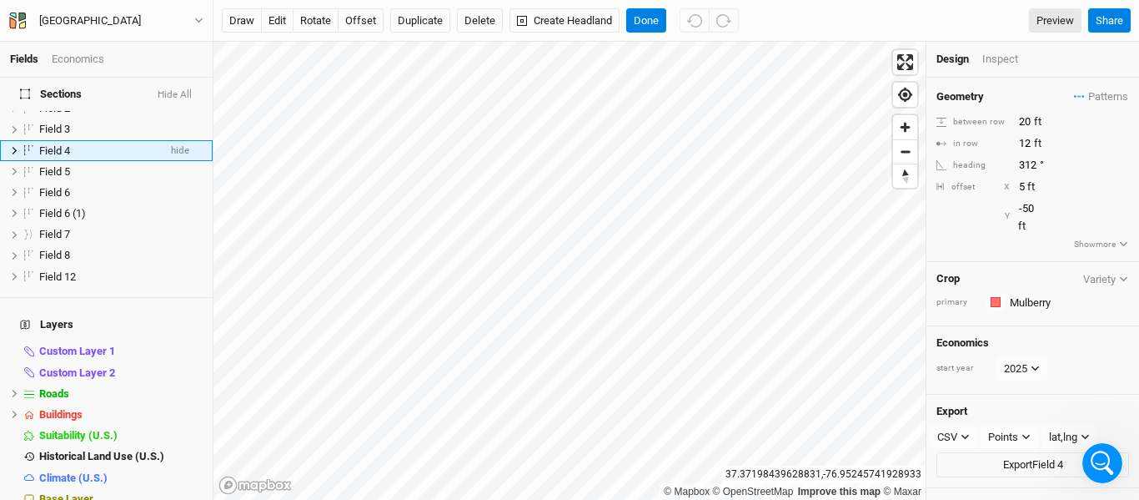
scroll to position [0, 0]
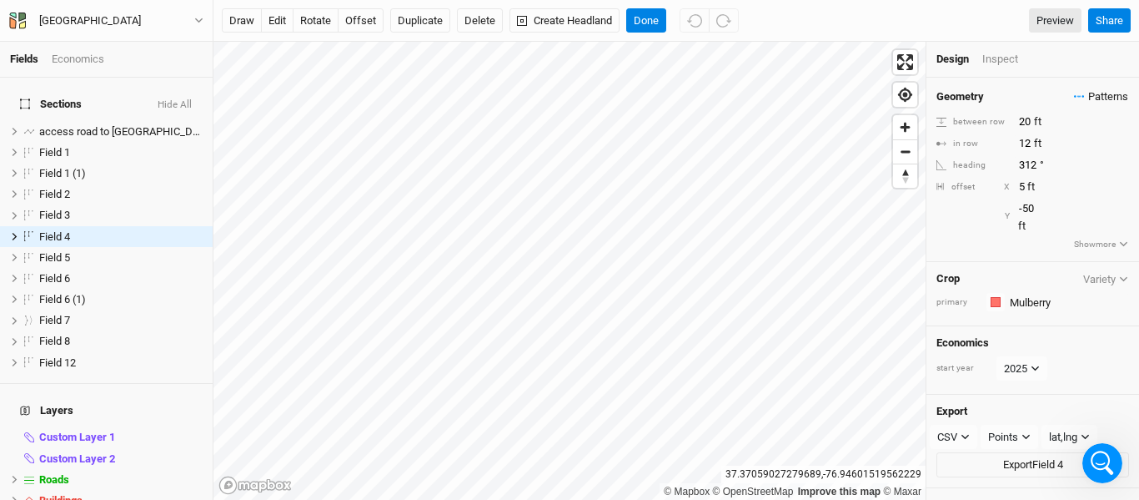
click at [1074, 98] on icon "button" at bounding box center [1079, 96] width 11 height 3
click at [1115, 176] on button "view" at bounding box center [1111, 180] width 46 height 26
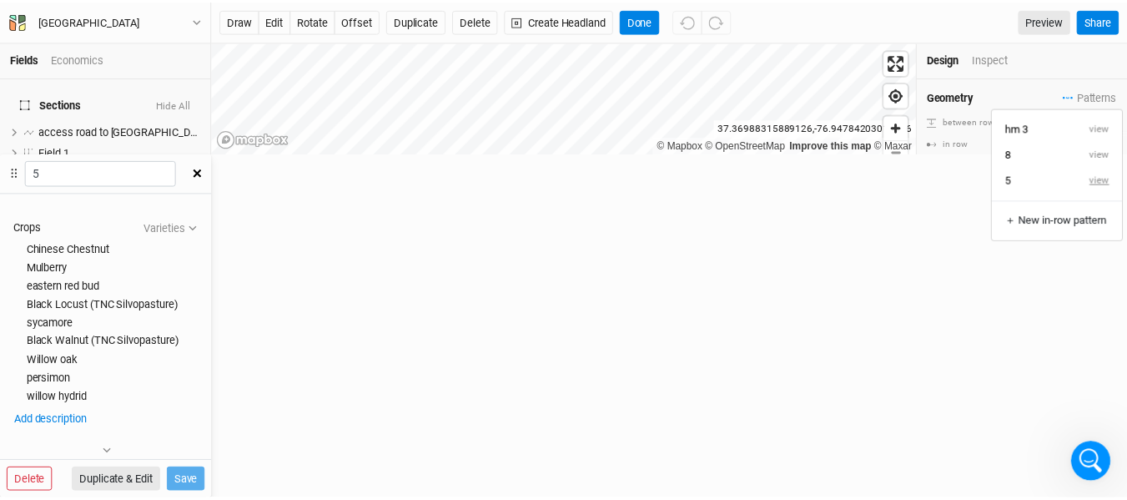
scroll to position [114, 0]
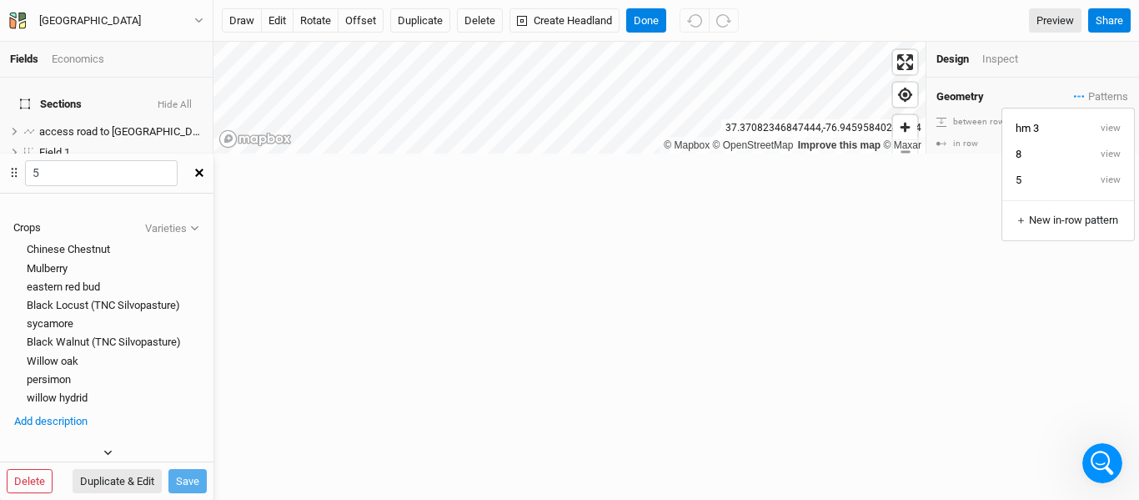
click at [113, 448] on icon "button" at bounding box center [107, 452] width 9 height 9
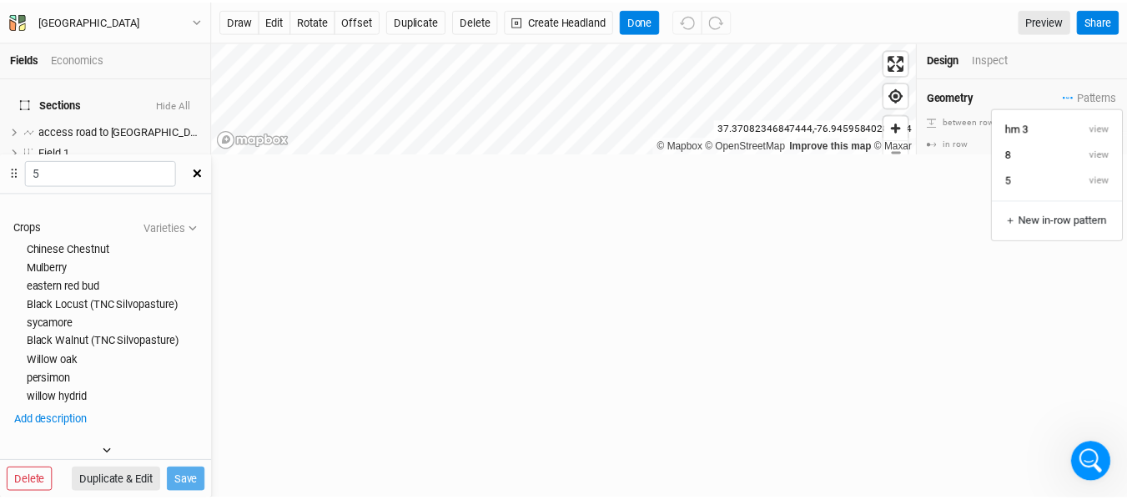
scroll to position [13, 0]
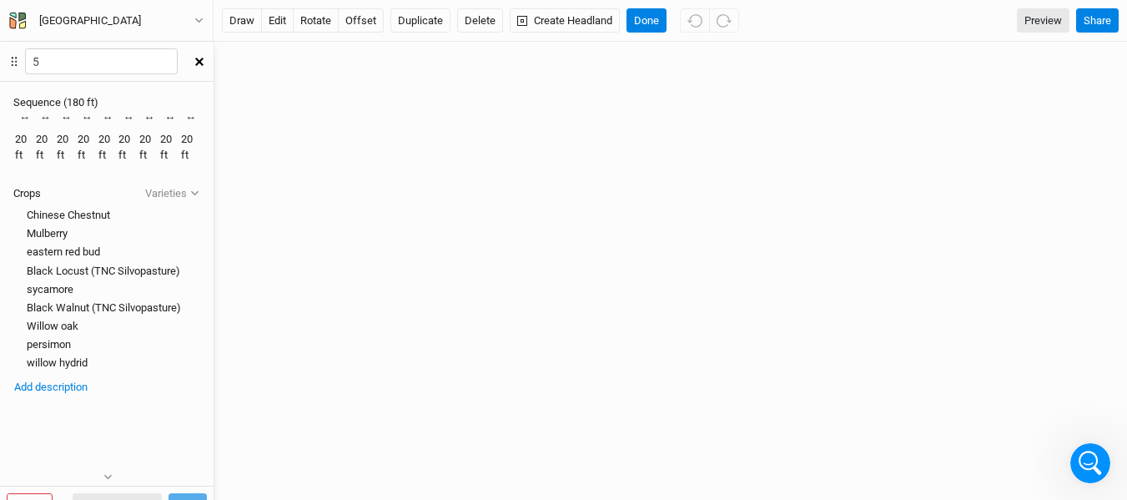
click at [200, 129] on div "↔ 20 ft" at bounding box center [190, 136] width 19 height 53
click at [200, 144] on div "20 ft" at bounding box center [190, 147] width 19 height 30
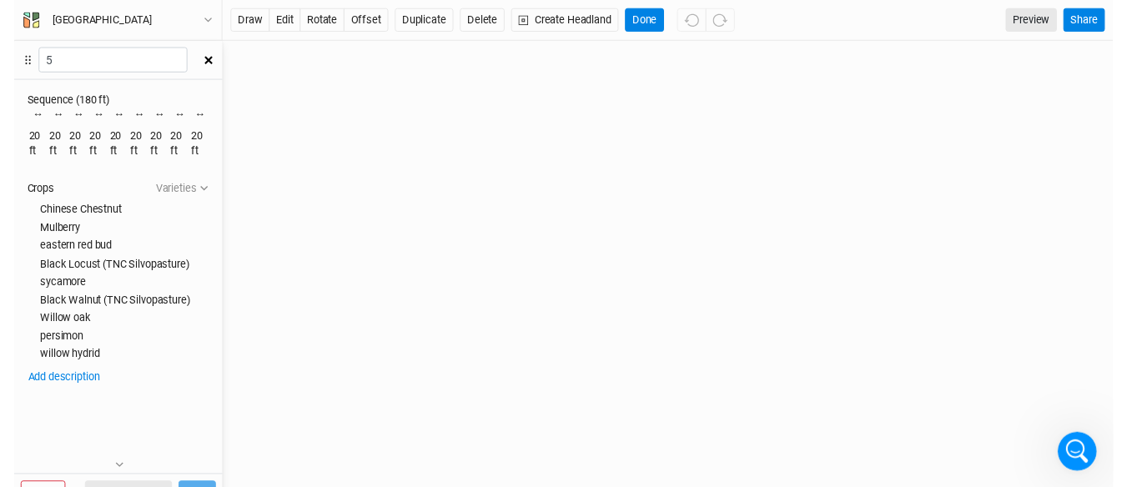
scroll to position [0, 0]
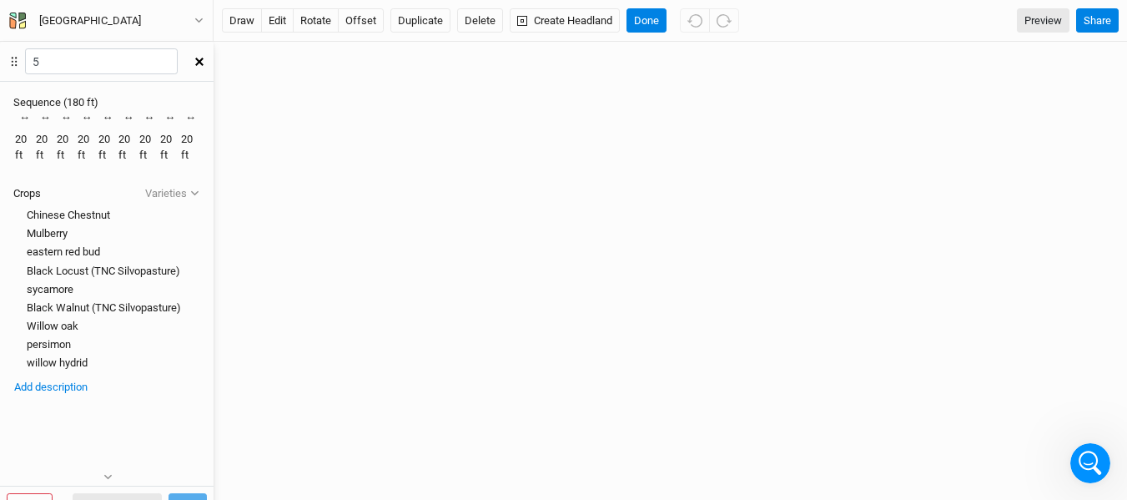
click at [1062, 96] on icon "button" at bounding box center [1067, 96] width 11 height 3
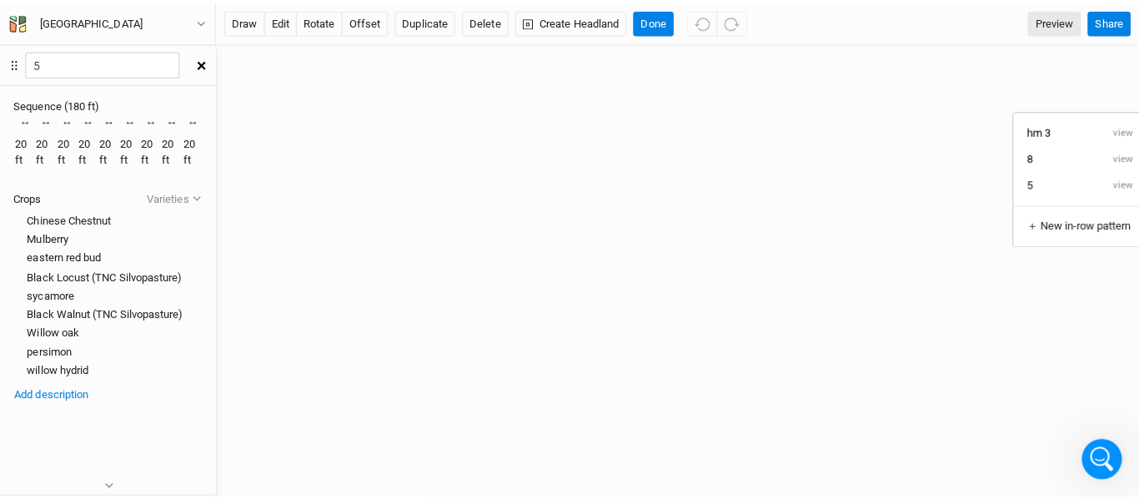
scroll to position [1264, 0]
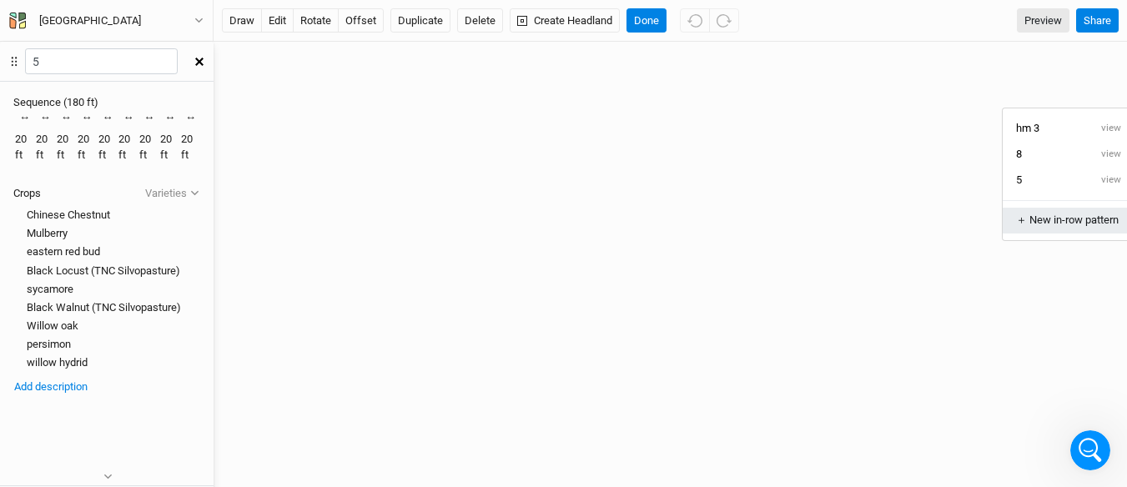
click at [1023, 221] on div "＋ New in-row pattern" at bounding box center [1068, 220] width 105 height 15
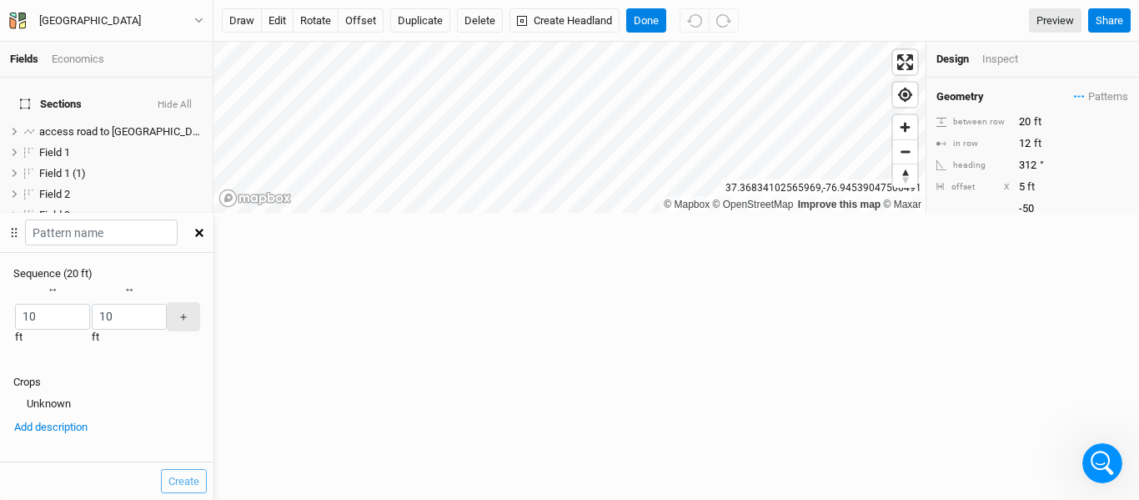
scroll to position [0, 0]
click at [90, 304] on input "10" at bounding box center [52, 317] width 75 height 26
type input "1"
type input "20"
click at [167, 304] on input "10" at bounding box center [129, 317] width 75 height 26
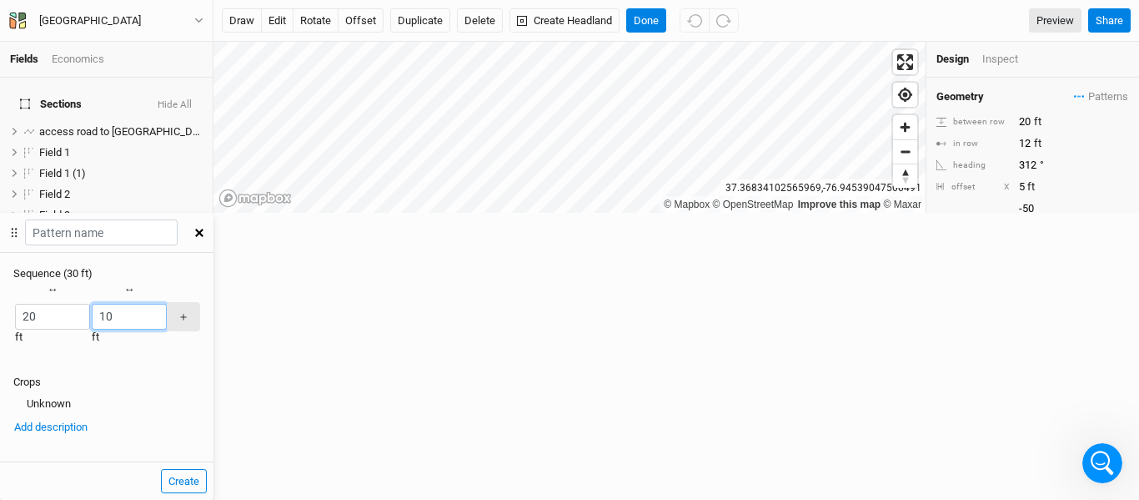
type input "1"
type input "20"
click at [13, 404] on div at bounding box center [13, 404] width 0 height 0
click at [200, 396] on div "Unknown" at bounding box center [106, 403] width 187 height 15
click at [13, 404] on div at bounding box center [13, 404] width 0 height 0
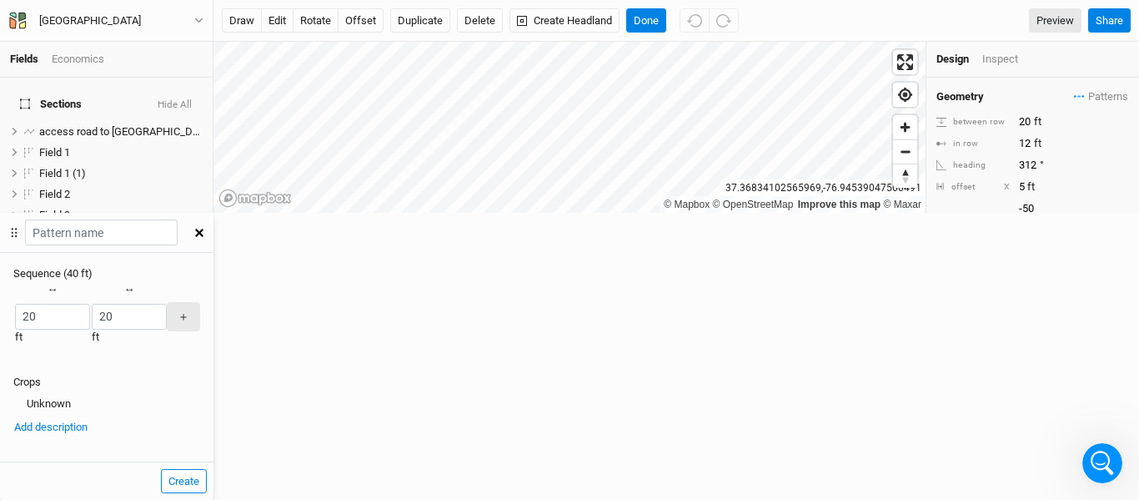
click at [14, 317] on div "button" at bounding box center [14, 317] width 0 height 0
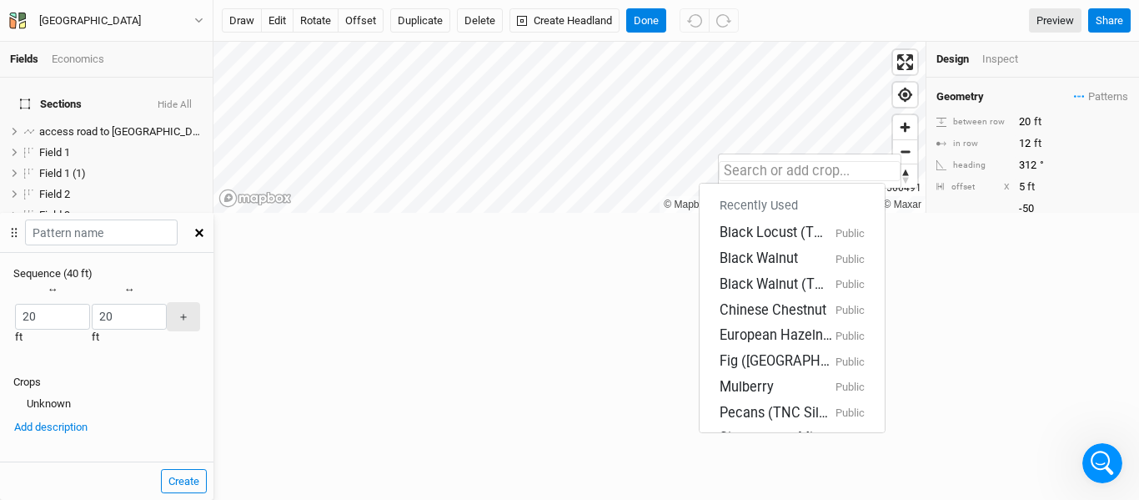
click at [801, 166] on input "text" at bounding box center [810, 171] width 182 height 20
type input "ch"
type input "chinese Chestnut"
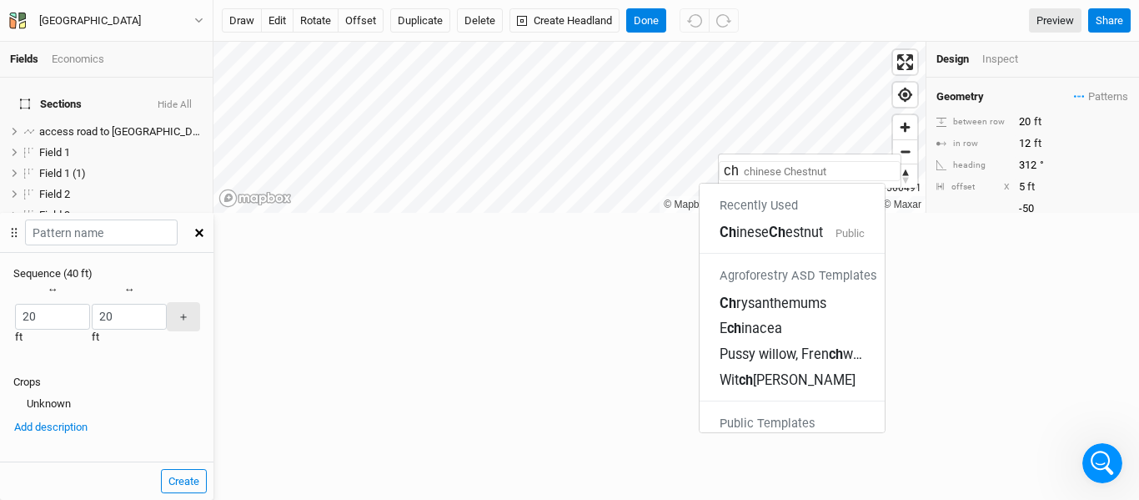
type input "chi"
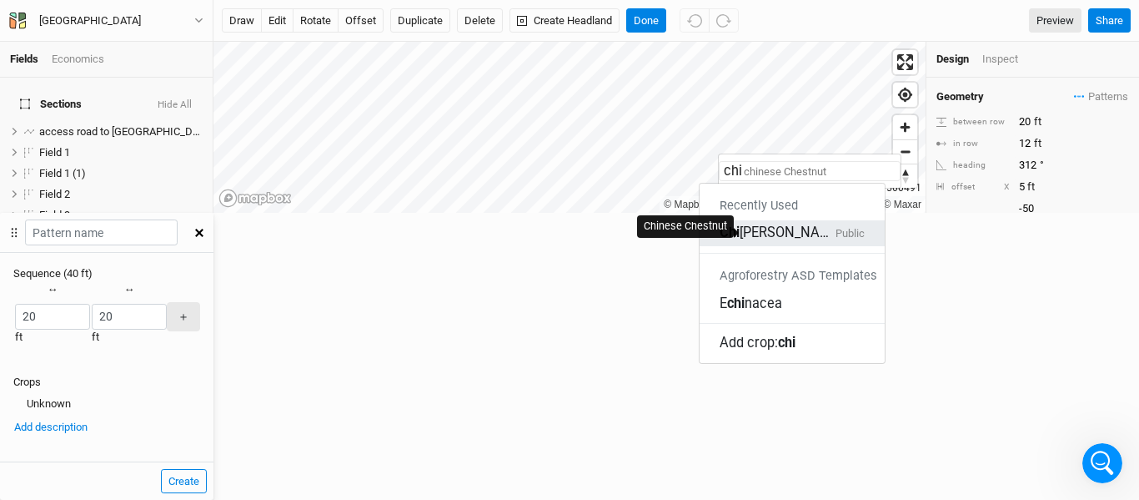
click at [792, 226] on div "[PERSON_NAME] Chestnut" at bounding box center [776, 232] width 113 height 19
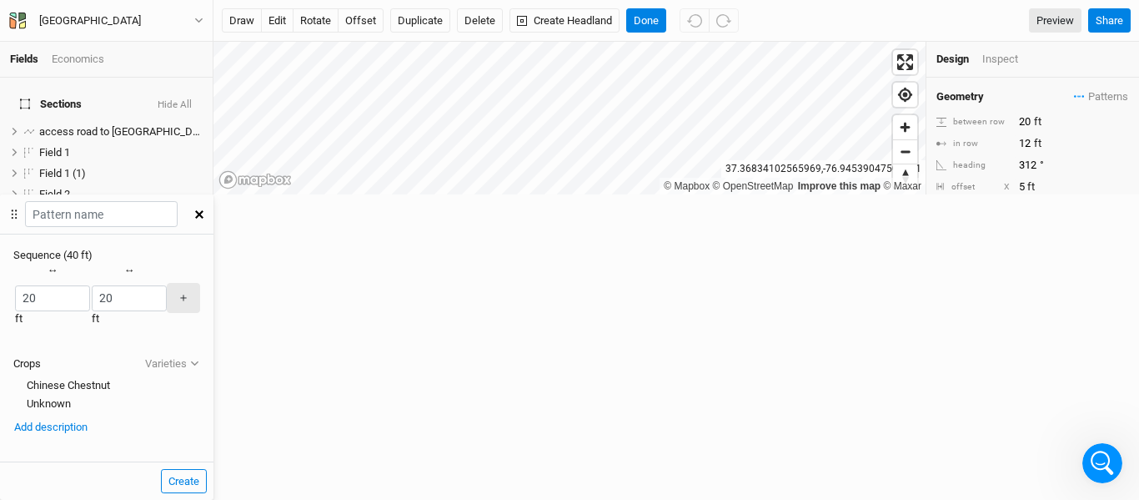
click at [91, 299] on div "button" at bounding box center [91, 299] width 0 height 0
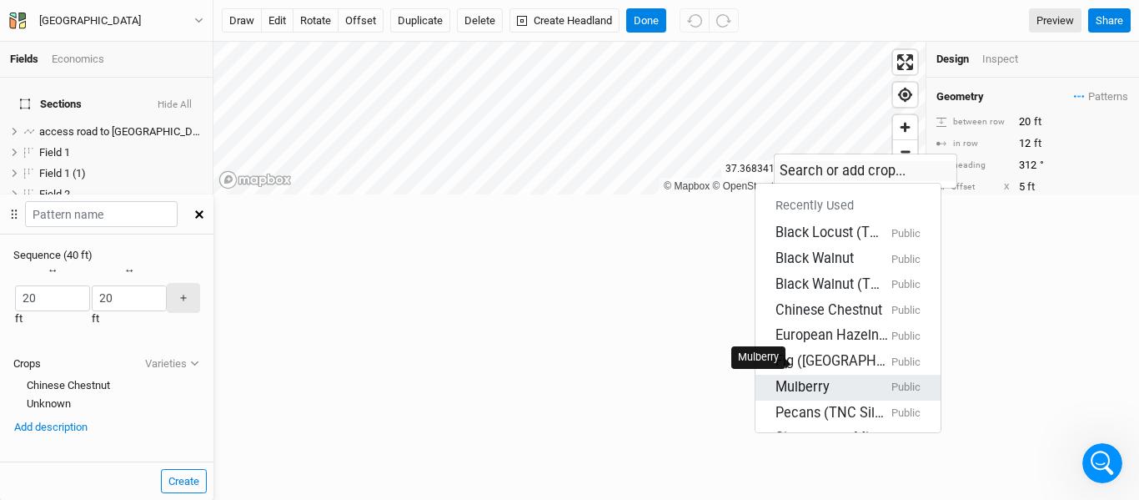
click at [830, 378] on div "Mulberry" at bounding box center [803, 387] width 54 height 19
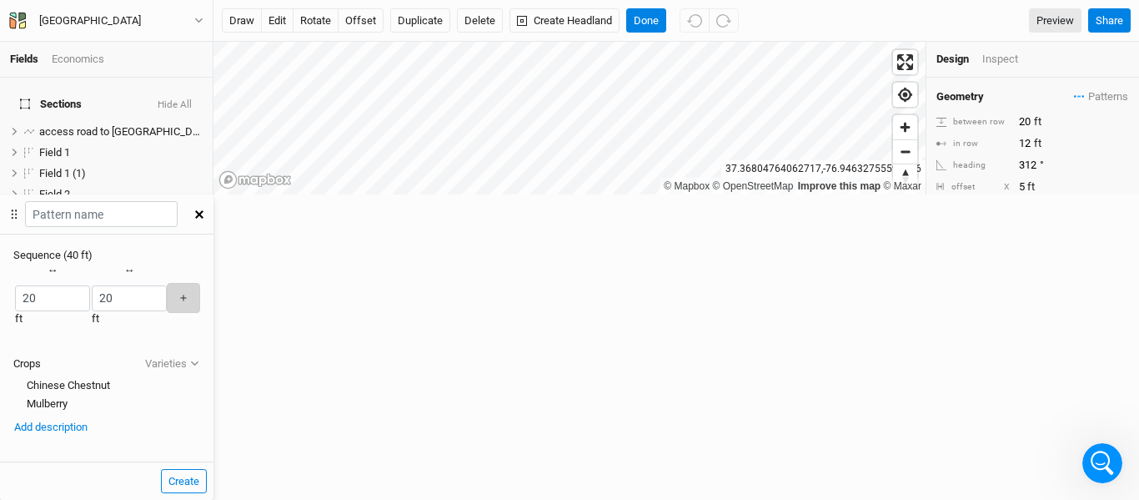
click at [200, 283] on button "＋" at bounding box center [183, 297] width 33 height 29
click at [117, 299] on div "button" at bounding box center [117, 299] width 0 height 0
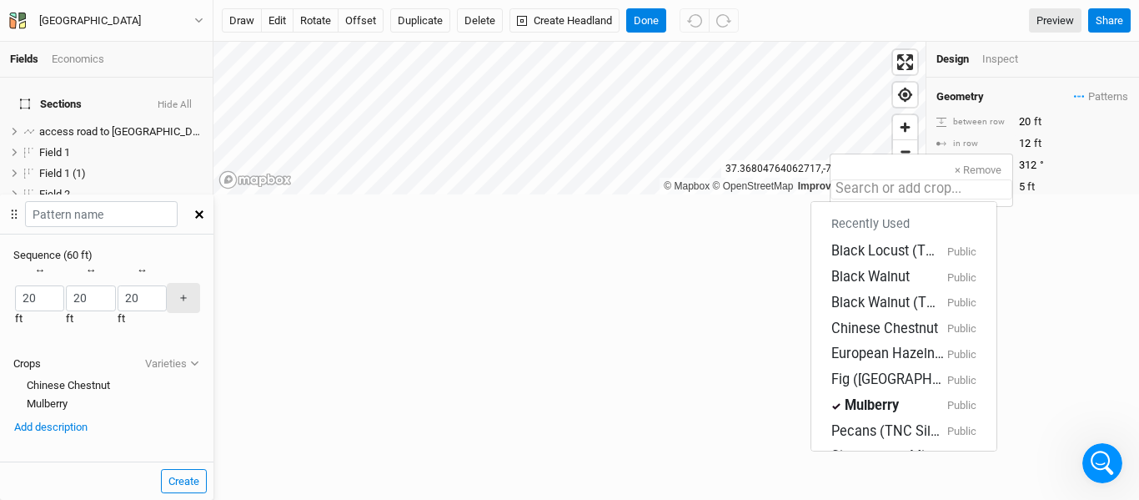
click at [872, 182] on input "text" at bounding box center [922, 189] width 182 height 20
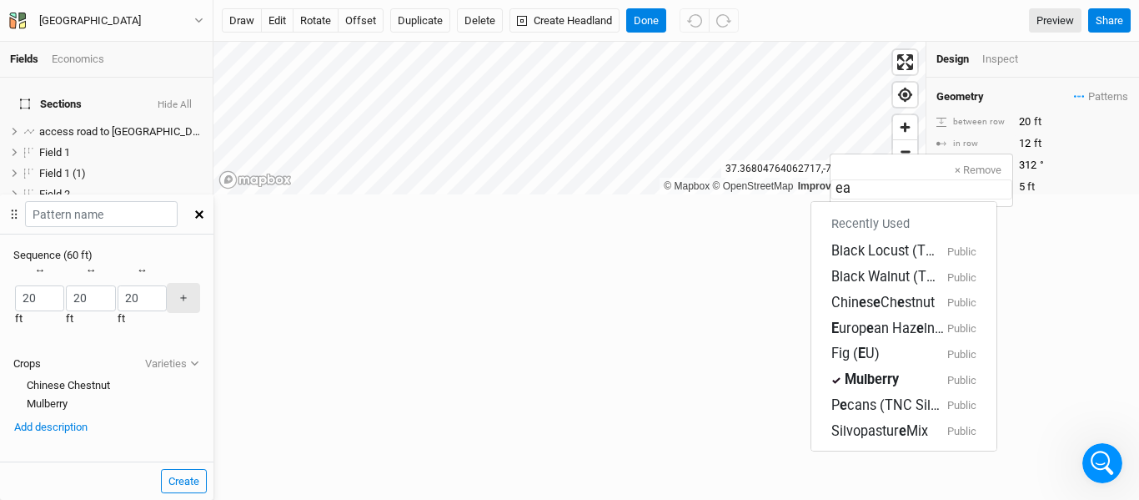
type input "eas"
type input "eastern red bud"
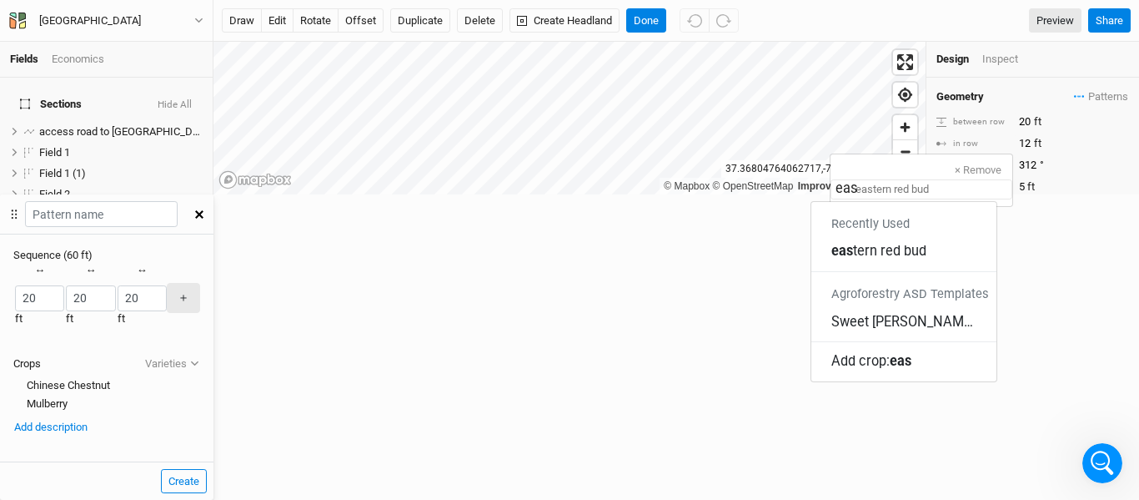
type input "east"
click at [913, 181] on input "east" at bounding box center [922, 189] width 182 height 20
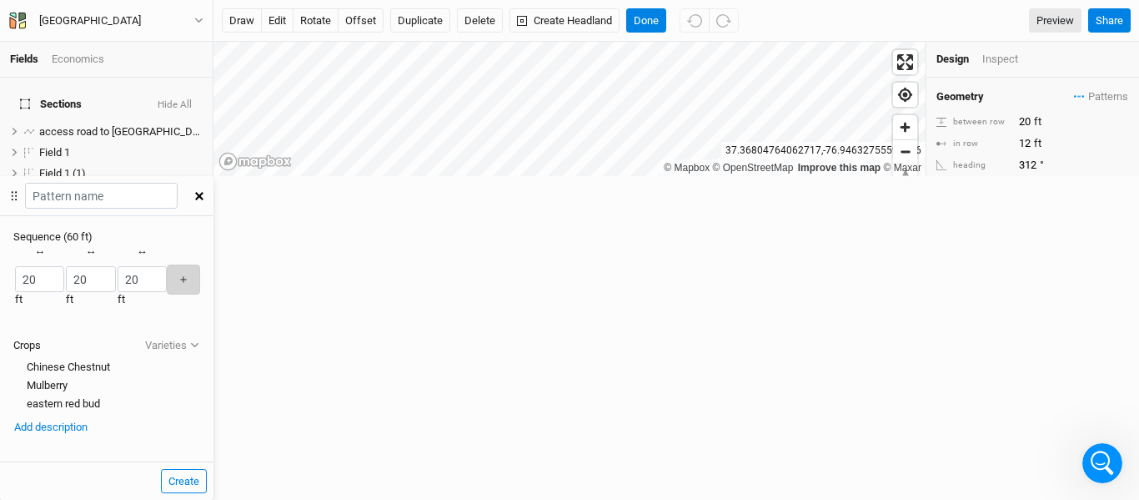
click at [200, 264] on button "＋" at bounding box center [183, 278] width 33 height 29
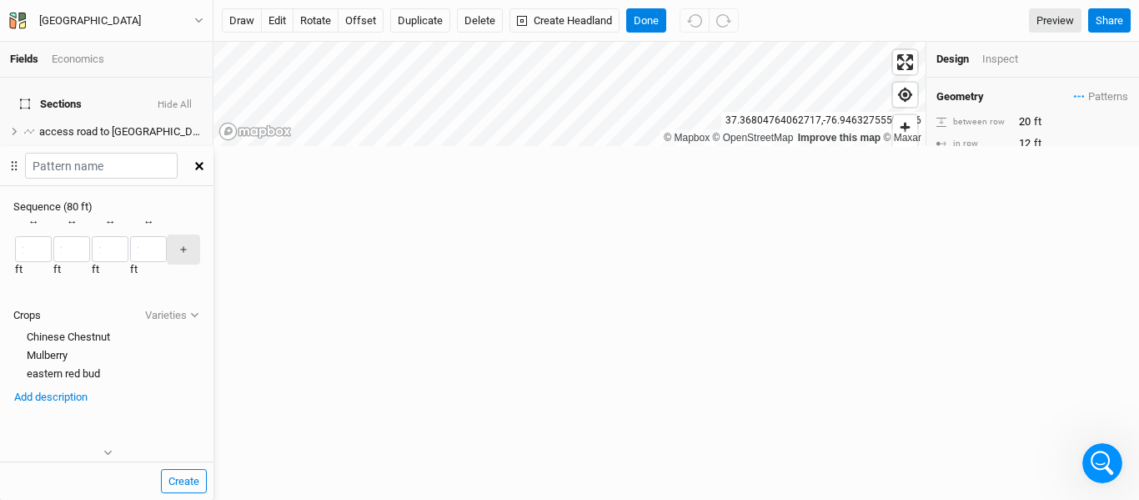
click at [129, 249] on div "button" at bounding box center [129, 249] width 0 height 0
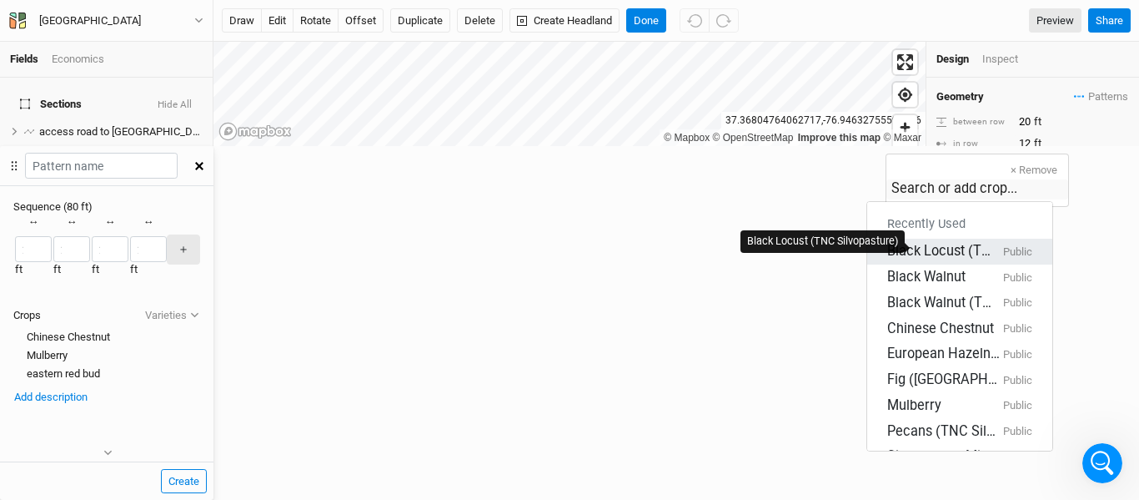
click at [938, 242] on div "Black Locust (TNC Silvopasture)" at bounding box center [943, 251] width 113 height 19
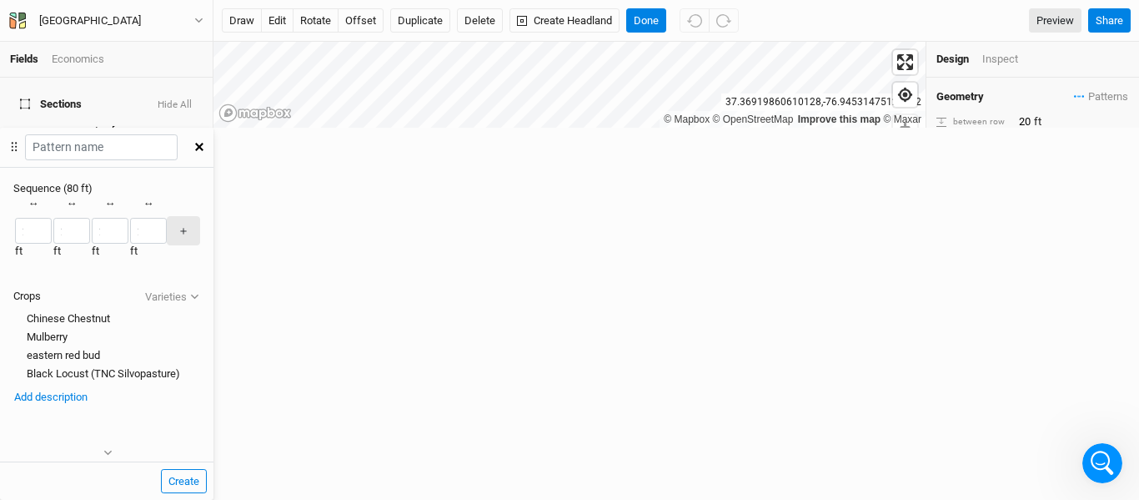
scroll to position [0, 51]
click at [200, 216] on button "＋" at bounding box center [183, 230] width 33 height 29
click at [137, 231] on div "button" at bounding box center [137, 231] width 0 height 0
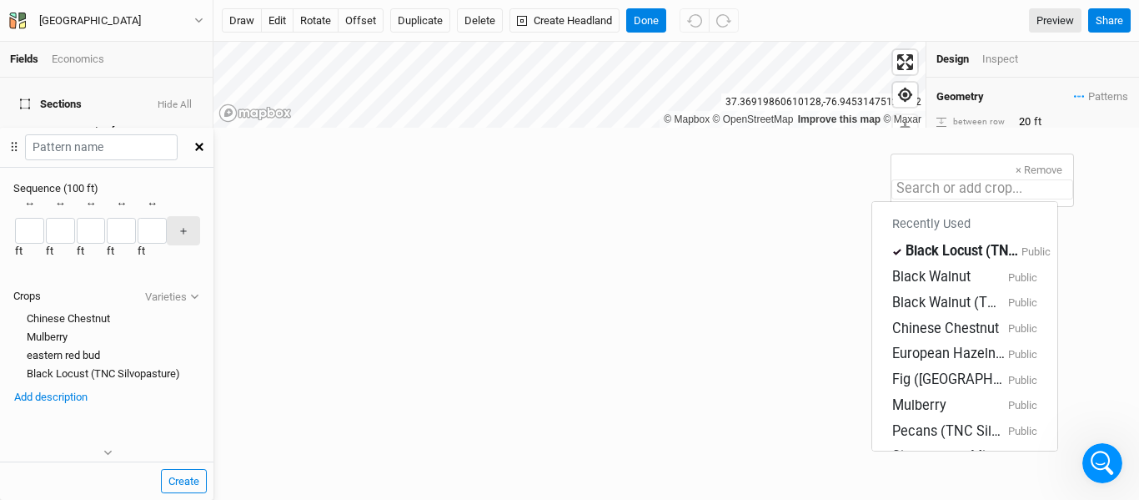
click at [933, 188] on input "text" at bounding box center [982, 189] width 182 height 20
type input "sy"
type input "sycamore"
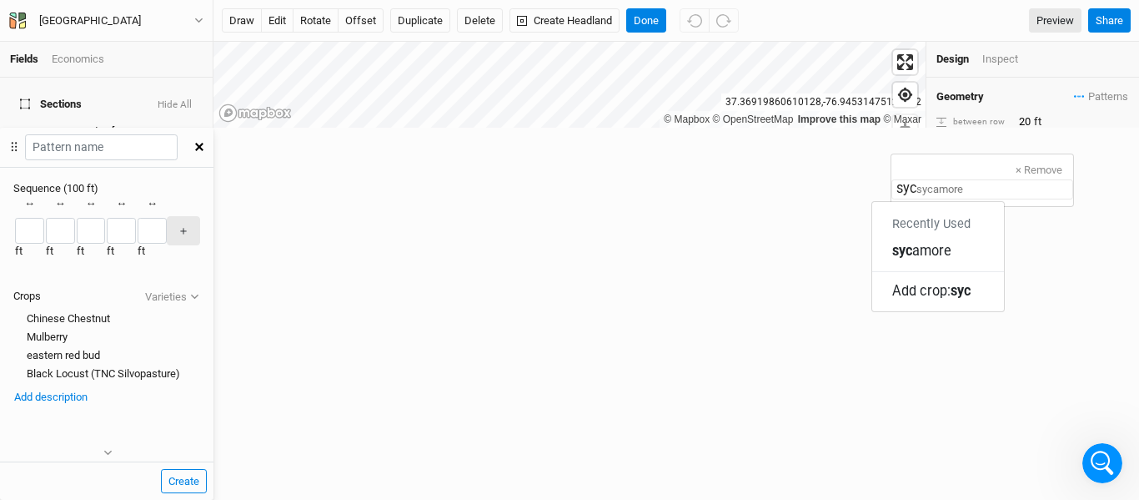
type input "syca"
click at [952, 249] on div "syca more" at bounding box center [921, 251] width 59 height 19
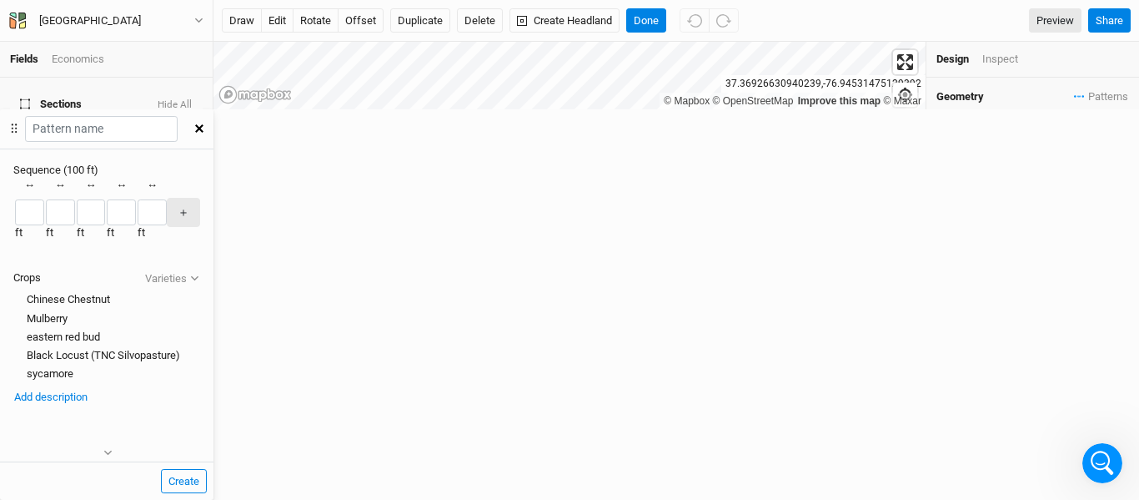
scroll to position [0, 107]
click at [200, 198] on button "＋" at bounding box center [183, 212] width 33 height 29
click at [142, 213] on div "button" at bounding box center [142, 213] width 0 height 0
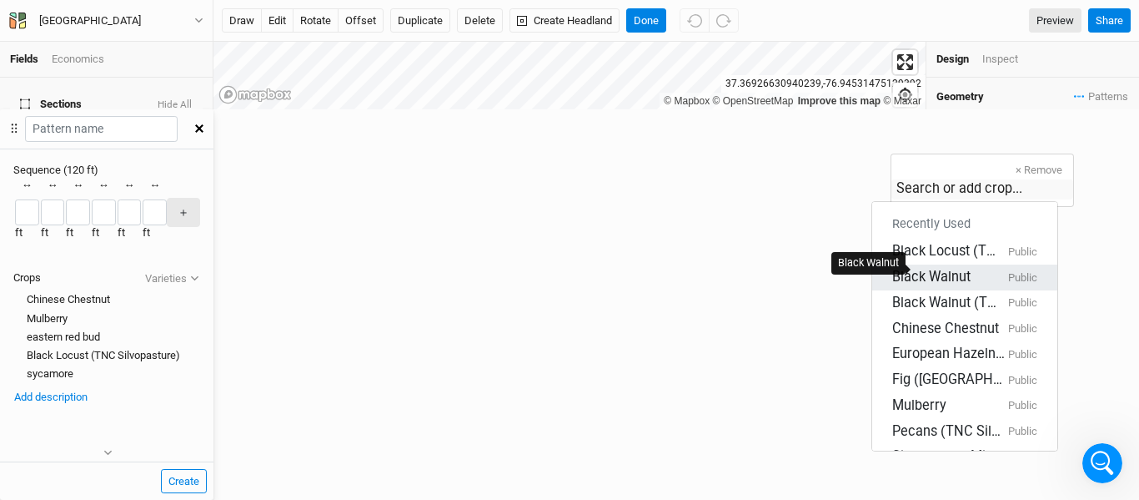
click at [932, 268] on div "Black Walnut" at bounding box center [931, 277] width 78 height 19
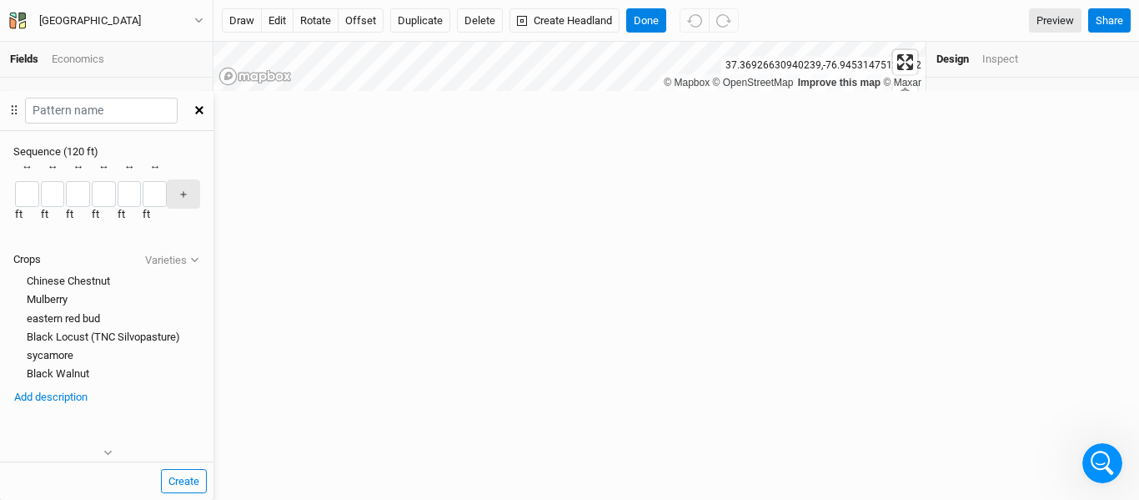
scroll to position [0, 41]
click at [91, 194] on div "button" at bounding box center [91, 194] width 0 height 0
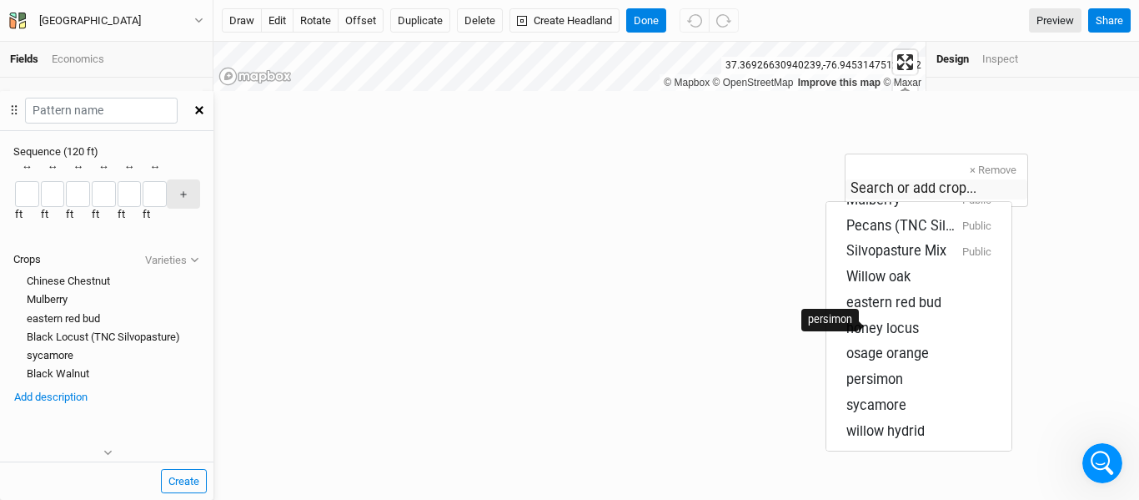
scroll to position [0, 0]
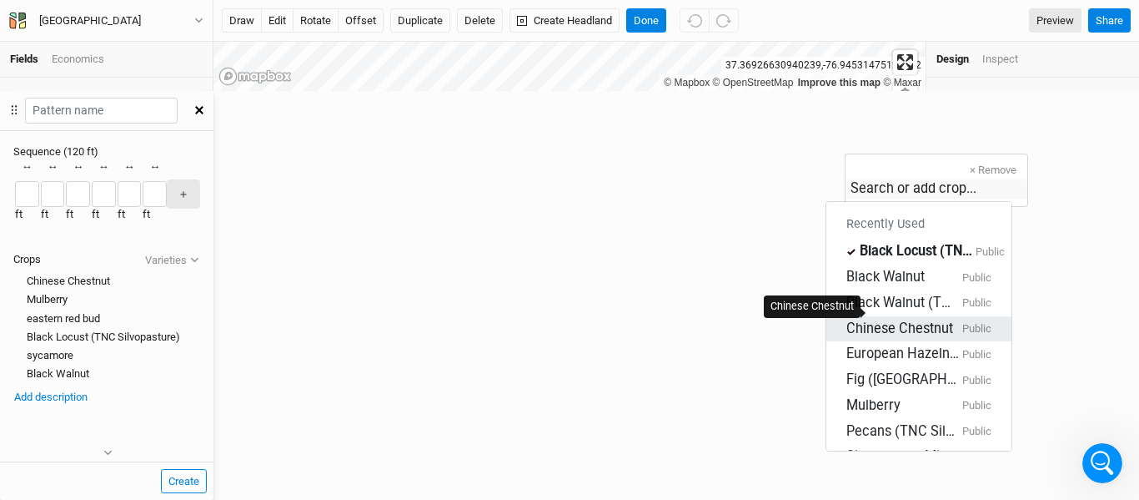
click at [895, 319] on div "Chinese Chestnut" at bounding box center [899, 328] width 107 height 19
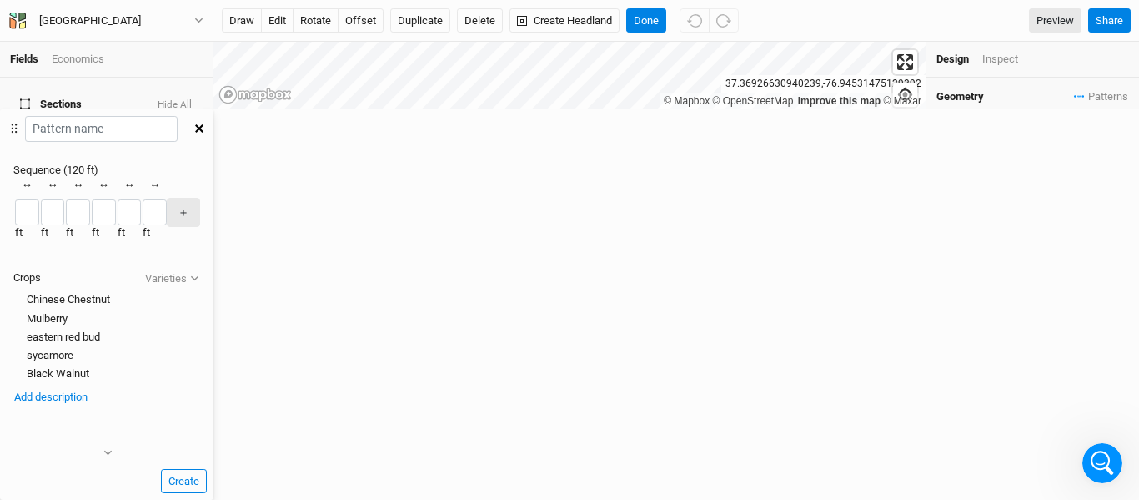
scroll to position [0, 111]
click at [91, 213] on div "button" at bounding box center [91, 213] width 0 height 0
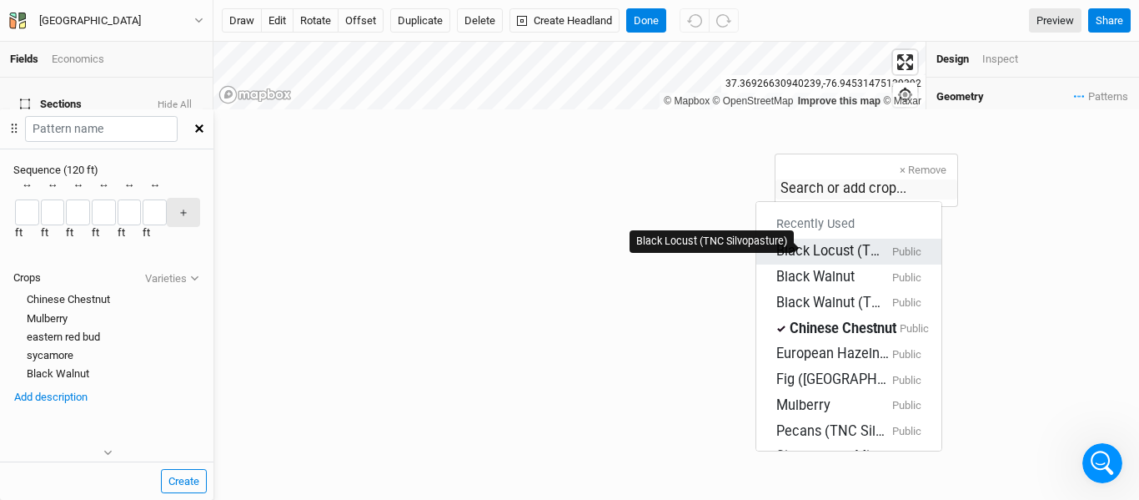
click at [820, 244] on div "Black Locust (TNC Silvopasture)" at bounding box center [832, 251] width 113 height 19
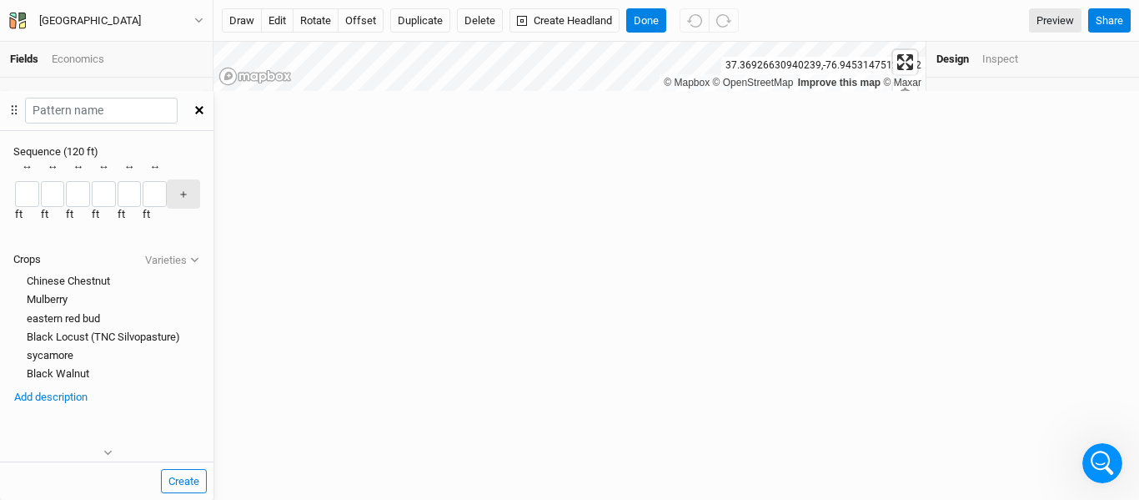
click at [117, 194] on div "button" at bounding box center [117, 194] width 0 height 0
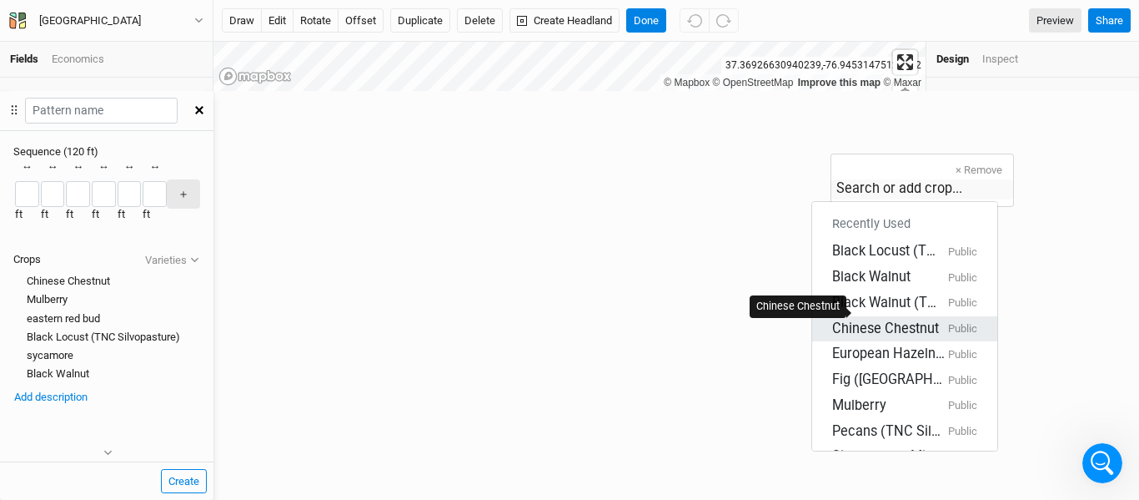
click at [871, 319] on div "Chinese Chestnut" at bounding box center [885, 328] width 107 height 19
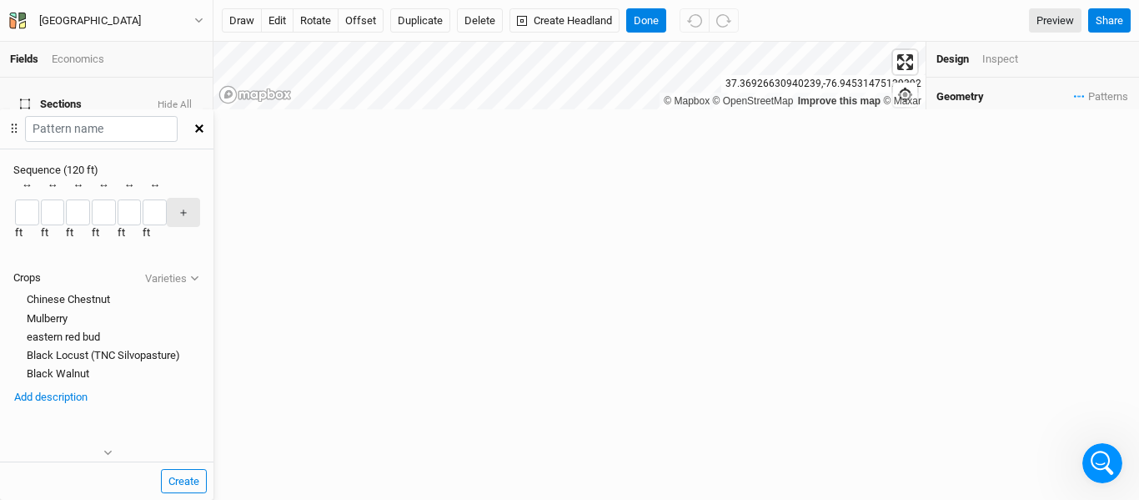
click at [117, 213] on div "button" at bounding box center [117, 213] width 0 height 0
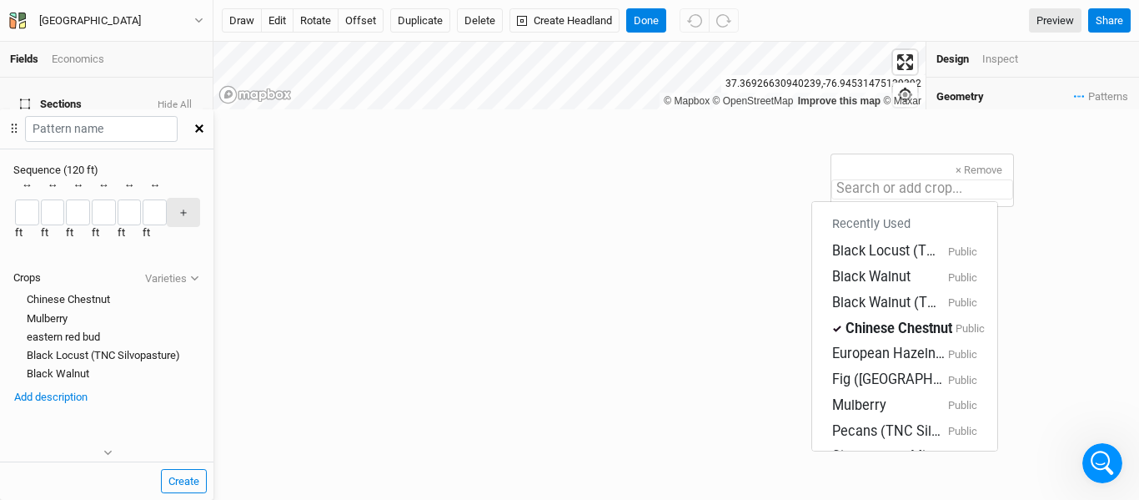
click at [871, 187] on input "text" at bounding box center [922, 189] width 182 height 20
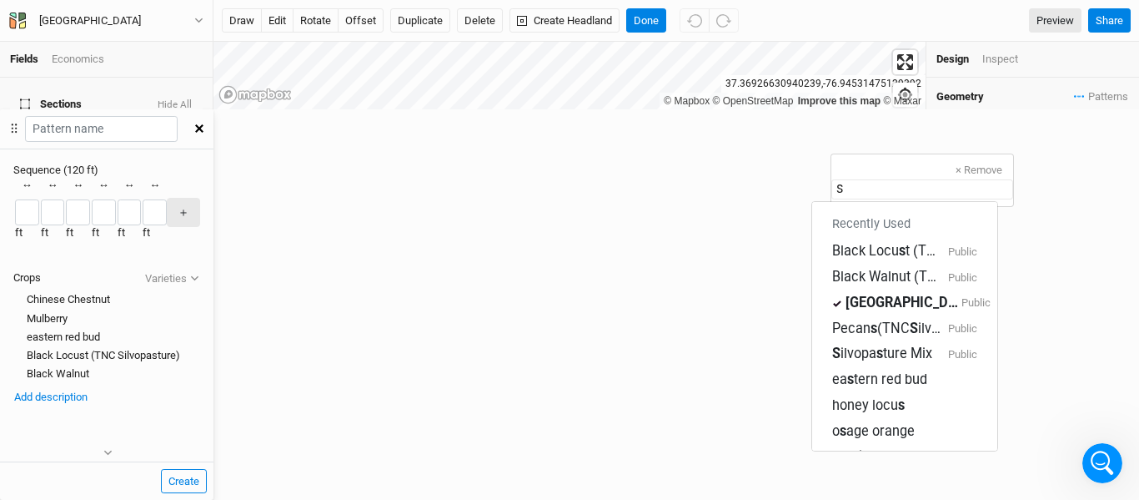
type input "sy"
type input "sycamore"
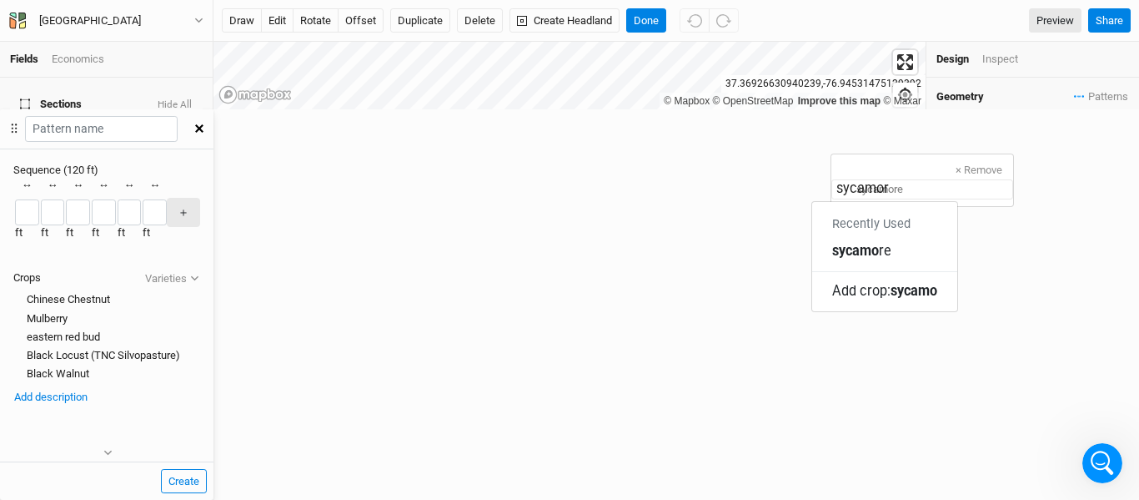
type input "sycamore"
click at [881, 247] on mark "sycamore" at bounding box center [861, 251] width 59 height 16
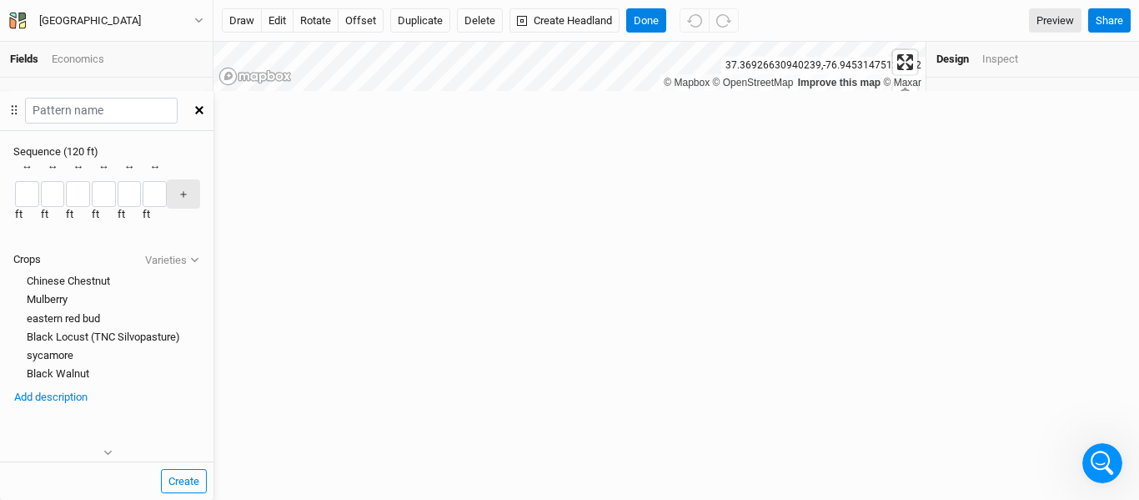
click at [142, 194] on div "button" at bounding box center [142, 194] width 0 height 0
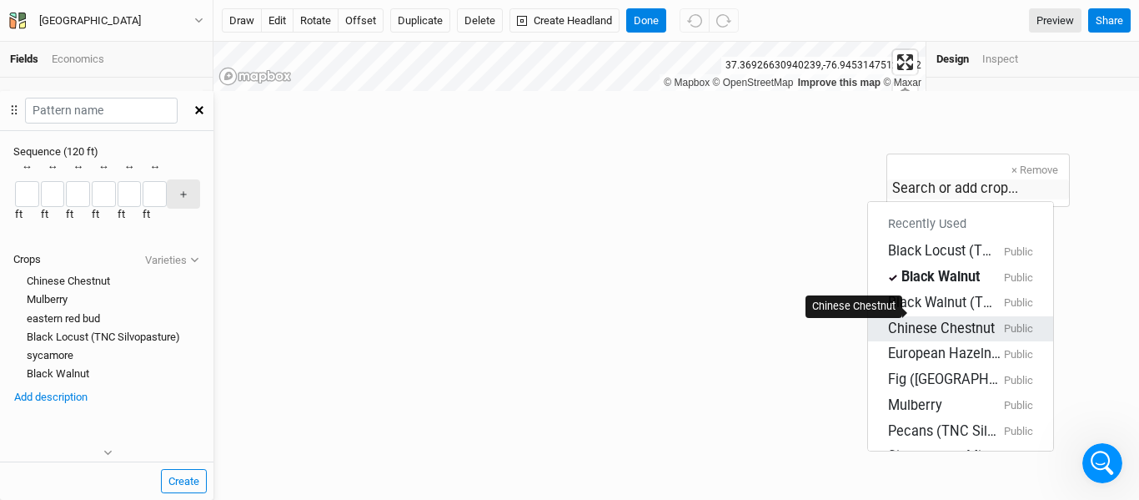
click at [924, 319] on div "Chinese Chestnut" at bounding box center [941, 328] width 107 height 19
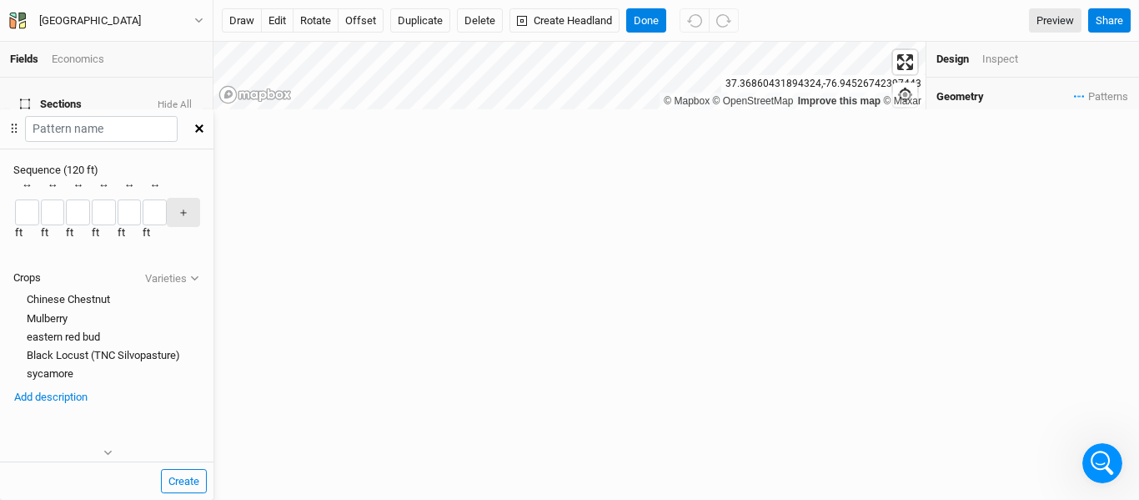
scroll to position [0, 163]
click at [200, 198] on button "＋" at bounding box center [183, 212] width 33 height 29
click at [143, 212] on button "button" at bounding box center [143, 213] width 2 height 2
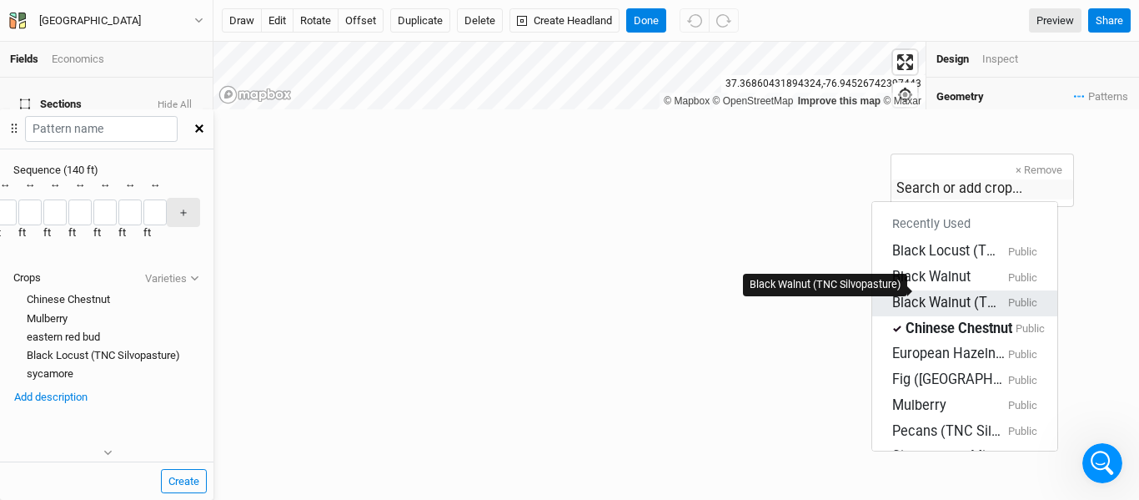
click at [943, 293] on div "Black Walnut (TNC Silvopasture)" at bounding box center [948, 302] width 113 height 19
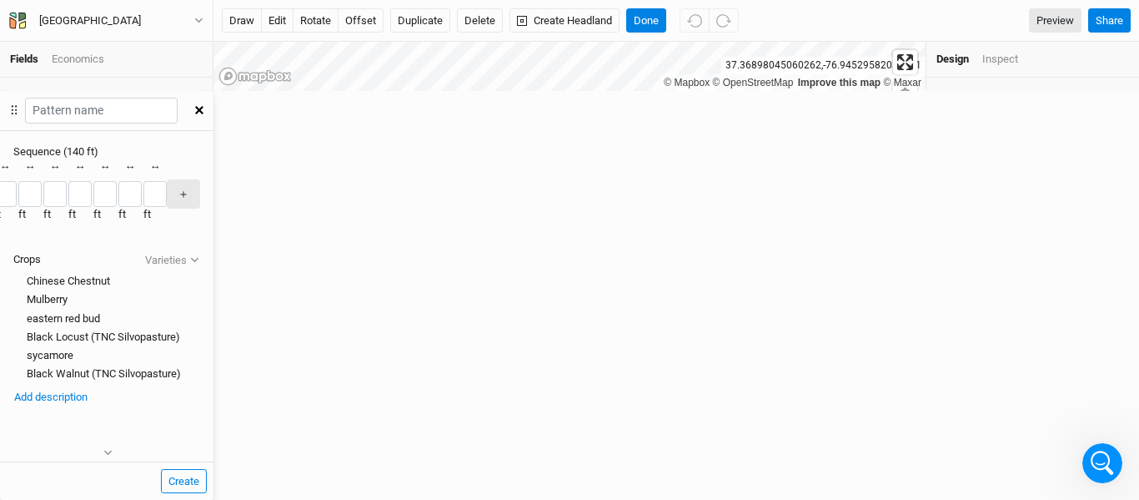
scroll to position [0, 218]
click at [200, 179] on button "＋" at bounding box center [183, 193] width 33 height 29
click at [143, 194] on div "button" at bounding box center [143, 194] width 0 height 0
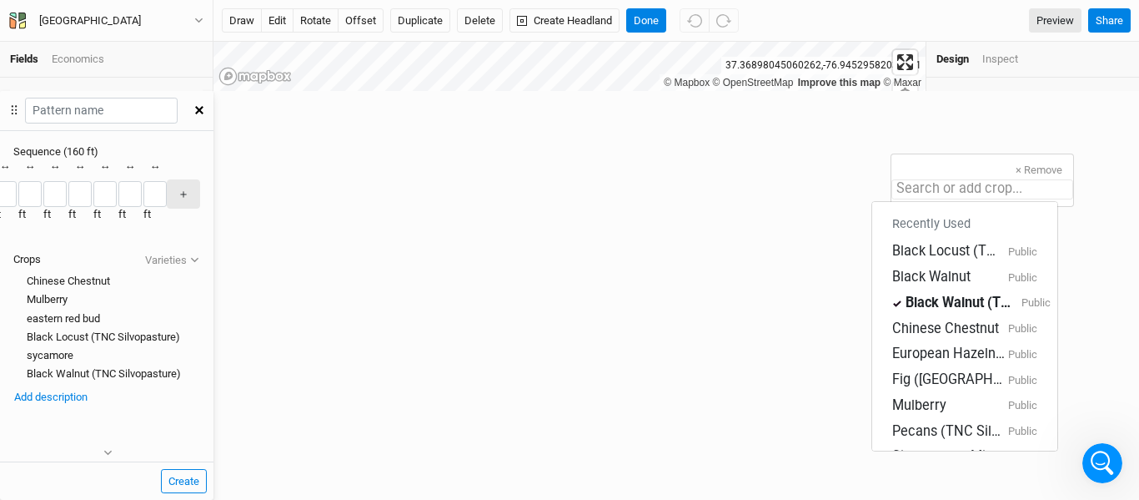
click at [936, 183] on input "text" at bounding box center [982, 189] width 182 height 20
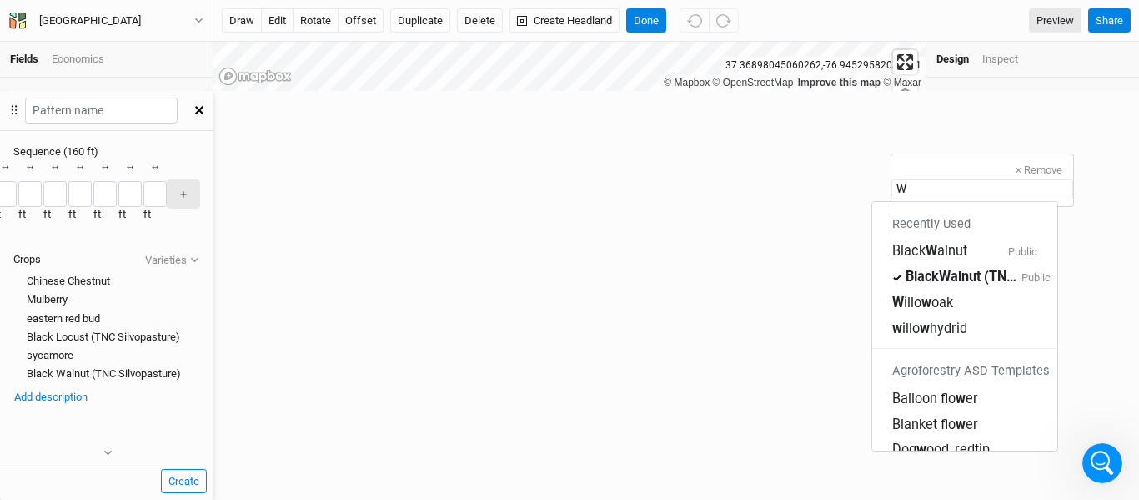
type input "wi"
type input "willow oak"
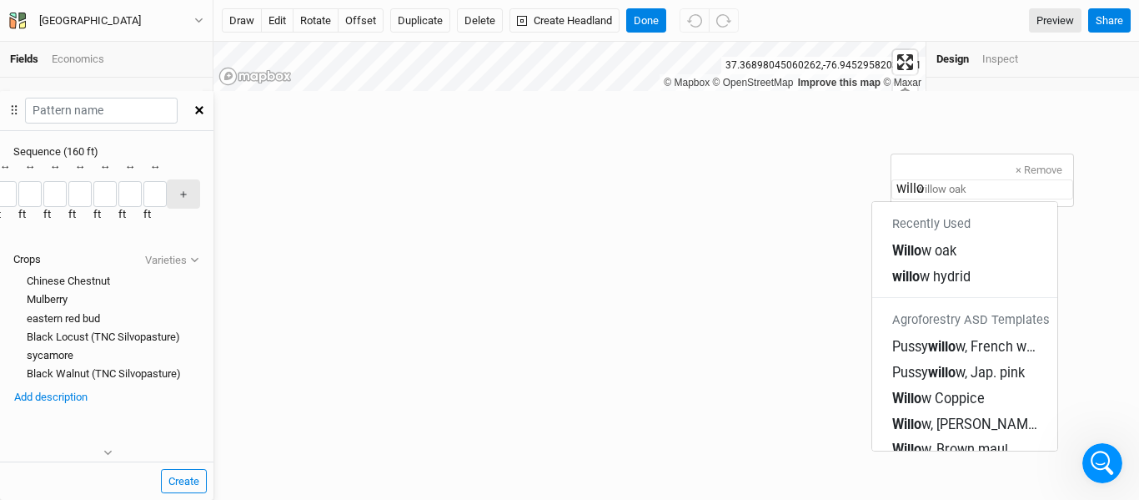
type input "willow"
click at [971, 244] on div "Willow oak" at bounding box center [964, 251] width 145 height 19
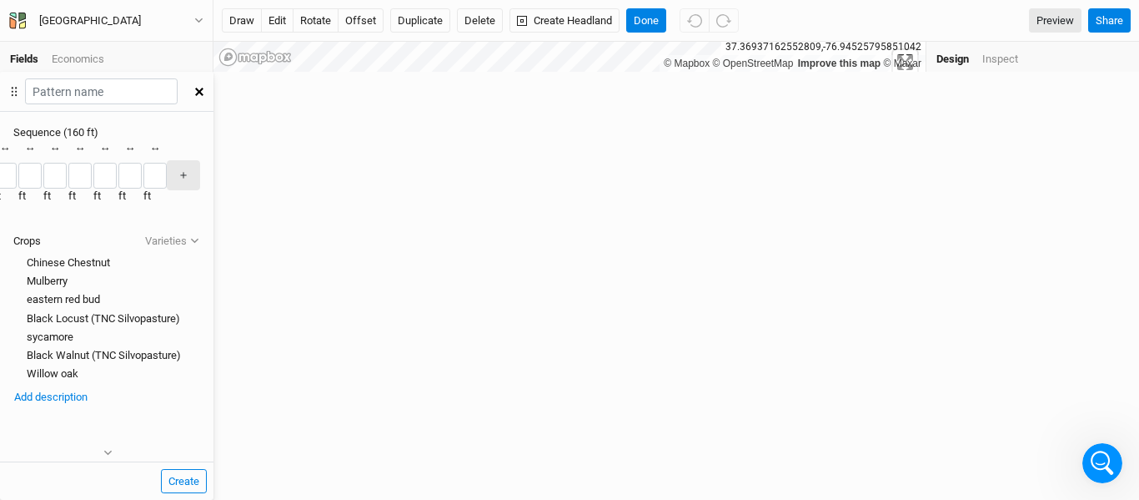
scroll to position [0, 274]
click at [200, 160] on button "＋" at bounding box center [183, 174] width 33 height 29
click at [143, 176] on div "button" at bounding box center [143, 176] width 0 height 0
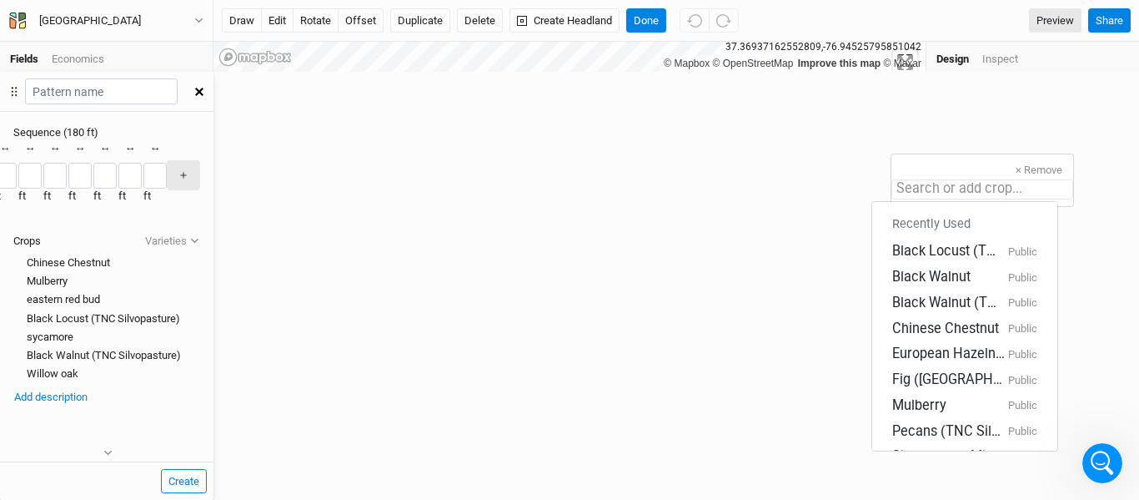
click at [941, 183] on input "text" at bounding box center [982, 189] width 182 height 20
type input "per"
type input "persimon"
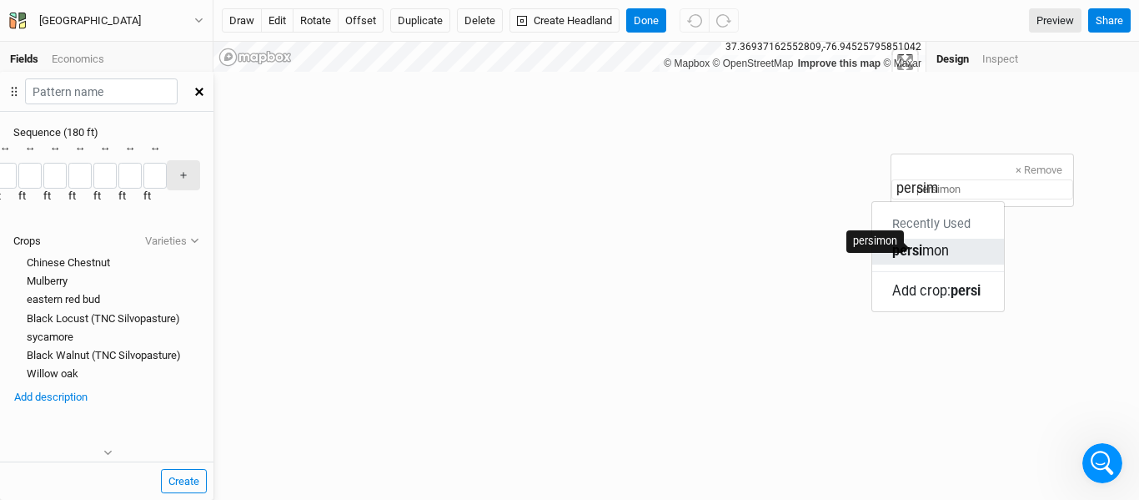
type input "persimm"
type input "persimmon"
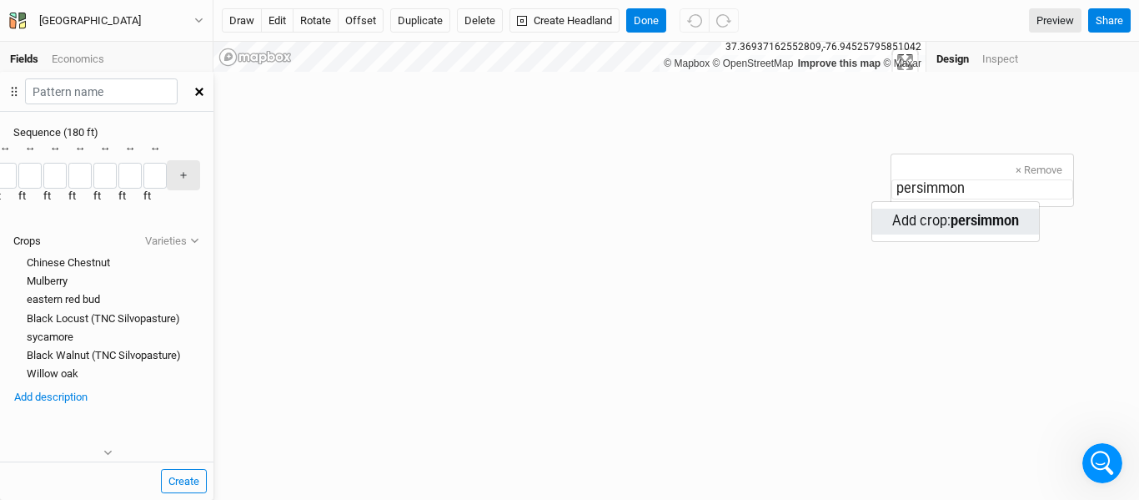
click at [982, 213] on mark "persimmon" at bounding box center [985, 221] width 68 height 16
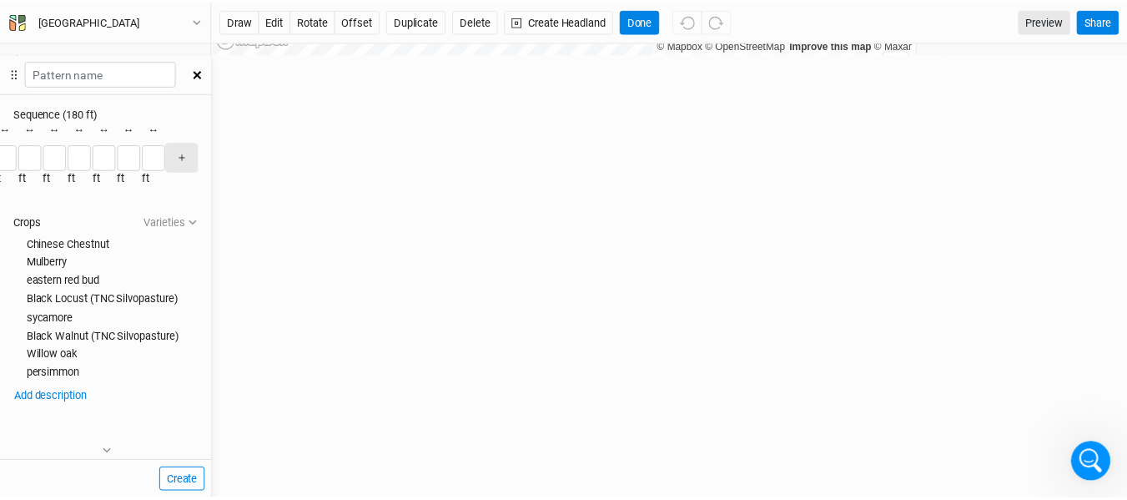
scroll to position [0, 330]
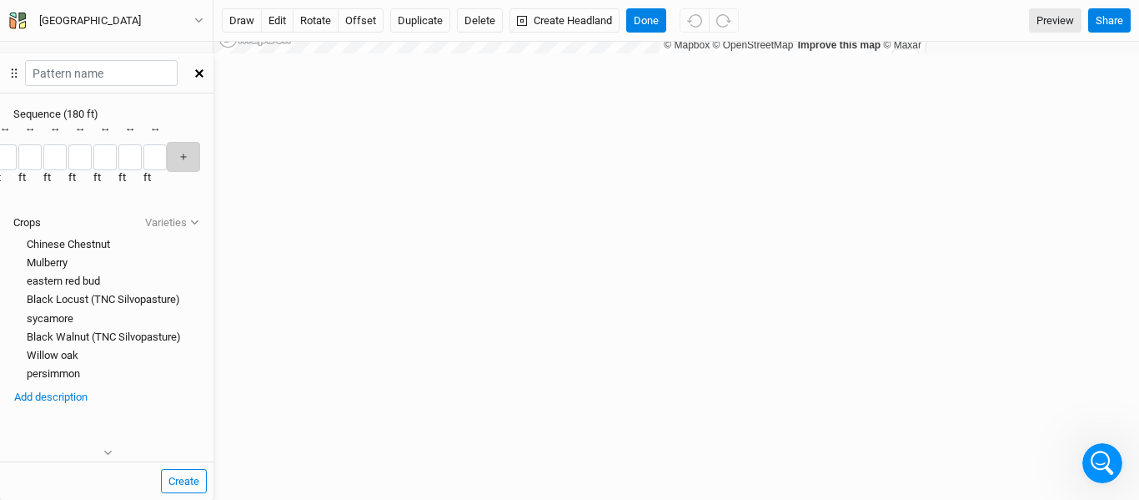
click at [200, 142] on button "＋" at bounding box center [183, 156] width 33 height 29
click at [143, 157] on div "button" at bounding box center [143, 157] width 0 height 0
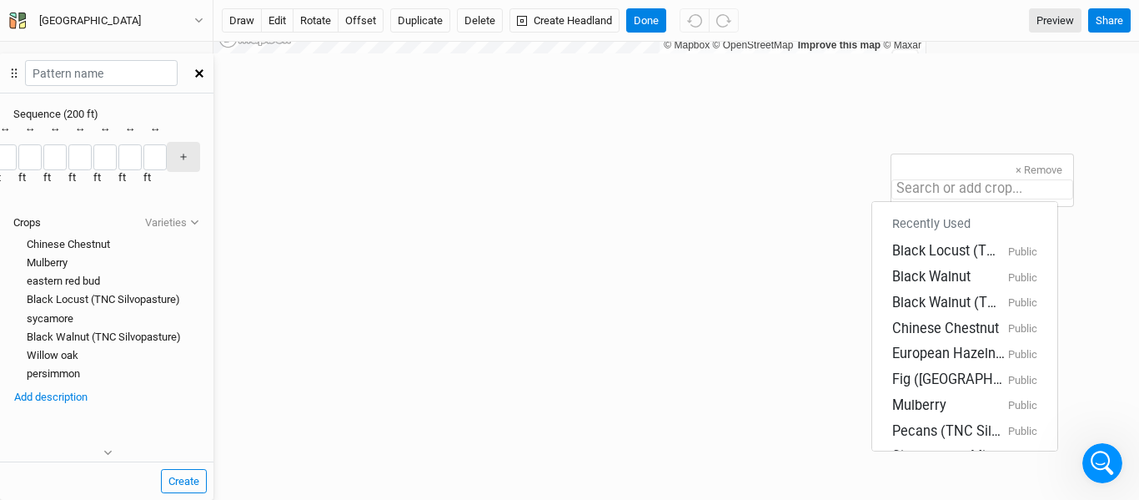
click at [948, 185] on input "text" at bounding box center [982, 189] width 182 height 20
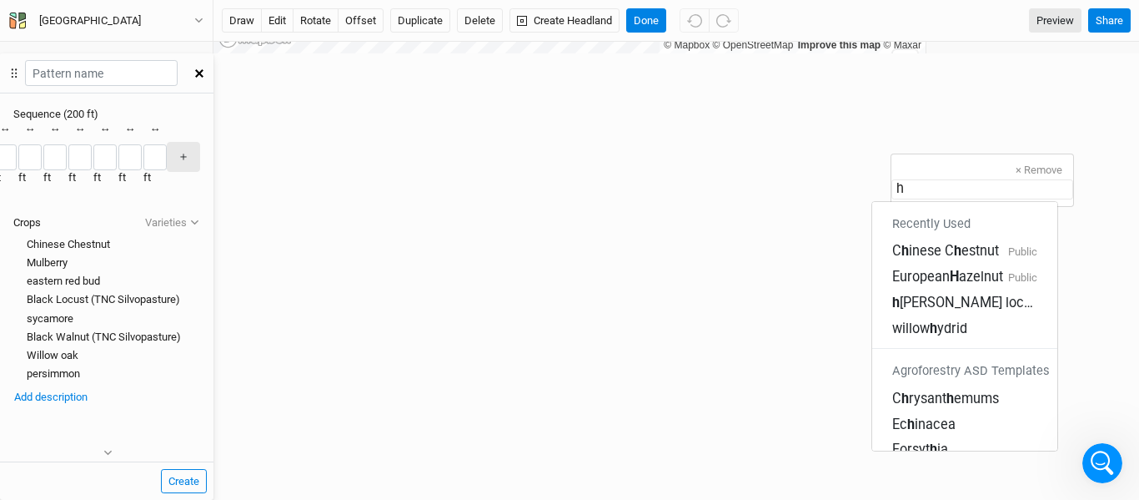
type input "hy"
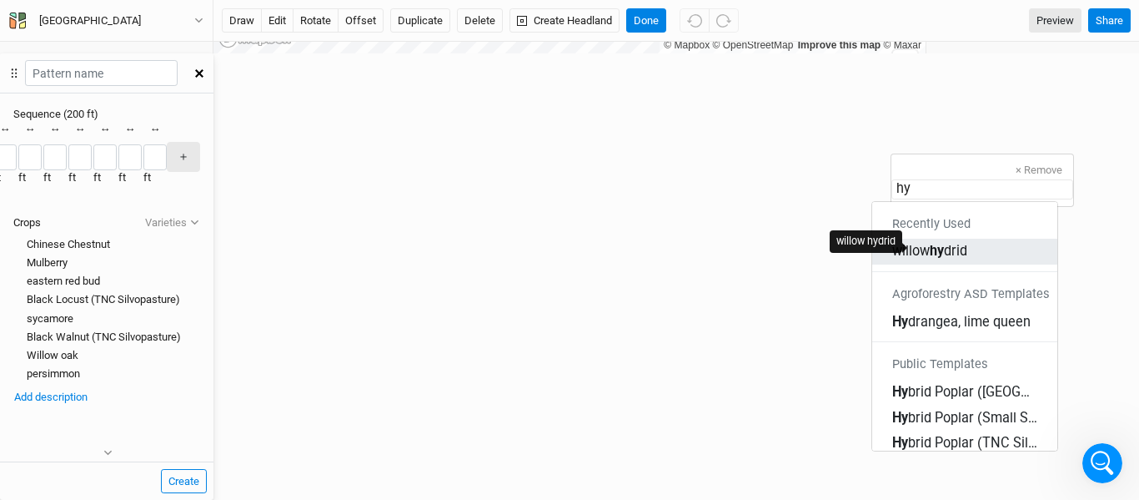
click at [958, 243] on div "willow hy drid" at bounding box center [929, 251] width 75 height 19
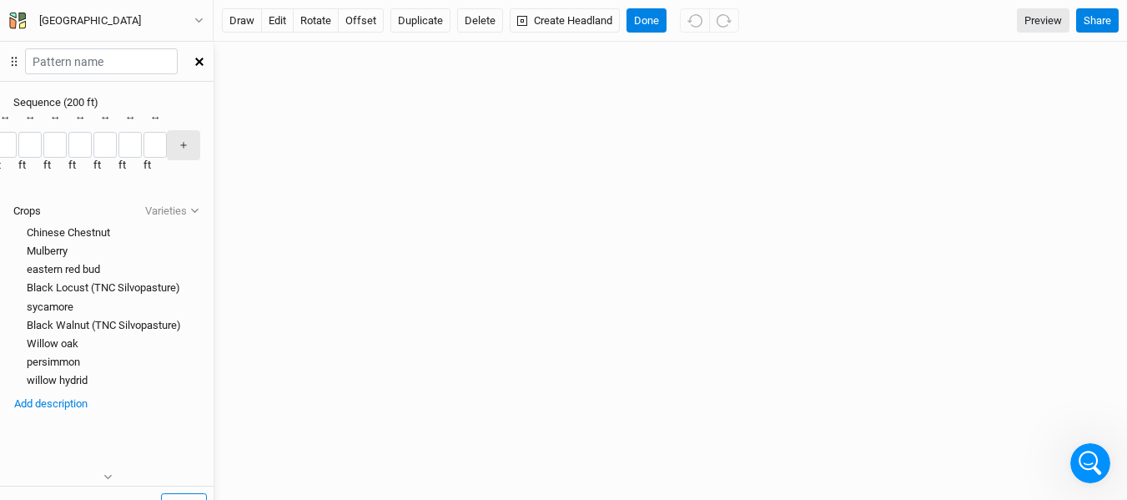
click at [13, 380] on div at bounding box center [13, 380] width 0 height 0
click at [178, 73] on input "text" at bounding box center [101, 61] width 153 height 26
drag, startPoint x: 847, startPoint y: 76, endPoint x: 726, endPoint y: 76, distance: 120.9
click at [178, 74] on input "Diversified Hardwoods" at bounding box center [101, 61] width 153 height 26
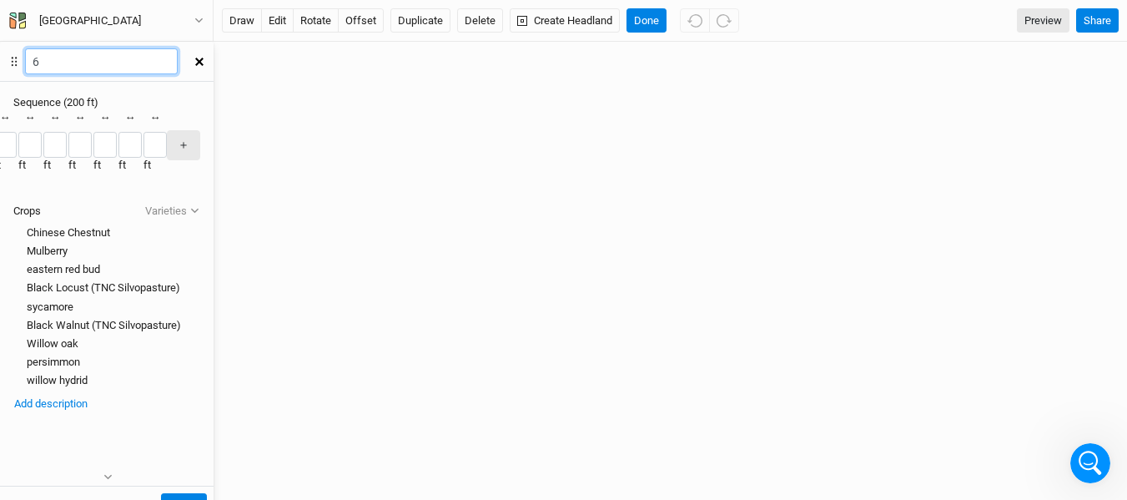
type input "6"
click at [88, 413] on button "Add description" at bounding box center [50, 403] width 75 height 18
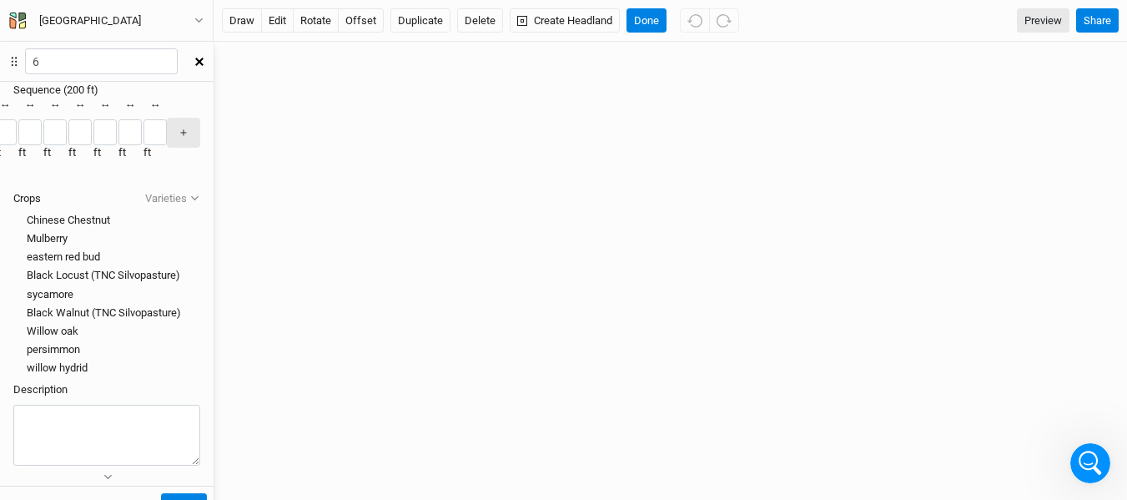
scroll to position [78, 0]
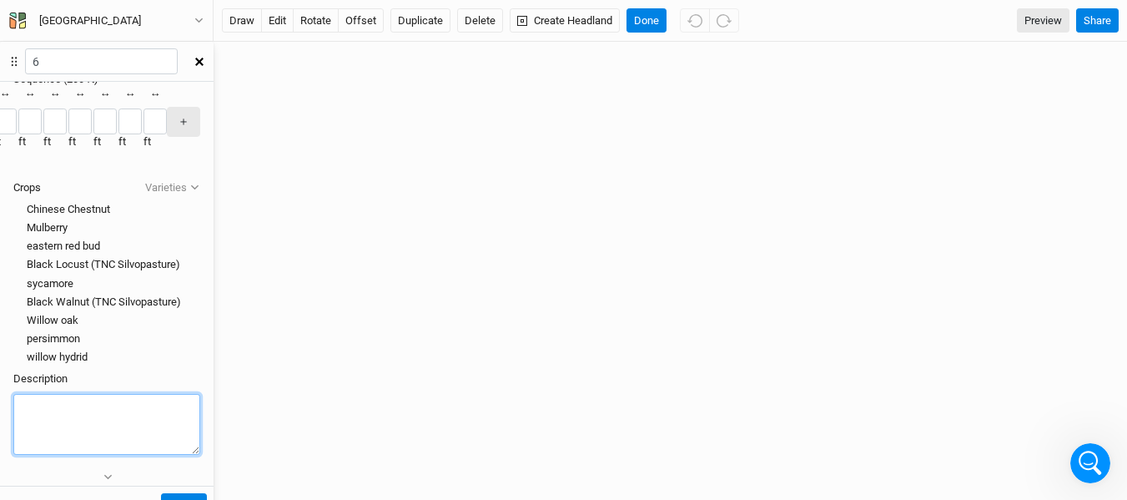
click at [200, 439] on textarea at bounding box center [106, 424] width 187 height 61
click at [200, 419] on textarea "Diversified Hardoowds" at bounding box center [106, 424] width 187 height 61
type textarea "Diversified Hardwoods"
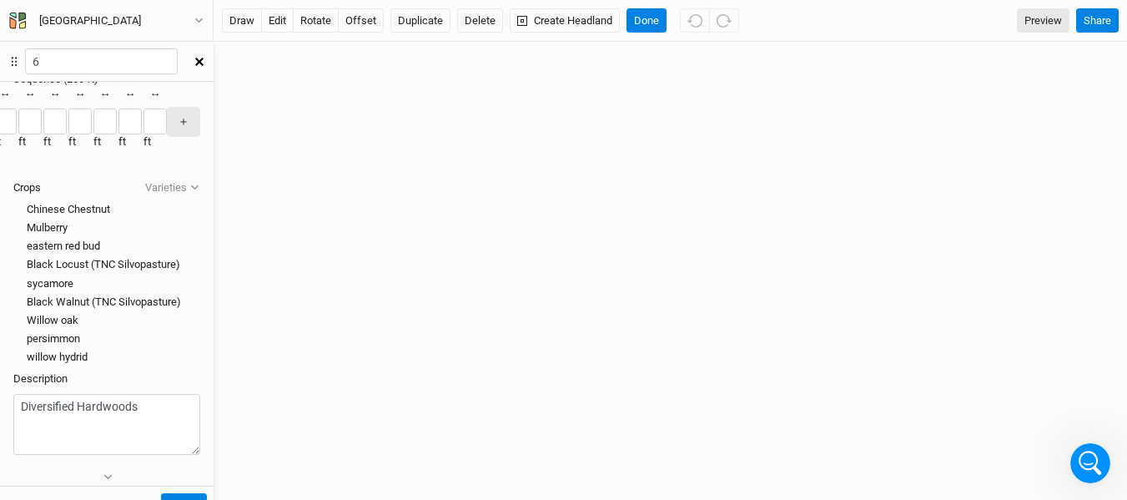
click at [213, 375] on div "Sequence ( 200 ft ) × Remove Recently Used Black Locust (TNC Silvopasture) Publ…" at bounding box center [106, 262] width 213 height 409
click at [207, 493] on button "Create" at bounding box center [184, 505] width 46 height 25
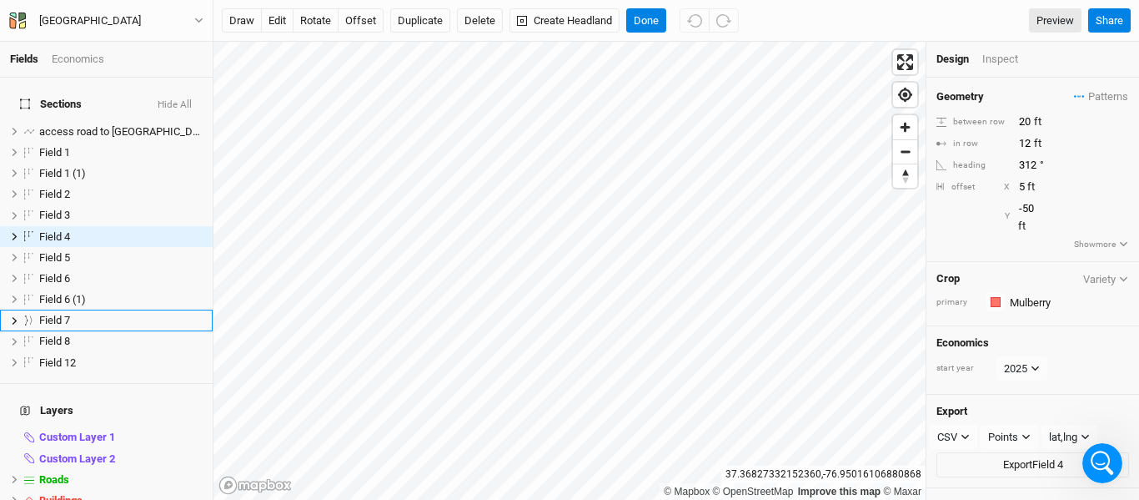
scroll to position [22, 0]
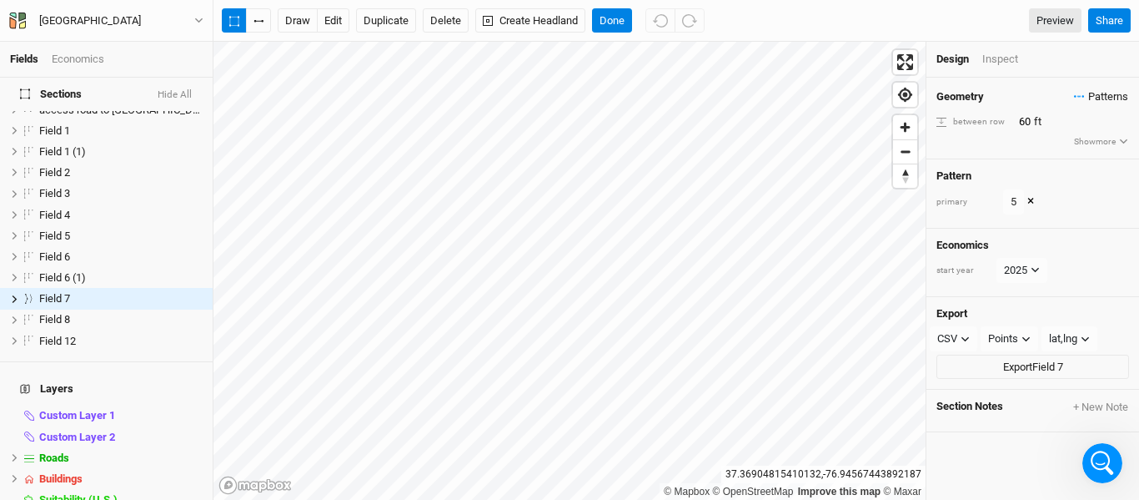
click at [1074, 94] on span "Patterns" at bounding box center [1101, 96] width 54 height 17
click at [1042, 200] on button "6" at bounding box center [1045, 206] width 86 height 26
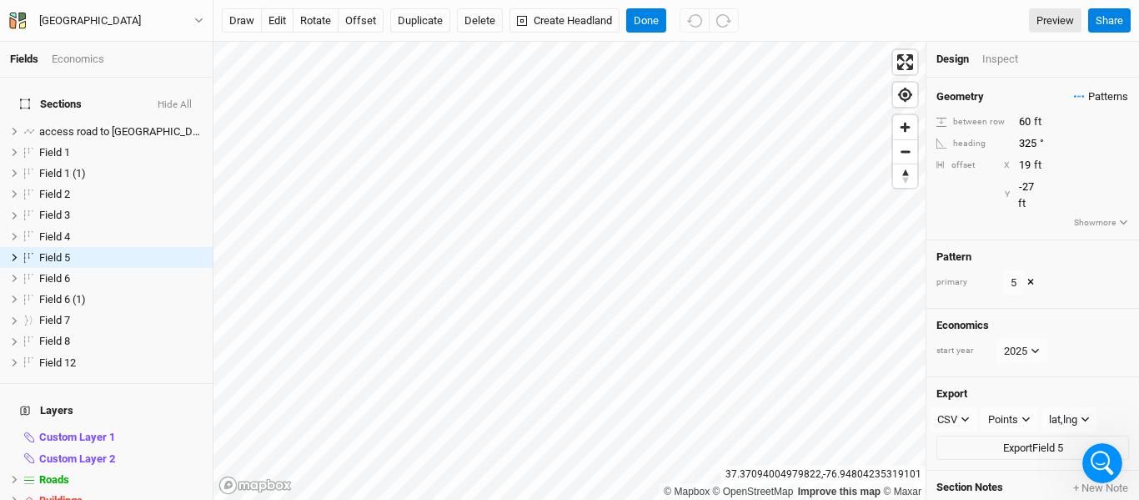
click at [1085, 98] on span "Patterns" at bounding box center [1101, 96] width 54 height 17
click at [1045, 205] on button "6" at bounding box center [1045, 206] width 86 height 26
type input "-44"
type input "43"
type input "-64"
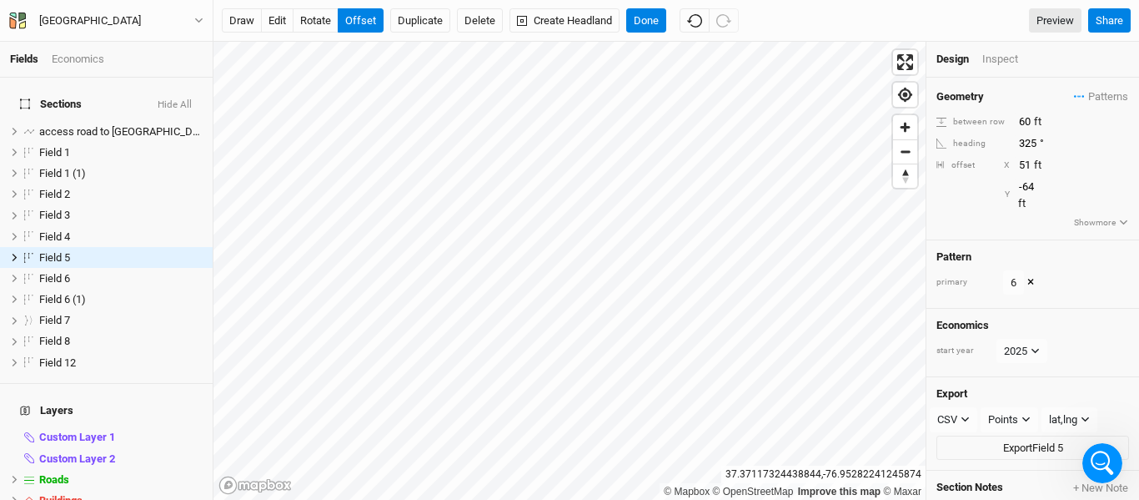
type input "52"
type input "-72"
click at [321, 28] on button "rotate" at bounding box center [316, 20] width 46 height 25
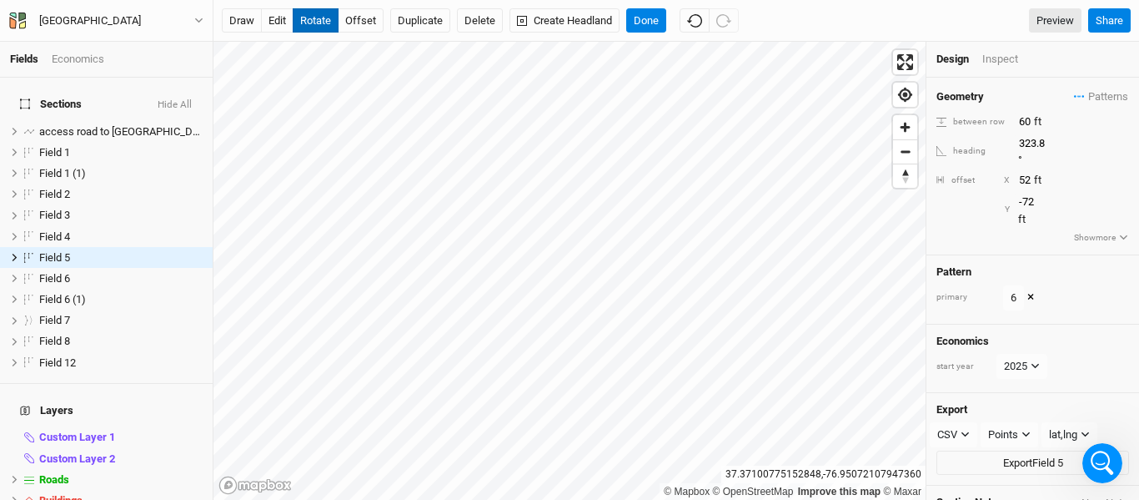
type input "324.2"
click at [653, 23] on button "Done" at bounding box center [646, 20] width 40 height 25
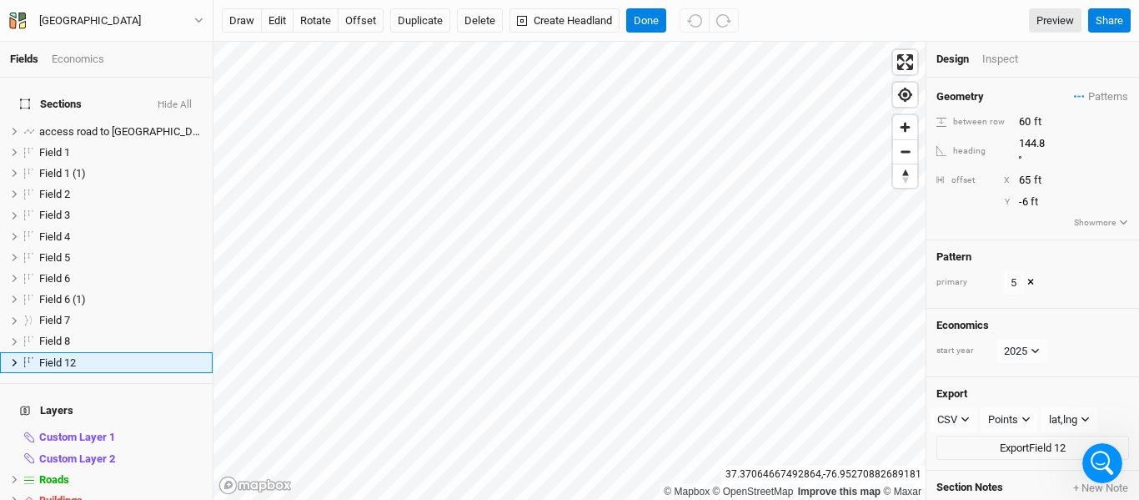
scroll to position [63, 0]
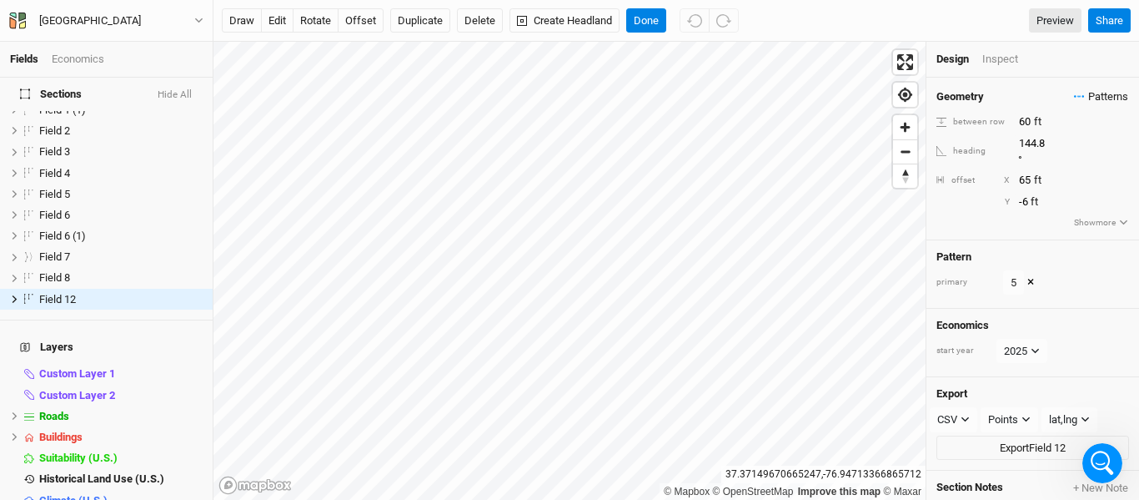
click at [1085, 95] on span "Patterns" at bounding box center [1101, 96] width 54 height 17
click at [1071, 200] on button "6" at bounding box center [1045, 206] width 86 height 26
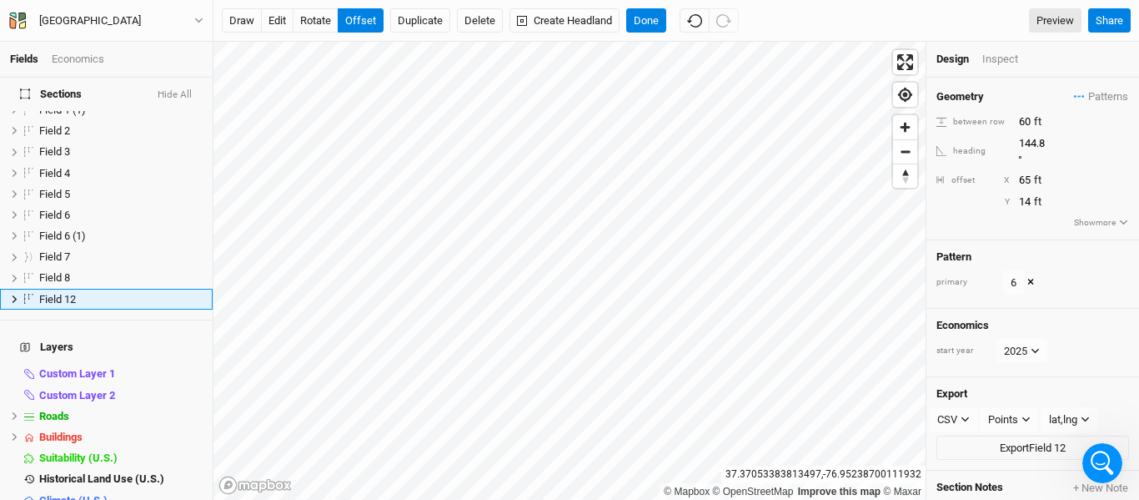
type input "15"
type input "44"
type input "27"
type input "31"
type input "52"
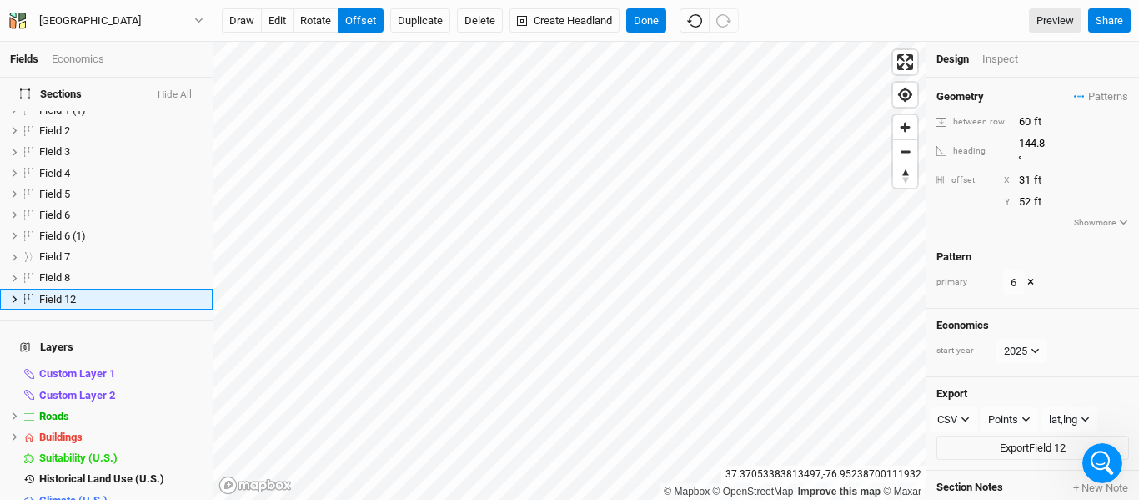
type input "30"
type input "53"
type input "19"
type input "75"
type input "3"
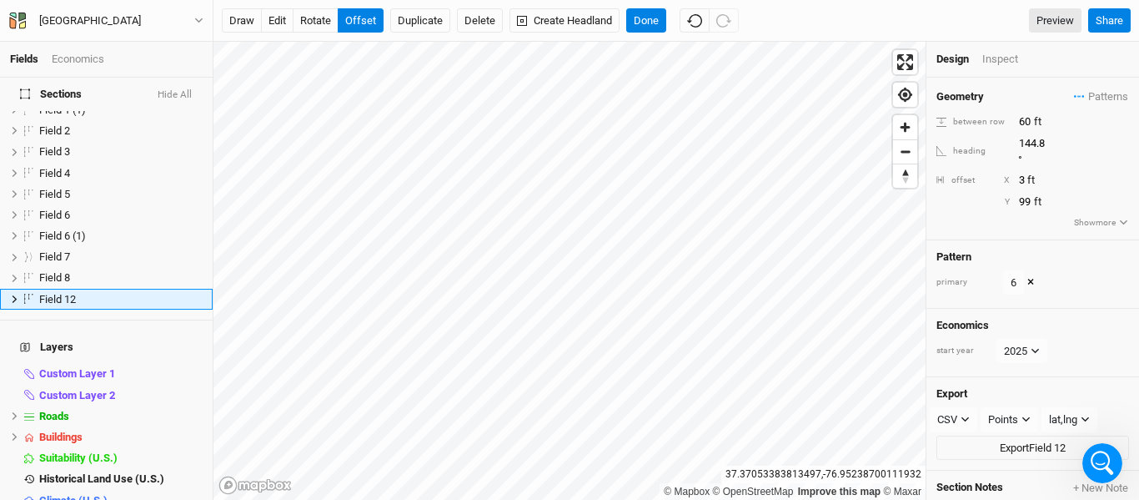
type input "100"
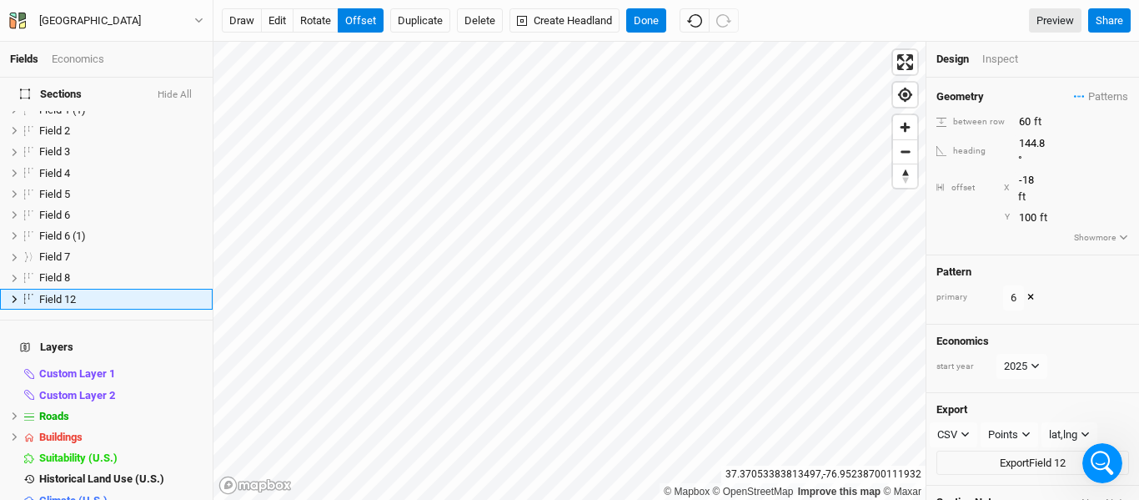
type input "-19"
click at [656, 14] on button "Done" at bounding box center [646, 20] width 40 height 25
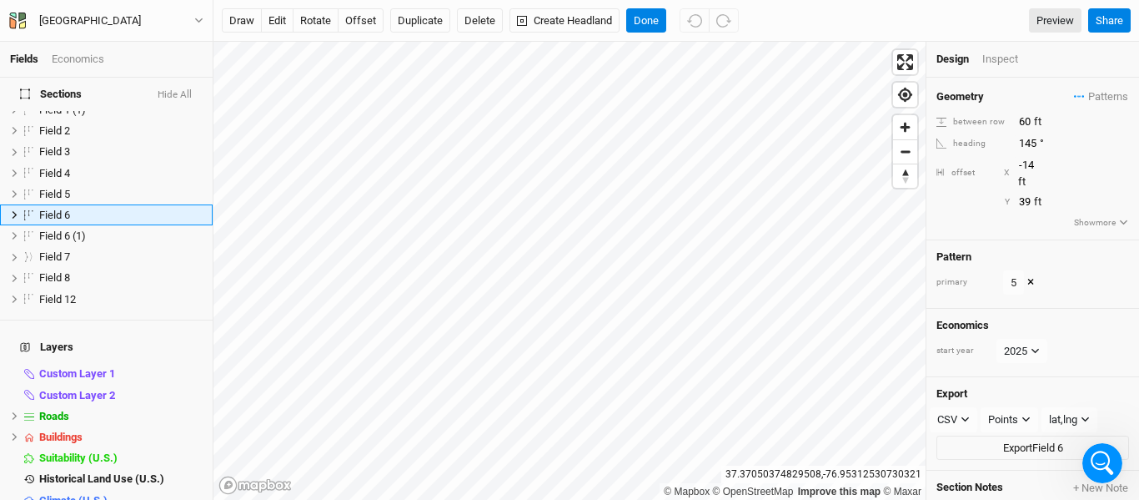
scroll to position [0, 0]
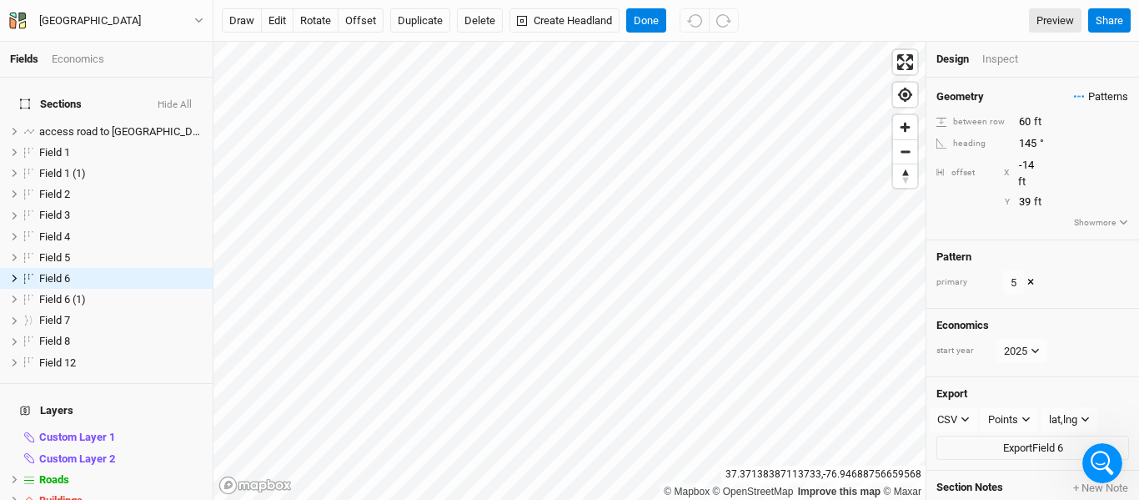
click at [1074, 98] on icon "button" at bounding box center [1079, 96] width 11 height 3
click at [1055, 207] on button "6" at bounding box center [1045, 206] width 86 height 26
click at [277, 31] on button "edit" at bounding box center [277, 20] width 33 height 25
click at [343, 27] on button "offset" at bounding box center [361, 20] width 46 height 25
click at [652, 13] on button "Done" at bounding box center [646, 20] width 40 height 25
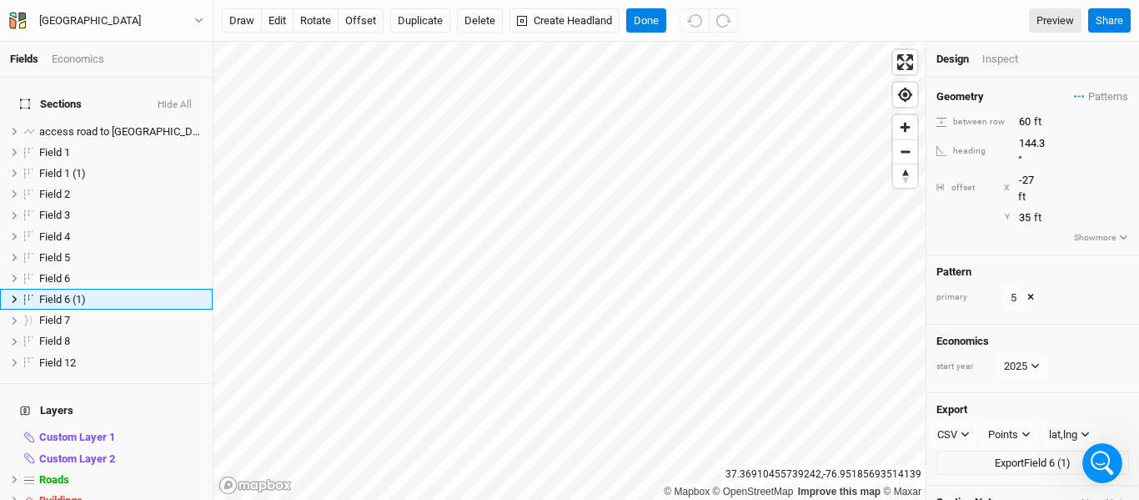
scroll to position [1, 0]
click at [1077, 93] on span "Patterns" at bounding box center [1101, 96] width 54 height 17
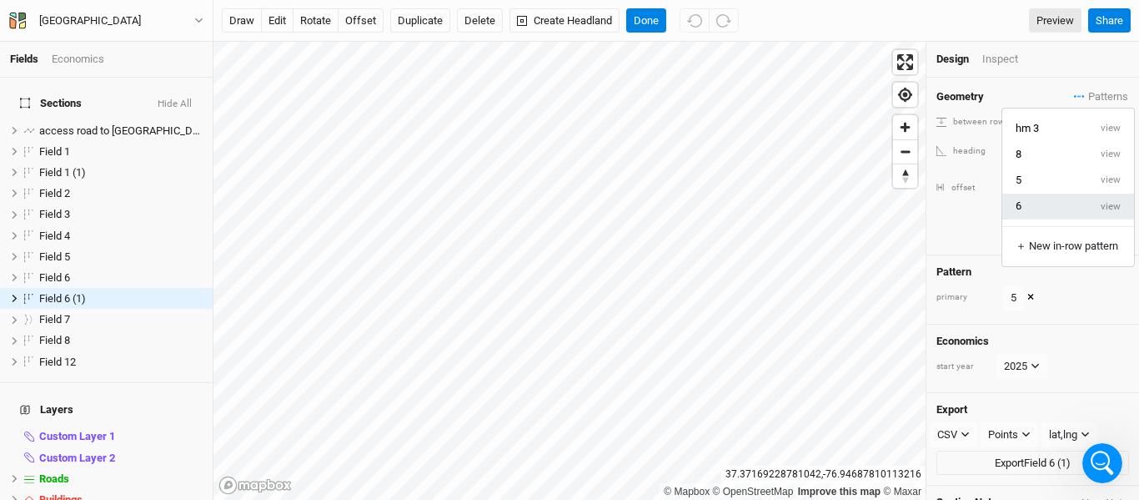
click at [1039, 205] on button "6" at bounding box center [1045, 206] width 86 height 26
click at [358, 24] on button "offset" at bounding box center [361, 20] width 46 height 25
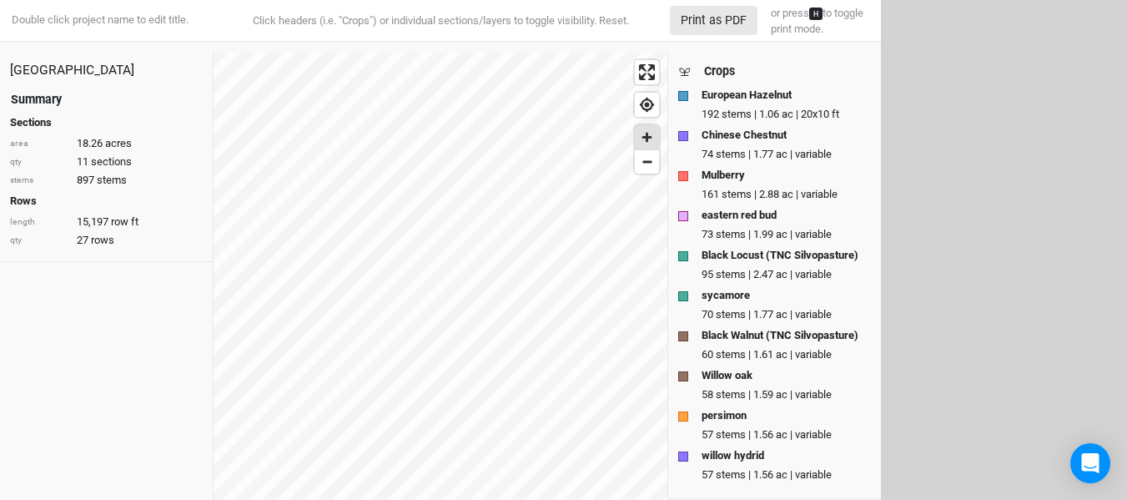
click at [649, 129] on span "Zoom in" at bounding box center [647, 137] width 24 height 24
click at [645, 138] on span "Zoom in" at bounding box center [647, 137] width 24 height 24
click at [684, 19] on button "Print as PDF" at bounding box center [714, 20] width 88 height 29
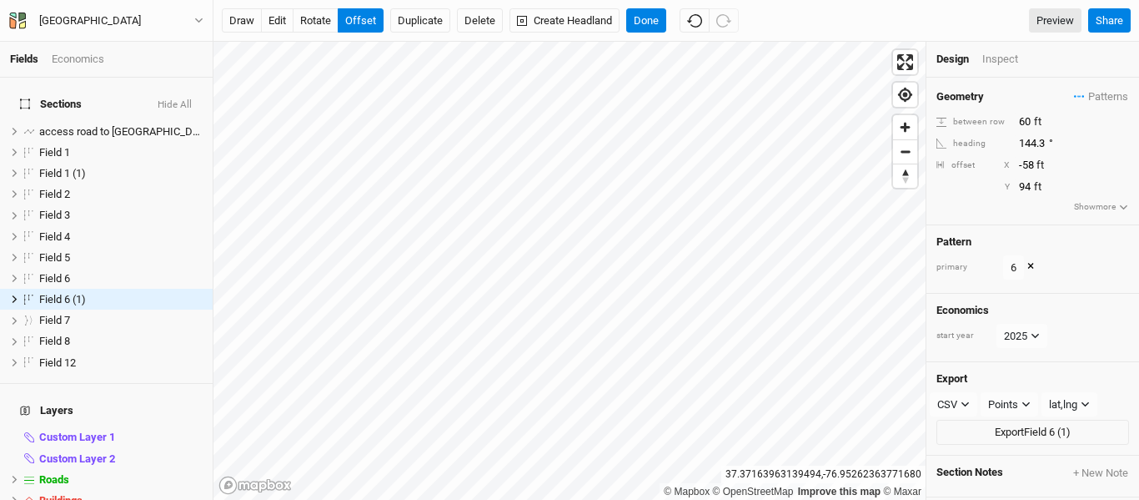
type input "95"
type input "-77"
type input "100"
type input "-74"
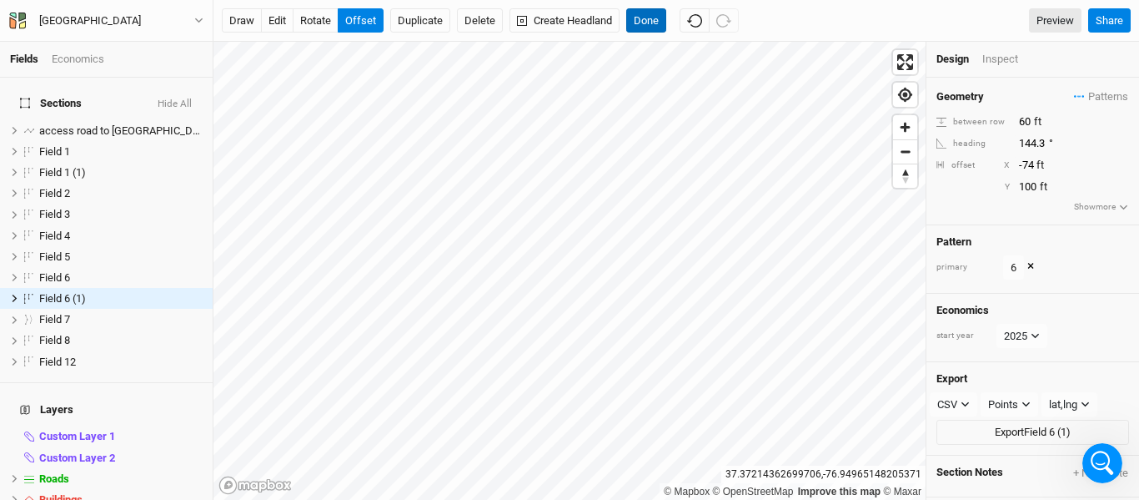
click at [653, 23] on button "Done" at bounding box center [646, 20] width 40 height 25
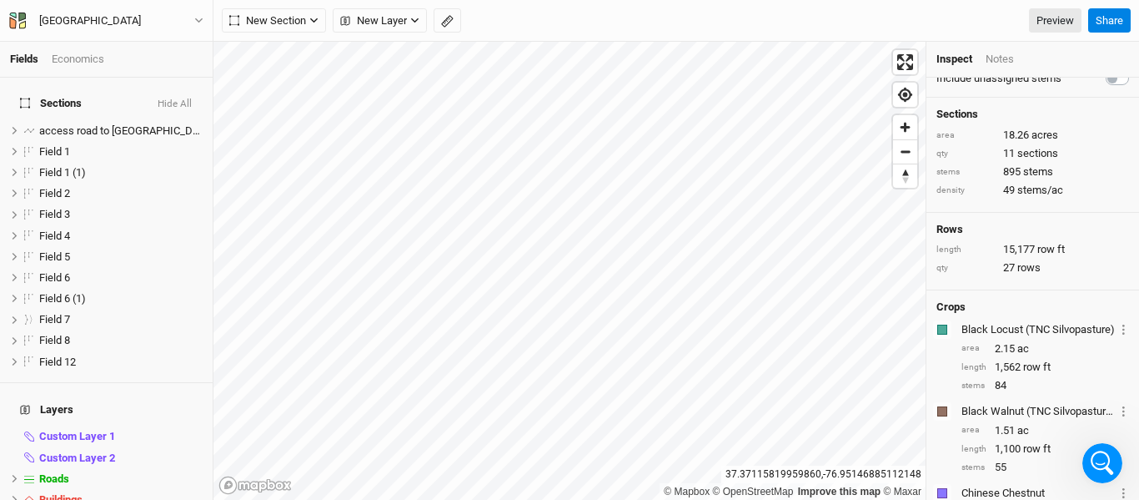
scroll to position [0, 0]
